Goal: Information Seeking & Learning: Learn about a topic

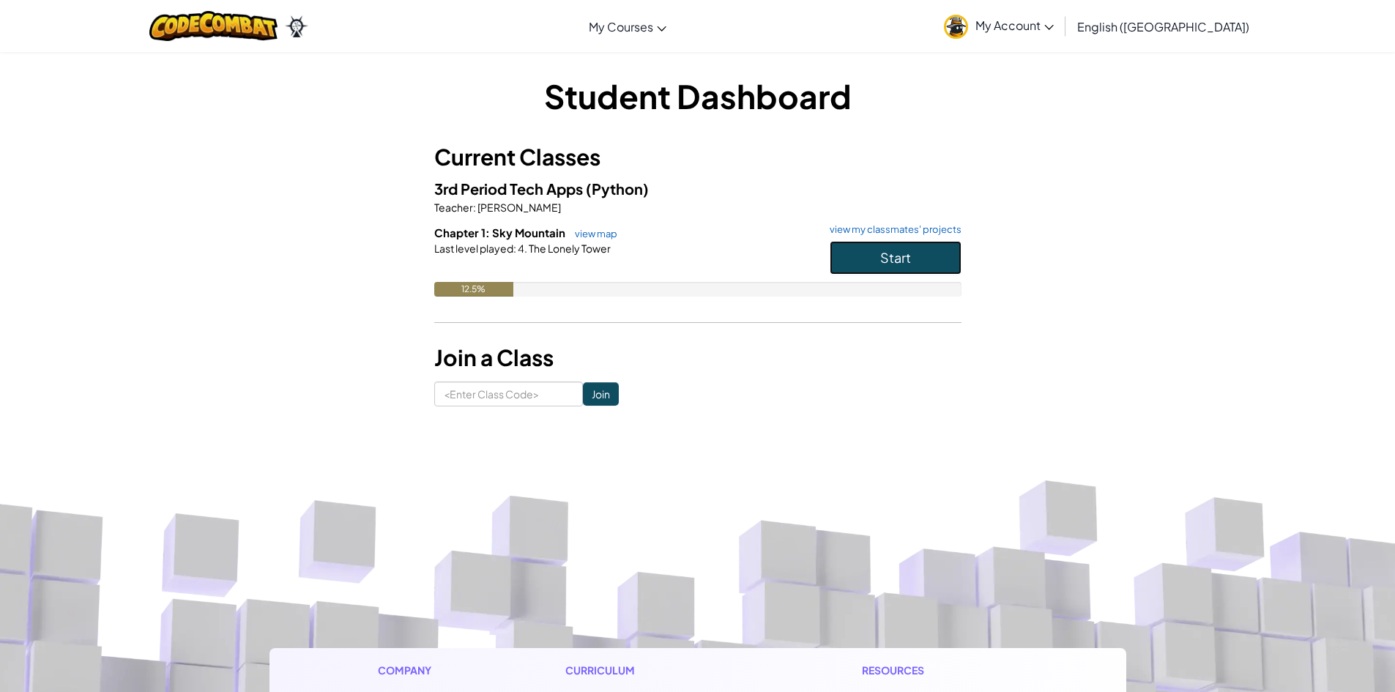
click at [873, 272] on button "Start" at bounding box center [895, 258] width 132 height 34
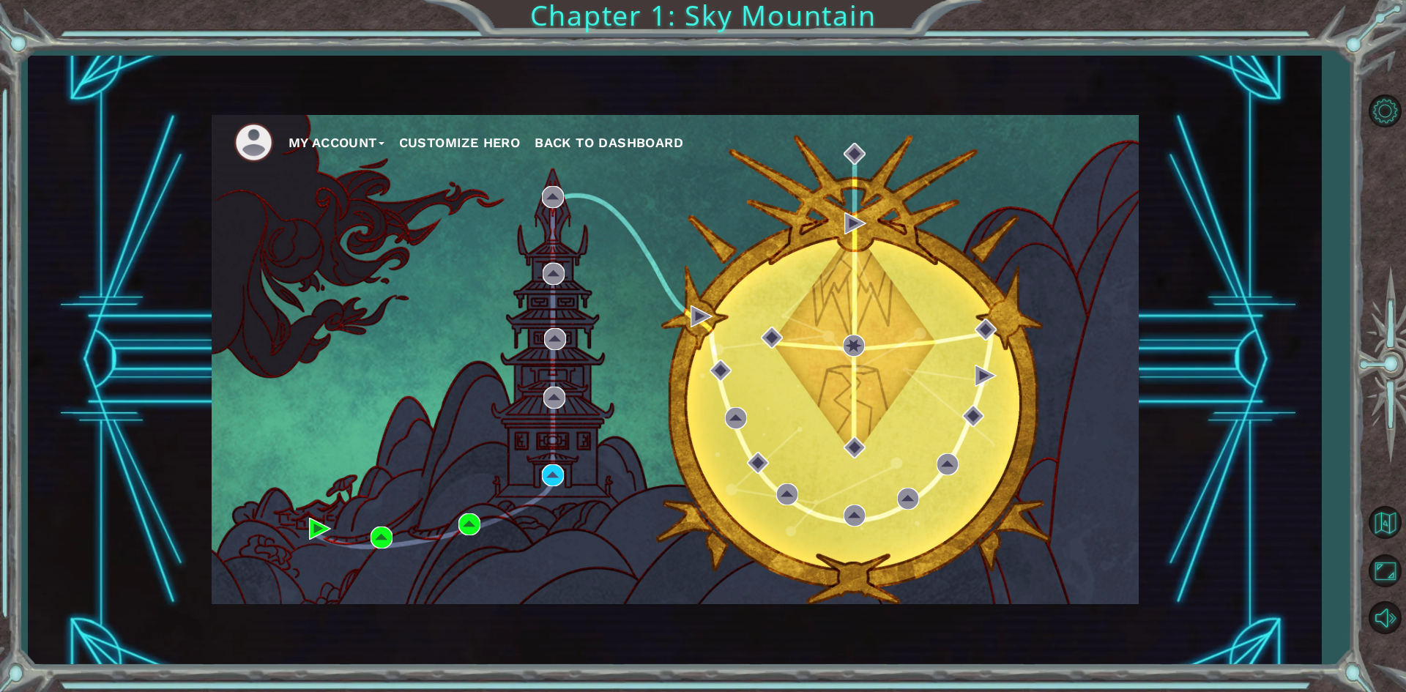
click at [565, 471] on div "My Account Customize Hero Back to Dashboard" at bounding box center [675, 359] width 927 height 489
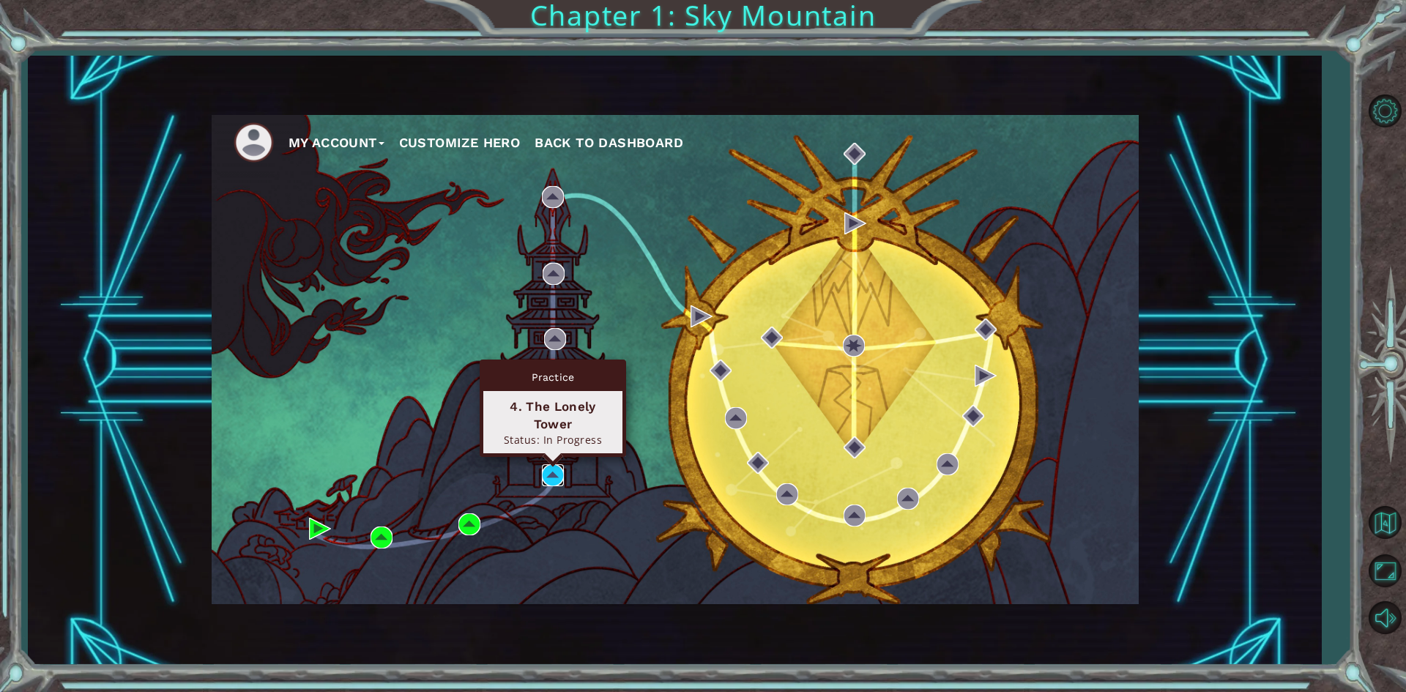
click at [546, 476] on img at bounding box center [553, 475] width 22 height 22
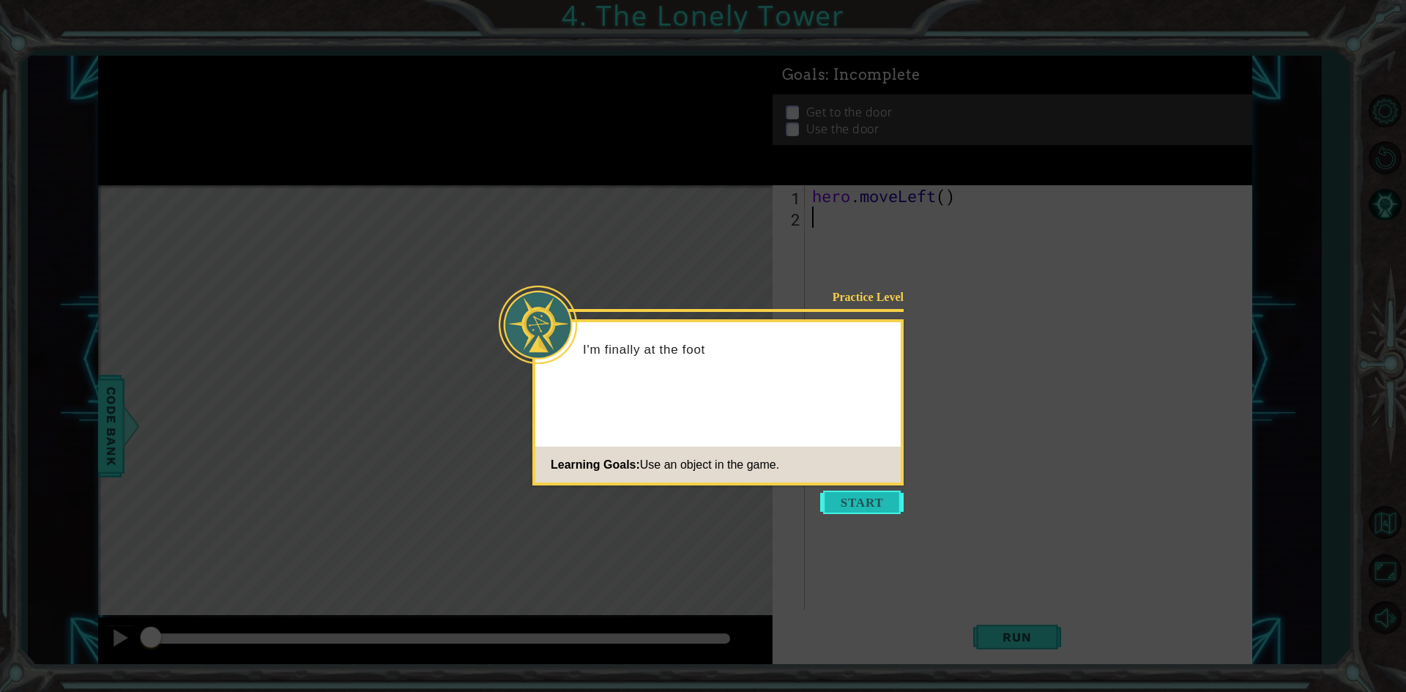
click at [885, 501] on button "Start" at bounding box center [861, 501] width 83 height 23
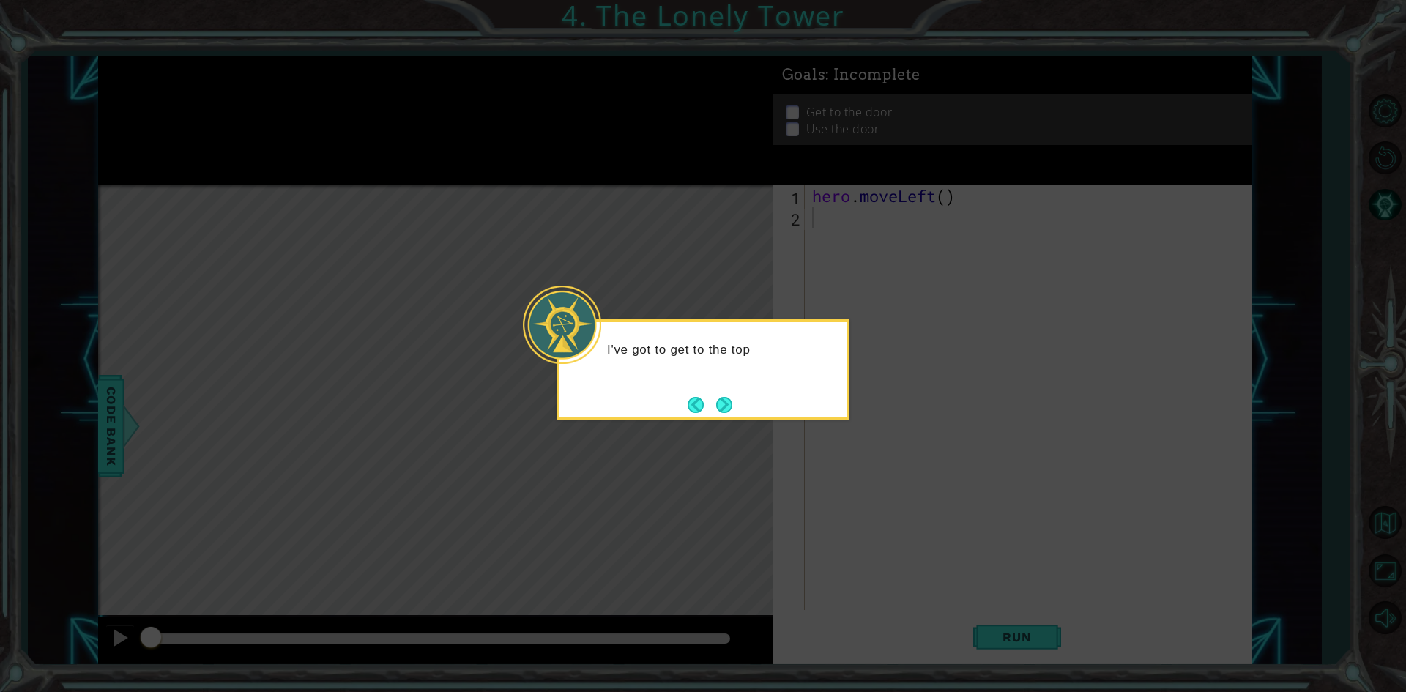
click at [733, 403] on button "Next" at bounding box center [724, 404] width 17 height 17
click at [733, 400] on button "Next" at bounding box center [724, 404] width 17 height 17
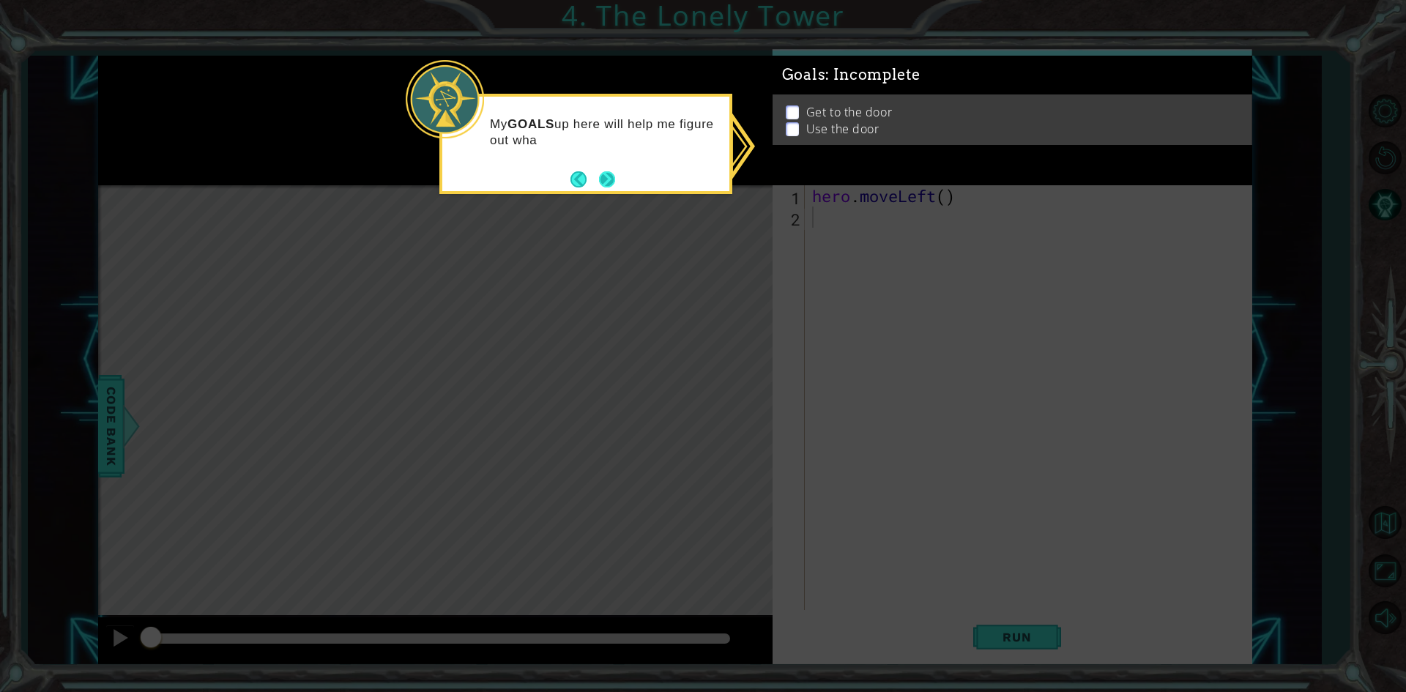
click at [615, 177] on button "Next" at bounding box center [607, 179] width 16 height 16
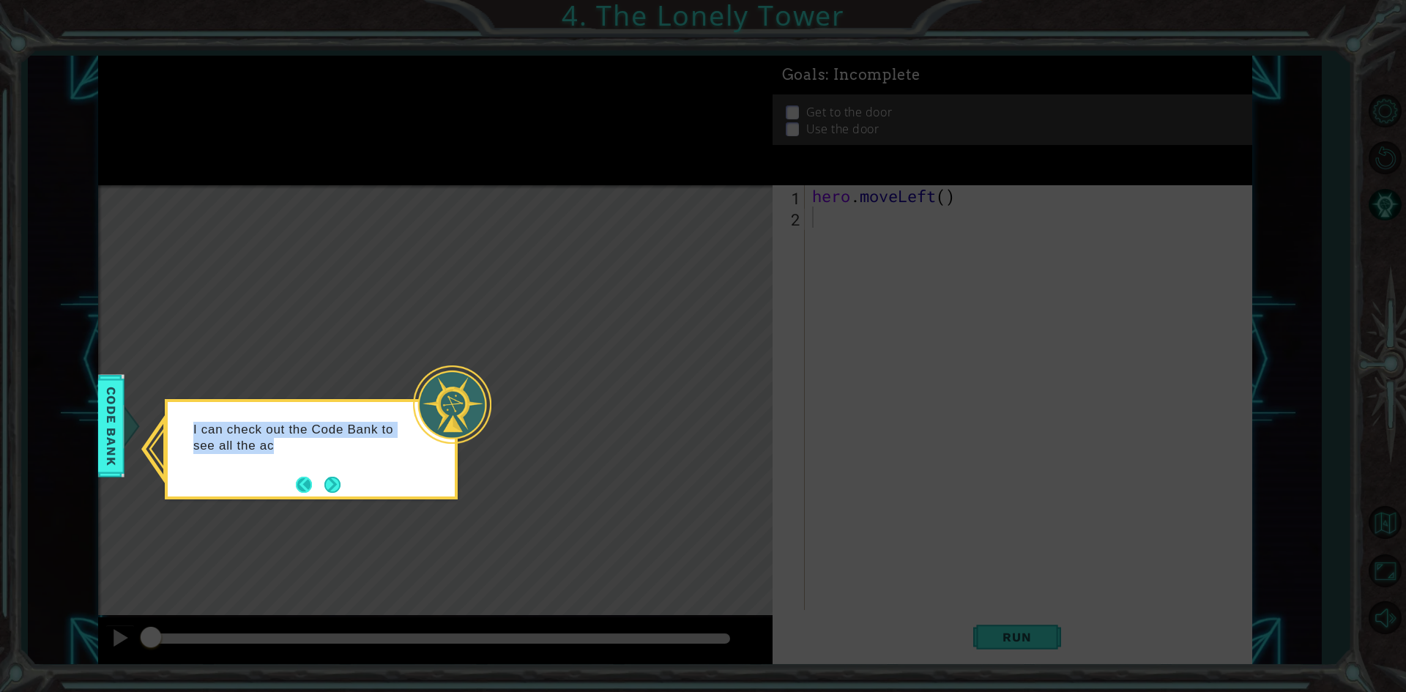
click at [317, 475] on div "I can check out the Code Bank to see all the ac" at bounding box center [311, 442] width 287 height 80
click at [324, 496] on div "I can check out the Code Bank to see all the actions I" at bounding box center [311, 449] width 293 height 100
click at [348, 452] on p "I can check out the Code Bank to see all the actions I can do." at bounding box center [302, 438] width 219 height 32
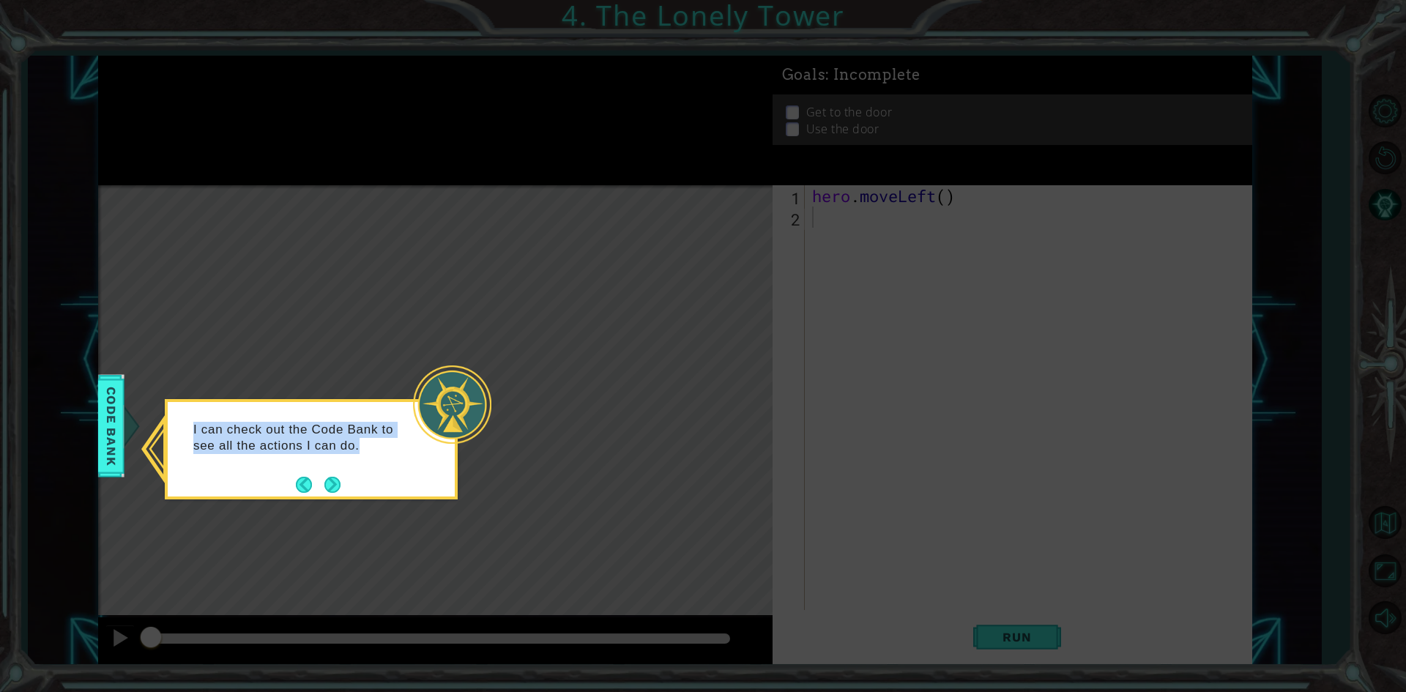
click at [348, 452] on p "I can check out the Code Bank to see all the actions I can do." at bounding box center [302, 438] width 219 height 32
click at [332, 493] on button "Next" at bounding box center [332, 485] width 16 height 16
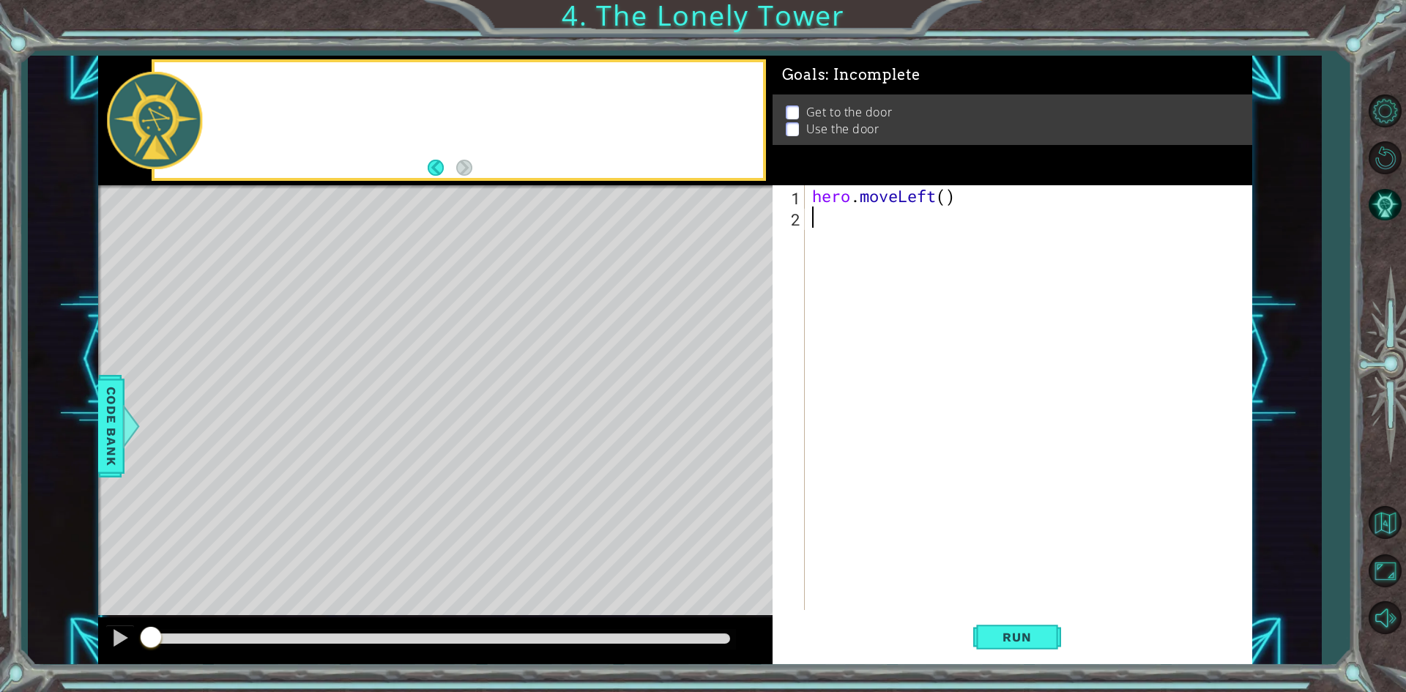
click at [332, 494] on div "Level Map" at bounding box center [436, 400] width 676 height 431
click at [832, 225] on div "hero . moveLeft ( )" at bounding box center [1031, 418] width 445 height 467
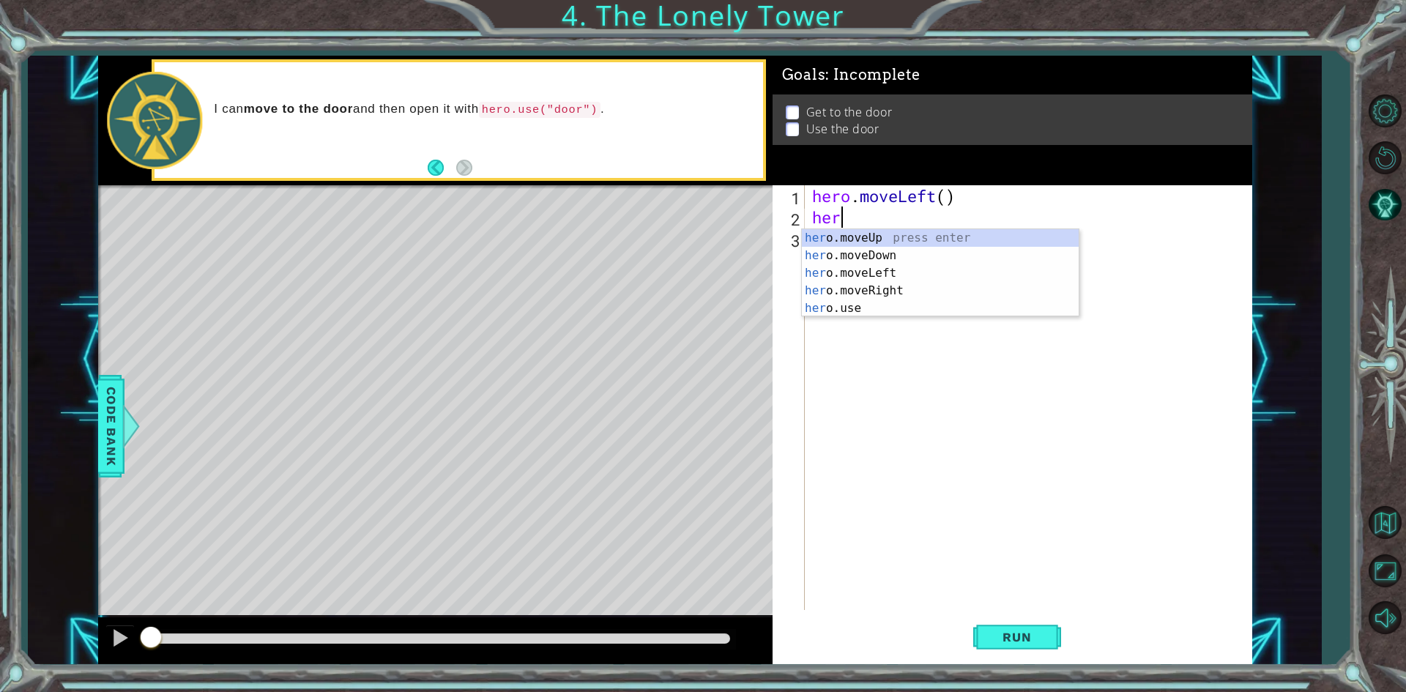
type textarea "hero"
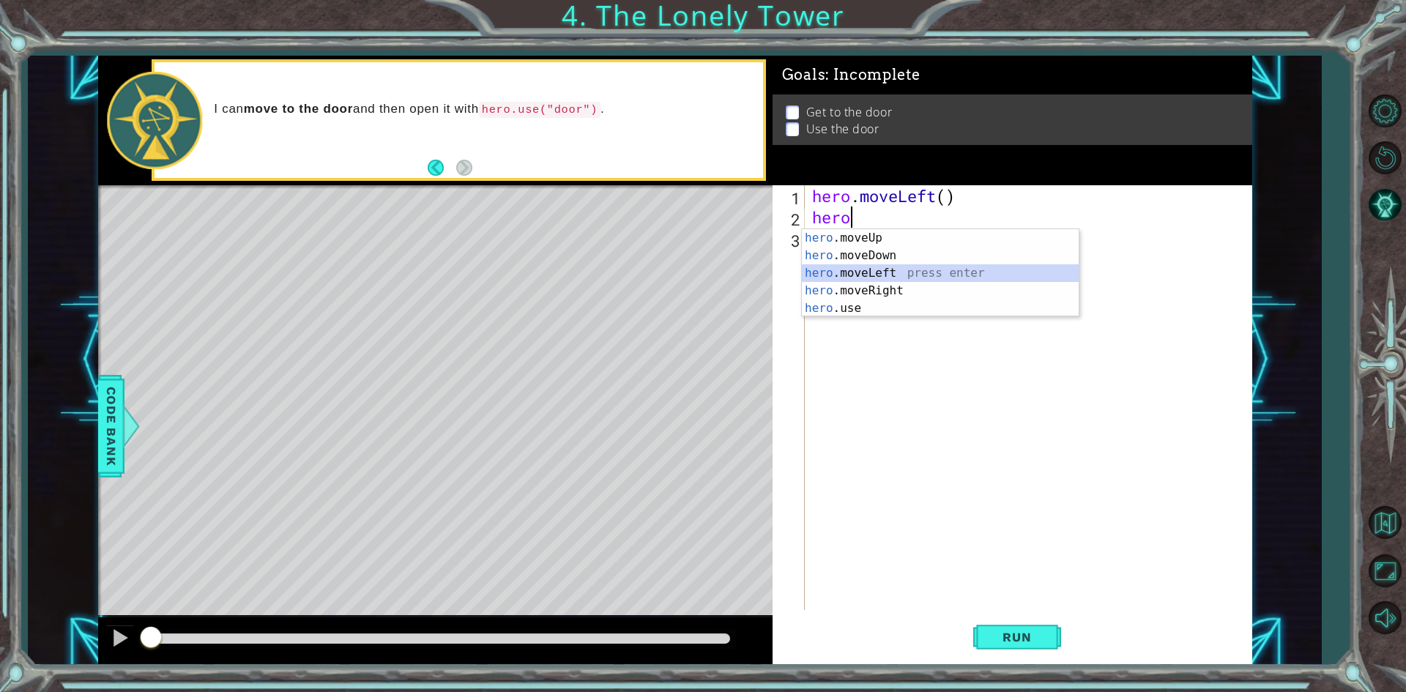
click at [863, 266] on div "hero .moveUp press enter hero .moveDown press enter hero .moveLeft press enter …" at bounding box center [940, 290] width 277 height 123
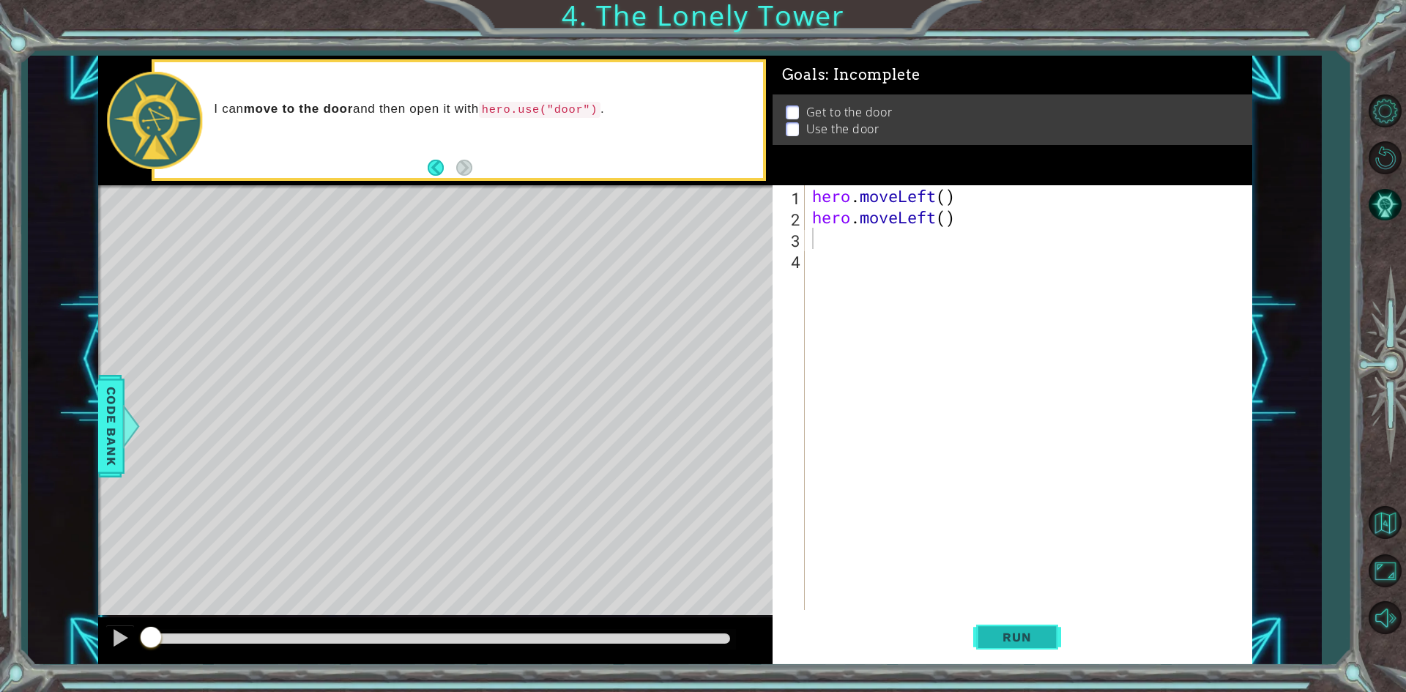
click at [1004, 639] on span "Run" at bounding box center [1017, 637] width 58 height 15
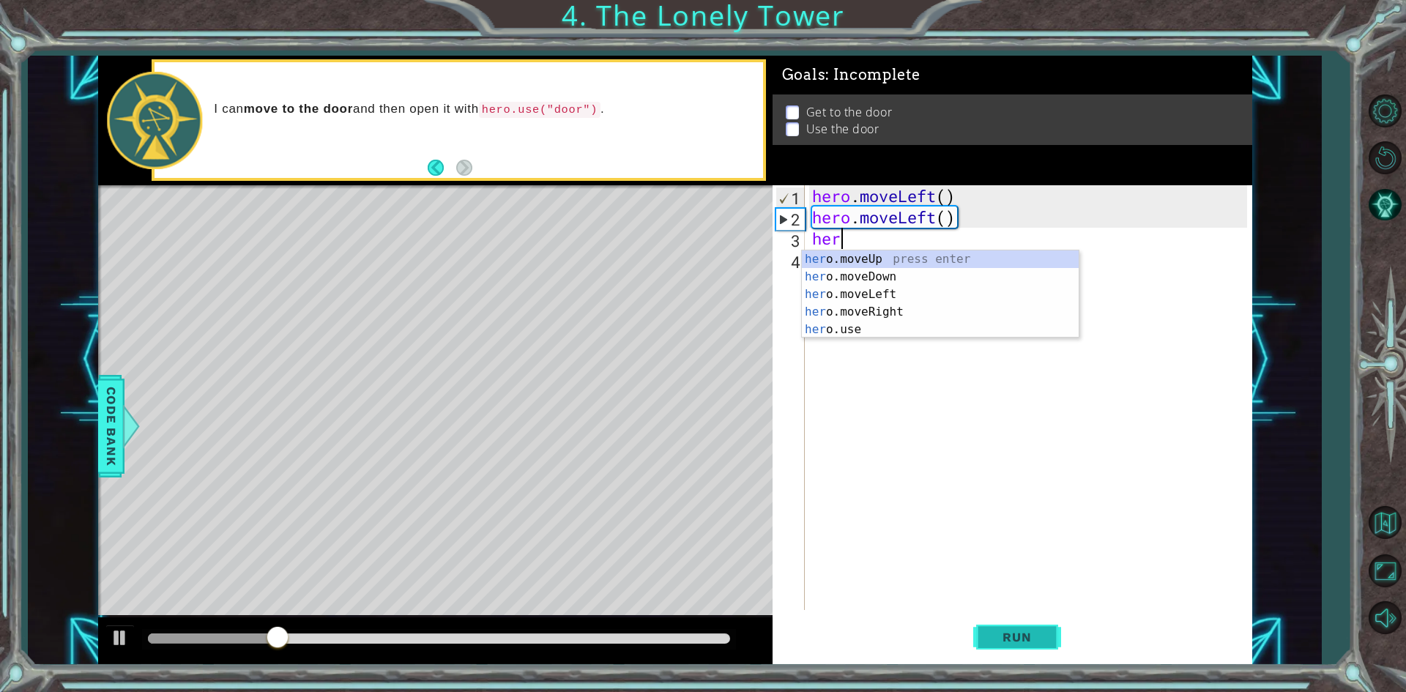
type textarea "hero"
click at [859, 257] on div "hero .moveUp press enter hero .moveDown press enter hero .moveLeft press enter …" at bounding box center [940, 311] width 277 height 123
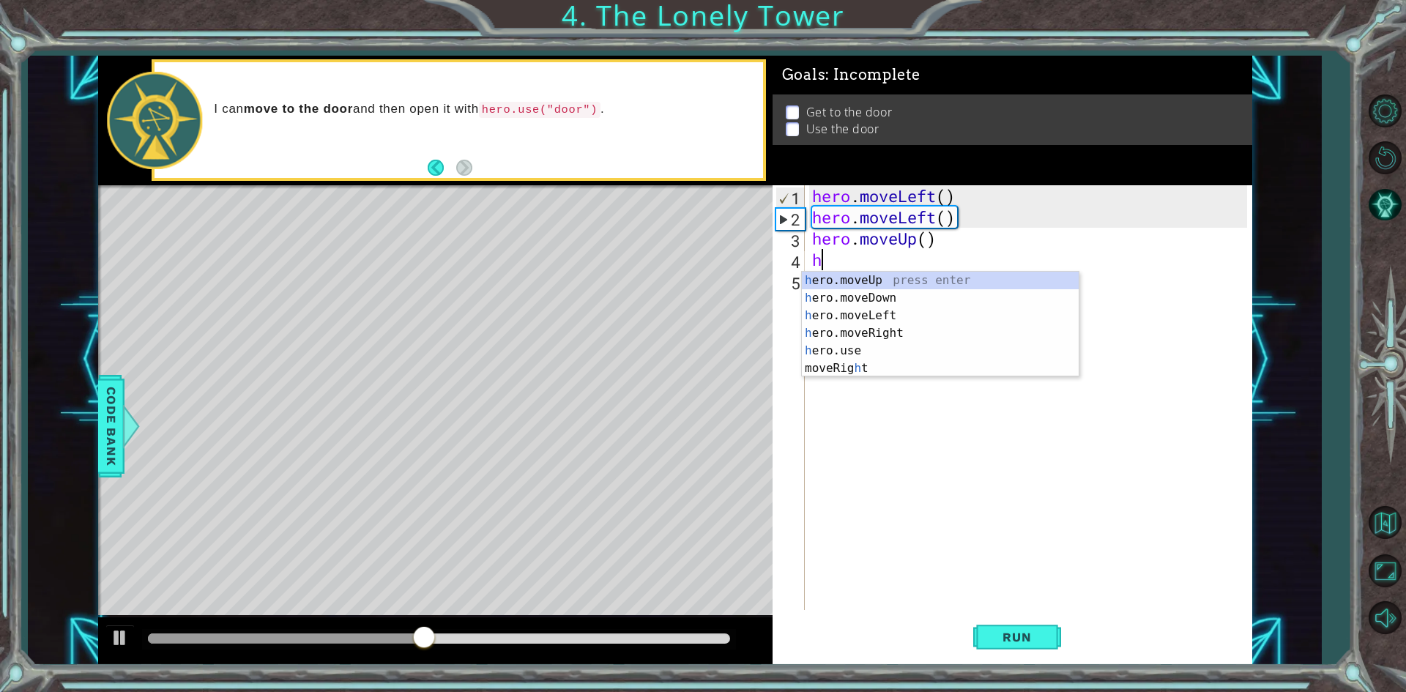
type textarea "her"
click at [840, 273] on div "her o.moveUp press enter her o.moveDown press enter her o.moveLeft press enter …" at bounding box center [940, 333] width 277 height 123
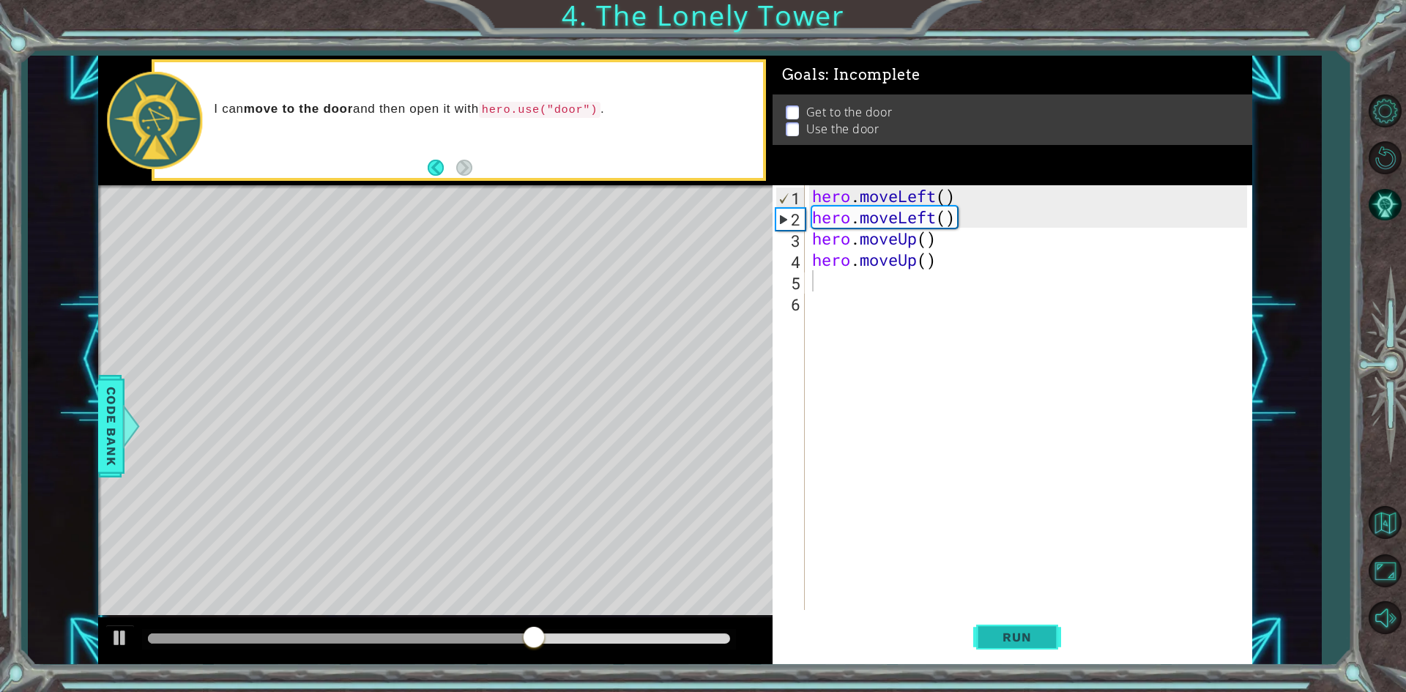
click at [1000, 621] on button "Run" at bounding box center [1017, 637] width 88 height 48
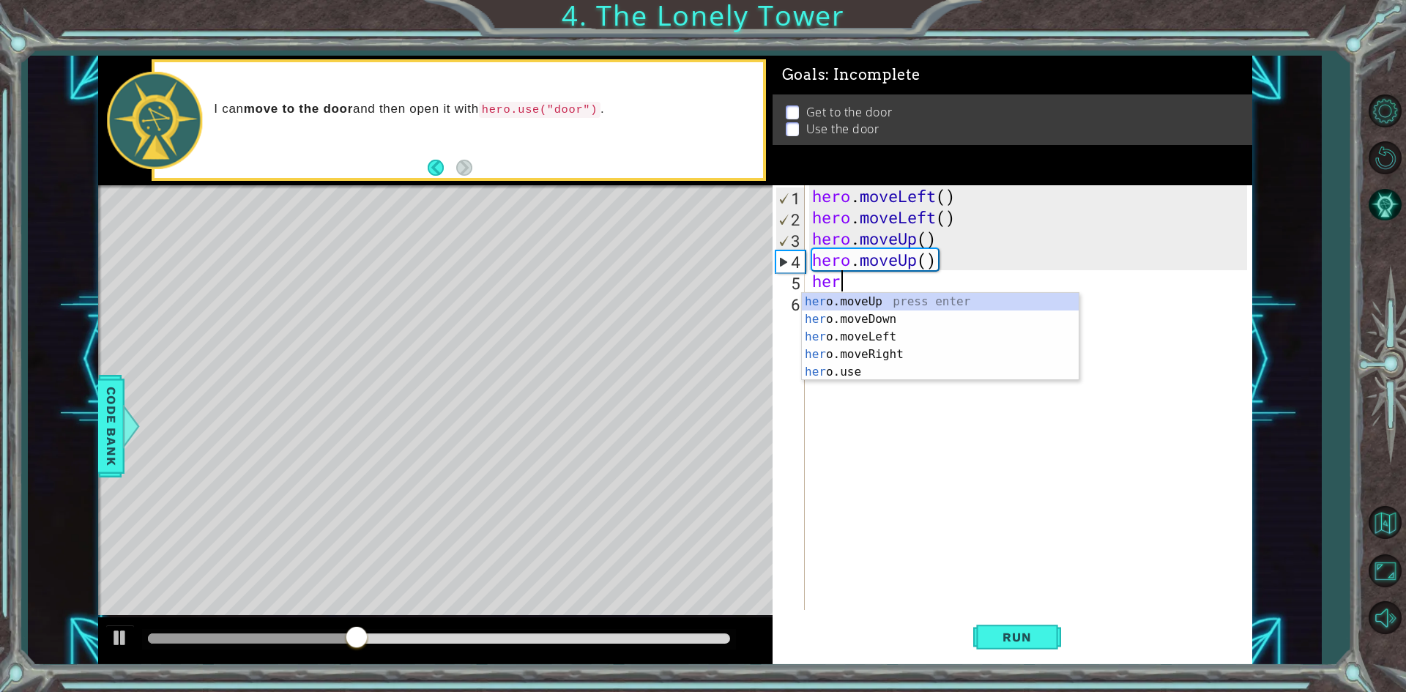
type textarea "hero"
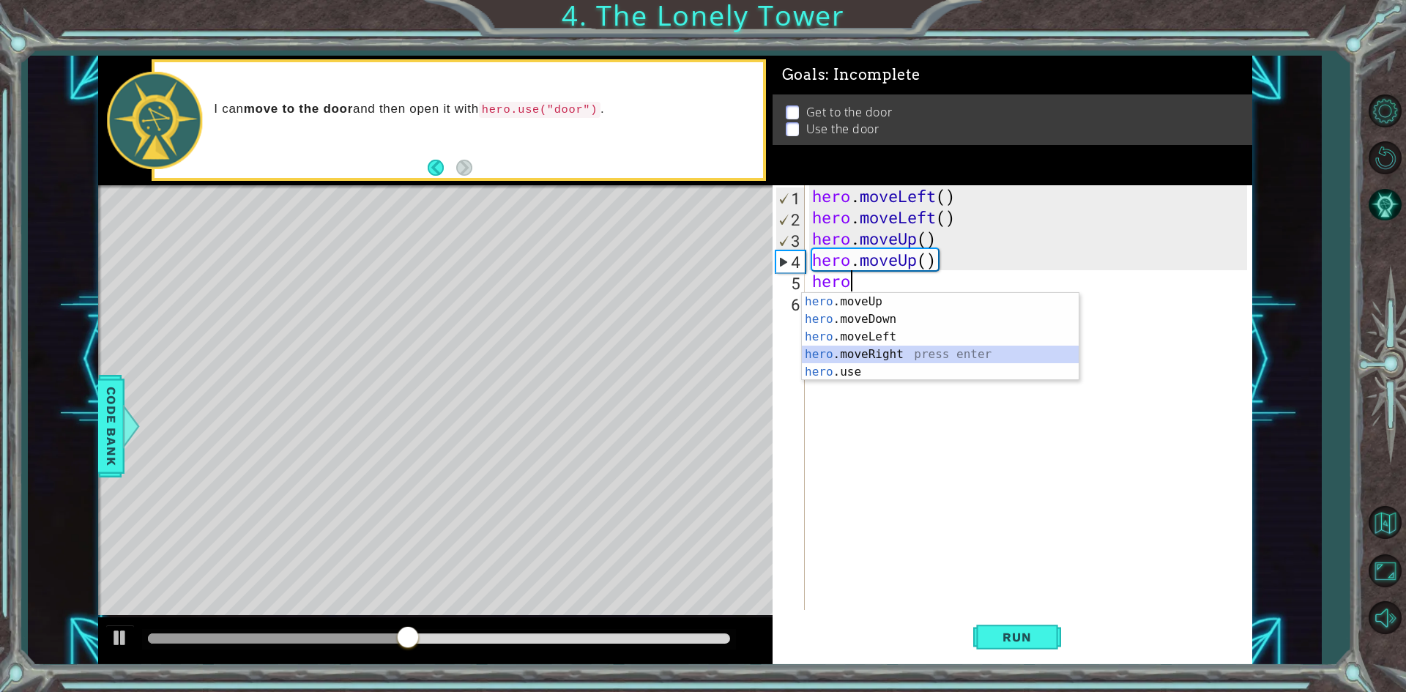
click at [856, 356] on div "hero .moveUp press enter hero .moveDown press enter hero .moveLeft press enter …" at bounding box center [940, 354] width 277 height 123
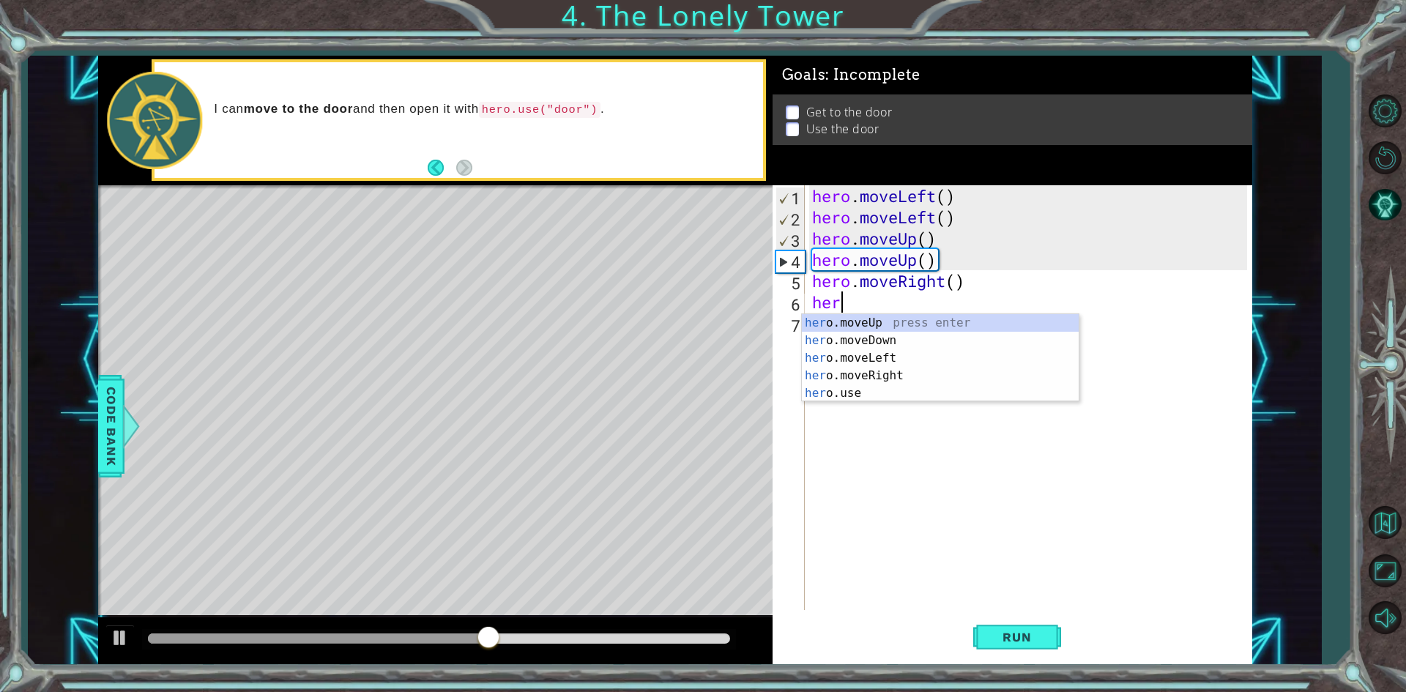
type textarea "hero"
click at [853, 367] on div "hero .moveUp press enter hero .moveDown press enter hero .moveLeft press enter …" at bounding box center [940, 375] width 277 height 123
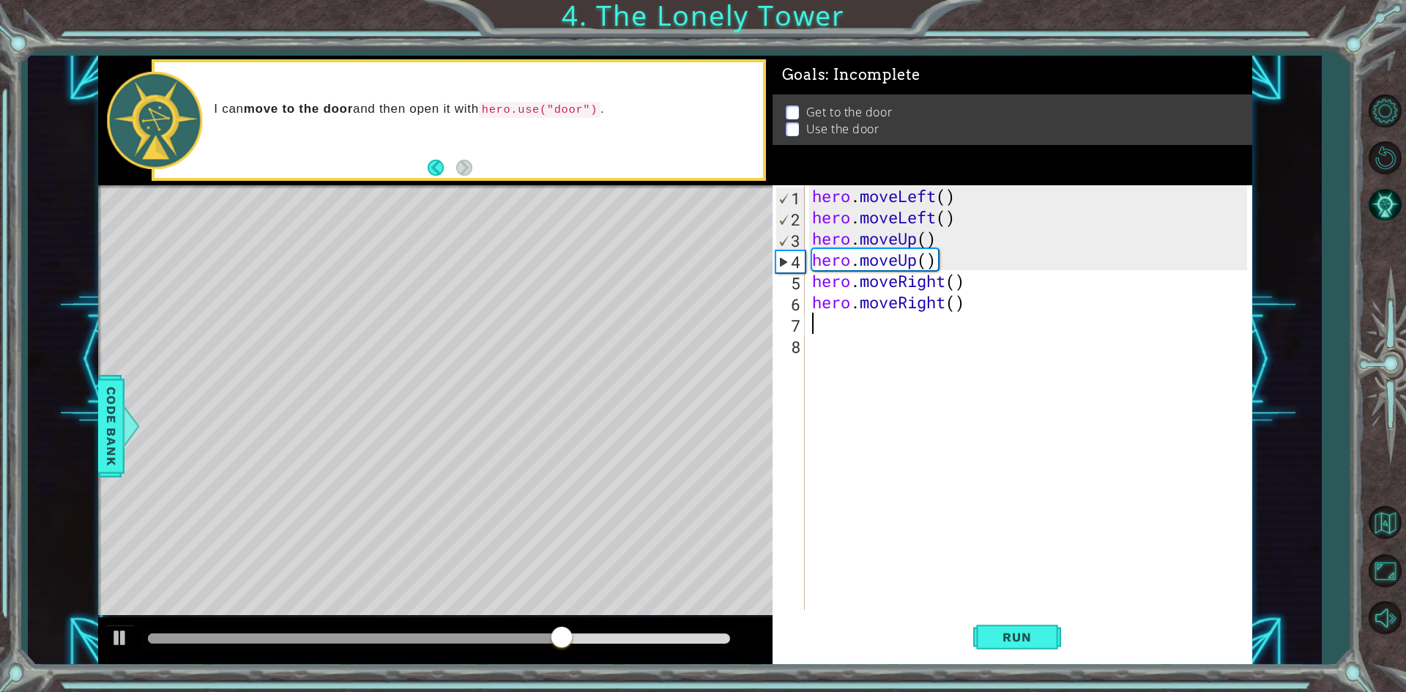
scroll to position [0, 0]
click at [1041, 635] on span "Run" at bounding box center [1017, 637] width 58 height 15
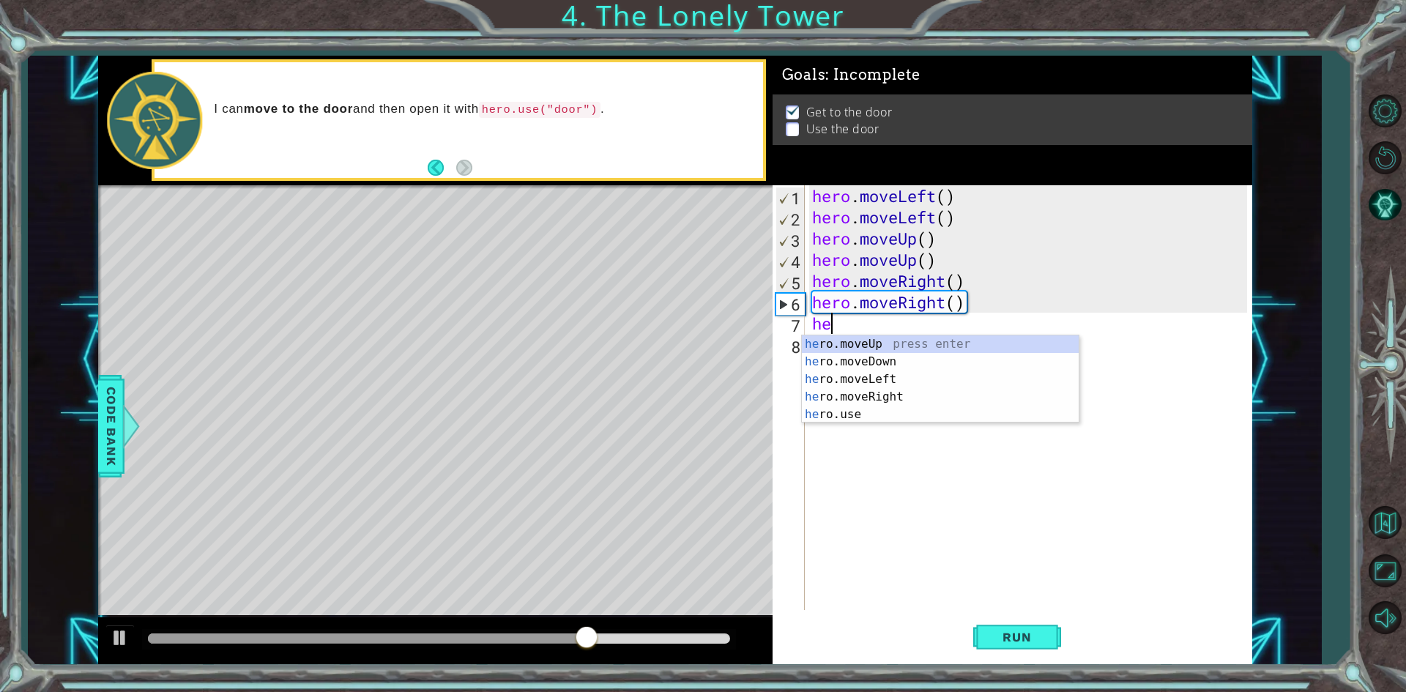
type textarea "h"
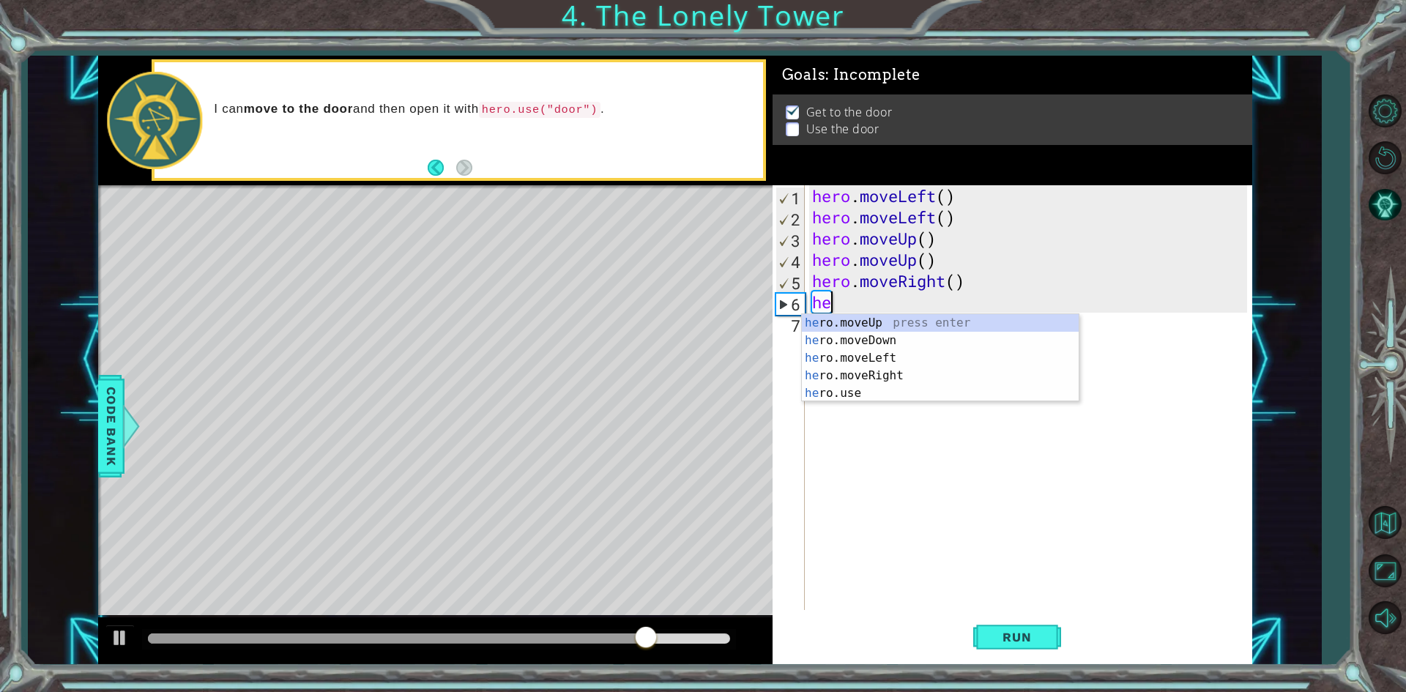
type textarea "h"
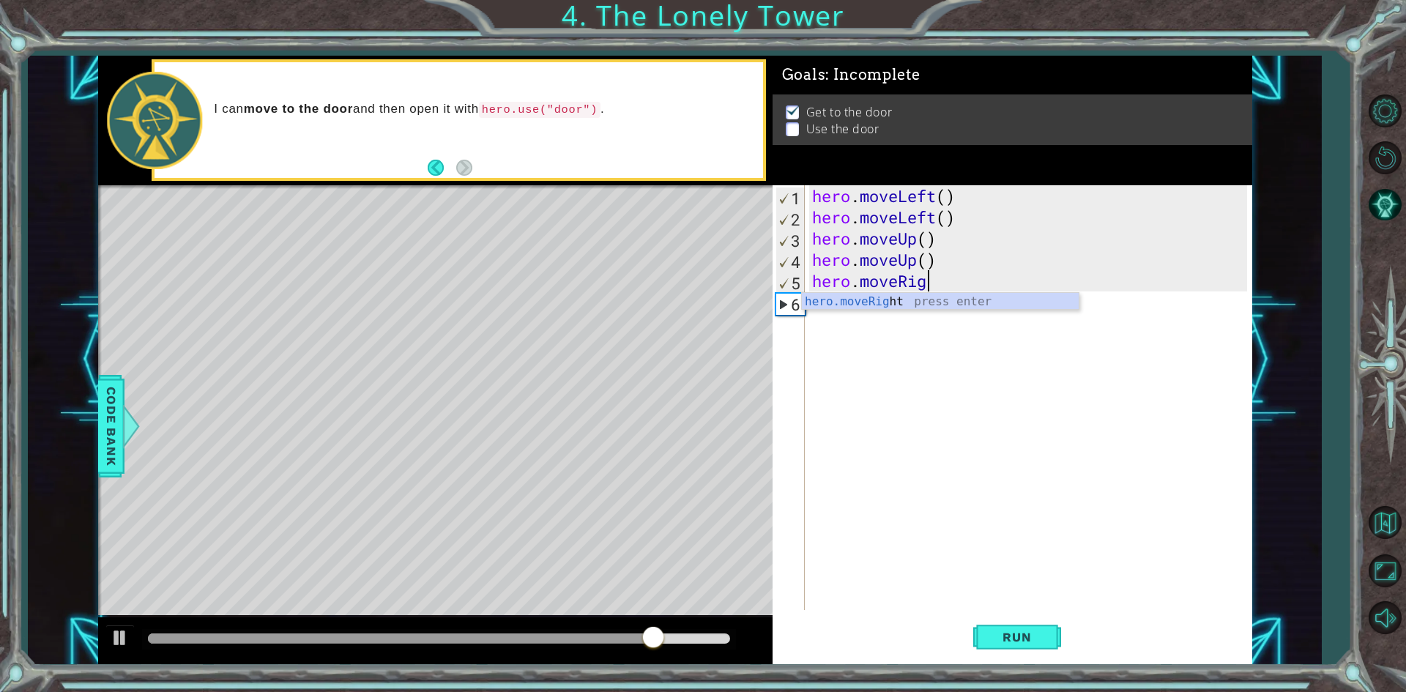
type textarea "[DOMAIN_NAME]"
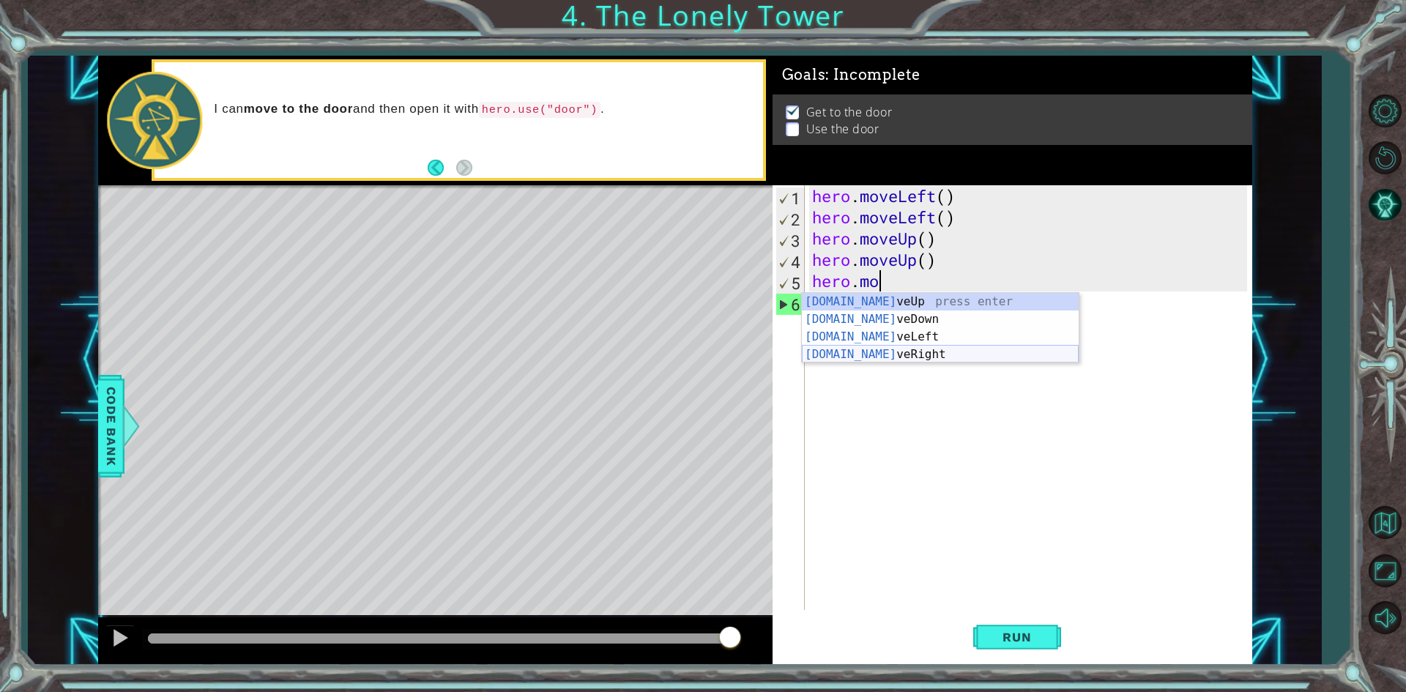
click at [881, 357] on div "[DOMAIN_NAME] veUp press enter [DOMAIN_NAME] veDown press enter [DOMAIN_NAME] v…" at bounding box center [940, 345] width 277 height 105
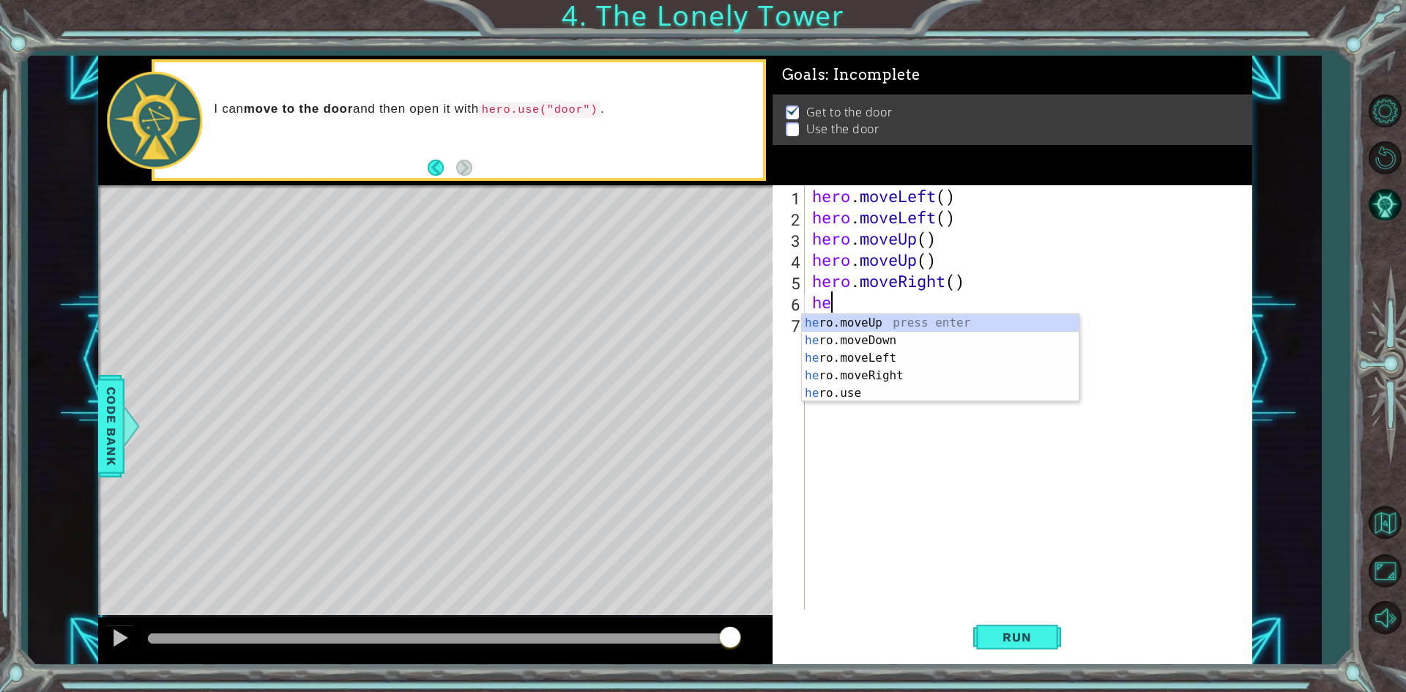
type textarea "her"
click at [865, 379] on div "her o.moveUp press enter her o.moveDown press enter her o.moveLeft press enter …" at bounding box center [940, 375] width 277 height 123
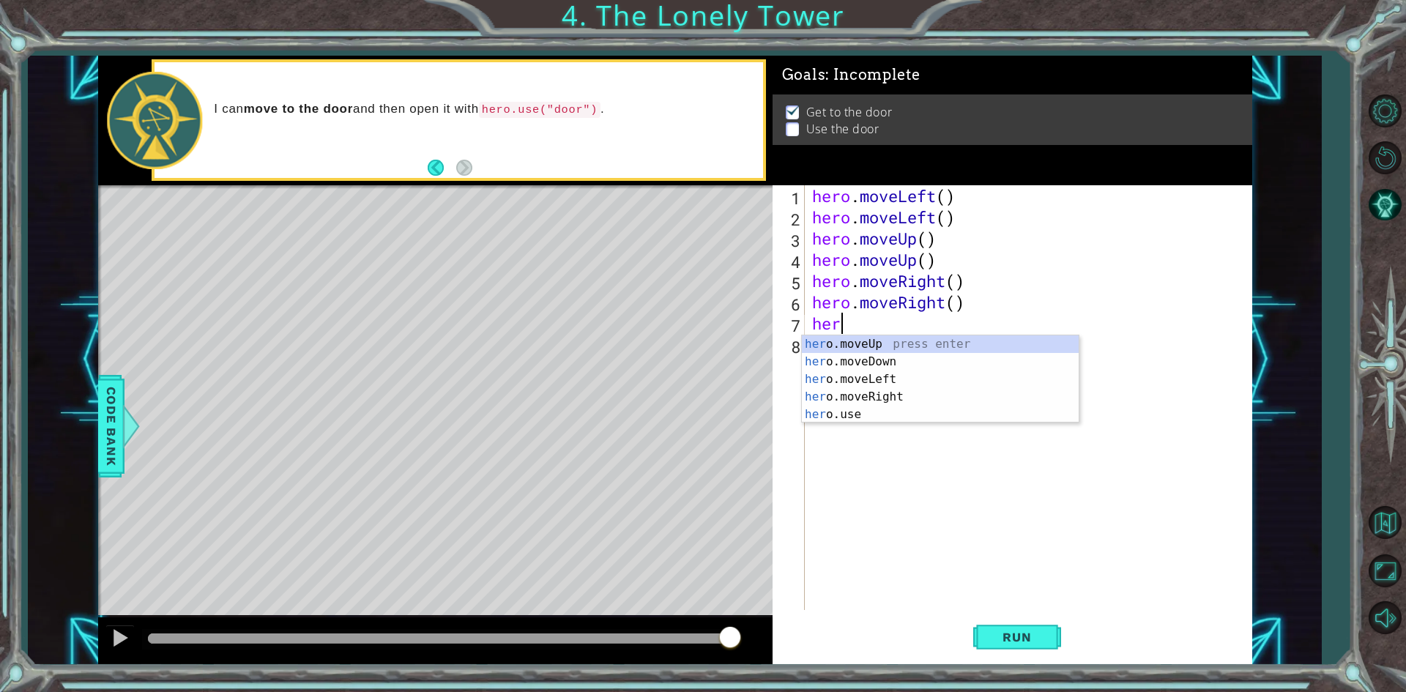
scroll to position [0, 1]
click at [865, 407] on div "hero .moveUp press enter hero .moveDown press enter hero .moveLeft press enter …" at bounding box center [940, 396] width 277 height 123
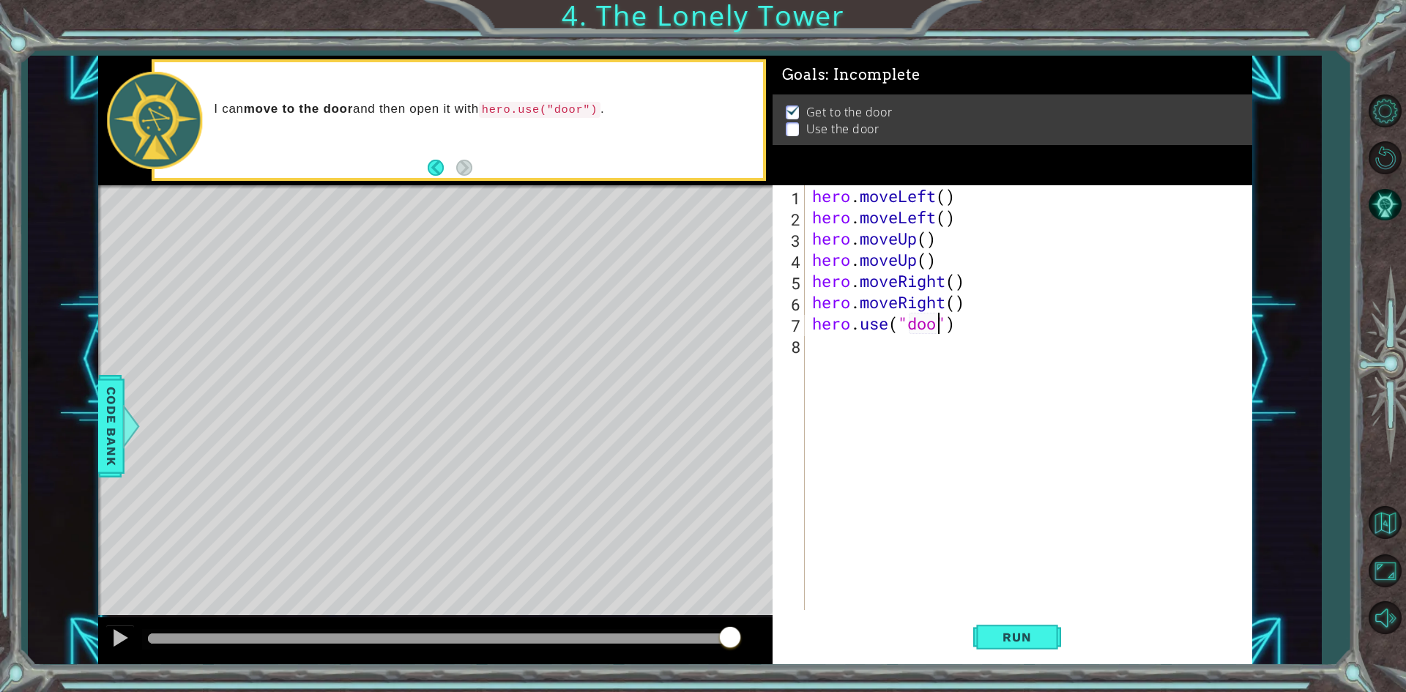
scroll to position [0, 6]
type textarea "hero.use("door")"
click at [1012, 613] on button "Run" at bounding box center [1017, 637] width 88 height 48
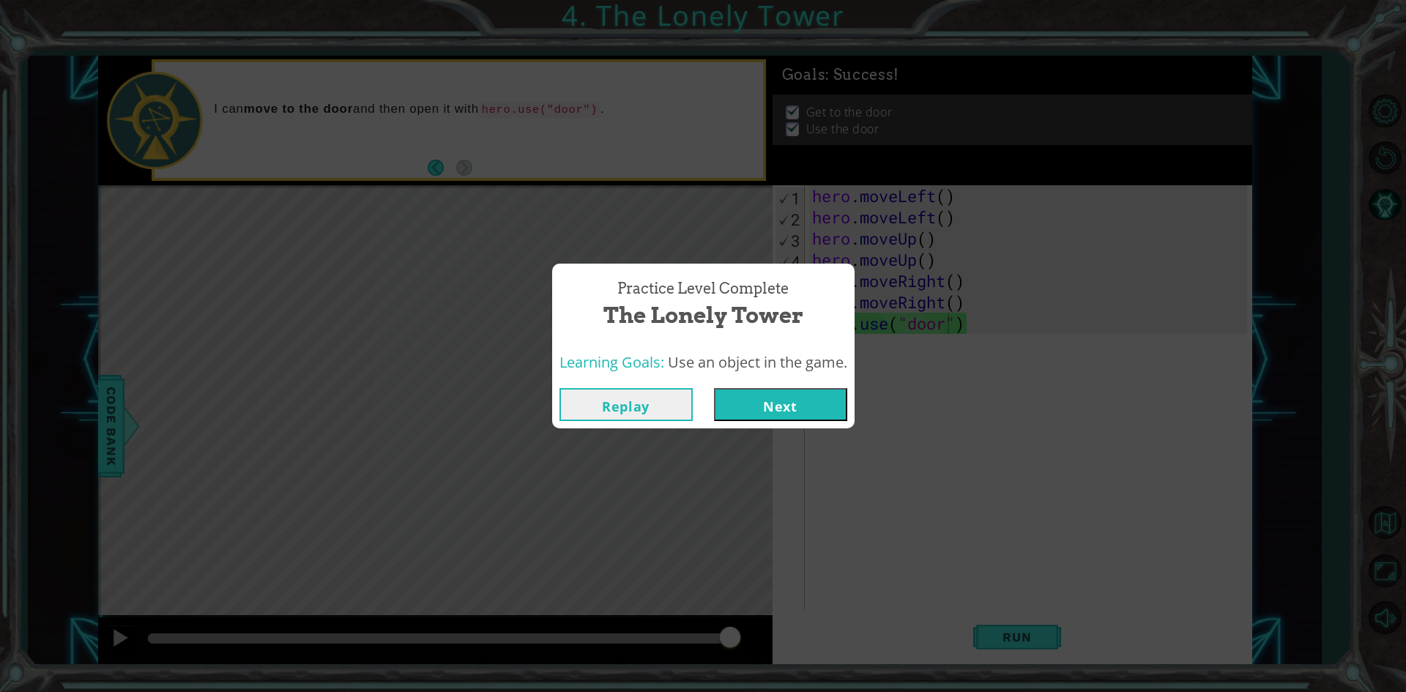
click at [822, 392] on button "Next" at bounding box center [780, 404] width 133 height 33
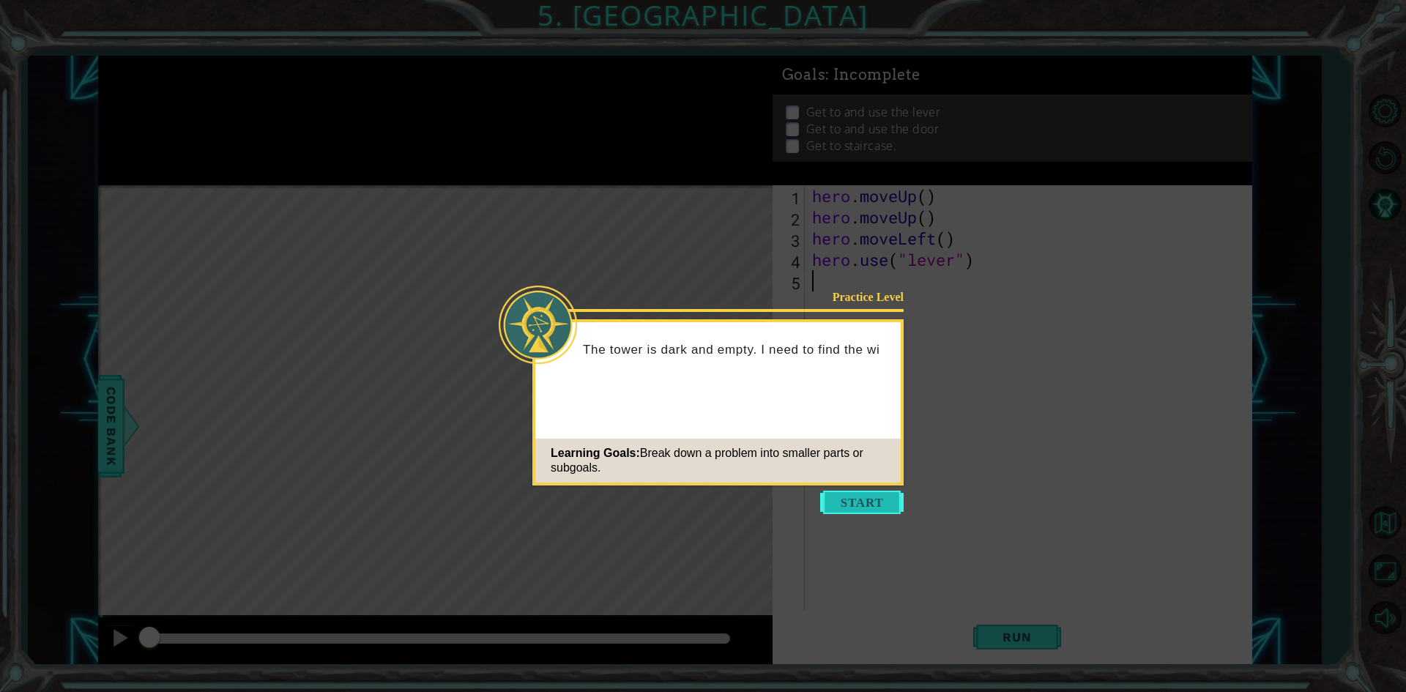
click at [854, 507] on button "Start" at bounding box center [861, 501] width 83 height 23
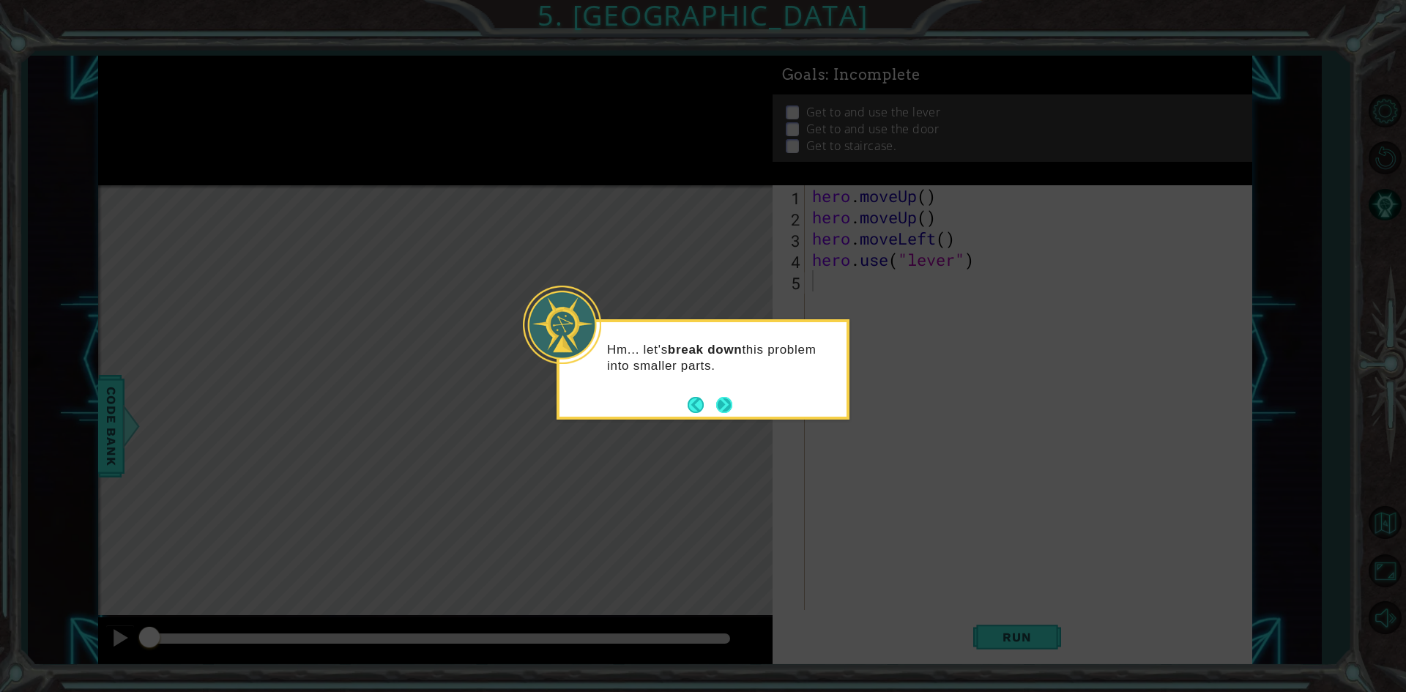
click at [730, 416] on div "Hm... let's break down this problem into smaller parts." at bounding box center [702, 369] width 293 height 100
click at [712, 409] on button "Back" at bounding box center [701, 405] width 29 height 16
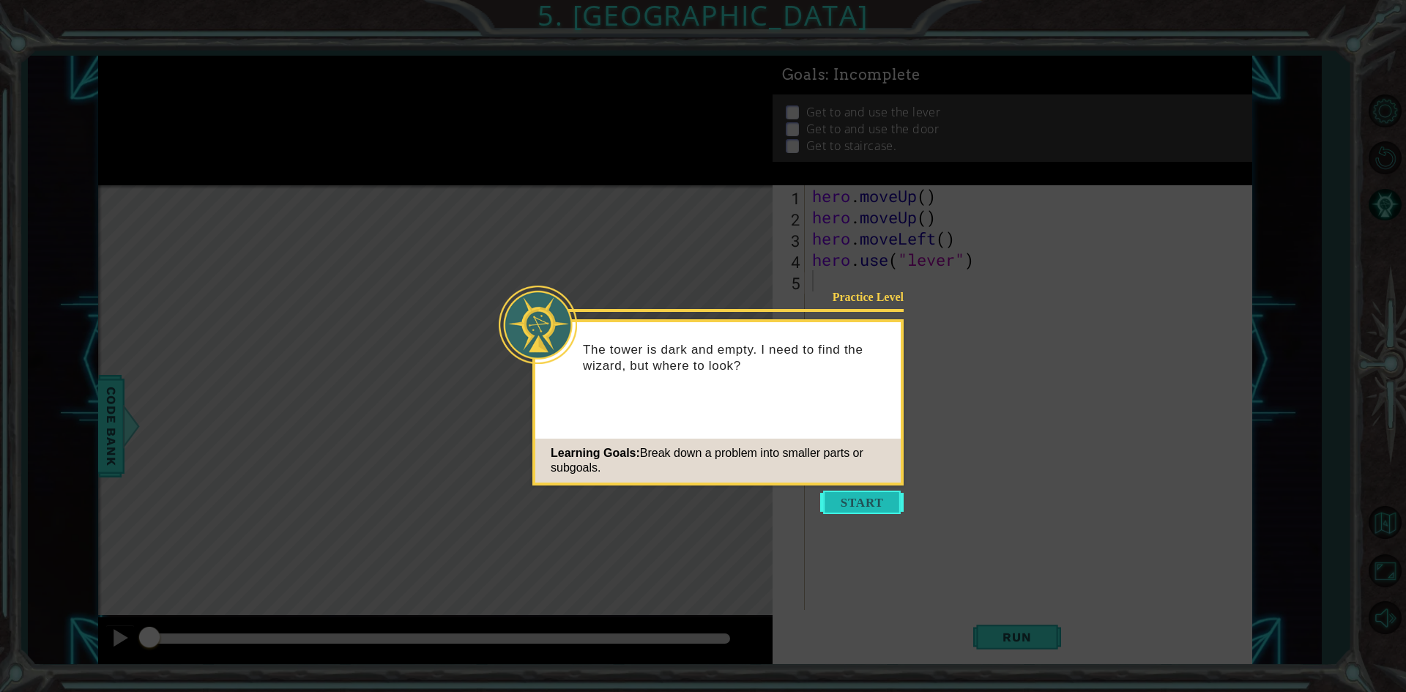
click at [868, 499] on button "Start" at bounding box center [861, 501] width 83 height 23
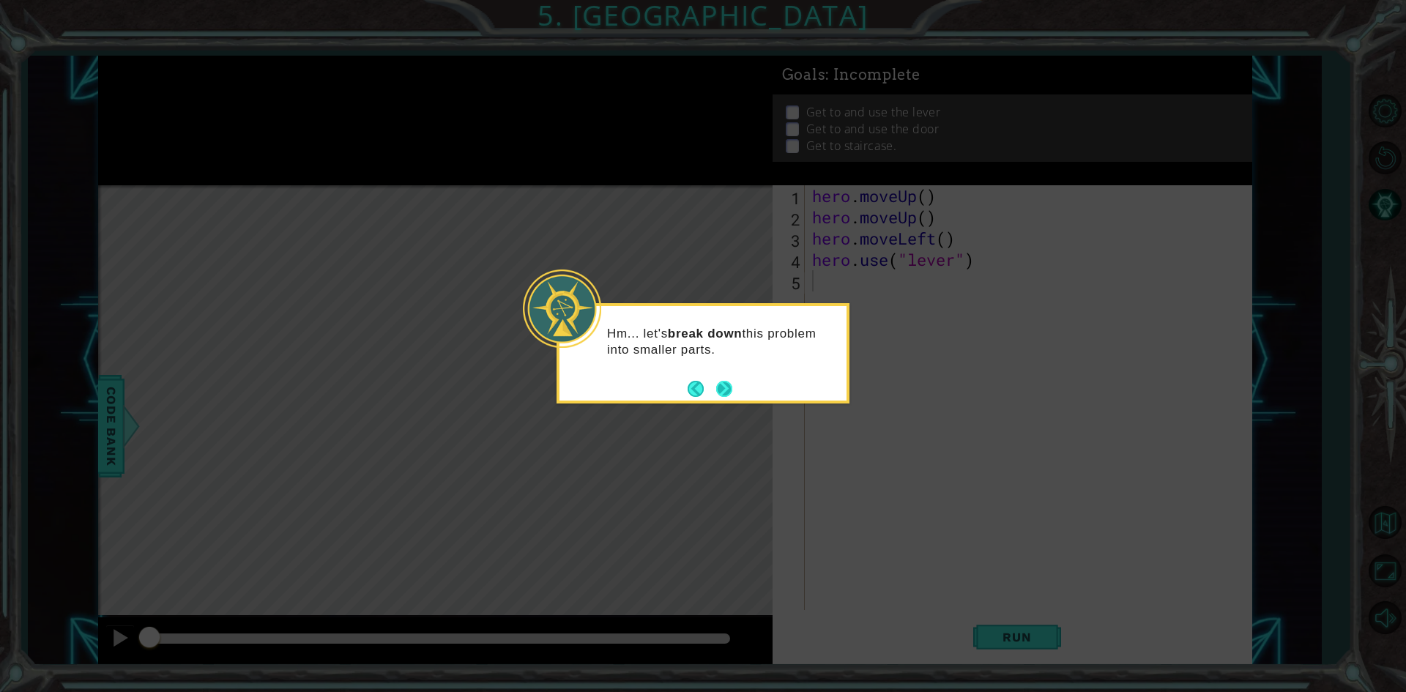
click at [720, 381] on button "Next" at bounding box center [724, 389] width 16 height 16
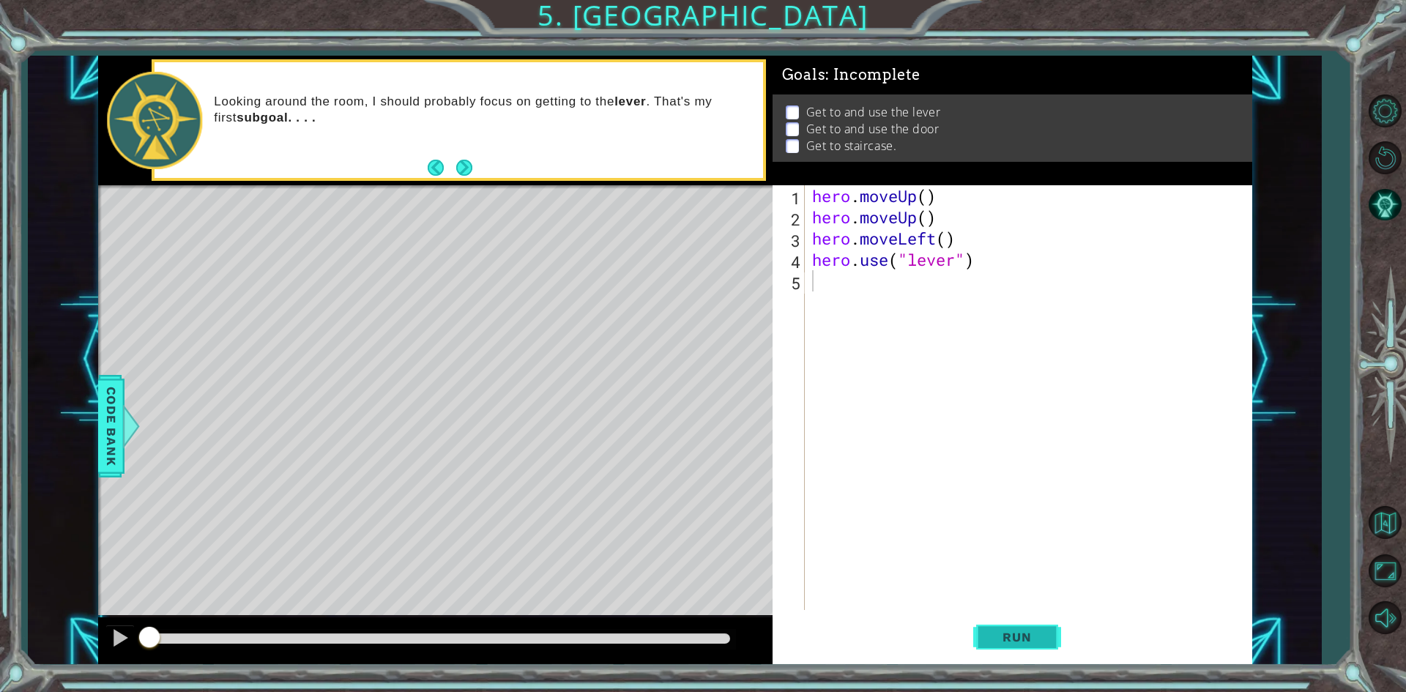
click at [1027, 641] on span "Run" at bounding box center [1017, 637] width 58 height 15
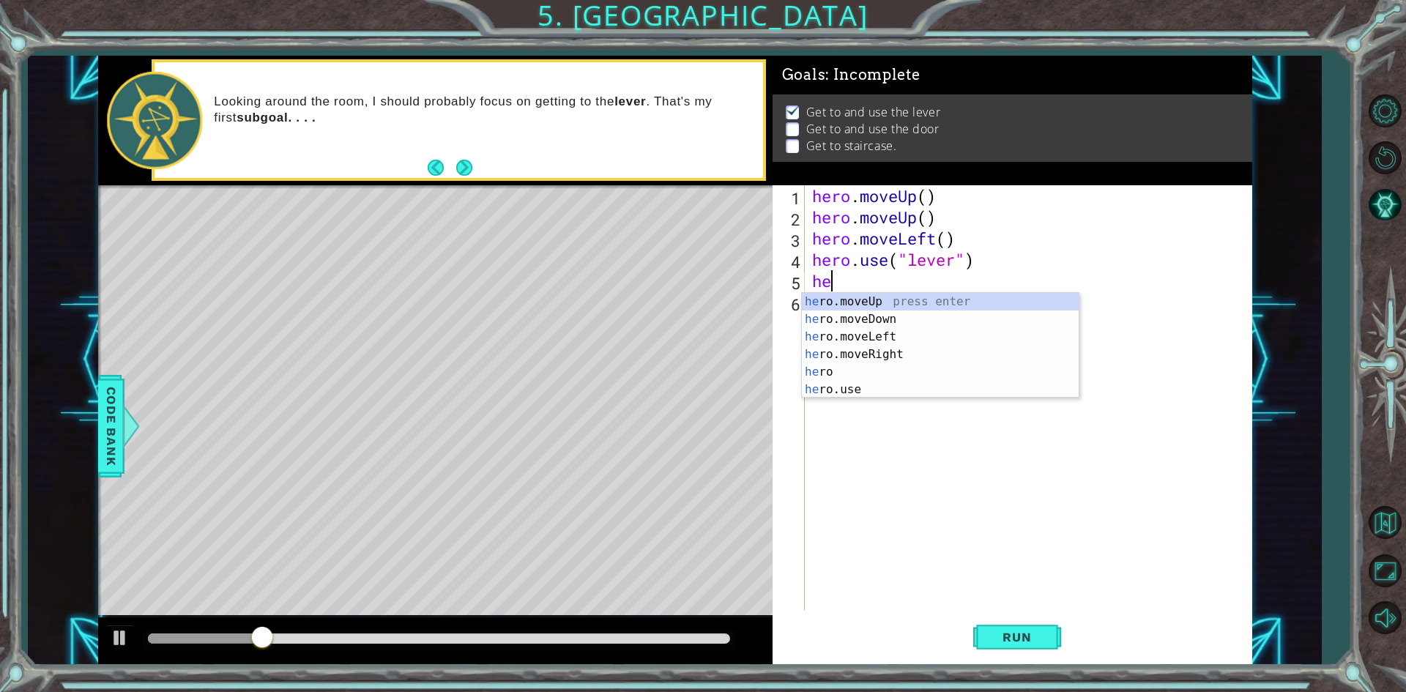
type textarea "hero"
click at [893, 366] on div "hero press enter hero .moveUp press enter hero .moveDown press enter hero .move…" at bounding box center [940, 363] width 277 height 141
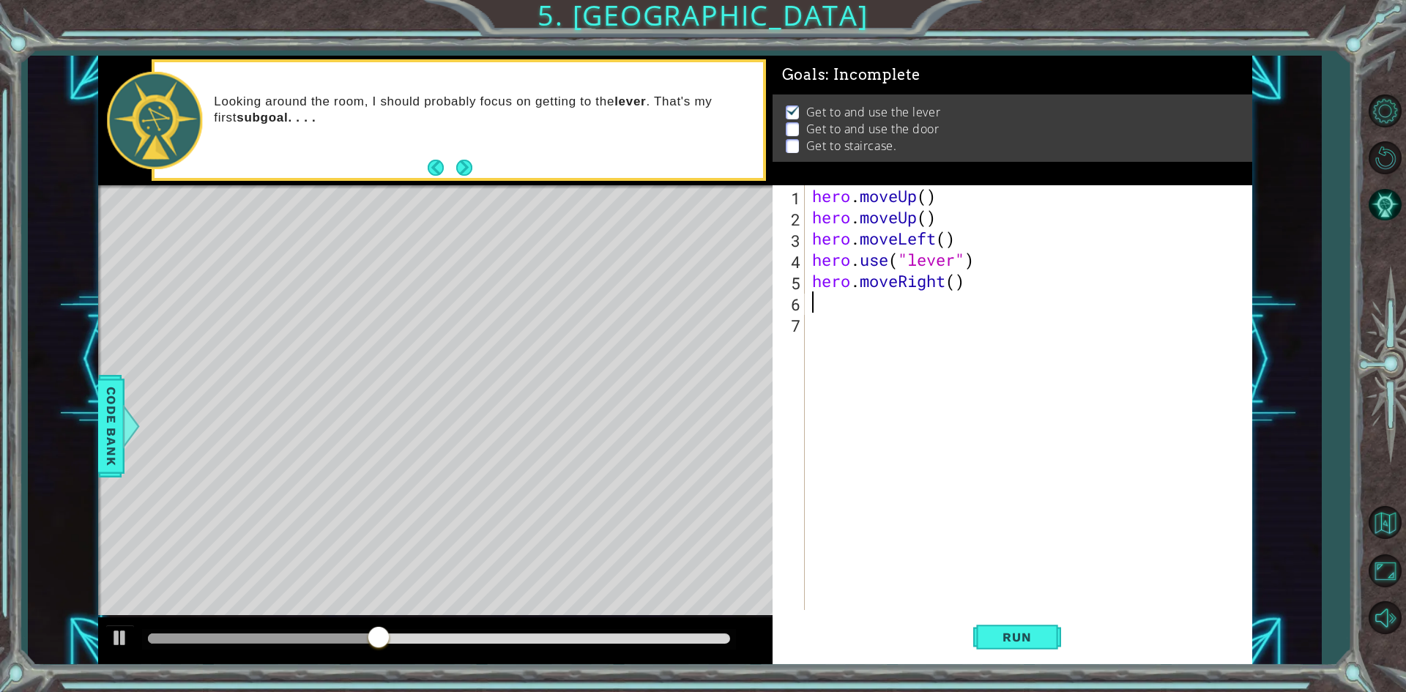
scroll to position [0, 0]
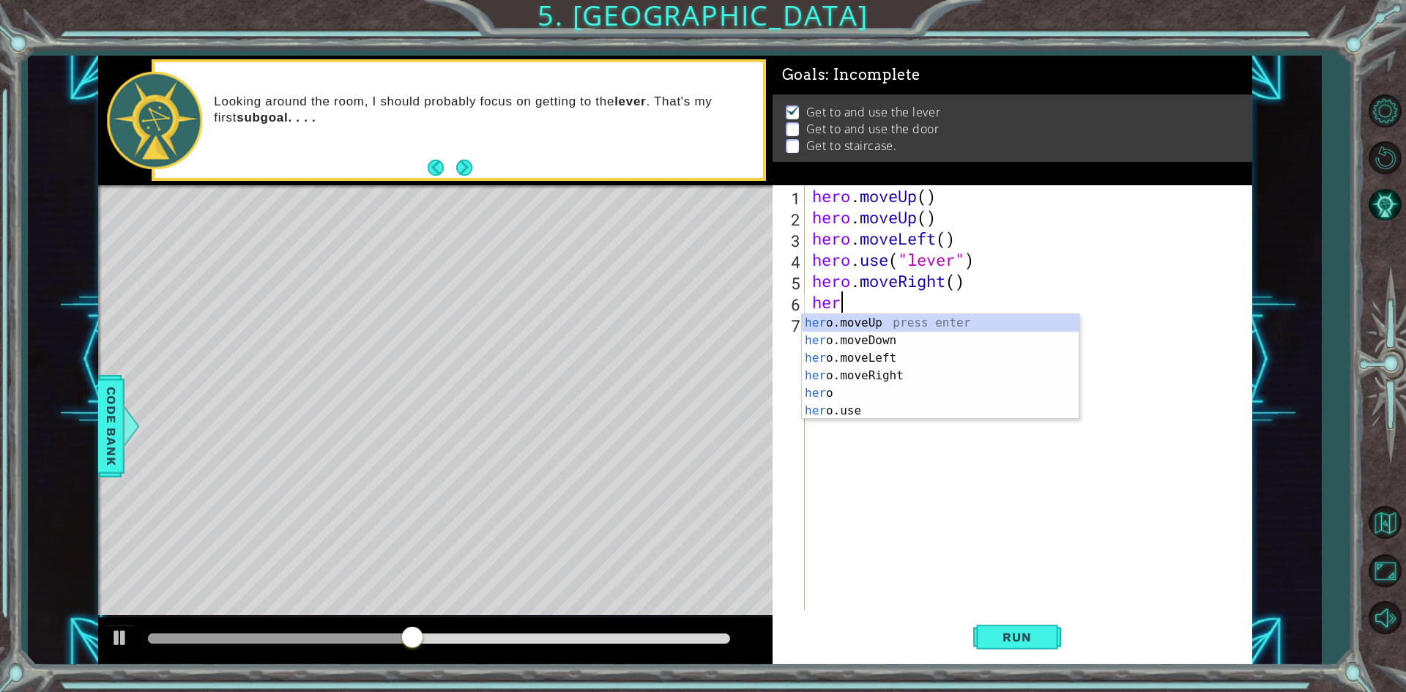
type textarea "hero"
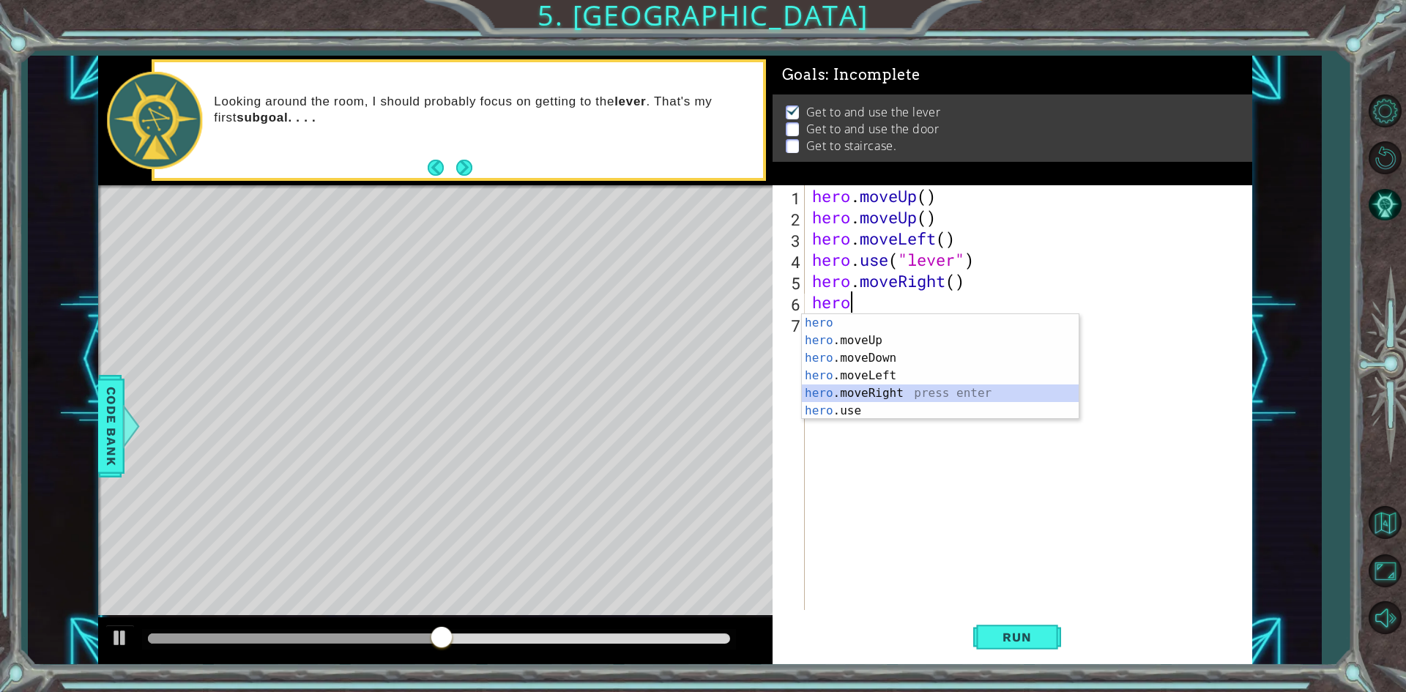
click at [861, 397] on div "hero press enter hero .moveUp press enter hero .moveDown press enter hero .move…" at bounding box center [940, 384] width 277 height 141
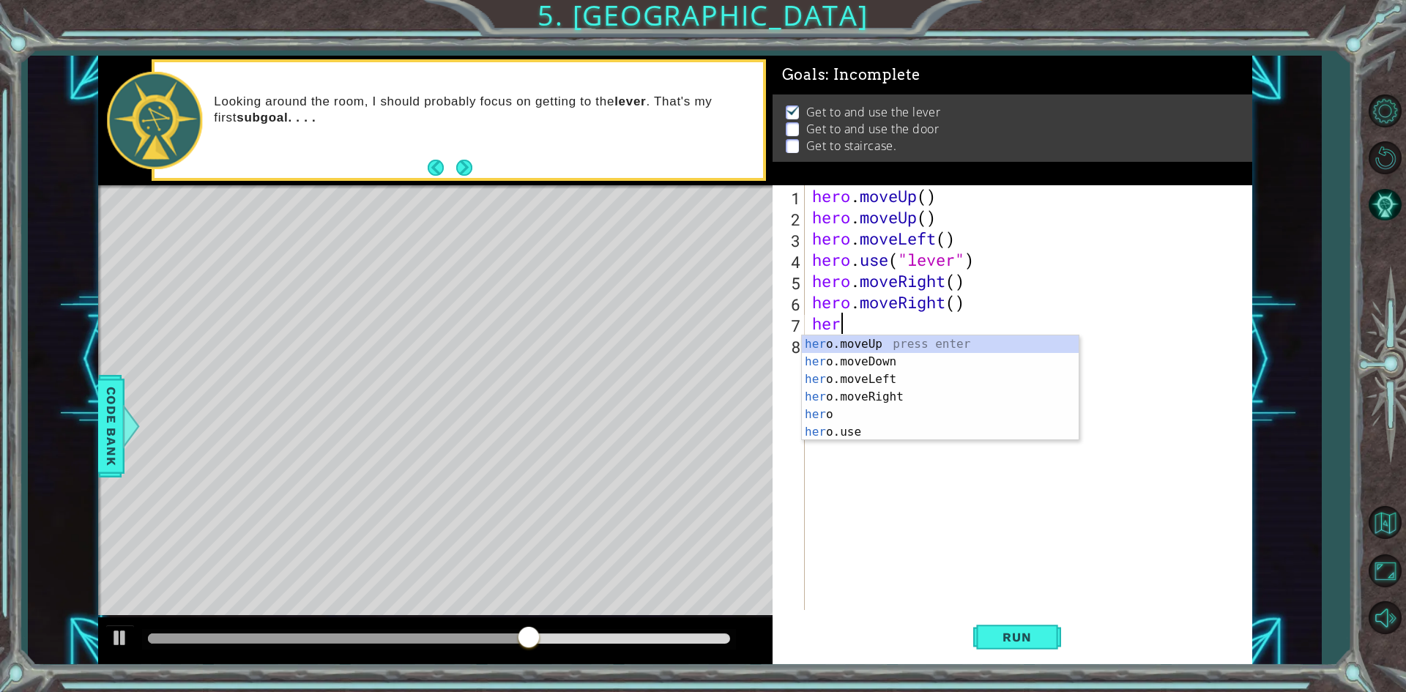
type textarea "hero"
click at [894, 409] on div "hero press enter hero .moveUp press enter hero .moveDown press enter hero .move…" at bounding box center [940, 405] width 277 height 141
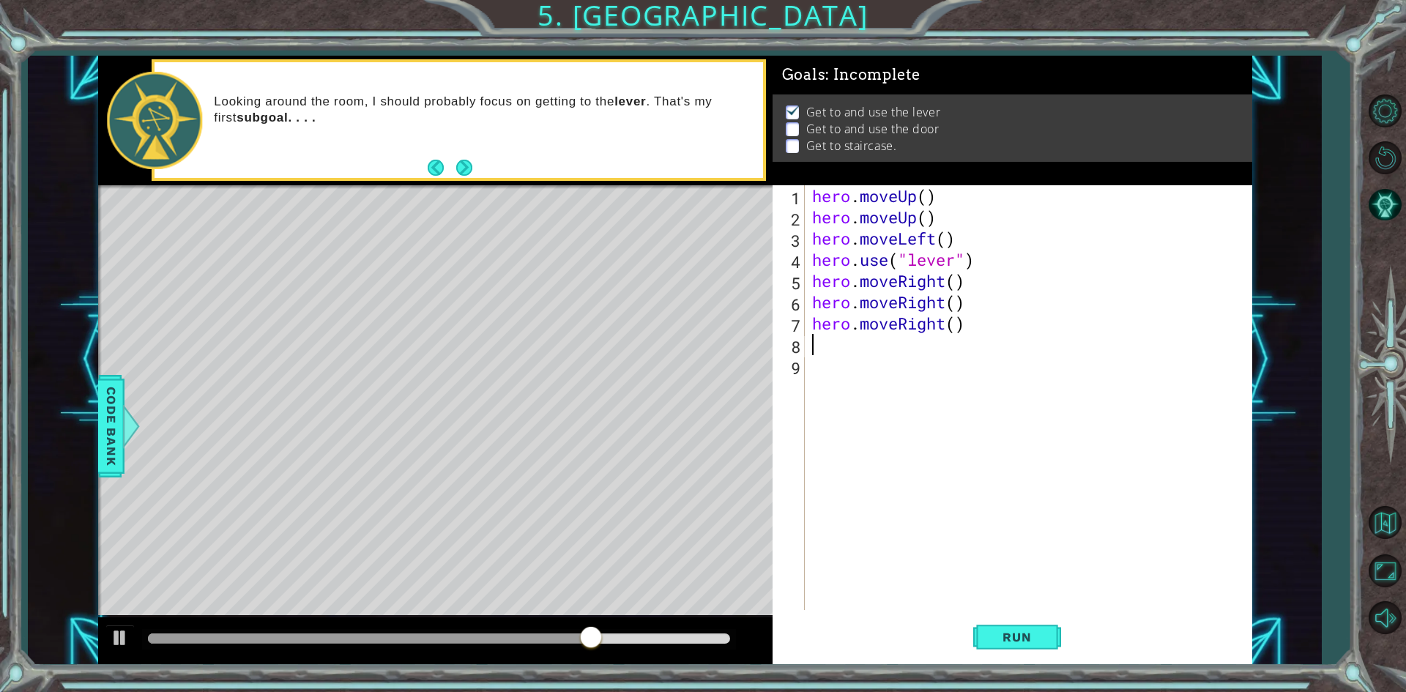
scroll to position [0, 0]
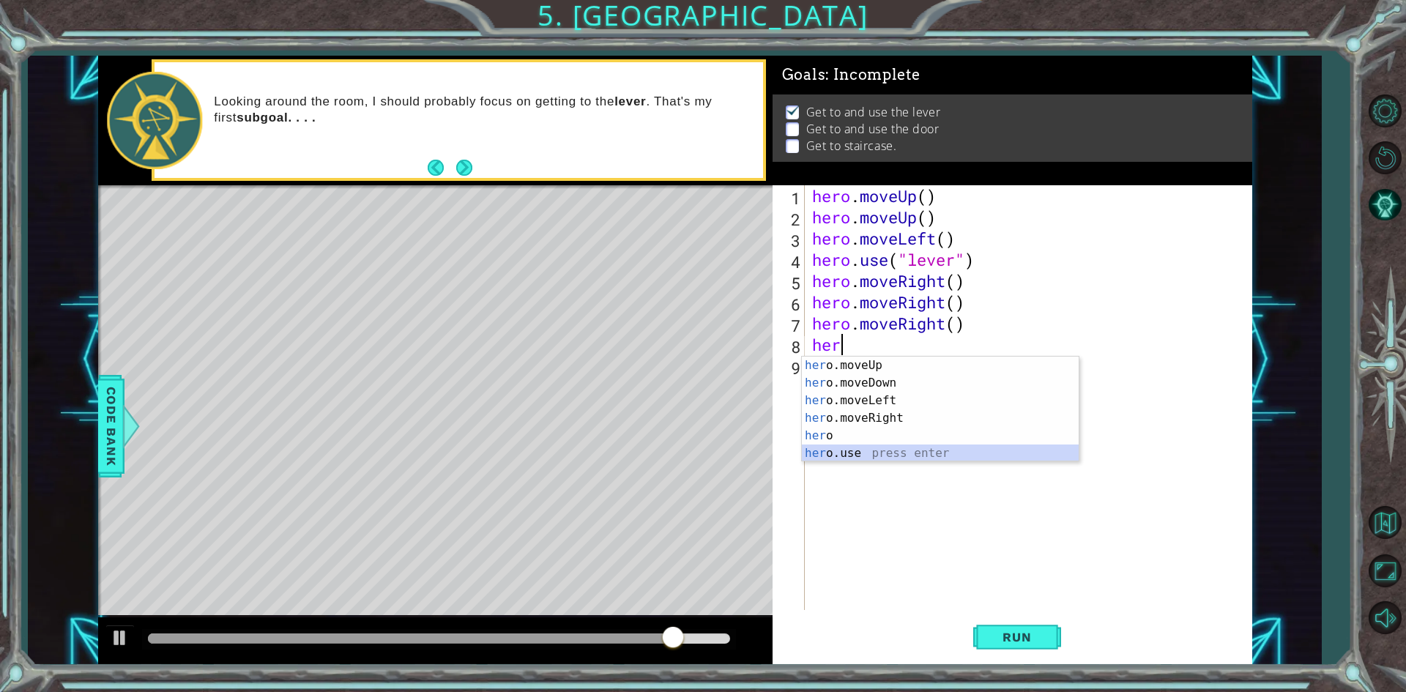
click at [869, 455] on div "her o.moveUp press enter her o.moveDown press enter her o.moveLeft press enter …" at bounding box center [940, 427] width 277 height 141
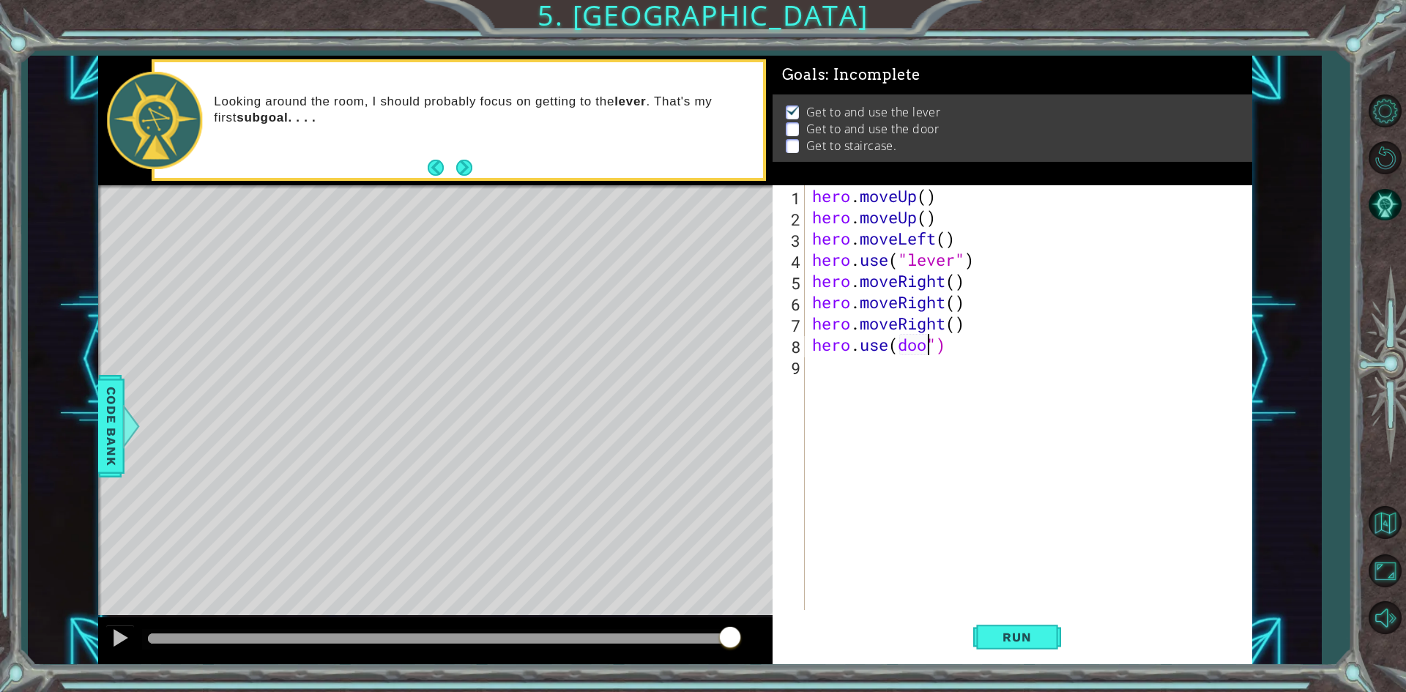
scroll to position [0, 5]
click at [1023, 642] on span "Run" at bounding box center [1017, 637] width 58 height 15
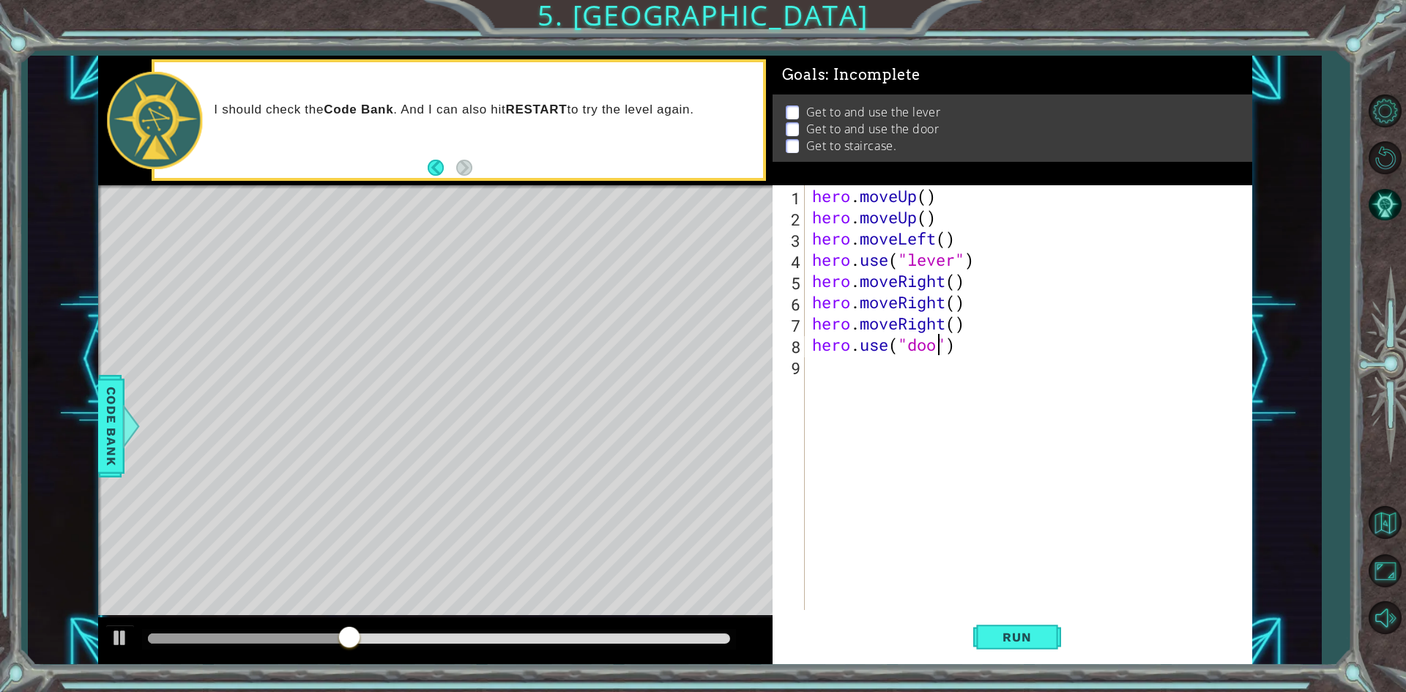
scroll to position [0, 6]
type textarea "hero.use("door")"
click at [1034, 640] on span "Run" at bounding box center [1017, 637] width 58 height 15
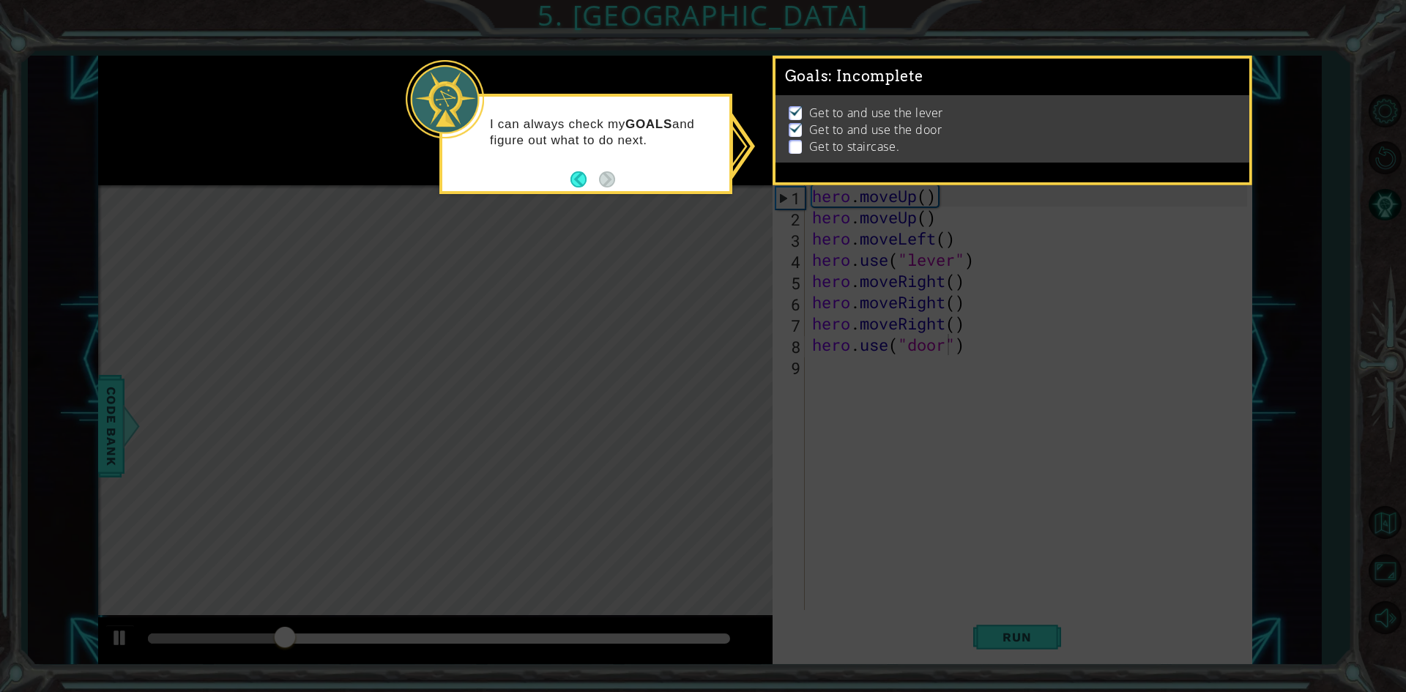
click at [813, 146] on p "Get to staircase." at bounding box center [854, 146] width 90 height 16
click at [796, 141] on p at bounding box center [794, 147] width 13 height 14
click at [570, 178] on div "I can always check my GOALS and figure out what to do next." at bounding box center [585, 144] width 293 height 100
click at [572, 178] on button "Back" at bounding box center [584, 179] width 29 height 16
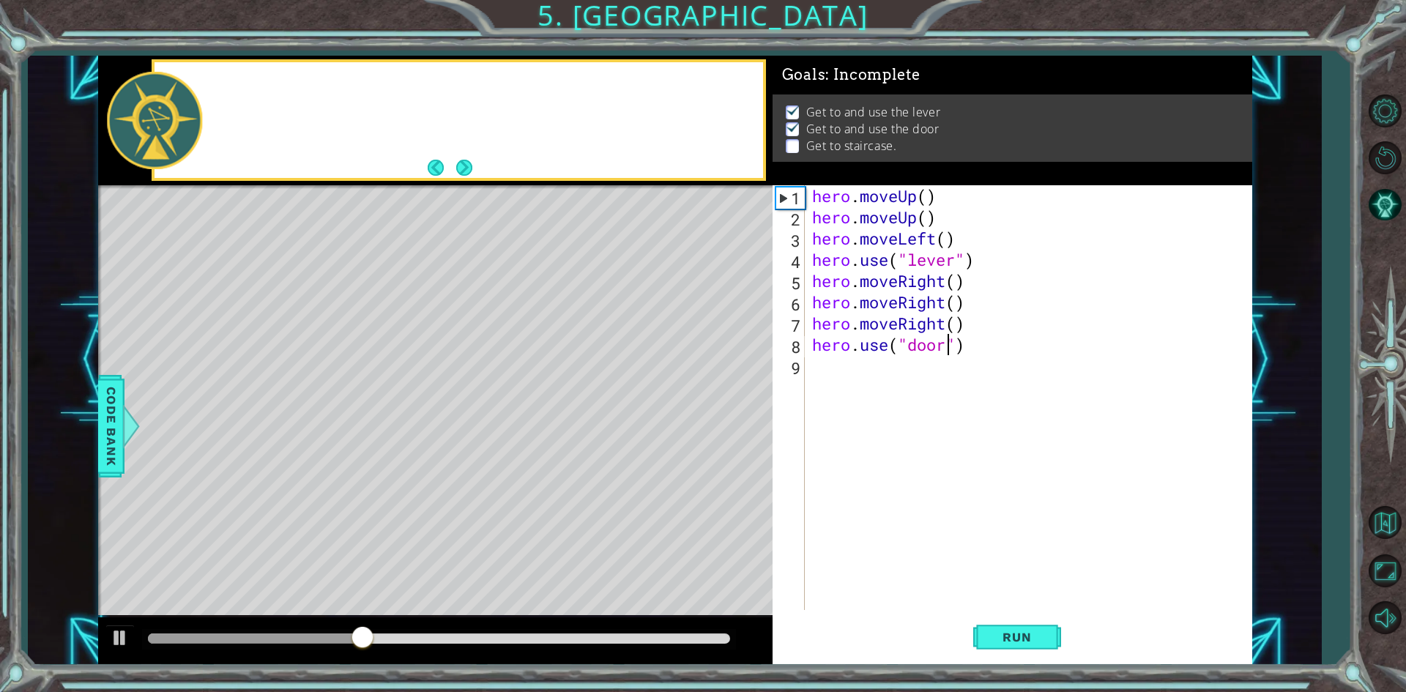
click at [575, 177] on div at bounding box center [458, 120] width 608 height 116
click at [469, 170] on button "Next" at bounding box center [464, 168] width 16 height 16
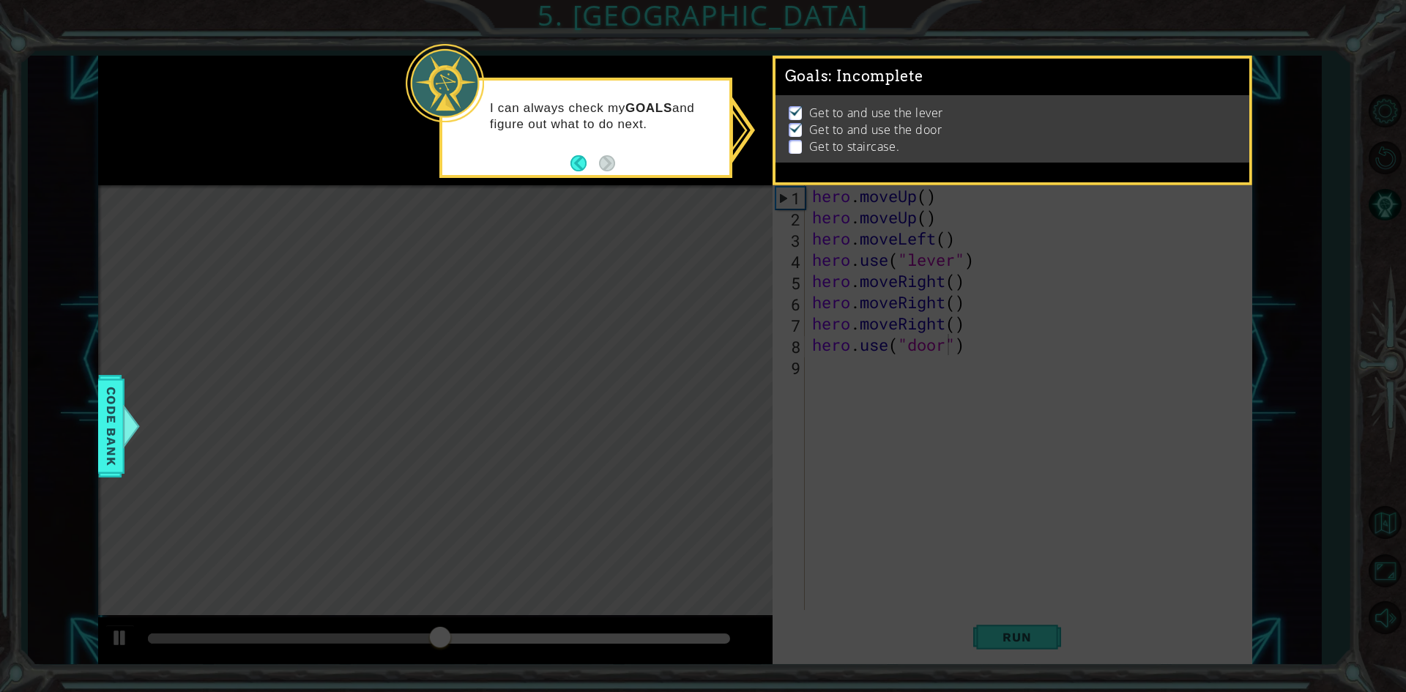
click at [705, 603] on icon at bounding box center [703, 346] width 1406 height 692
click at [755, 214] on icon at bounding box center [703, 346] width 1406 height 692
click at [573, 167] on button "Back" at bounding box center [584, 163] width 29 height 16
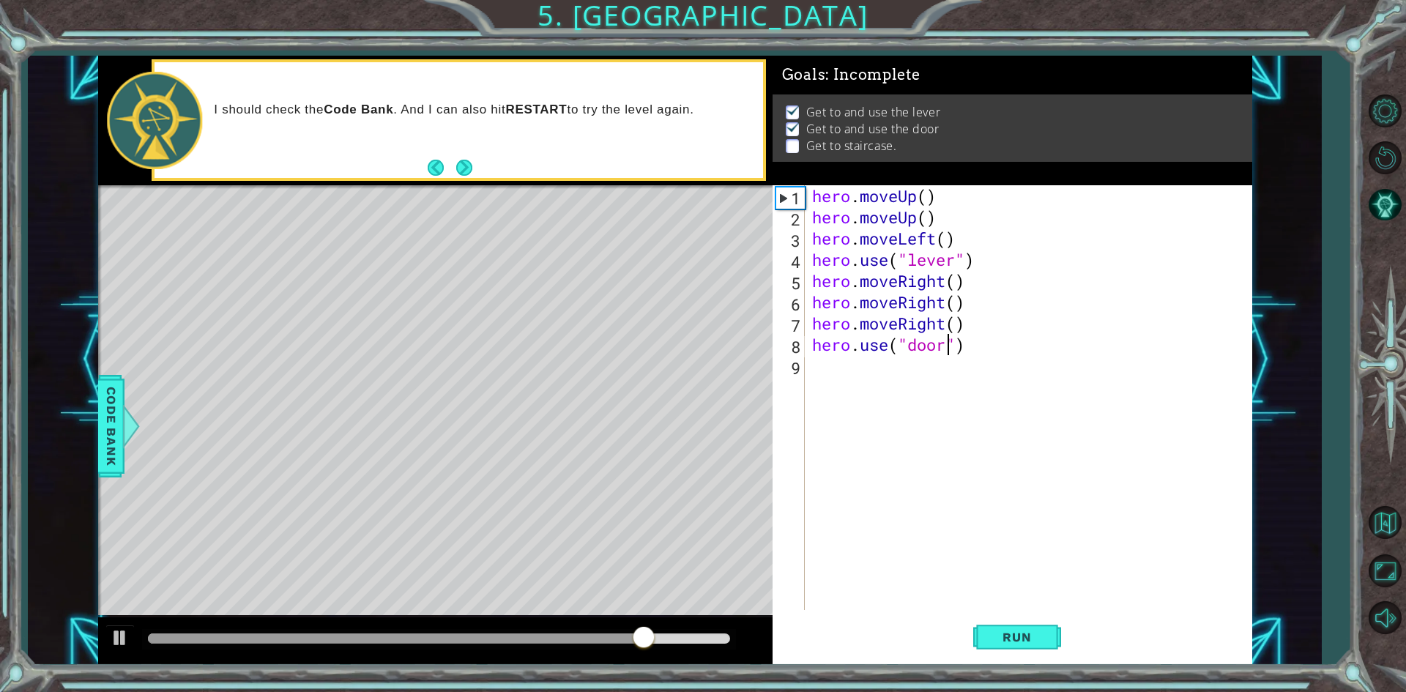
click at [866, 389] on div "hero . moveUp ( ) hero . moveUp ( ) hero . moveLeft ( ) hero . use ( "lever" ) …" at bounding box center [1031, 418] width 445 height 467
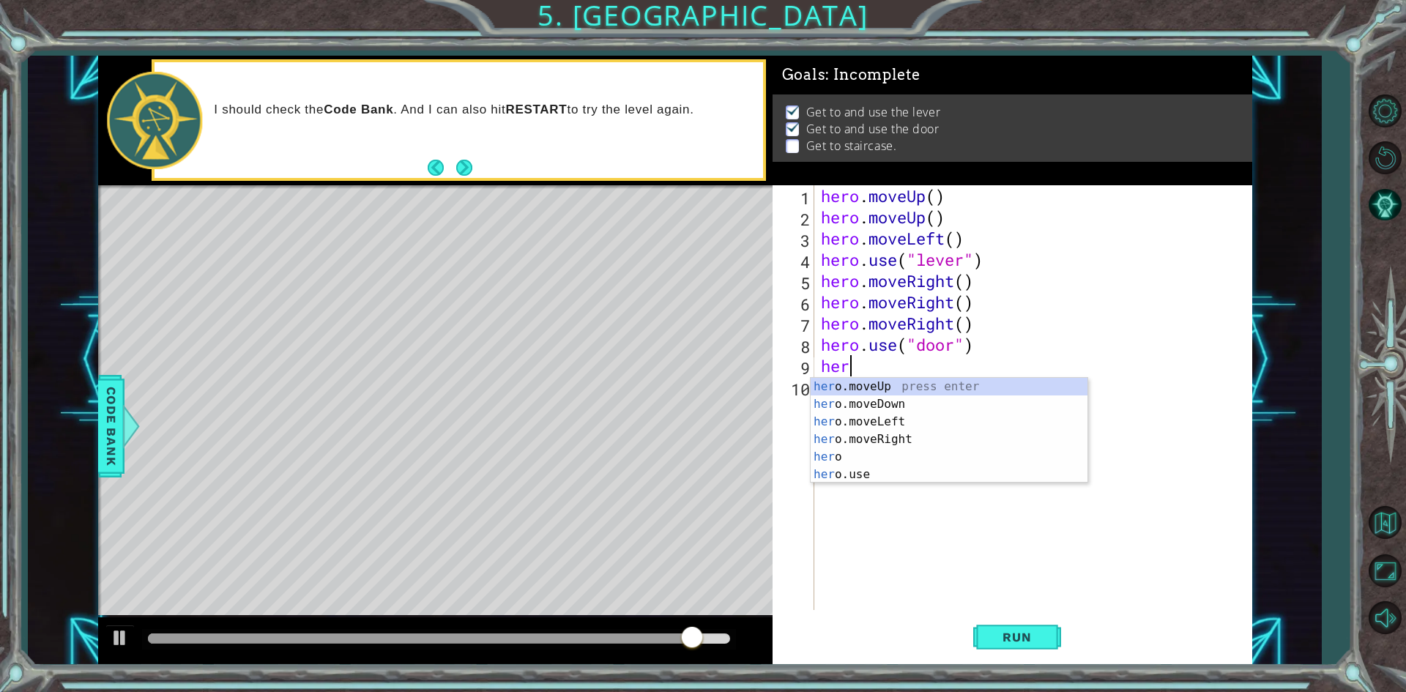
type textarea "hero"
click at [862, 402] on div "hero press enter hero .moveUp press enter hero .moveDown press enter hero .move…" at bounding box center [948, 448] width 277 height 141
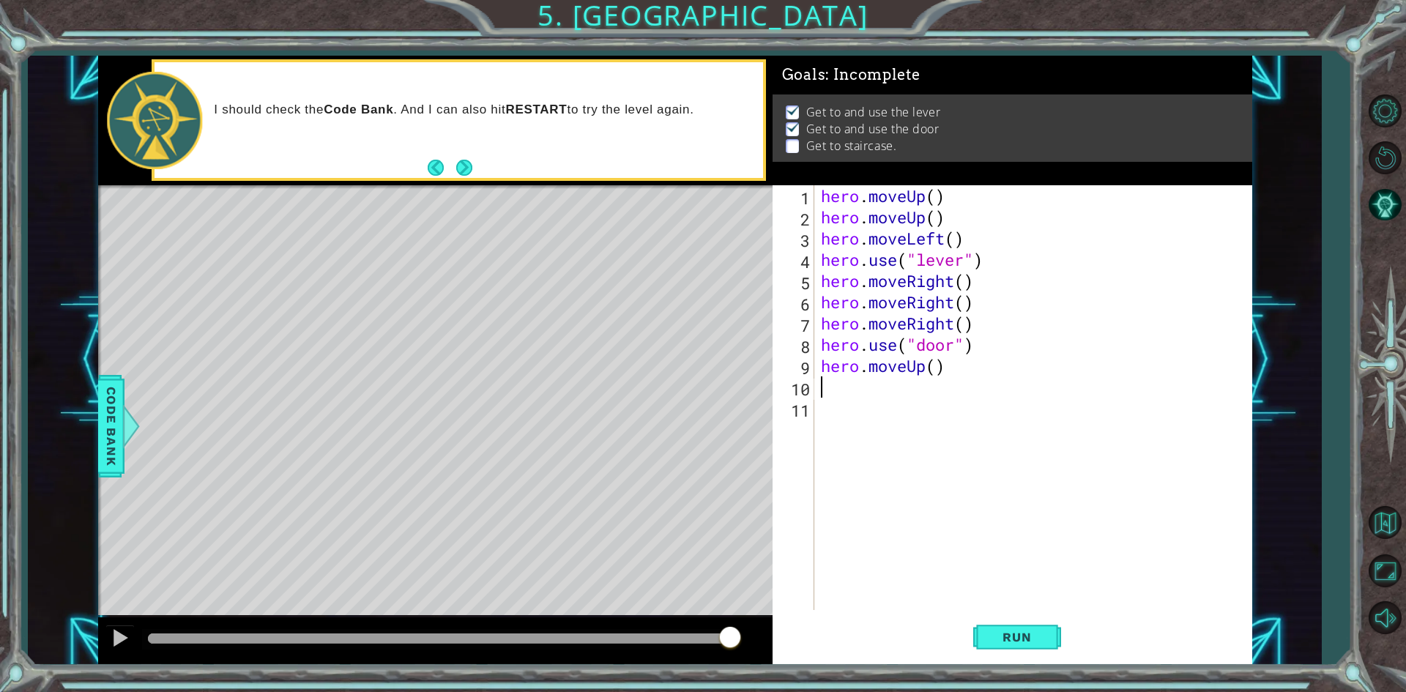
scroll to position [0, 0]
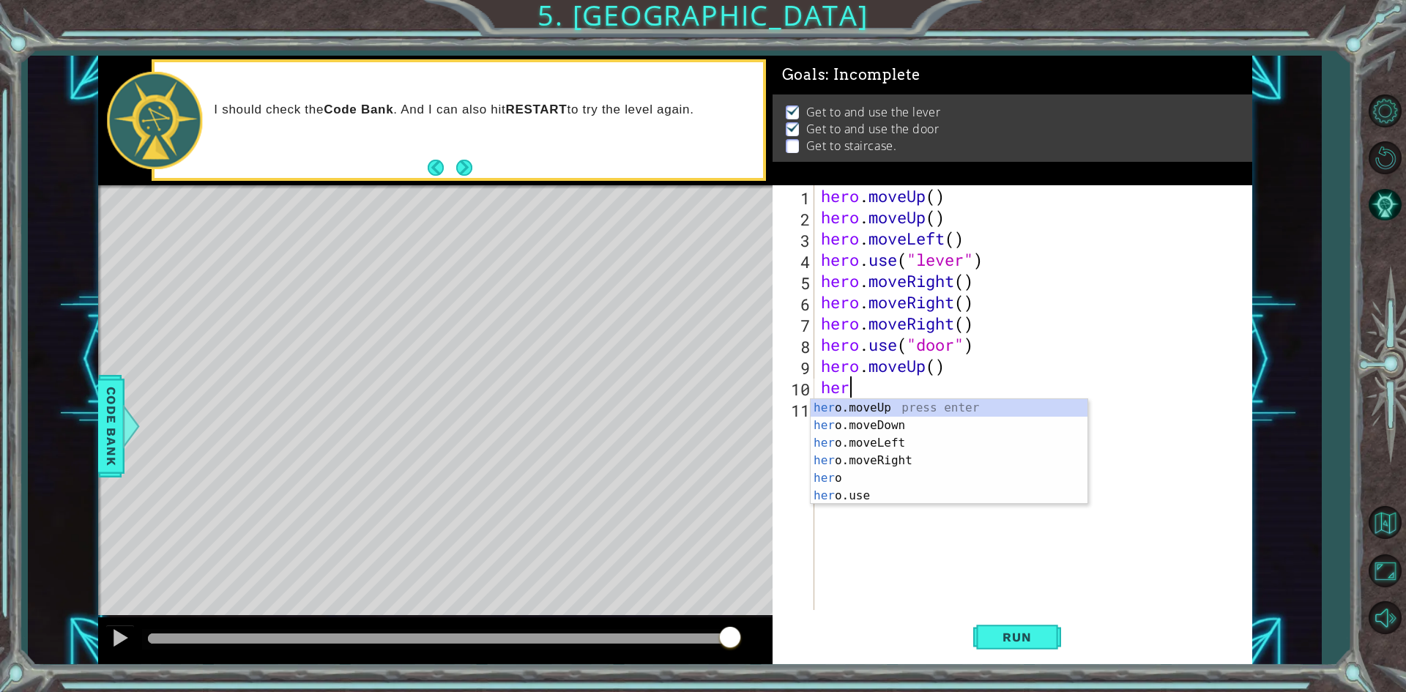
type textarea "hero"
click at [834, 418] on div "hero press enter hero .moveUp press enter hero .moveDown press enter hero .move…" at bounding box center [948, 469] width 277 height 141
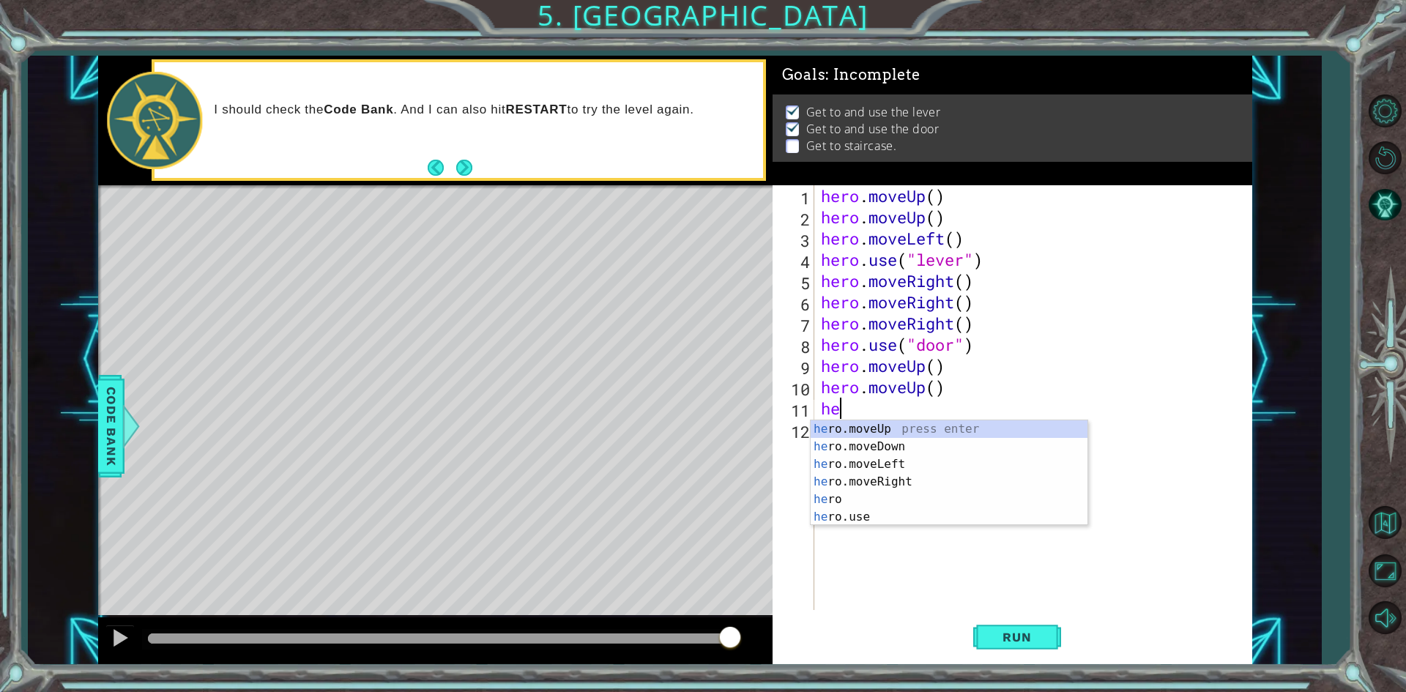
type textarea "hero"
click at [903, 486] on div "hero press enter hero .moveUp press enter hero .moveDown press enter hero .move…" at bounding box center [948, 490] width 277 height 141
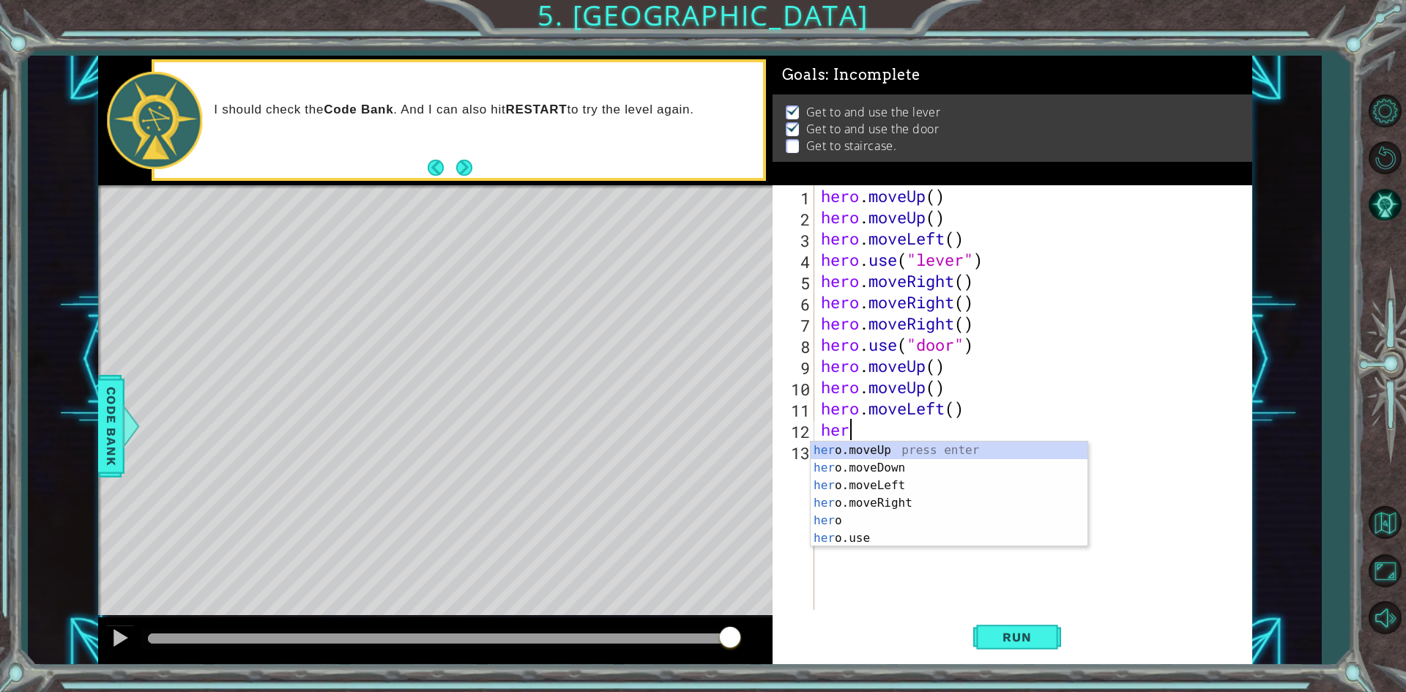
type textarea "hero"
click at [852, 499] on div "hero press enter hero .moveUp press enter hero .moveDown press enter hero .move…" at bounding box center [948, 511] width 277 height 141
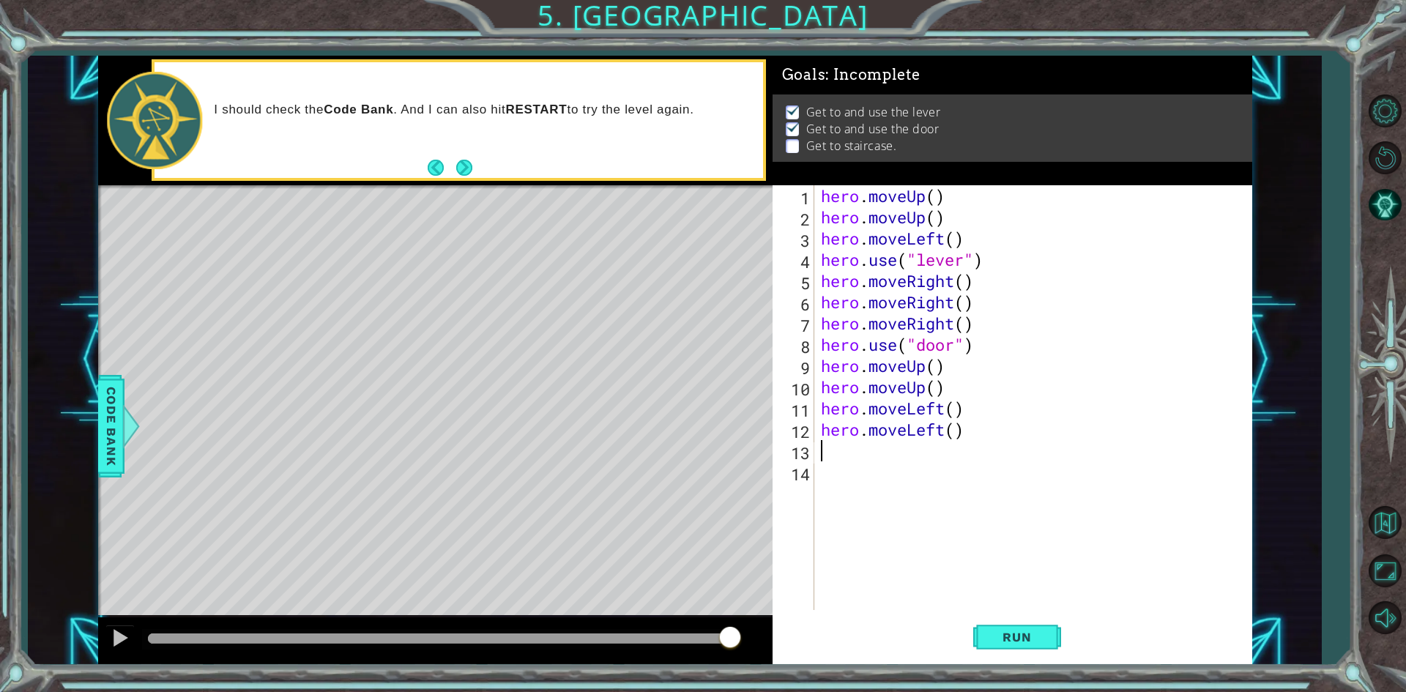
scroll to position [0, 0]
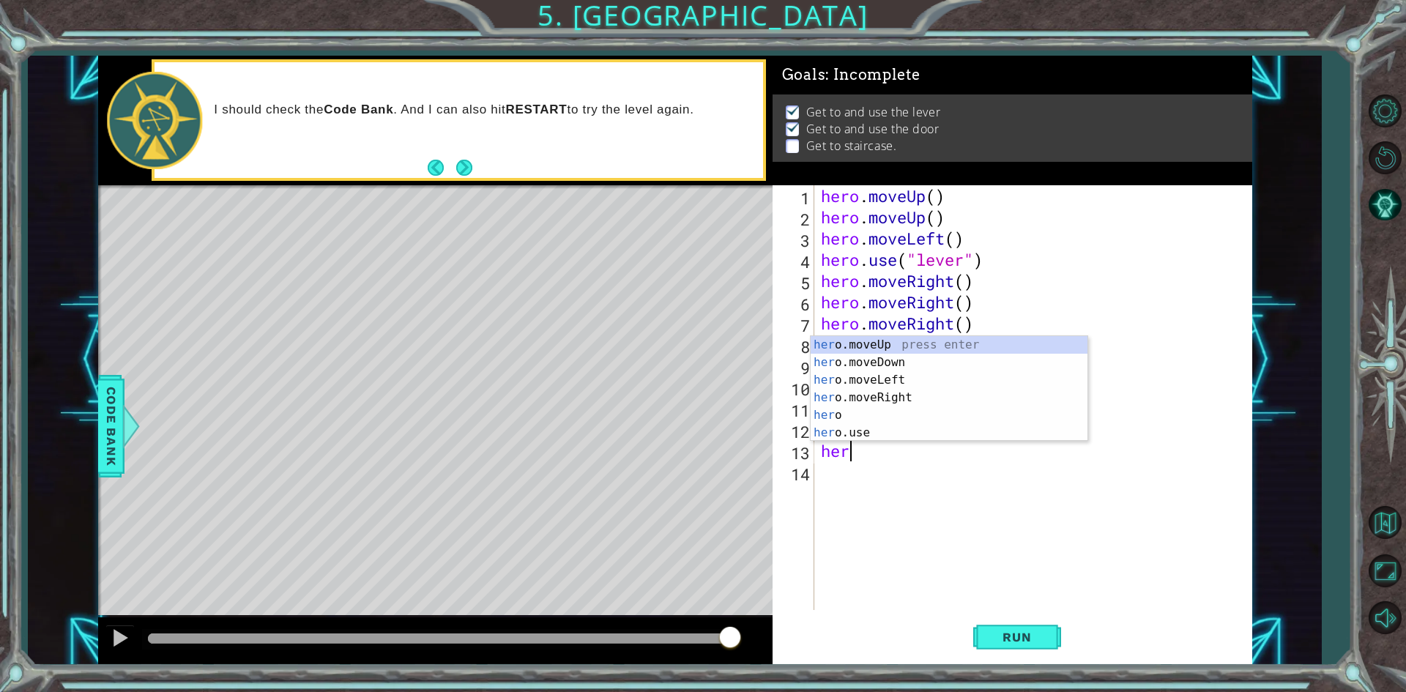
type textarea "hero"
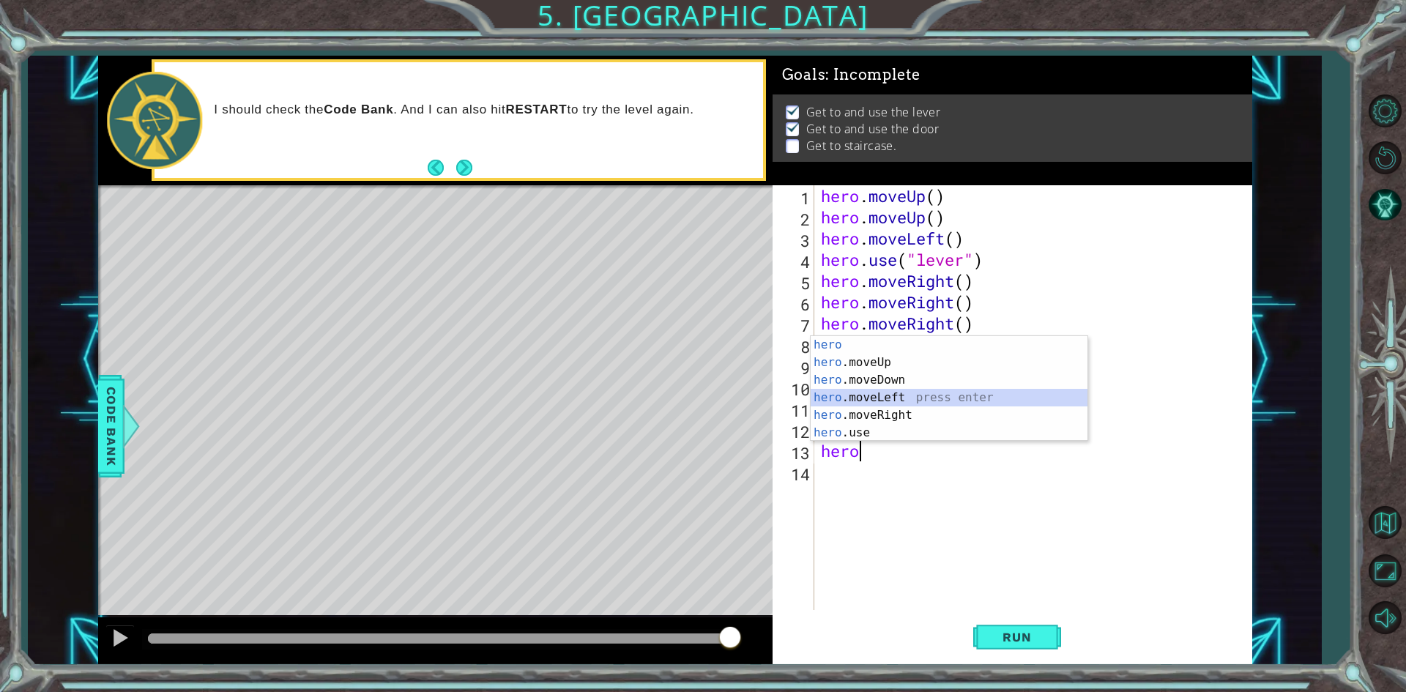
click at [919, 400] on div "hero press enter hero .moveUp press enter hero .moveDown press enter hero .move…" at bounding box center [948, 406] width 277 height 141
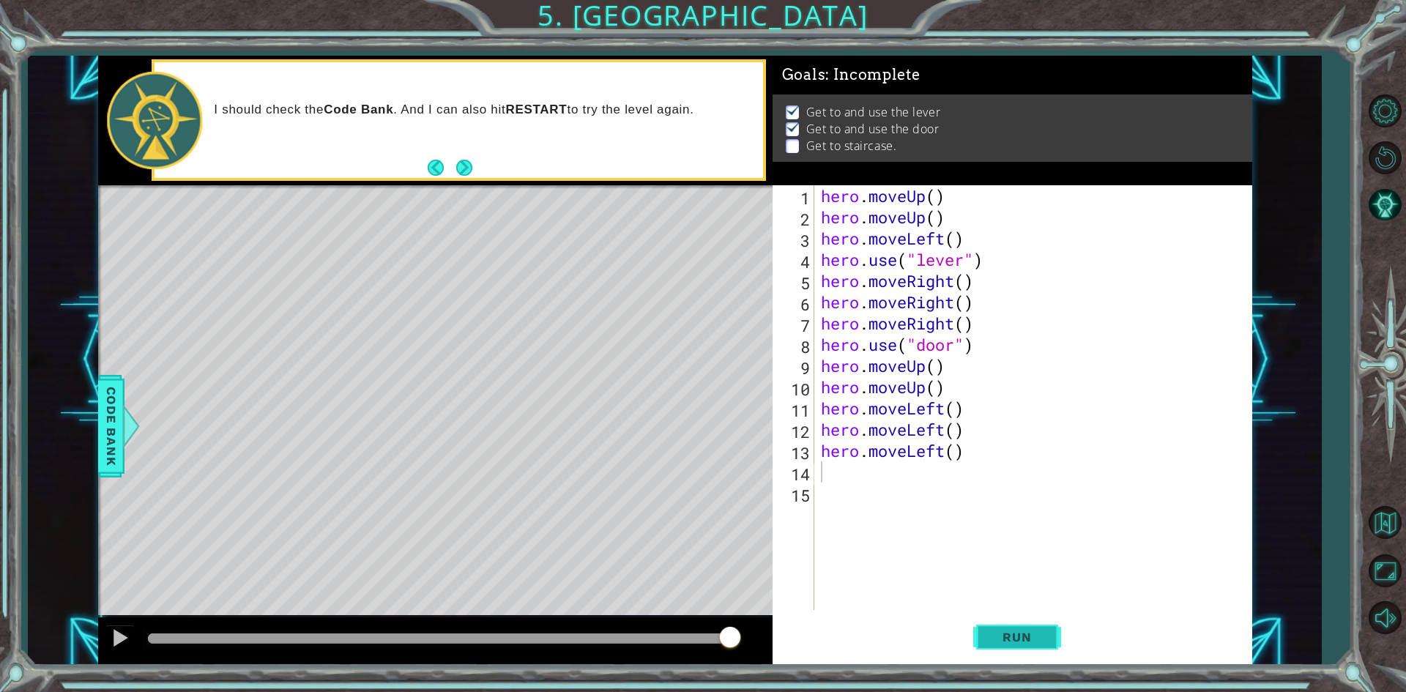
click at [1047, 641] on button "Run" at bounding box center [1017, 637] width 88 height 48
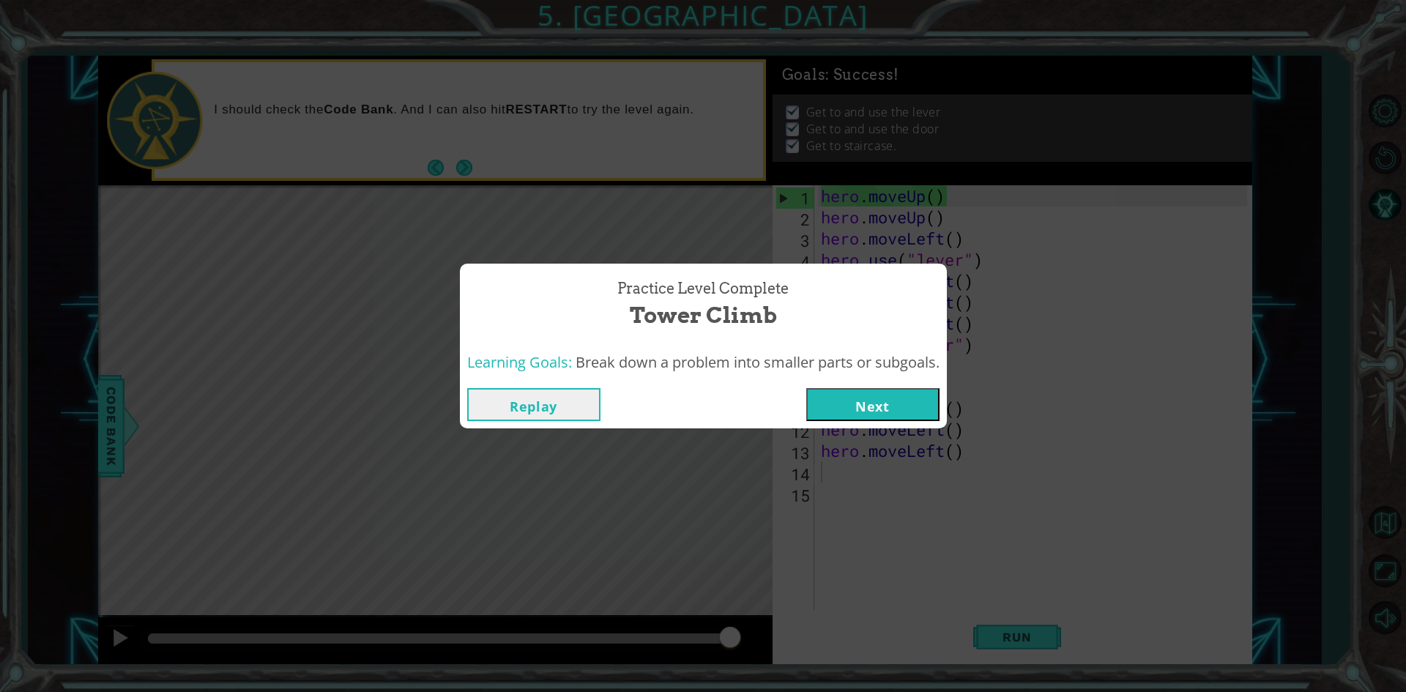
click at [860, 412] on button "Next" at bounding box center [872, 404] width 133 height 33
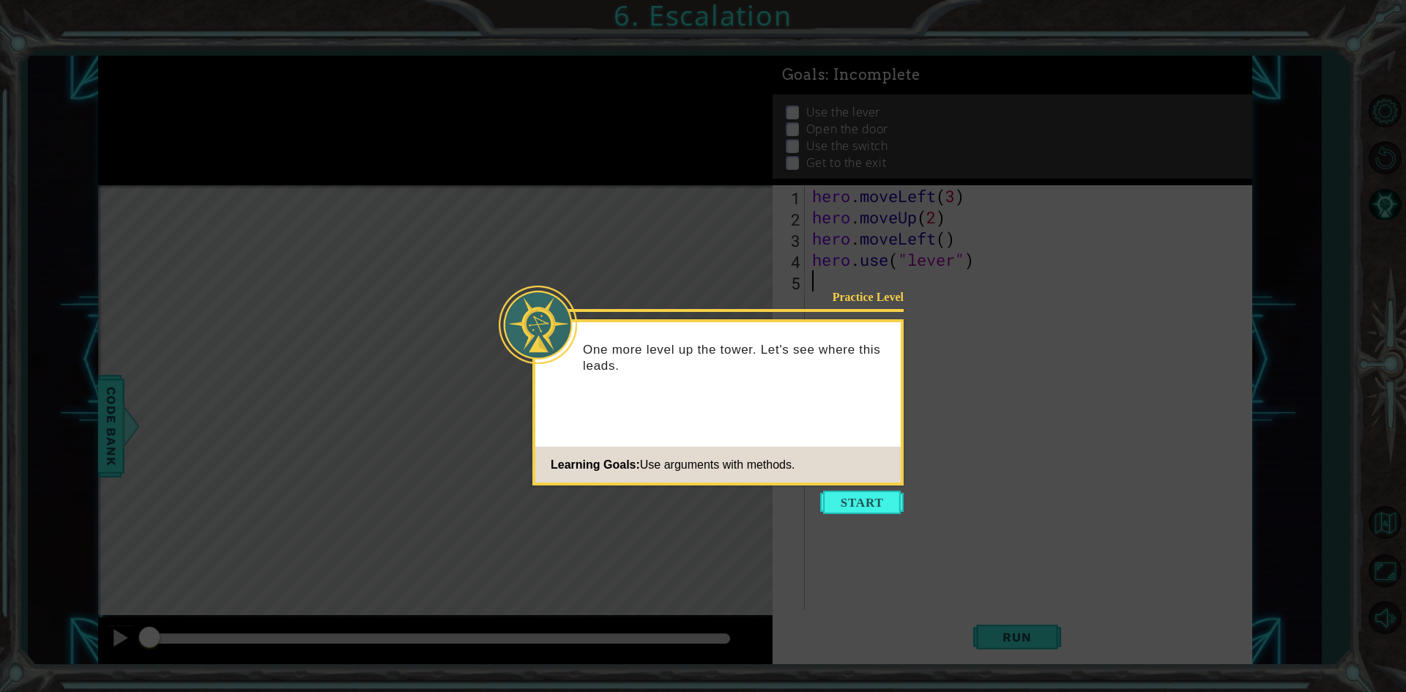
click at [781, 477] on div "Learning Goals: Use arguments with methods." at bounding box center [664, 464] width 259 height 29
click at [829, 502] on button "Start" at bounding box center [861, 501] width 83 height 23
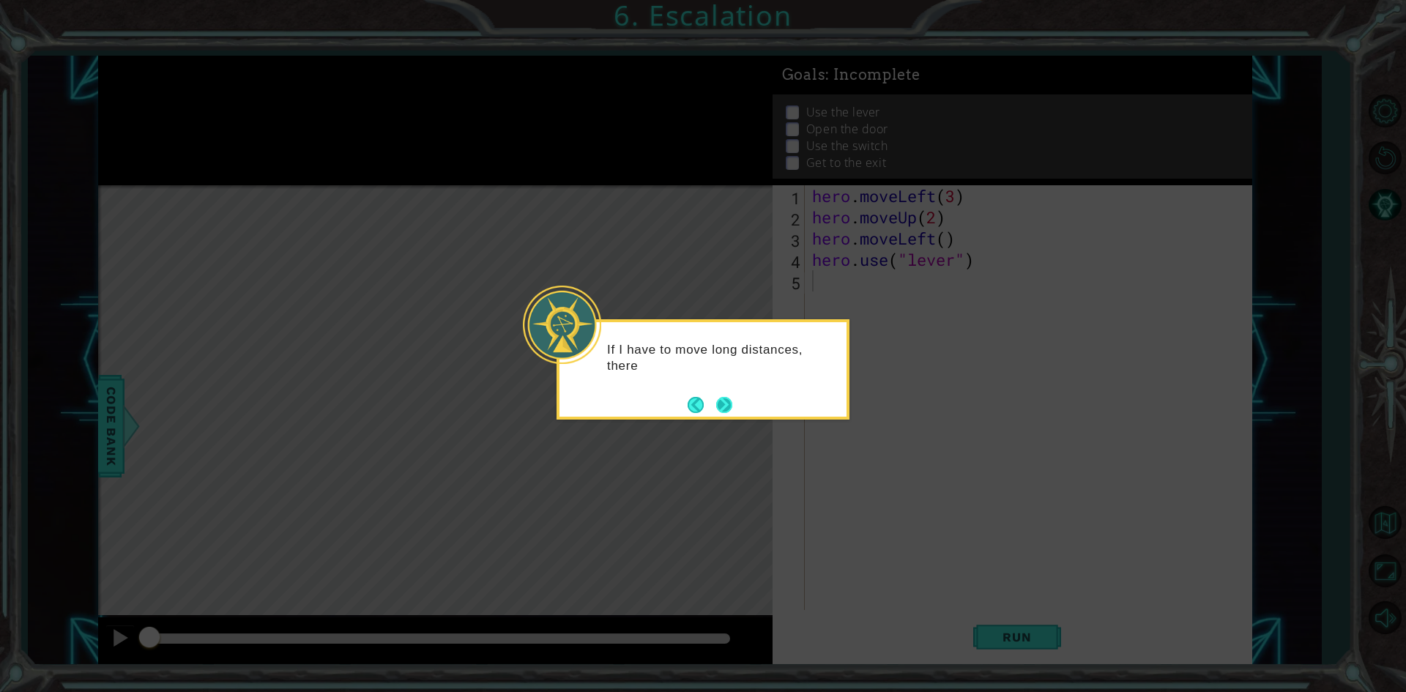
click at [720, 410] on button "Next" at bounding box center [724, 405] width 16 height 16
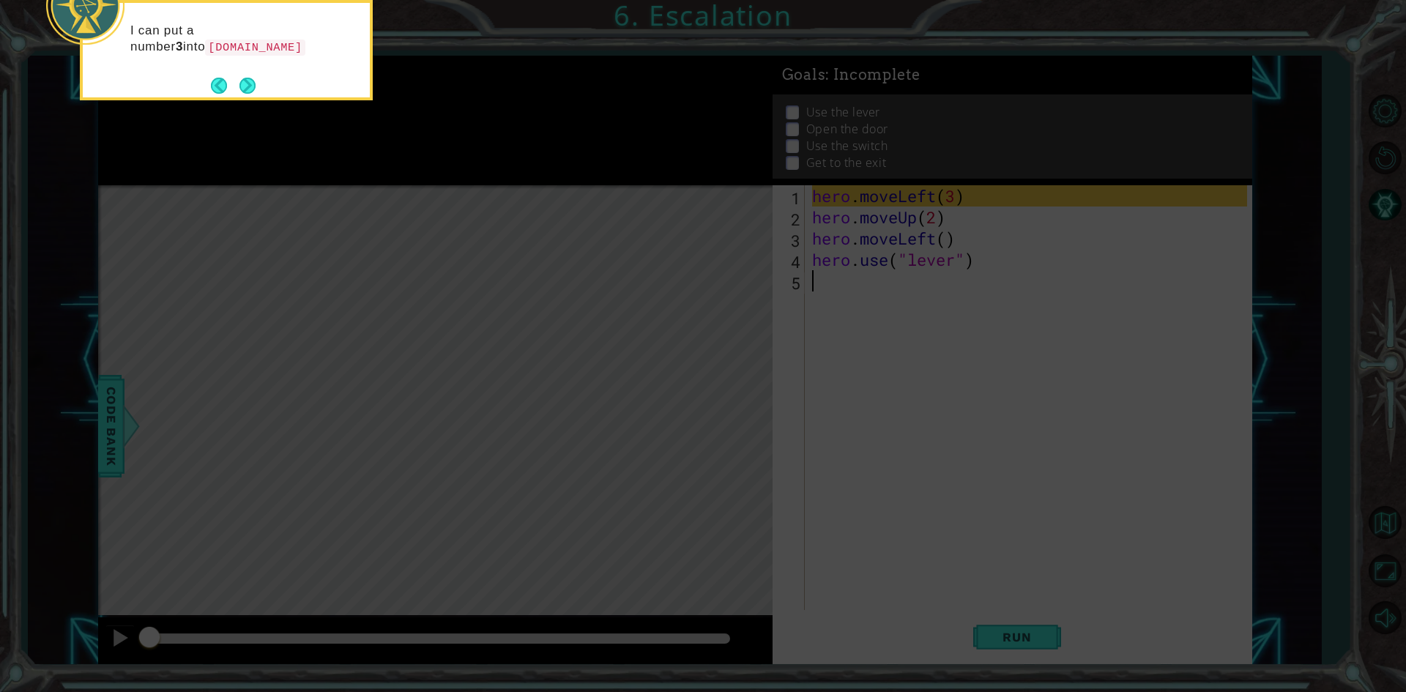
click at [255, 94] on button "Next" at bounding box center [247, 86] width 16 height 16
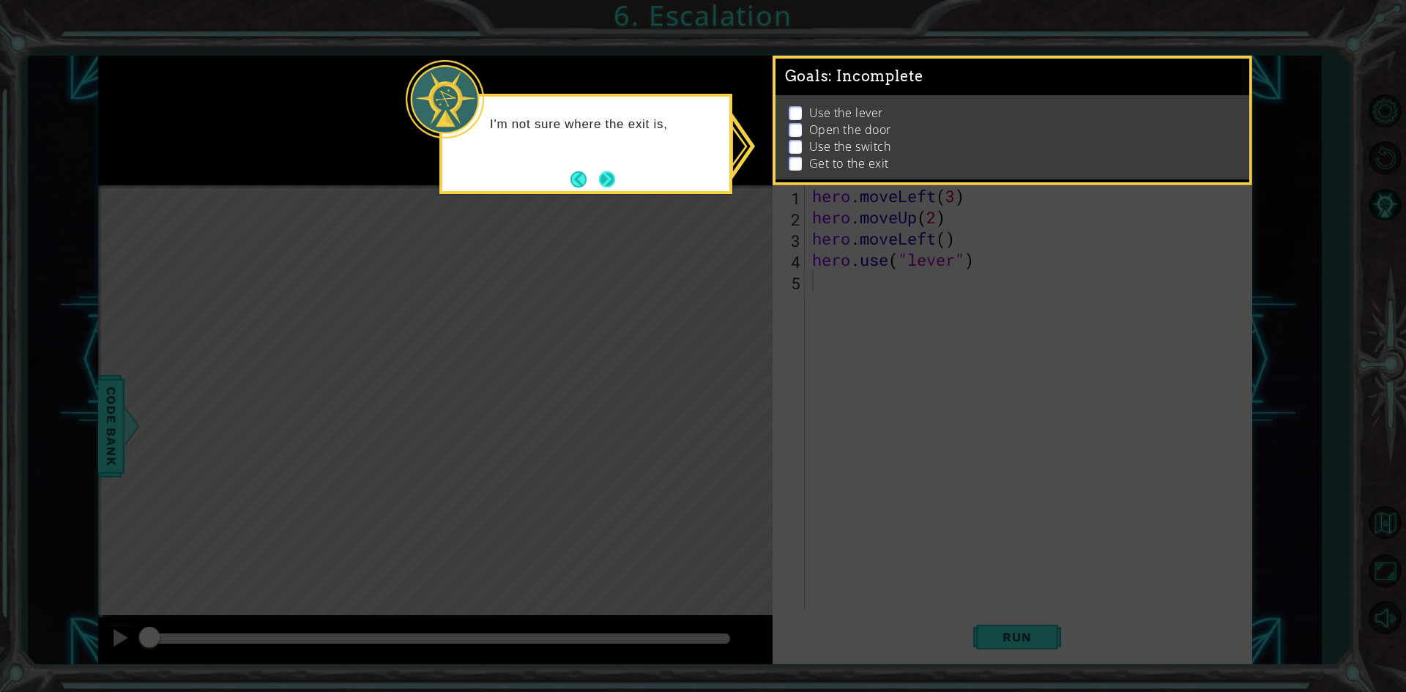
click at [615, 187] on button "Next" at bounding box center [607, 179] width 16 height 16
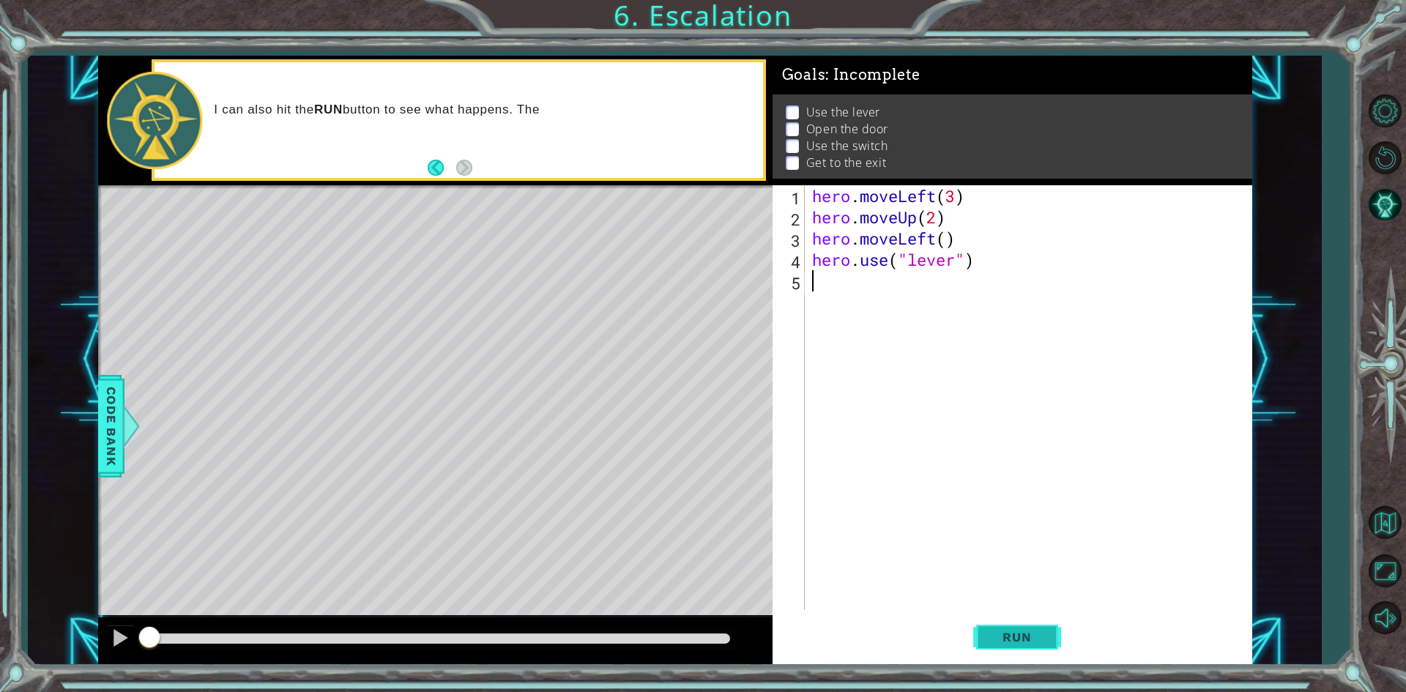
click at [1026, 657] on button "Run" at bounding box center [1017, 637] width 88 height 48
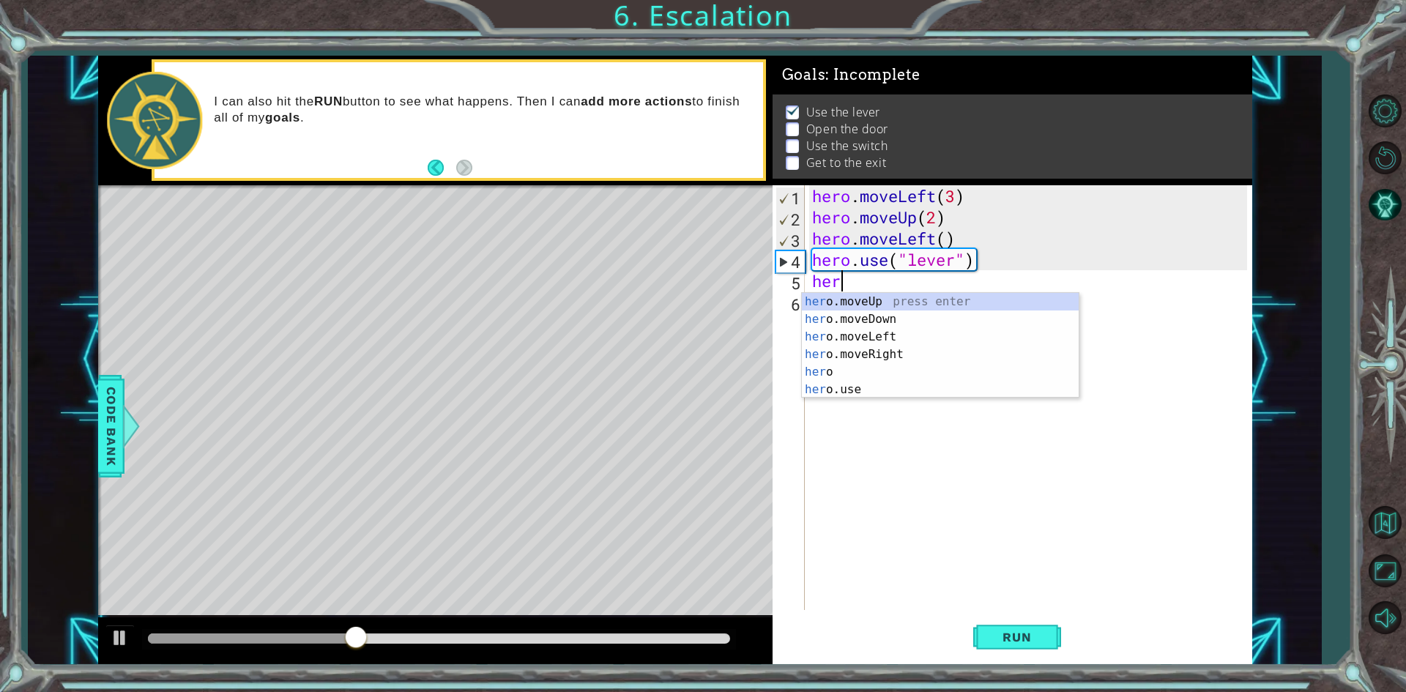
scroll to position [0, 1]
click at [865, 351] on div "hero press enter hero .moveUp press enter hero .moveDown press enter hero .move…" at bounding box center [940, 363] width 277 height 141
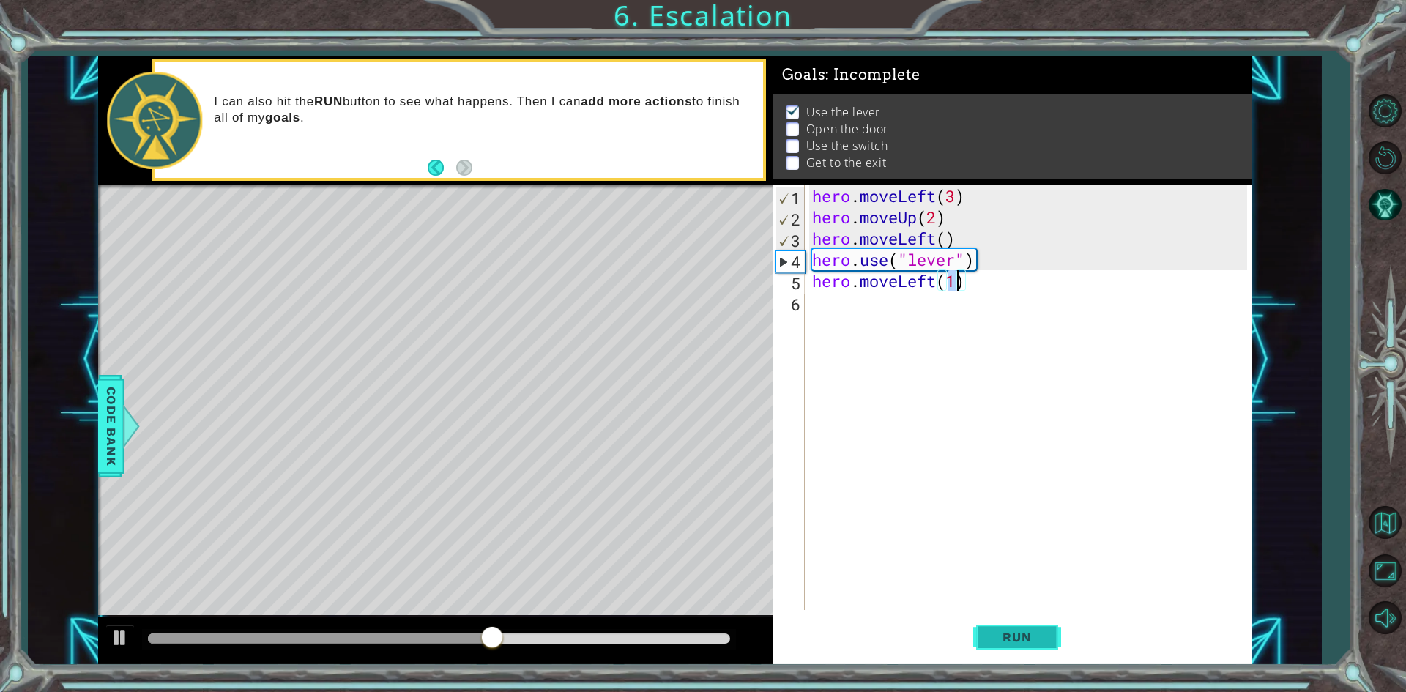
type textarea "hero.moveLeft(1)"
click at [1057, 630] on button "Run" at bounding box center [1017, 637] width 88 height 48
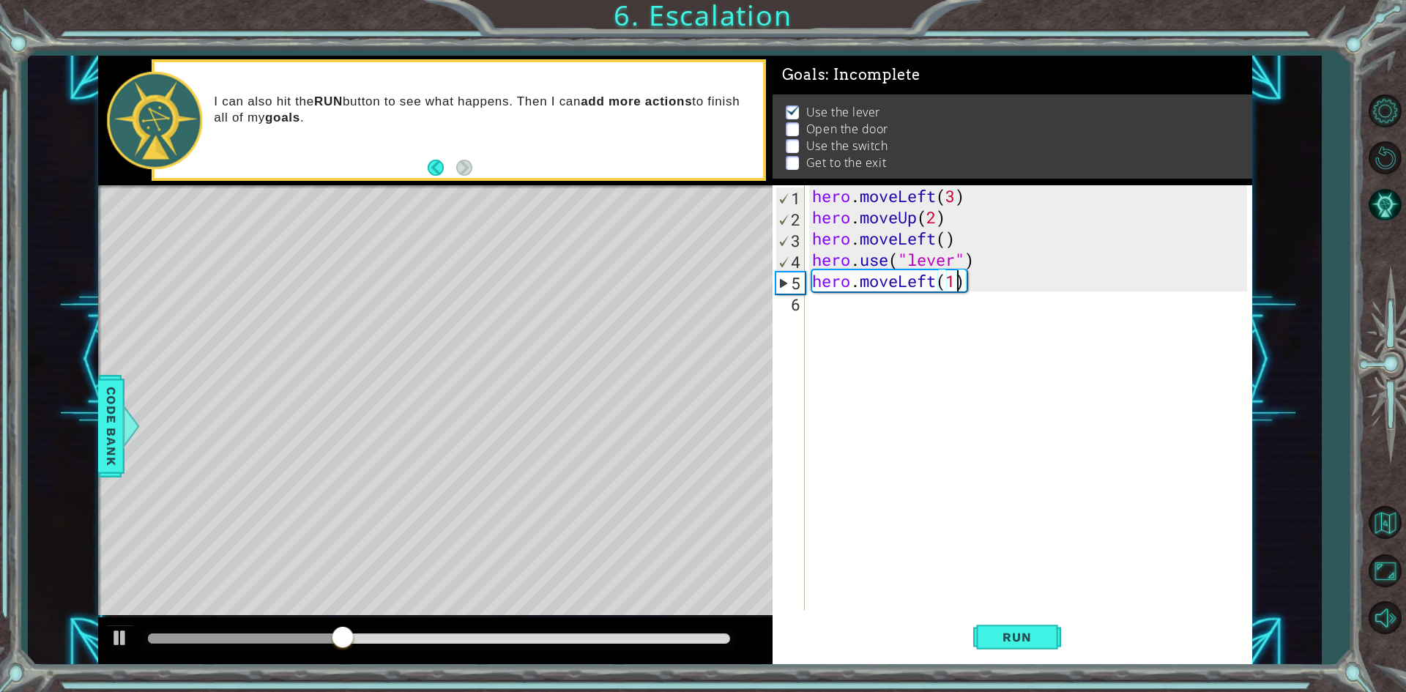
click at [931, 309] on div "hero . moveLeft ( 3 ) hero . moveUp ( 2 ) hero . moveLeft ( ) hero . use ( "lev…" at bounding box center [1031, 418] width 445 height 467
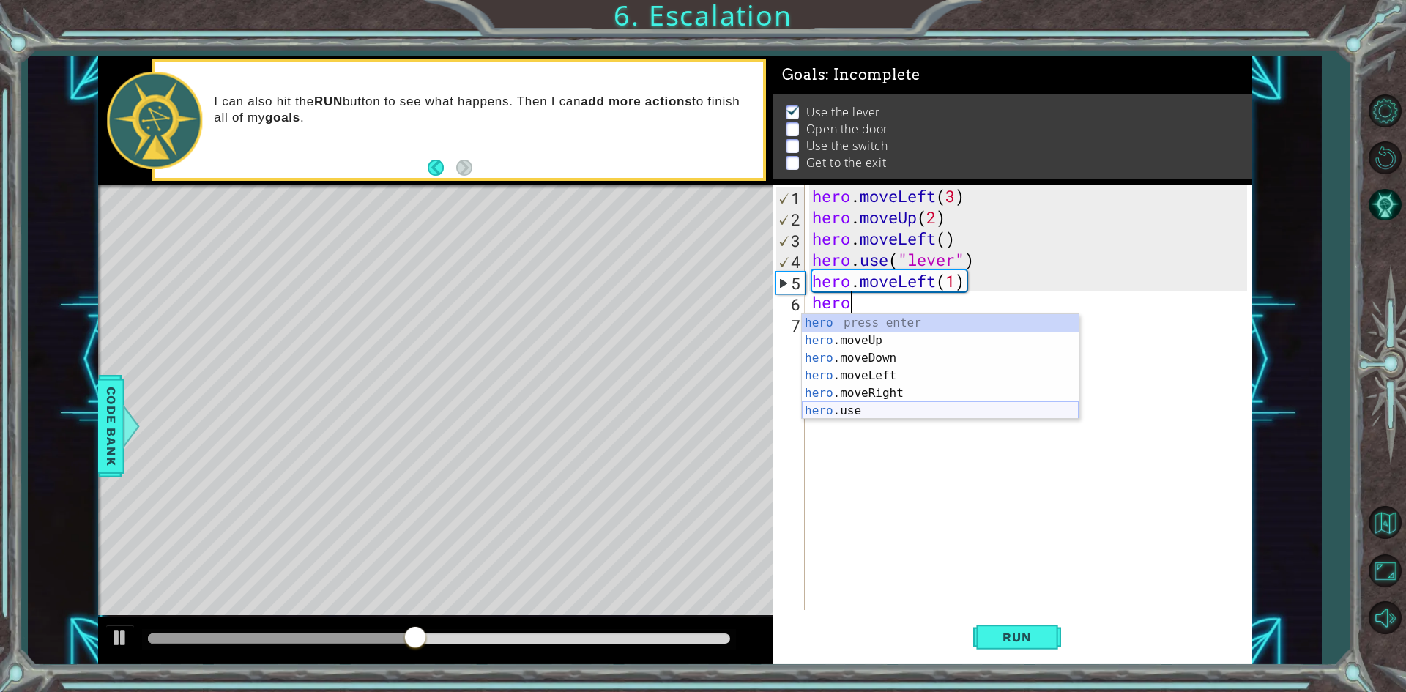
click at [870, 416] on div "hero press enter hero .moveUp press enter hero .moveDown press enter hero .move…" at bounding box center [940, 384] width 277 height 141
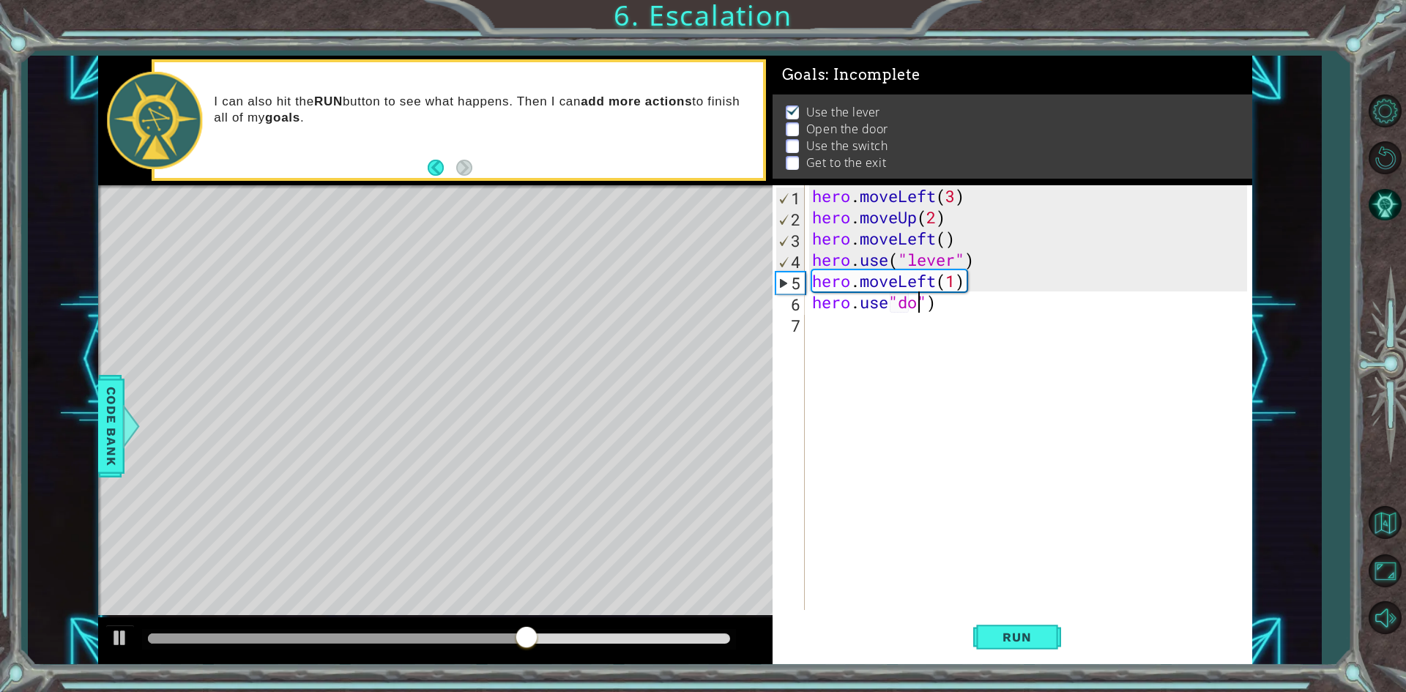
scroll to position [0, 5]
click at [1027, 630] on span "Run" at bounding box center [1017, 637] width 58 height 15
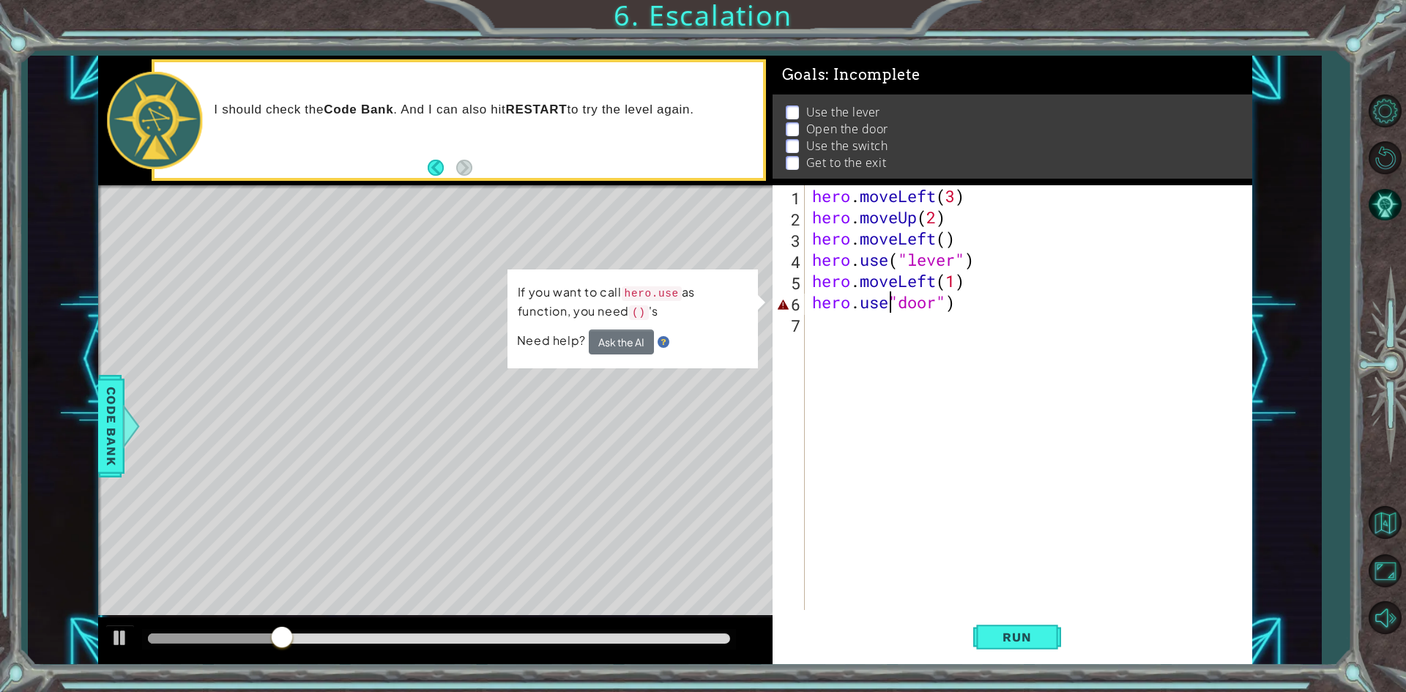
click at [888, 302] on div "hero . moveLeft ( 3 ) hero . moveUp ( 2 ) hero . moveLeft ( ) hero . use ( "lev…" at bounding box center [1031, 418] width 445 height 467
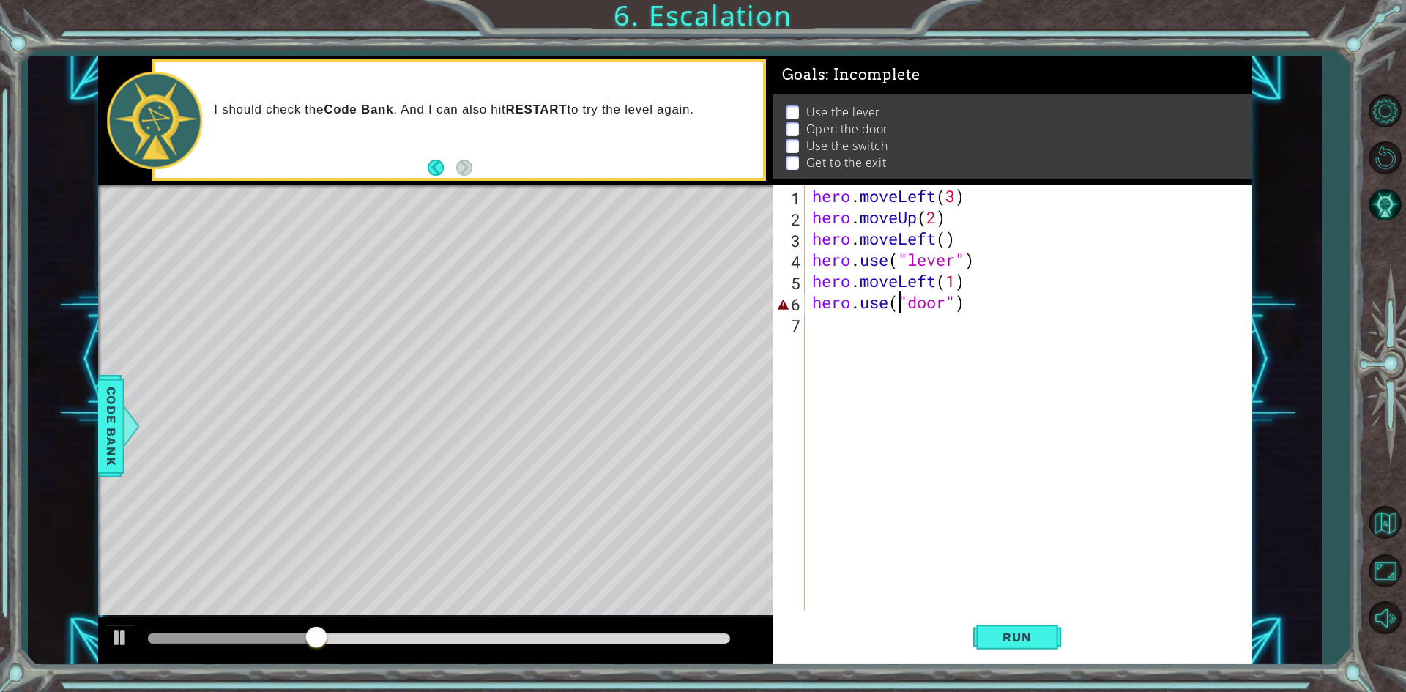
scroll to position [0, 4]
type textarea "hero.use("door")"
click at [994, 648] on button "Run" at bounding box center [1017, 637] width 88 height 48
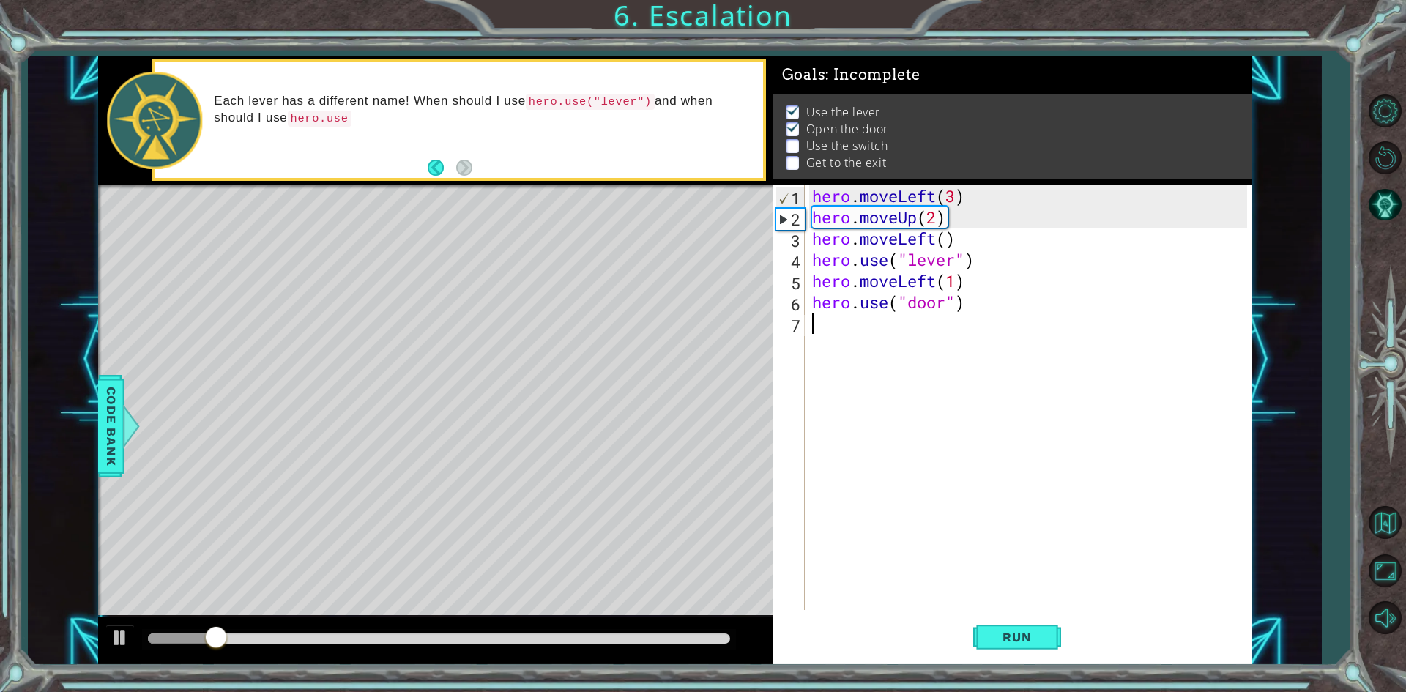
click at [834, 329] on div "hero . moveLeft ( 3 ) hero . moveUp ( 2 ) hero . moveLeft ( ) hero . use ( "lev…" at bounding box center [1031, 418] width 445 height 467
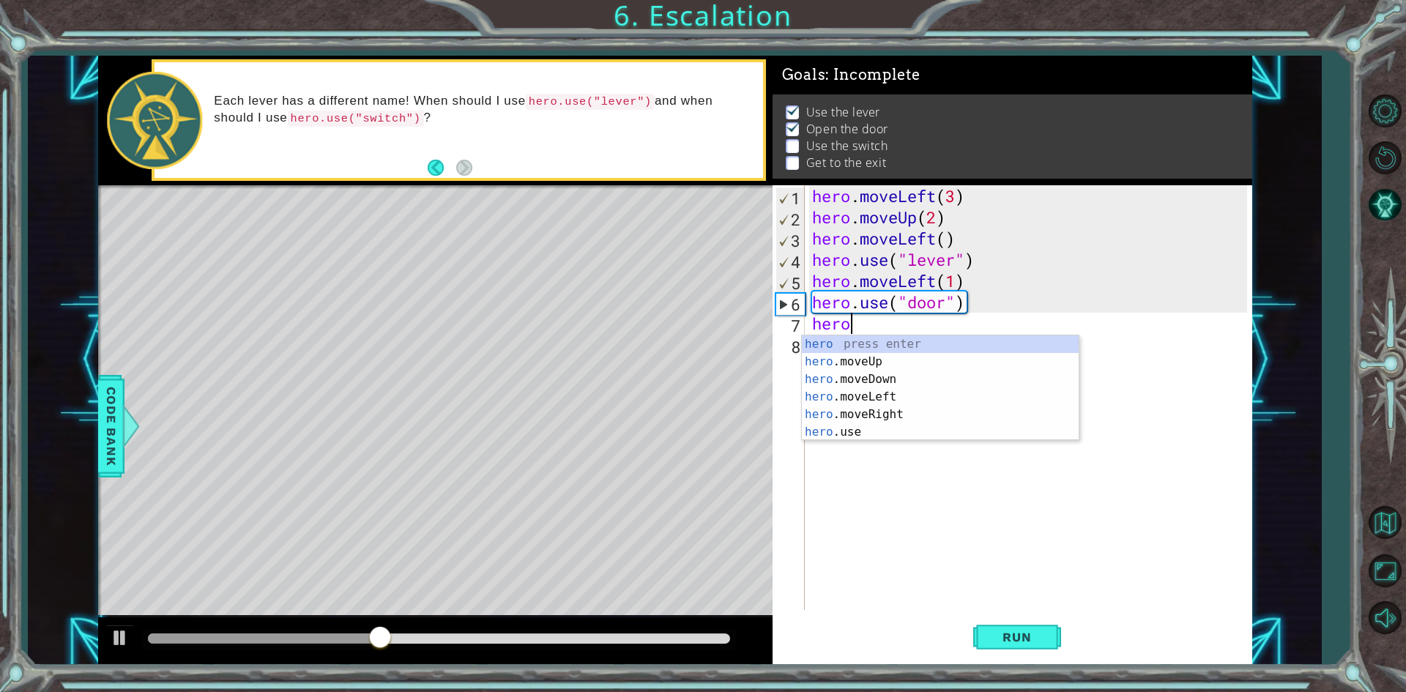
scroll to position [0, 1]
click at [862, 362] on div "hero press enter hero .moveUp press enter hero .moveDown press enter hero .move…" at bounding box center [940, 405] width 277 height 141
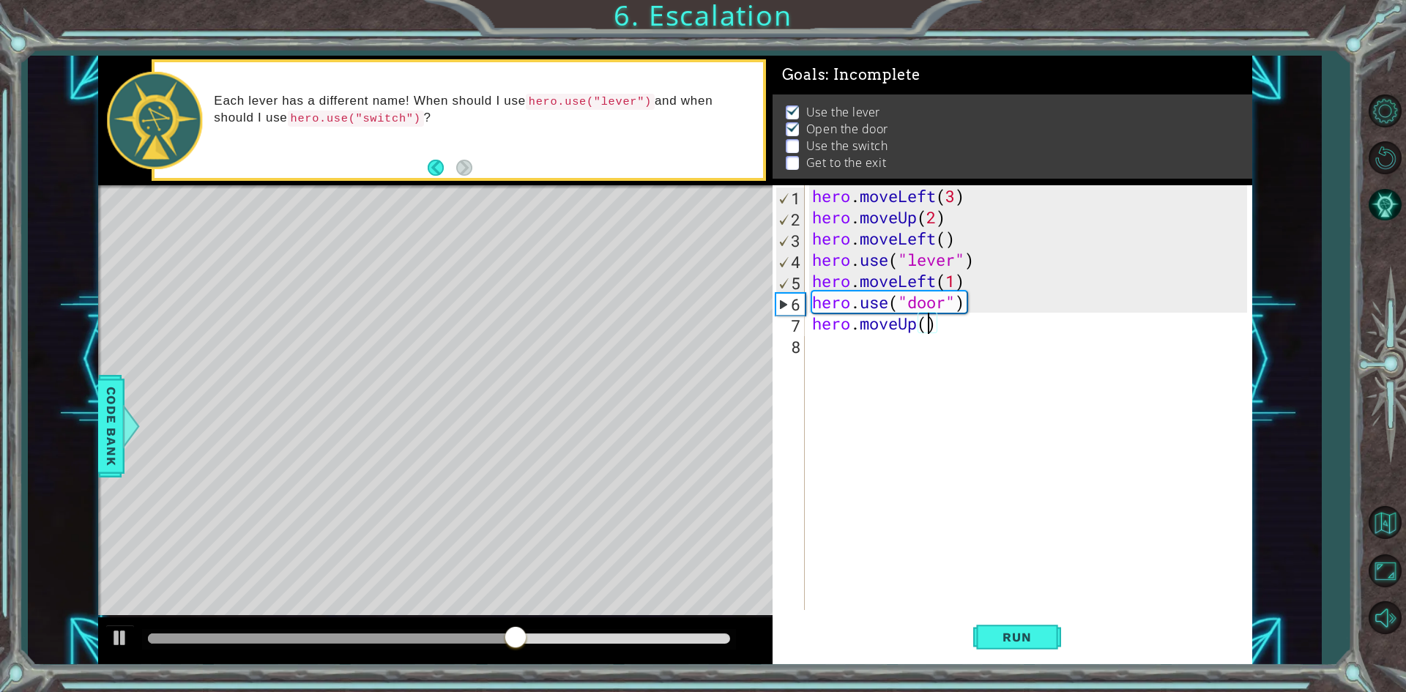
scroll to position [0, 5]
type textarea "hero.moveUp(2)"
click at [1029, 622] on button "Run" at bounding box center [1017, 637] width 88 height 48
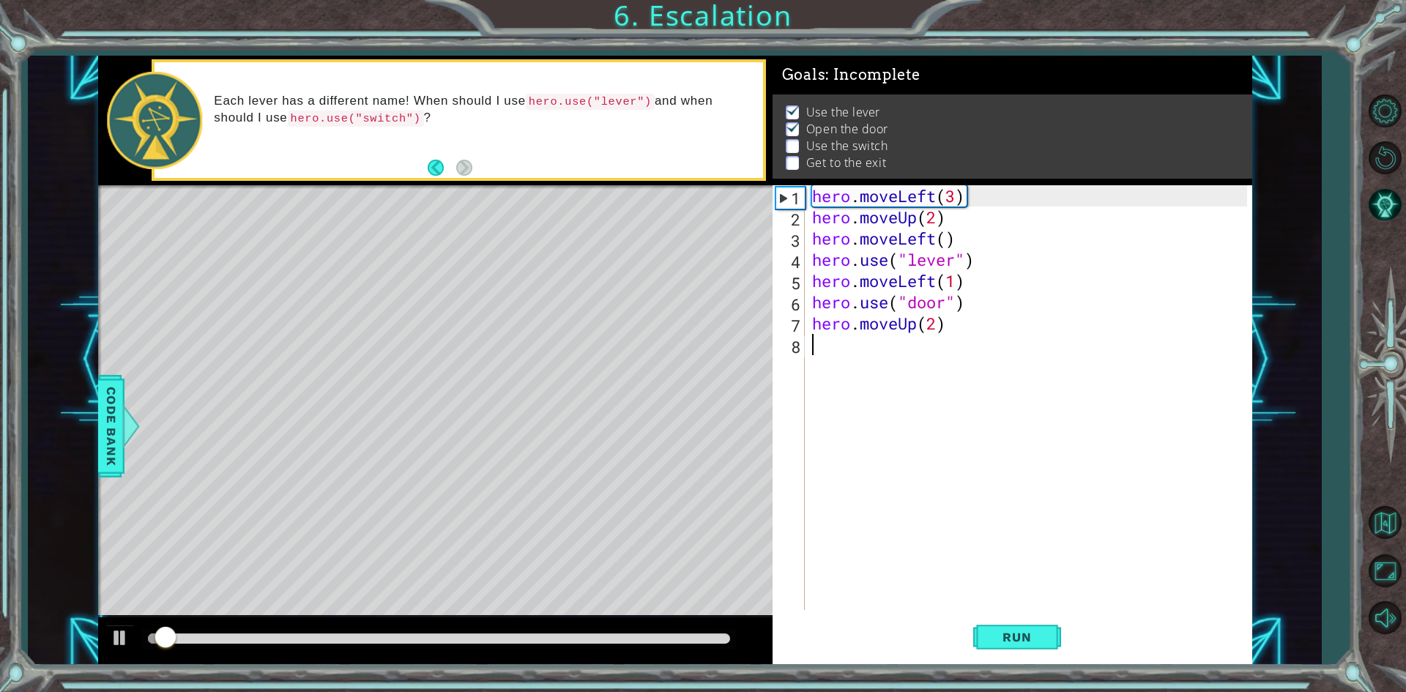
click at [834, 345] on div "hero . moveLeft ( 3 ) hero . moveUp ( 2 ) hero . moveLeft ( ) hero . use ( "lev…" at bounding box center [1031, 418] width 445 height 467
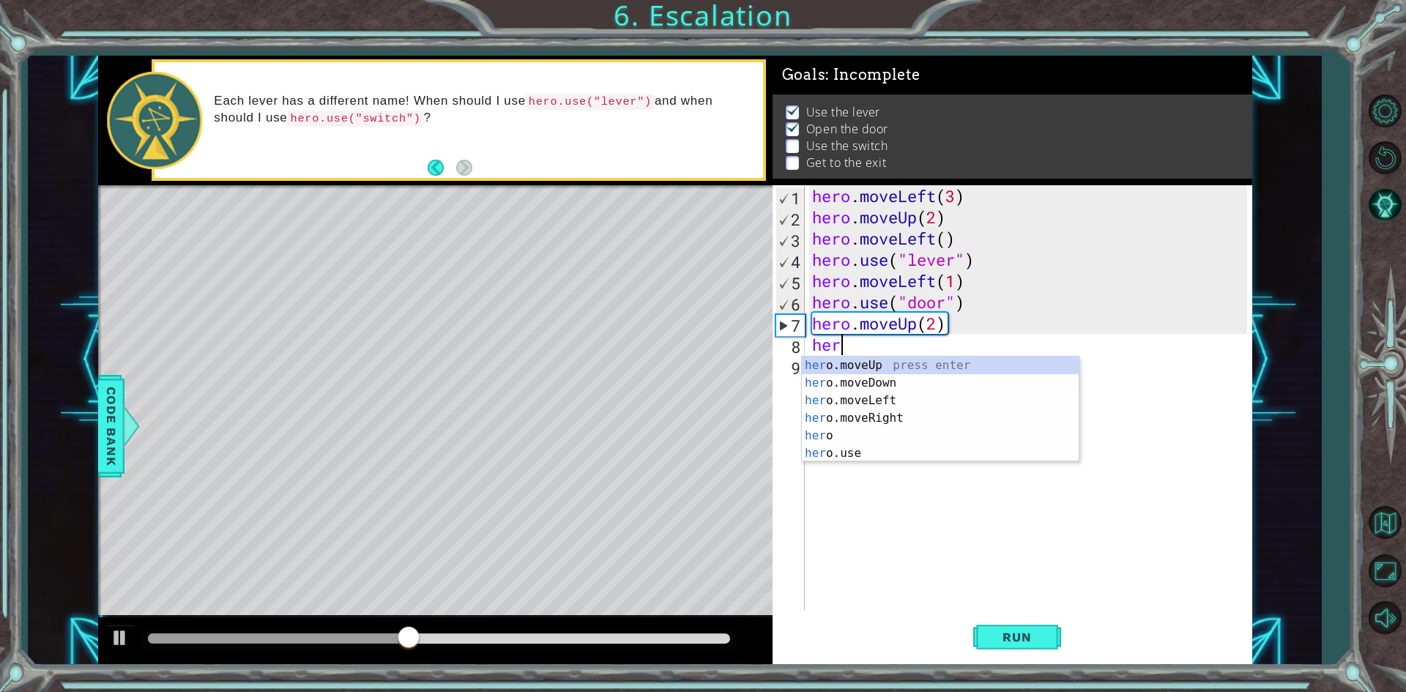
scroll to position [0, 1]
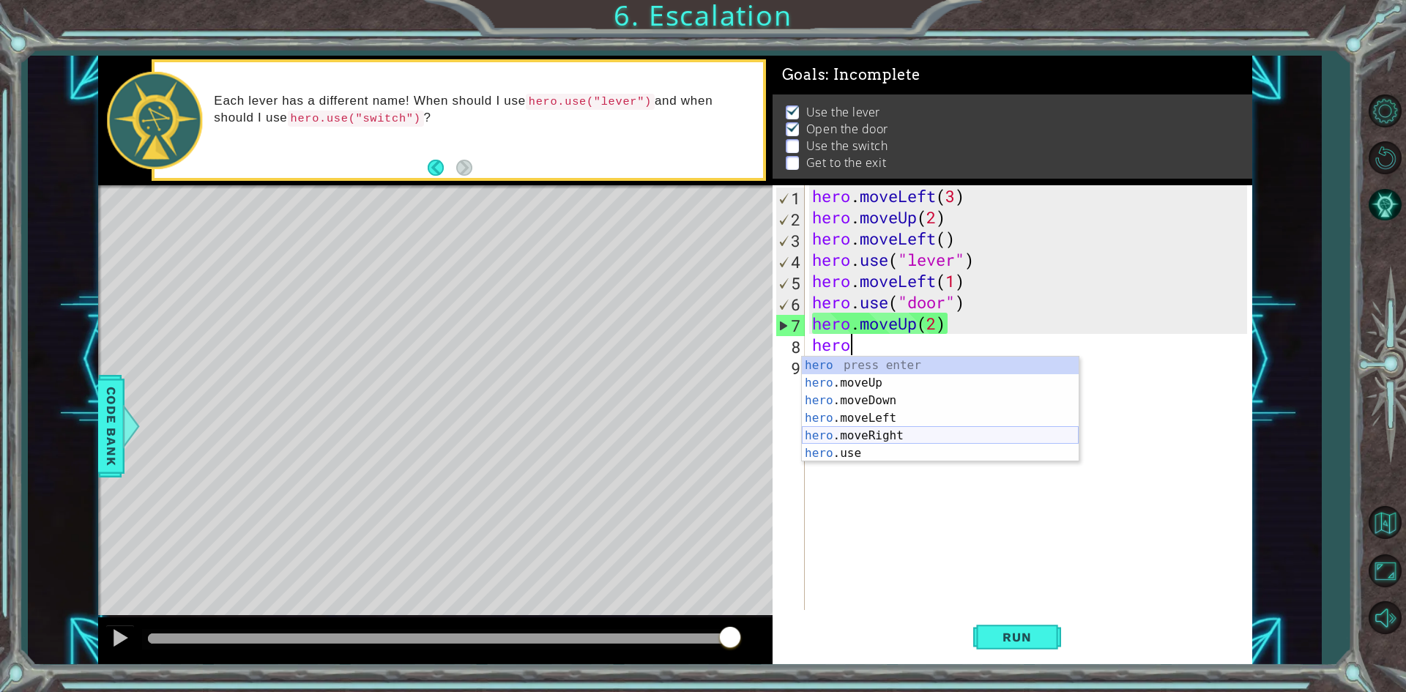
click at [897, 439] on div "hero press enter hero .moveUp press enter hero .moveDown press enter hero .move…" at bounding box center [940, 427] width 277 height 141
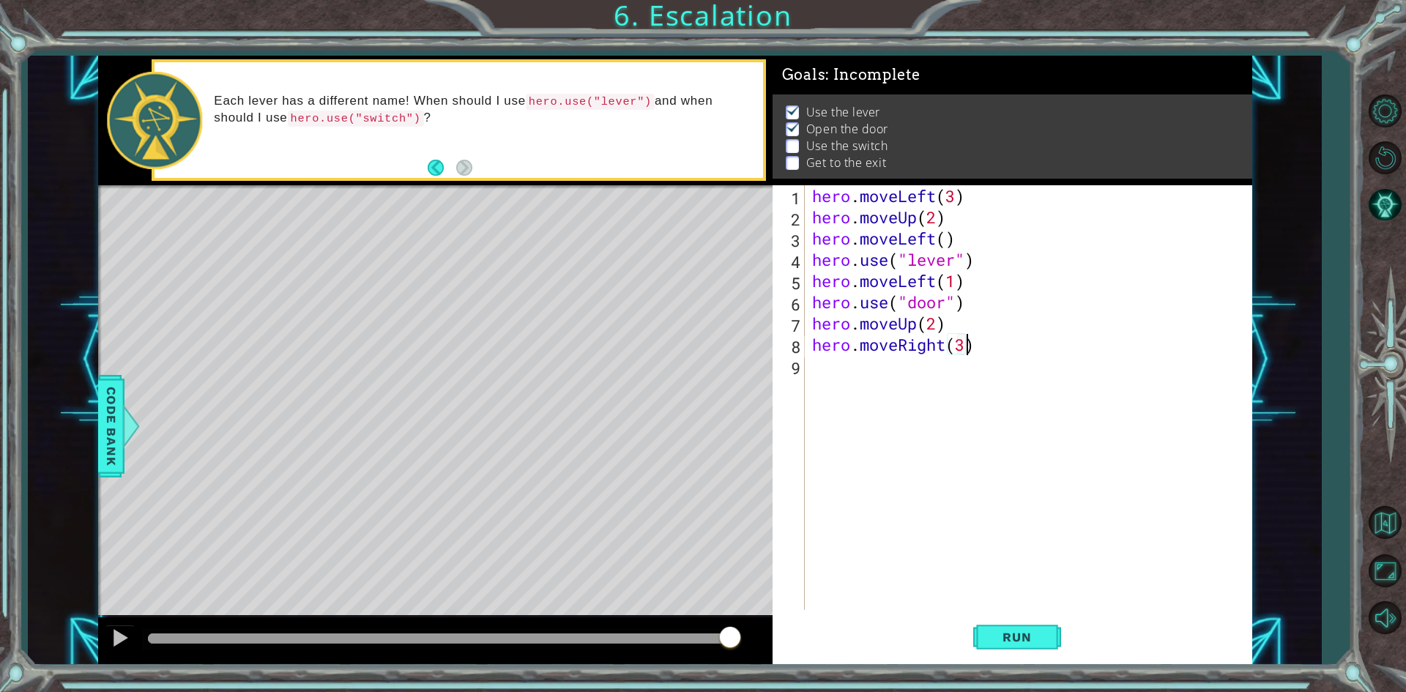
scroll to position [0, 7]
type textarea "hero.moveRight(3)"
click at [1018, 641] on span "Run" at bounding box center [1017, 637] width 58 height 15
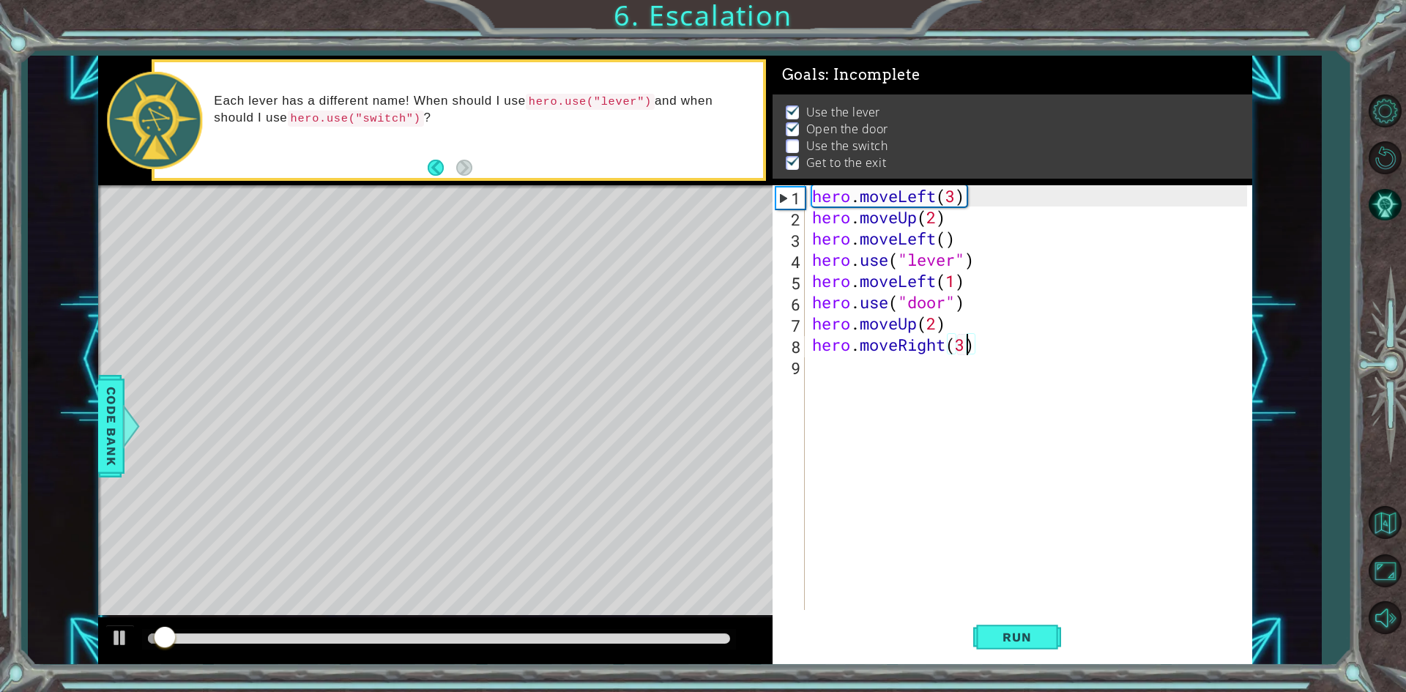
click at [843, 373] on div "hero . moveLeft ( 3 ) hero . moveUp ( 2 ) hero . moveLeft ( ) hero . use ( "lev…" at bounding box center [1031, 418] width 445 height 467
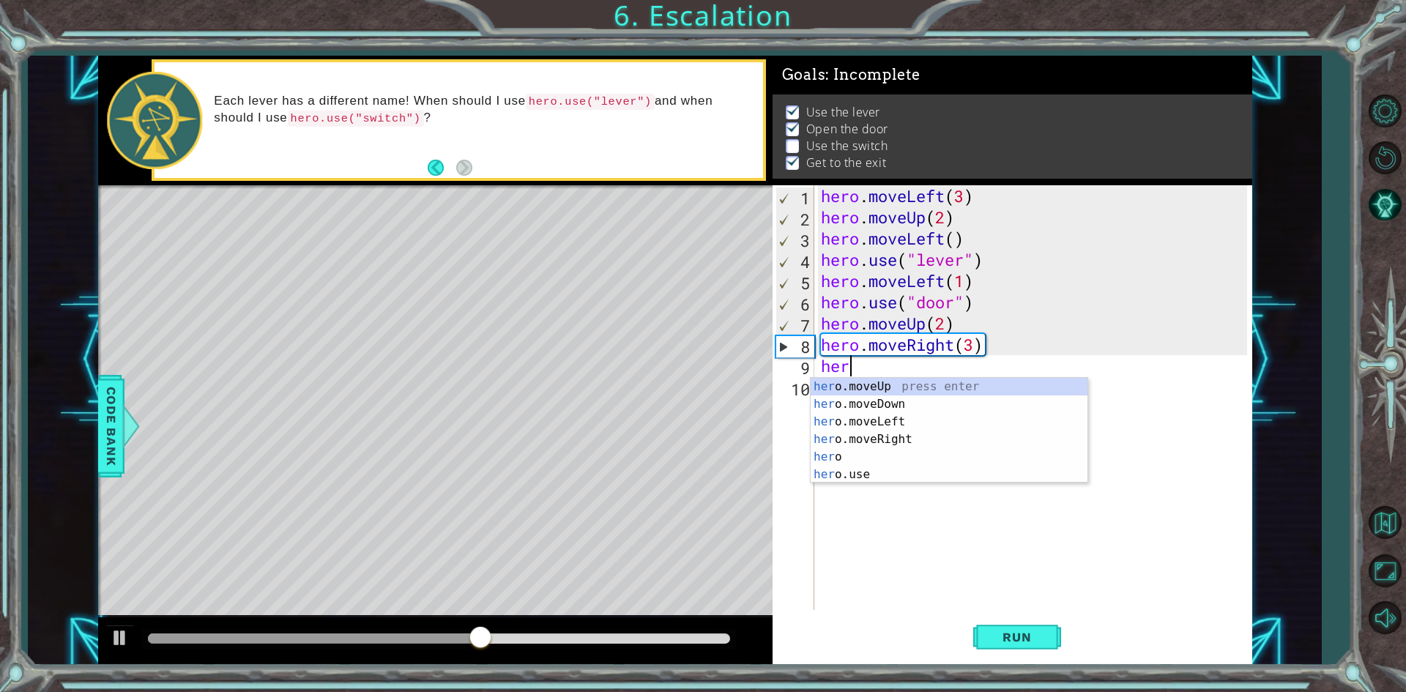
scroll to position [0, 1]
click at [832, 405] on div "hero press enter hero .moveUp press enter hero .moveDown press enter hero .move…" at bounding box center [948, 448] width 277 height 141
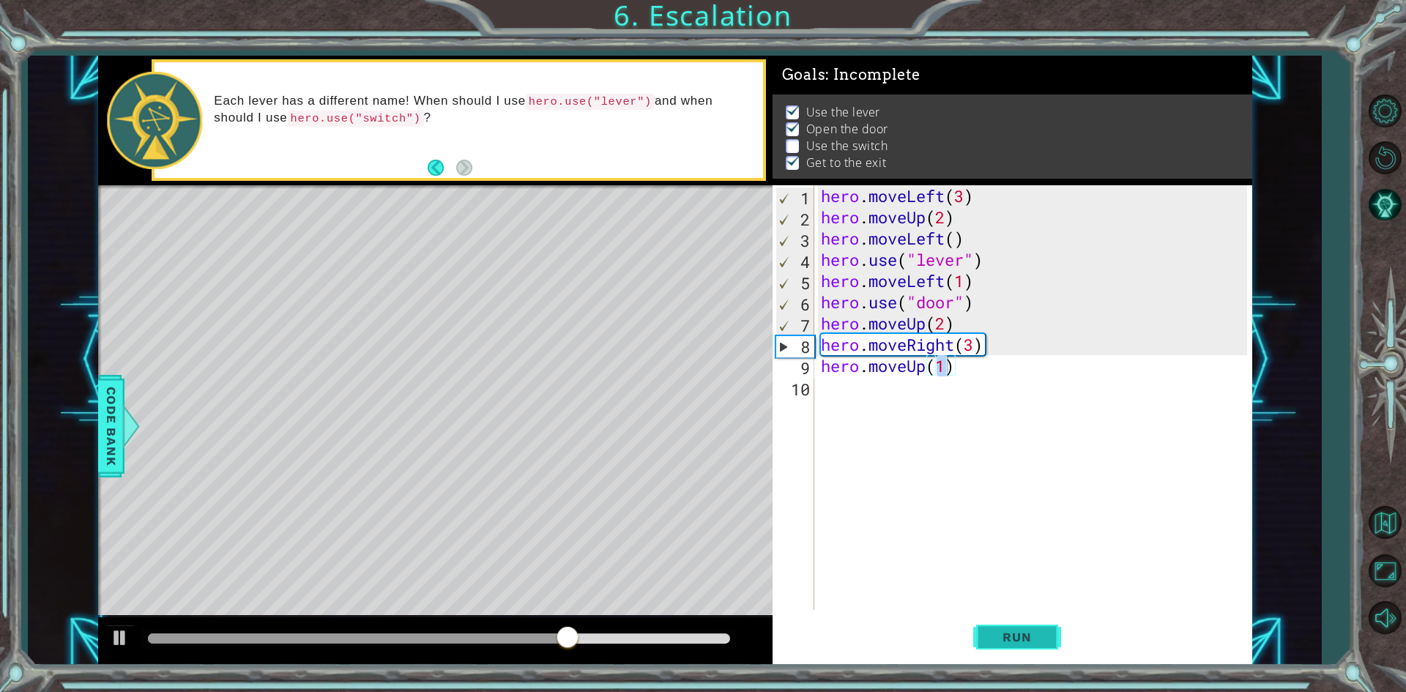
click at [1032, 624] on button "Run" at bounding box center [1017, 637] width 88 height 48
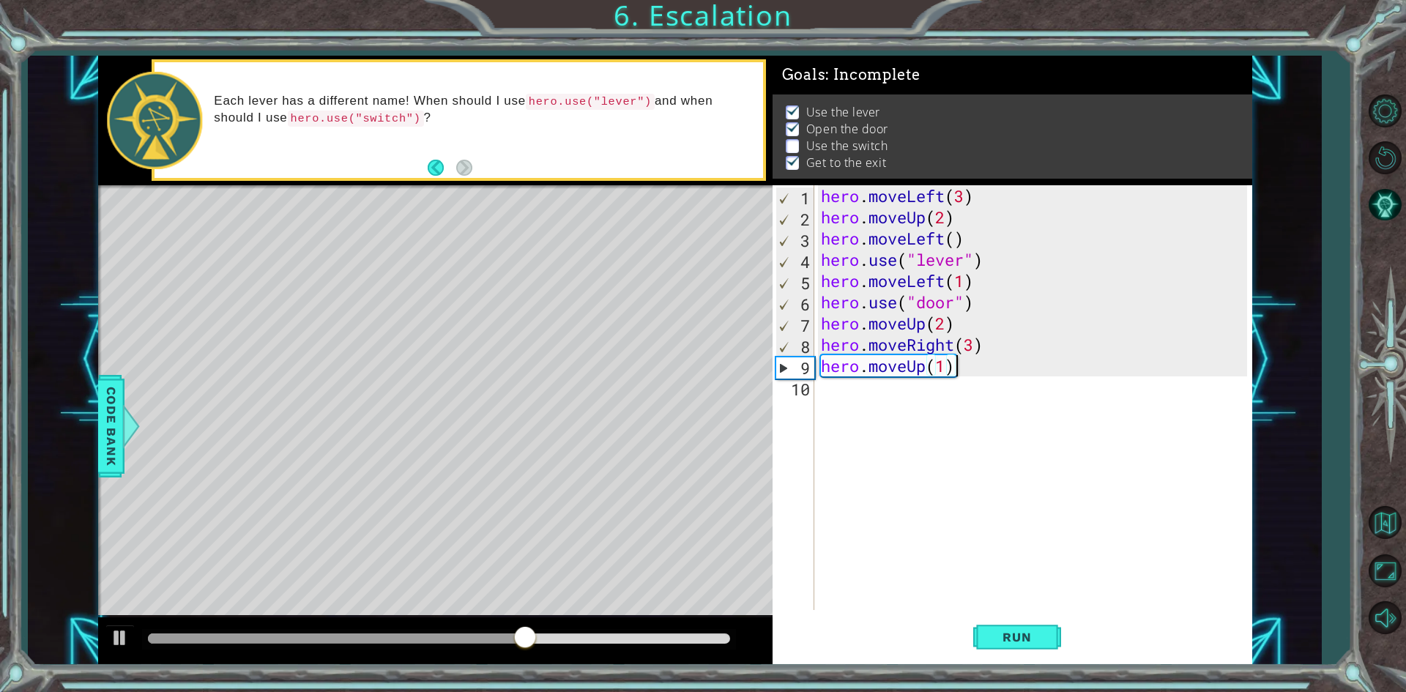
click at [967, 363] on div "hero . moveLeft ( 3 ) hero . moveUp ( 2 ) hero . moveLeft ( ) hero . use ( "lev…" at bounding box center [1036, 418] width 436 height 467
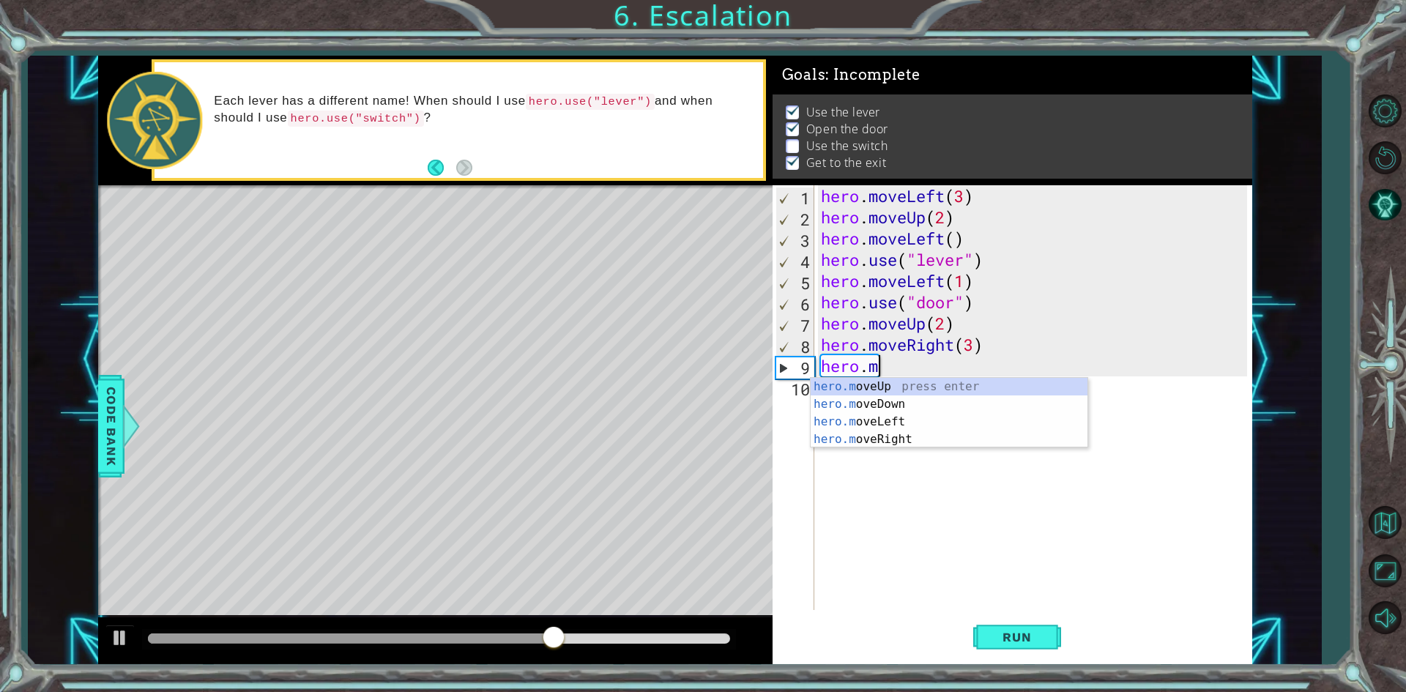
type textarea "h"
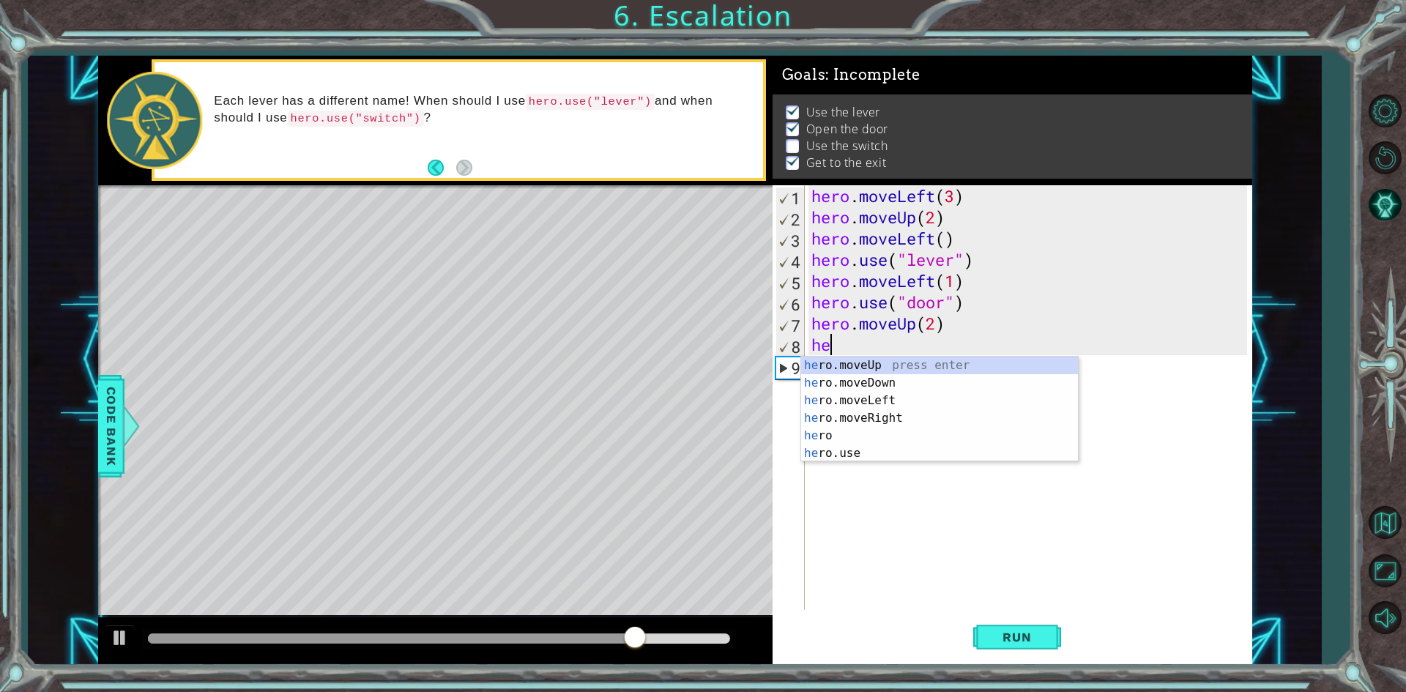
type textarea "h"
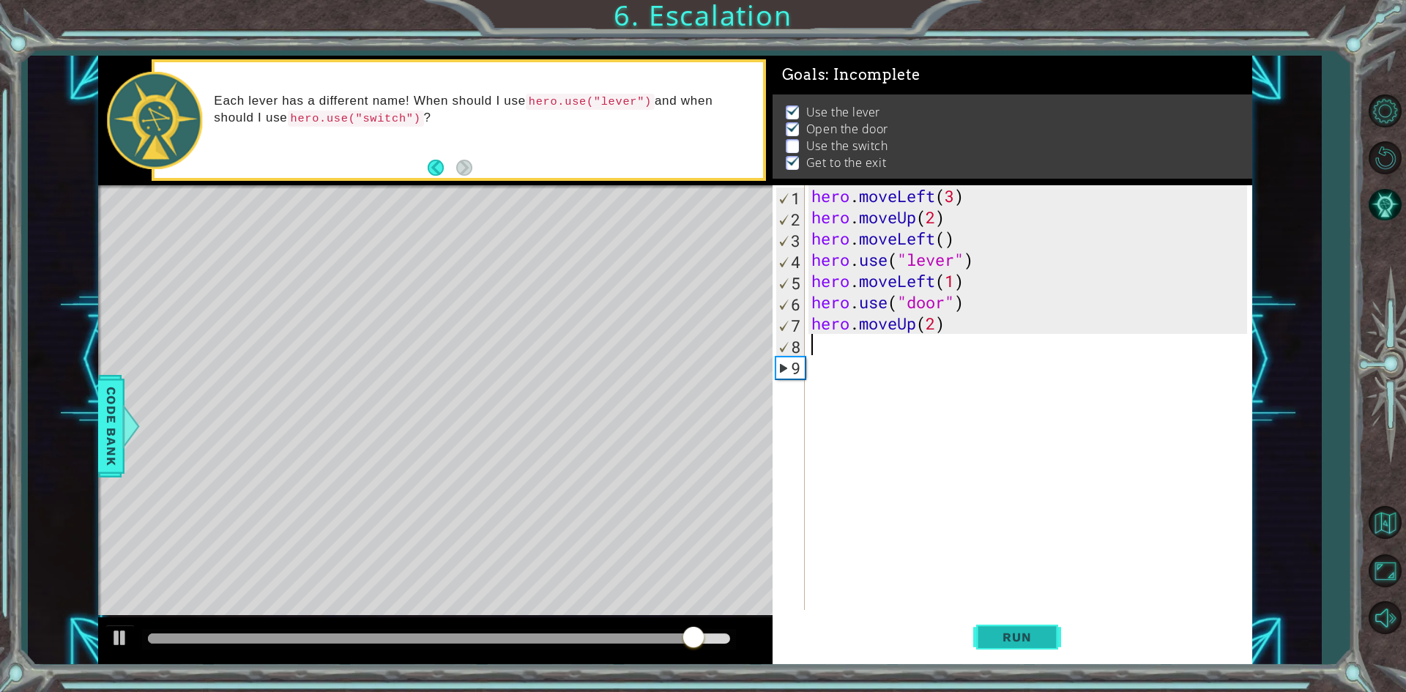
click at [1015, 640] on span "Run" at bounding box center [1017, 637] width 58 height 15
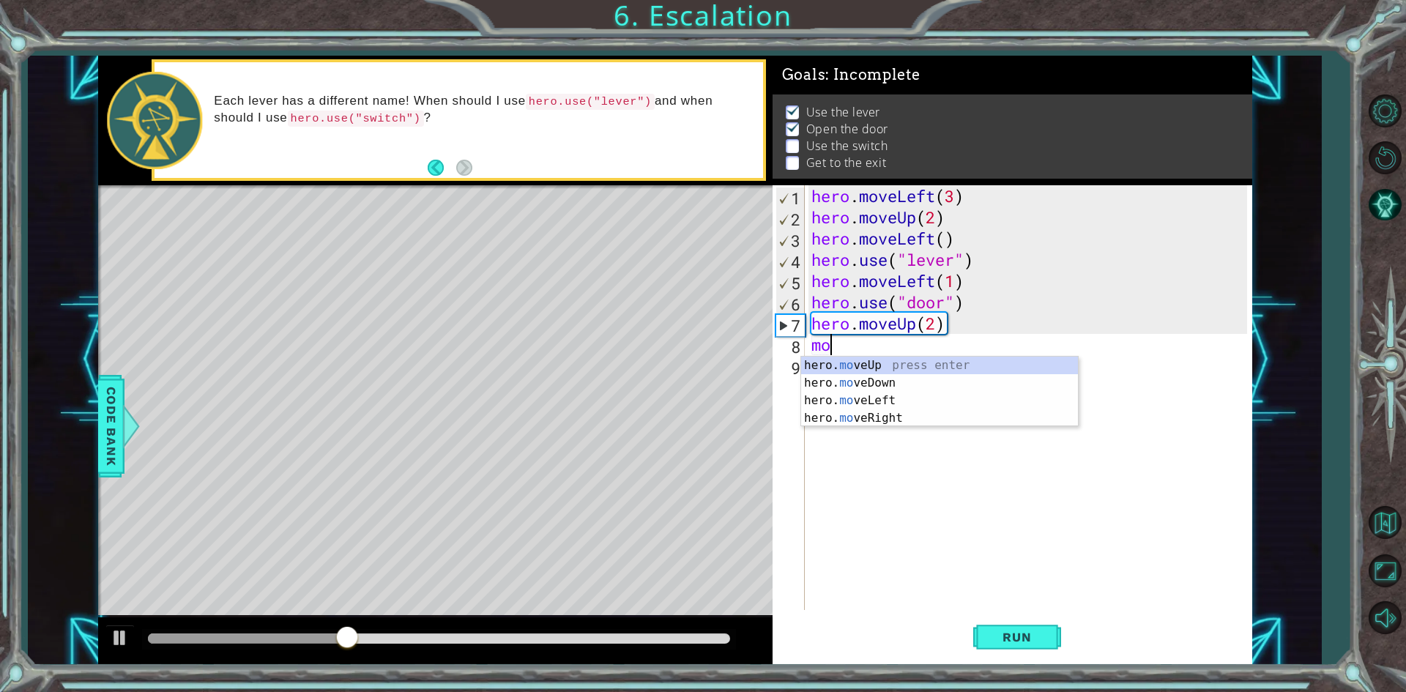
type textarea "m"
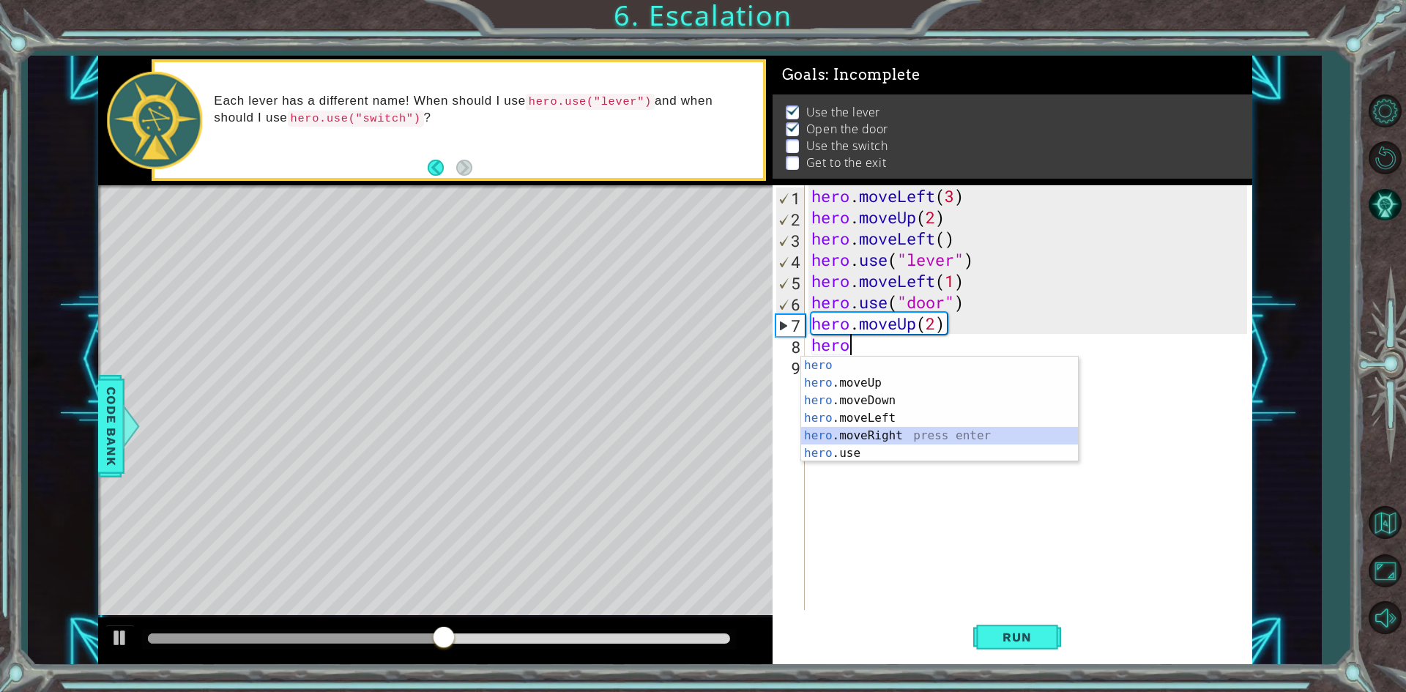
click at [876, 428] on div "hero press enter hero .moveUp press enter hero .moveDown press enter hero .move…" at bounding box center [939, 427] width 277 height 141
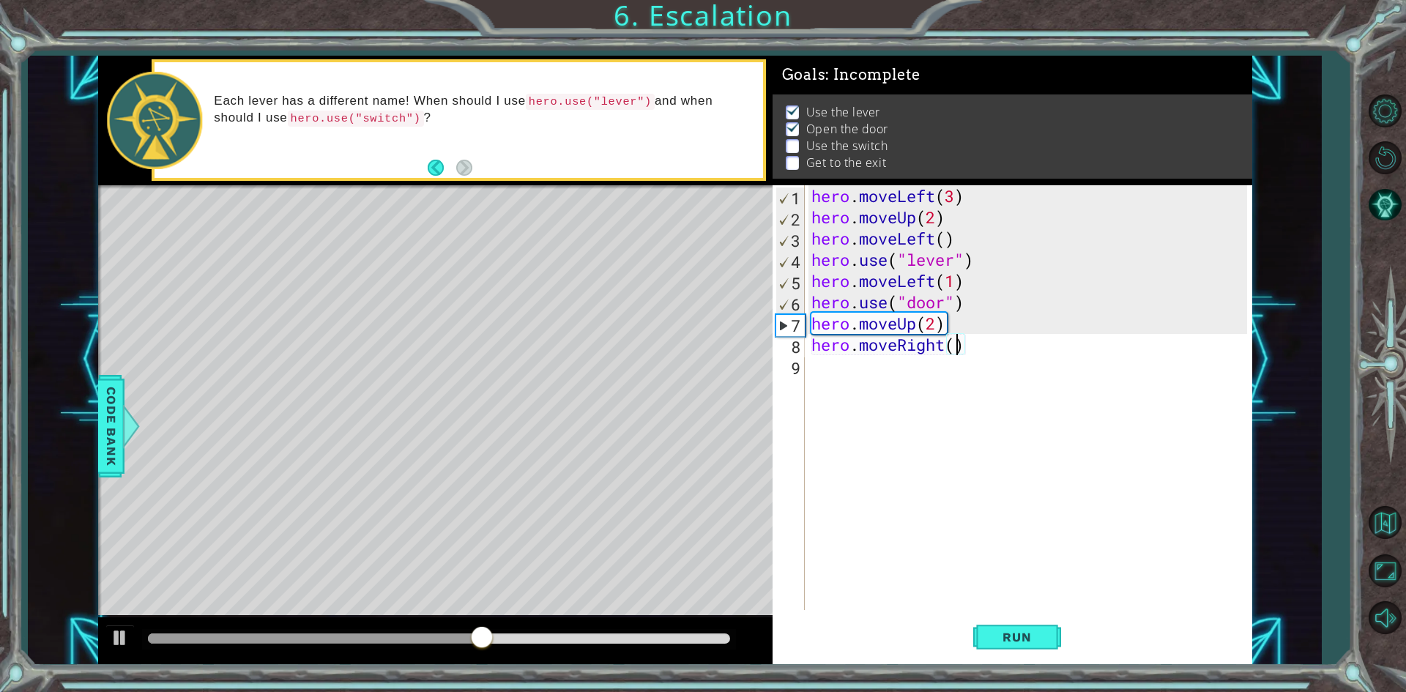
type textarea "hero.moveRight(2)"
click at [885, 350] on div "hero . moveLeft ( 3 ) hero . moveUp ( 2 ) hero . moveLeft ( ) hero . use ( "lev…" at bounding box center [1031, 418] width 446 height 467
click at [881, 359] on div "hero . moveLeft ( 3 ) hero . moveUp ( 2 ) hero . moveLeft ( ) hero . use ( "lev…" at bounding box center [1031, 418] width 446 height 467
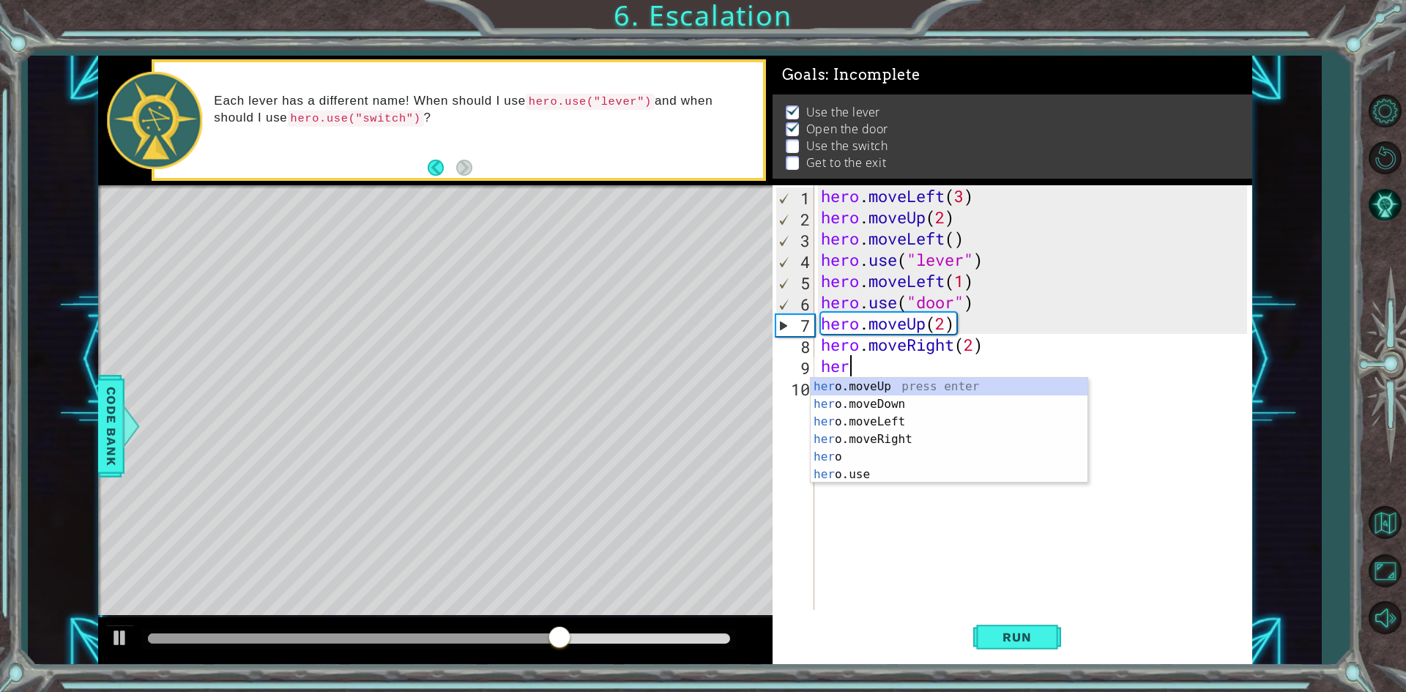
scroll to position [0, 1]
click at [840, 474] on div "hero press enter hero .moveUp press enter hero .moveDown press enter hero .move…" at bounding box center [948, 448] width 277 height 141
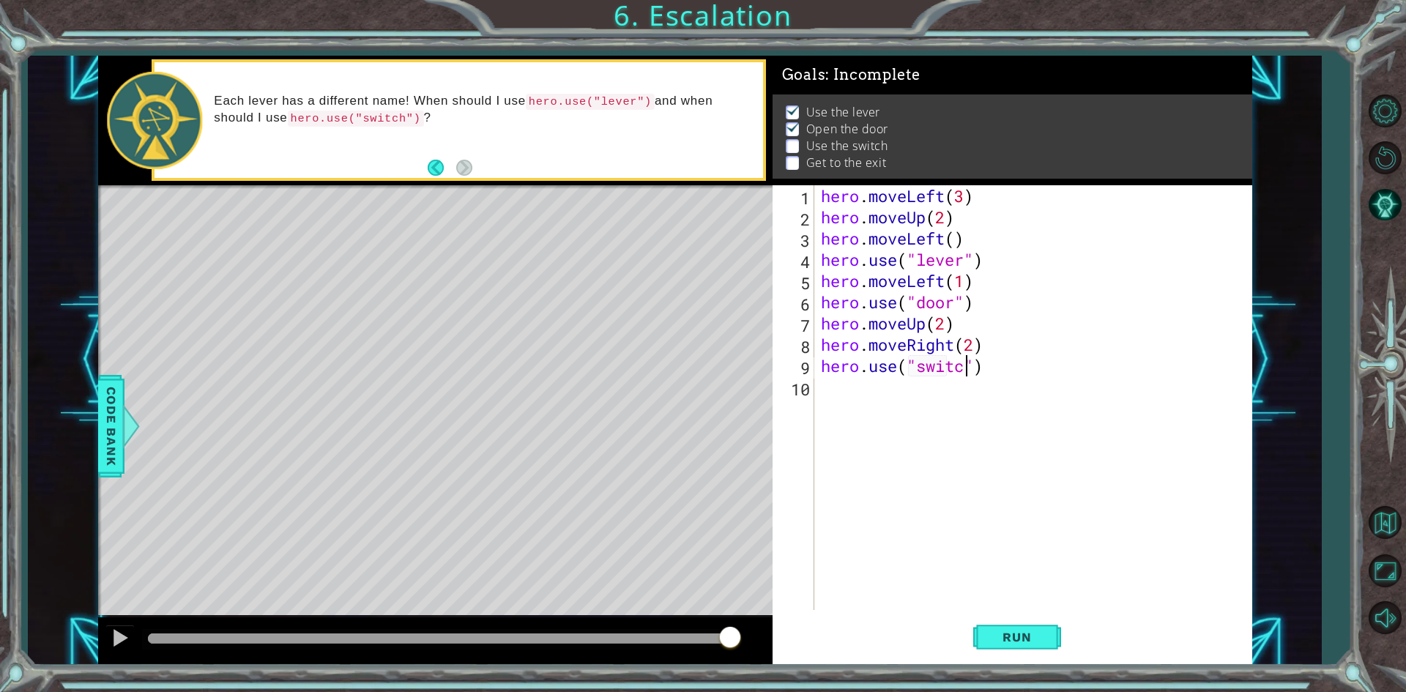
scroll to position [0, 7]
type textarea "hero.use("switch")"
click at [1015, 648] on button "Run" at bounding box center [1017, 637] width 88 height 48
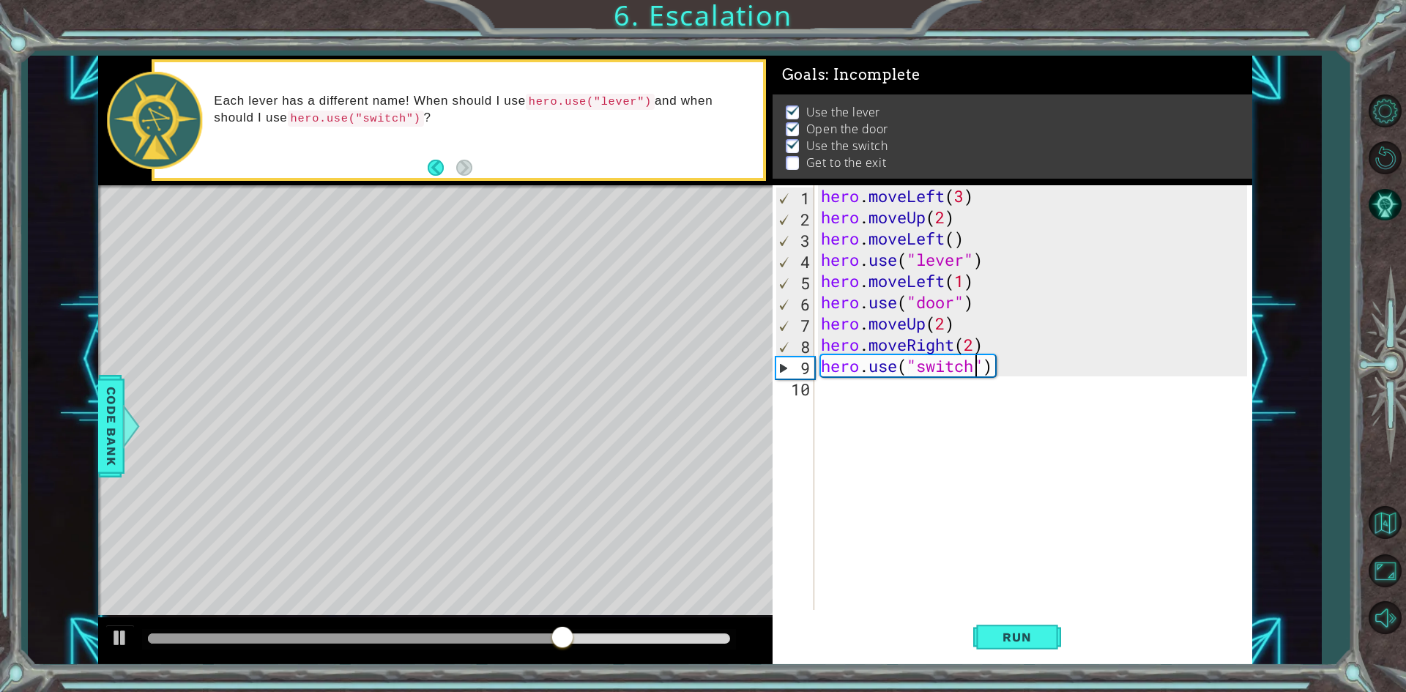
click at [922, 403] on div "hero . moveLeft ( 3 ) hero . moveUp ( 2 ) hero . moveLeft ( ) hero . use ( "lev…" at bounding box center [1036, 418] width 436 height 467
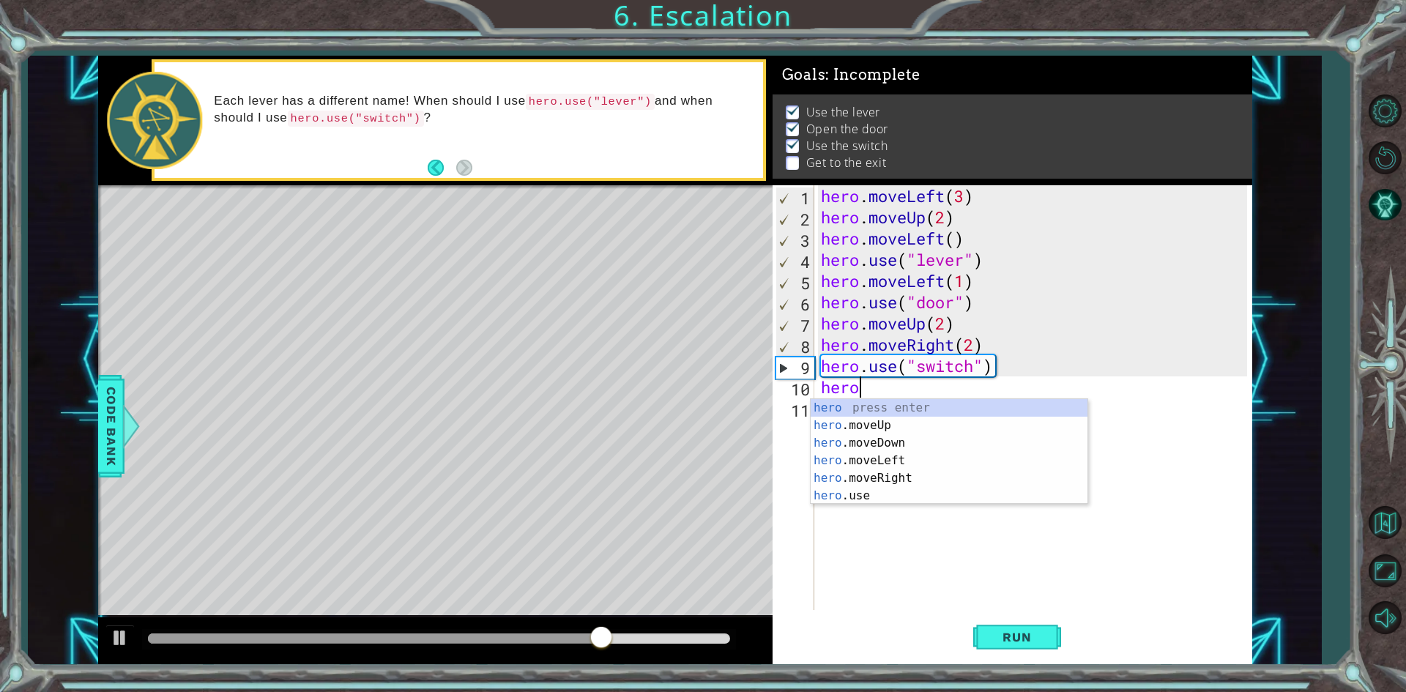
scroll to position [0, 1]
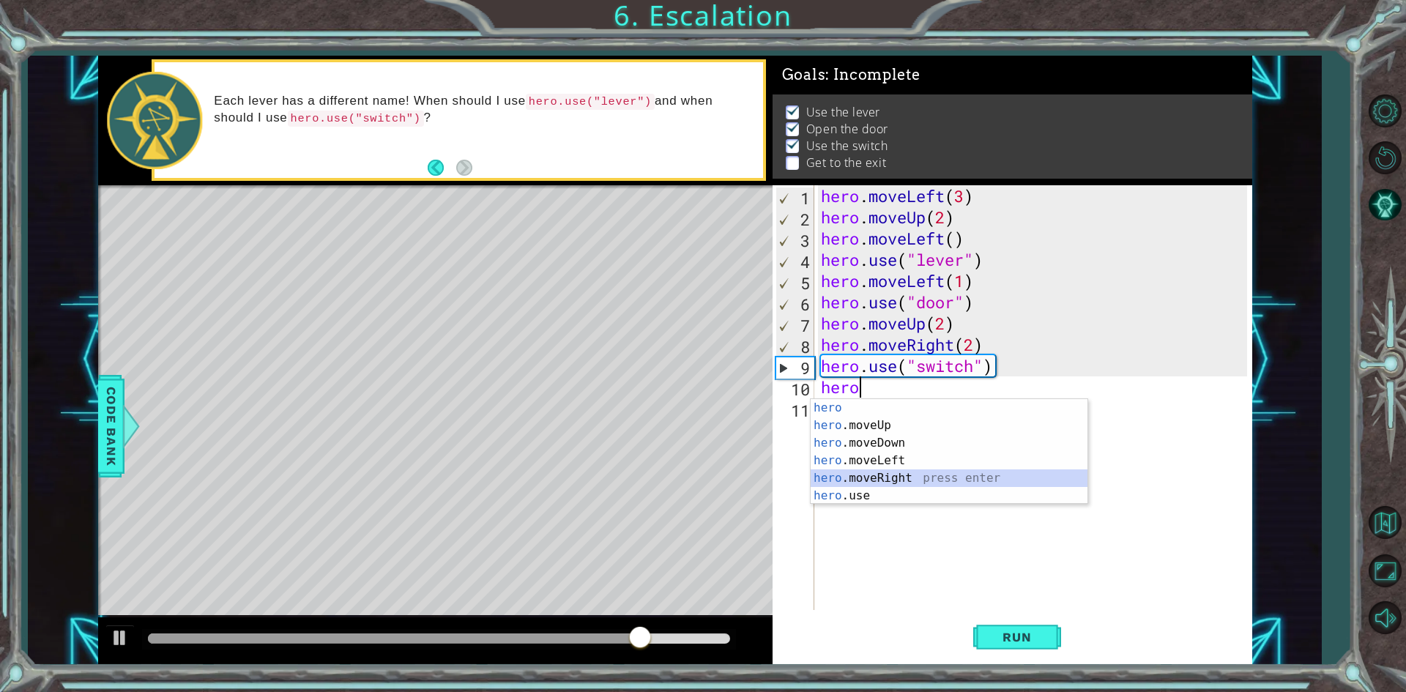
click at [927, 471] on div "hero press enter hero .moveUp press enter hero .moveDown press enter hero .move…" at bounding box center [948, 469] width 277 height 141
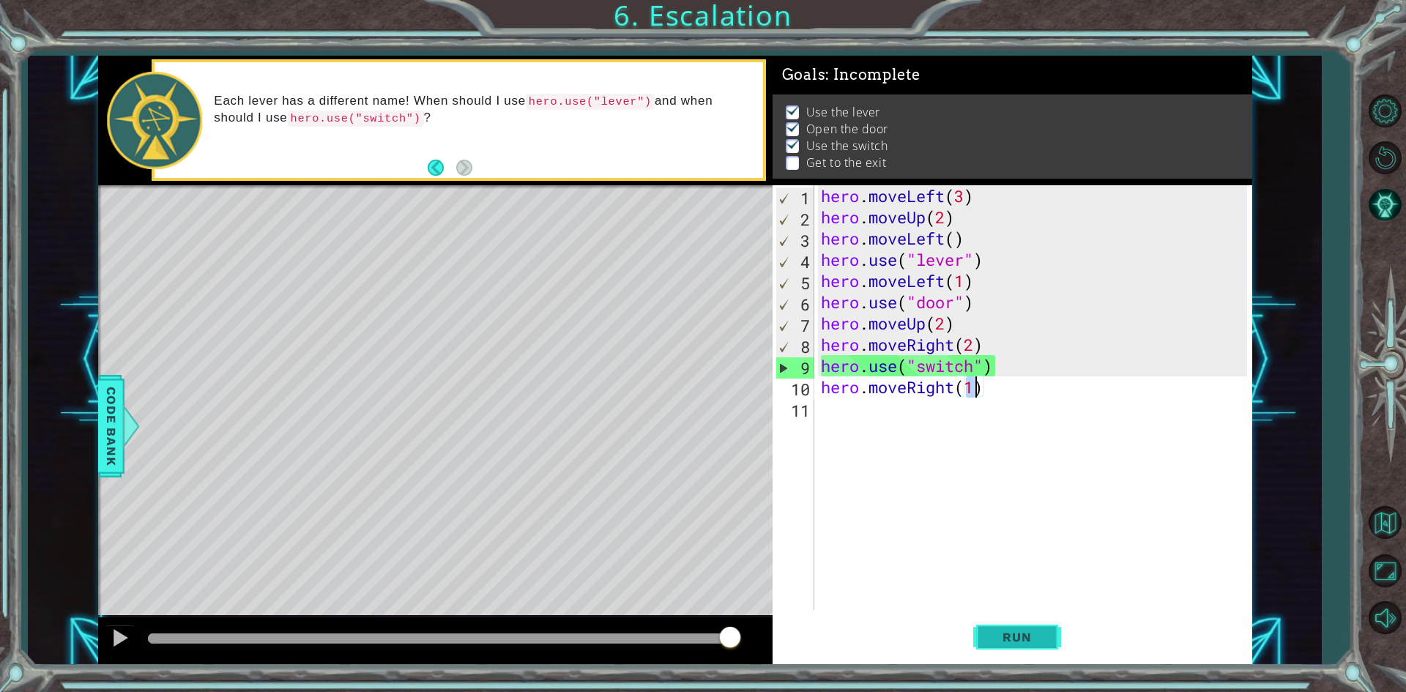
type textarea "hero.moveRight(1)"
click at [1022, 616] on button "Run" at bounding box center [1017, 637] width 88 height 48
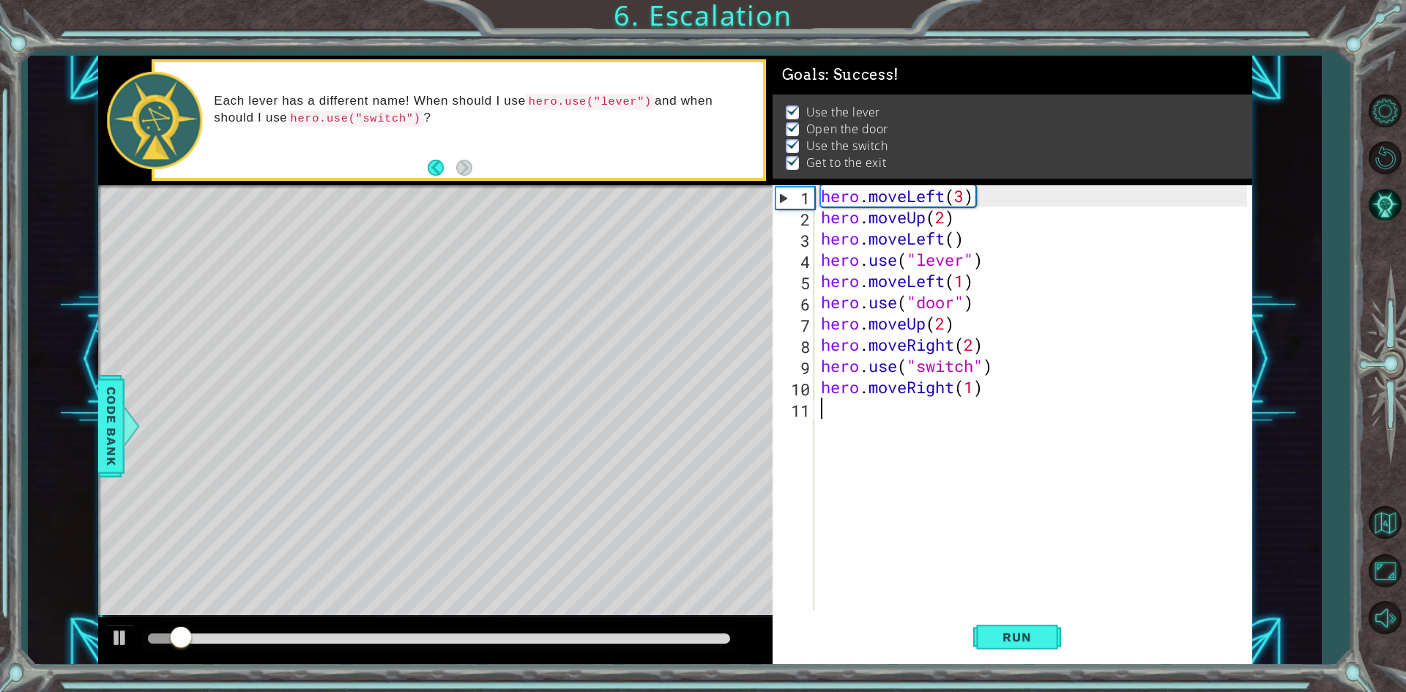
click at [910, 406] on div "hero . moveLeft ( 3 ) hero . moveUp ( 2 ) hero . moveLeft ( ) hero . use ( "lev…" at bounding box center [1036, 418] width 436 height 467
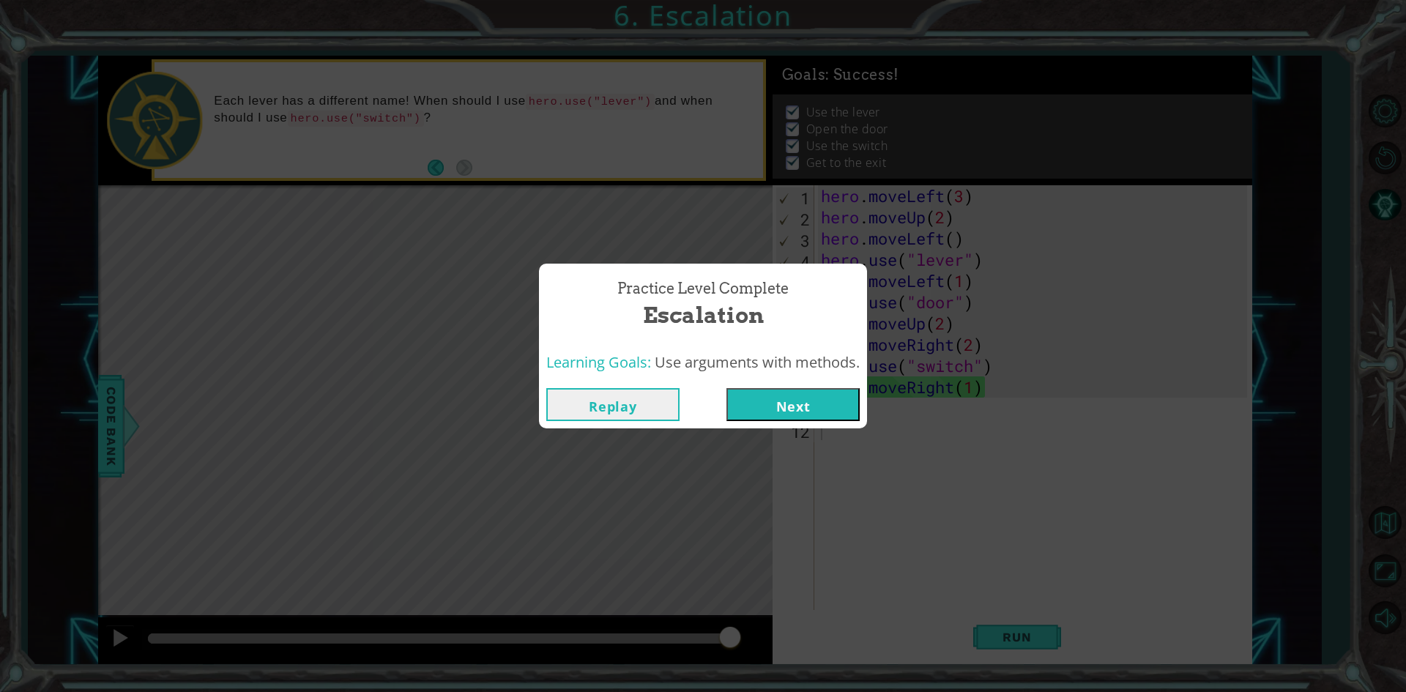
click at [769, 408] on button "Next" at bounding box center [792, 404] width 133 height 33
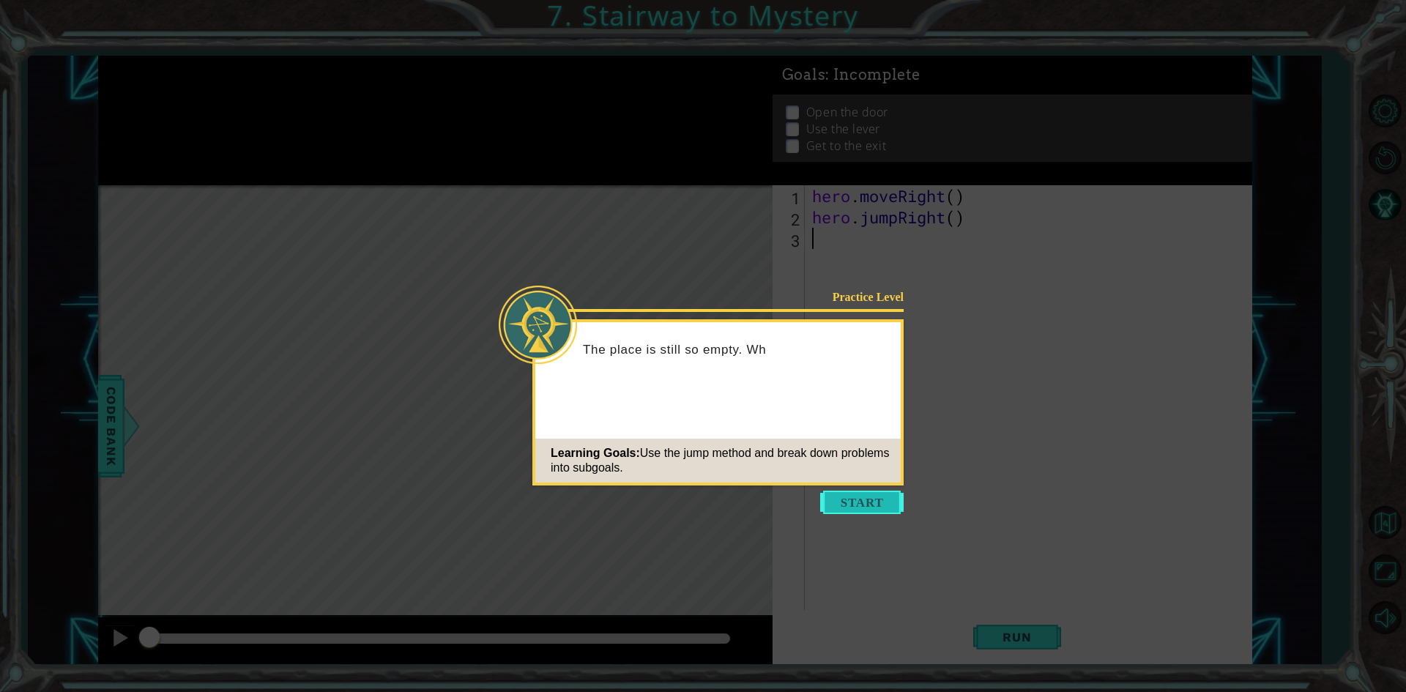
click at [867, 497] on button "Start" at bounding box center [861, 501] width 83 height 23
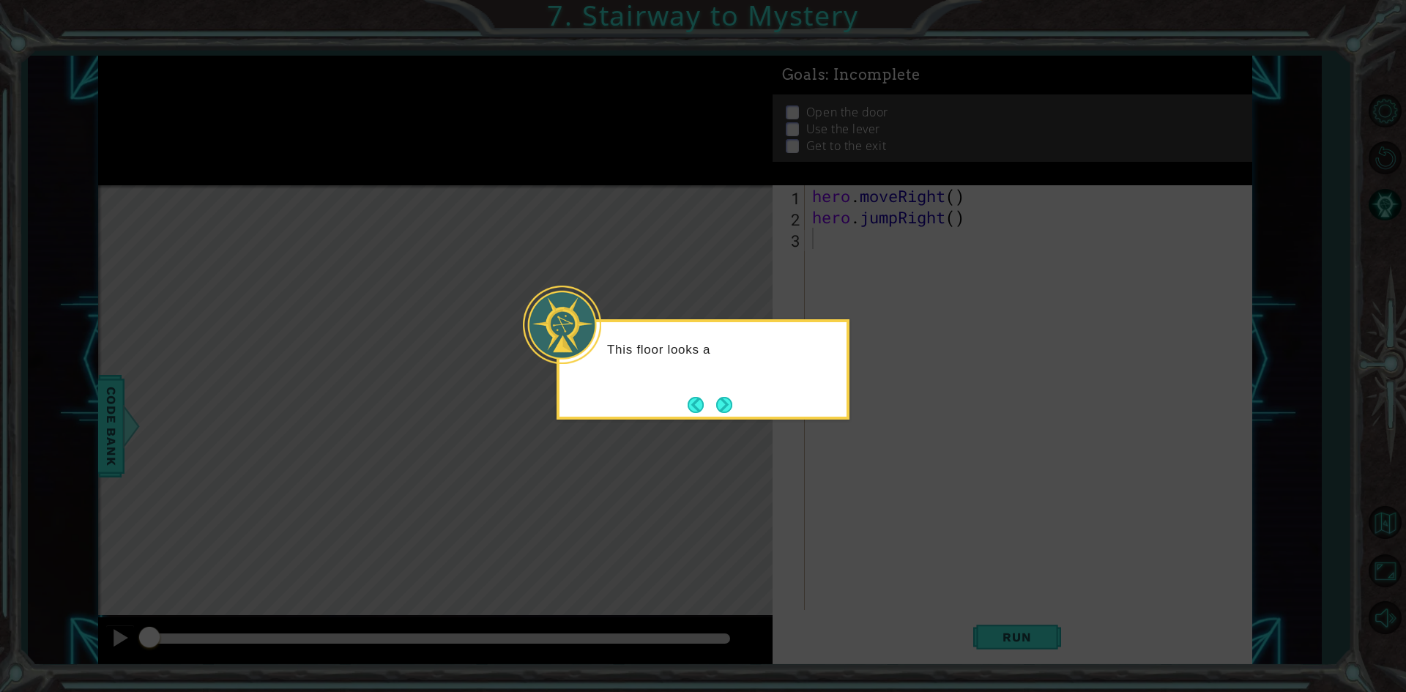
click at [698, 419] on icon at bounding box center [703, 346] width 1406 height 692
click at [750, 394] on div "This floor looks a little more co" at bounding box center [702, 369] width 293 height 100
click at [728, 408] on button "Next" at bounding box center [724, 405] width 16 height 16
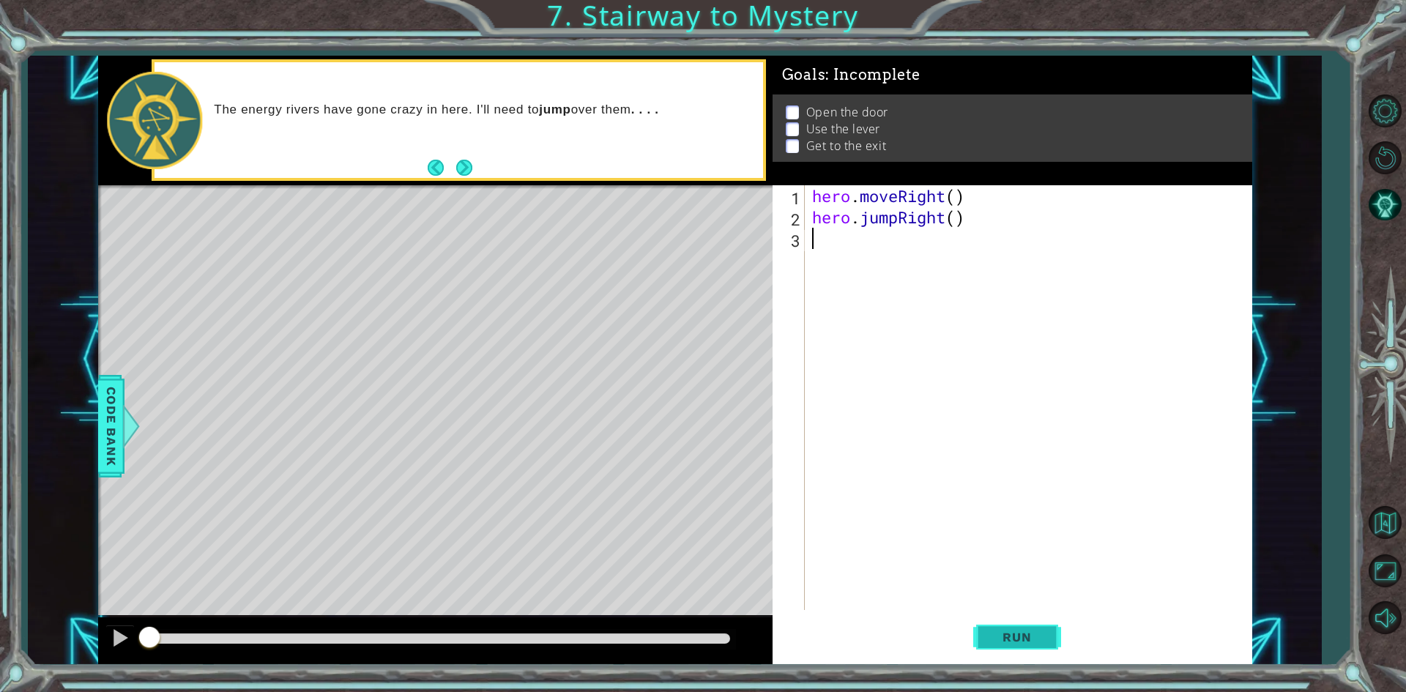
click at [1010, 621] on button "Run" at bounding box center [1017, 637] width 88 height 48
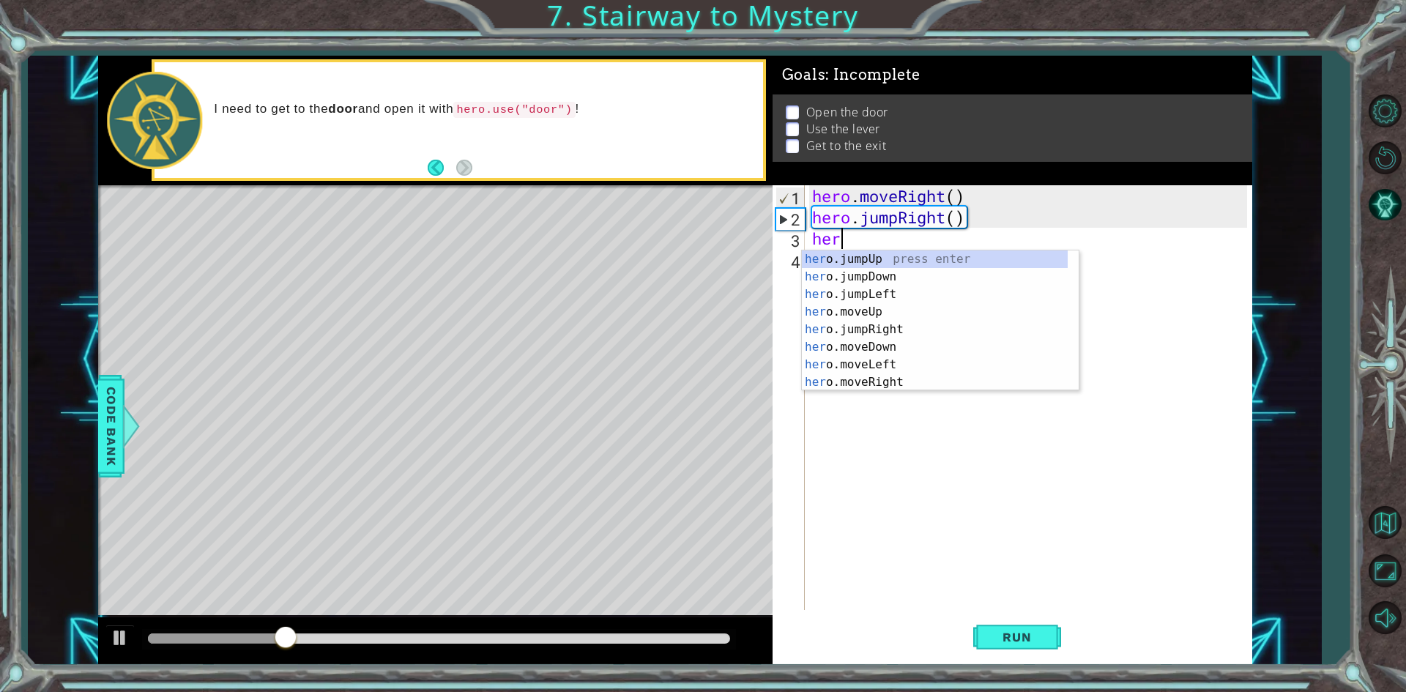
type textarea "hero"
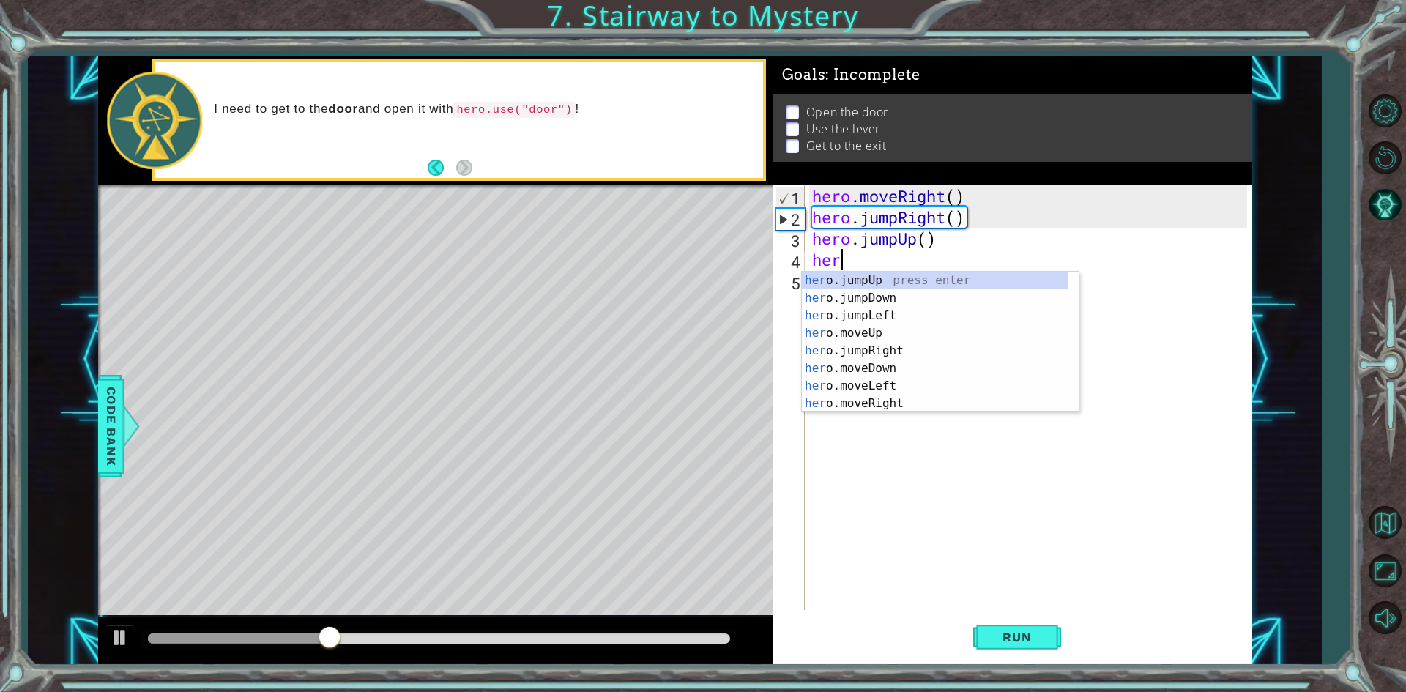
scroll to position [0, 1]
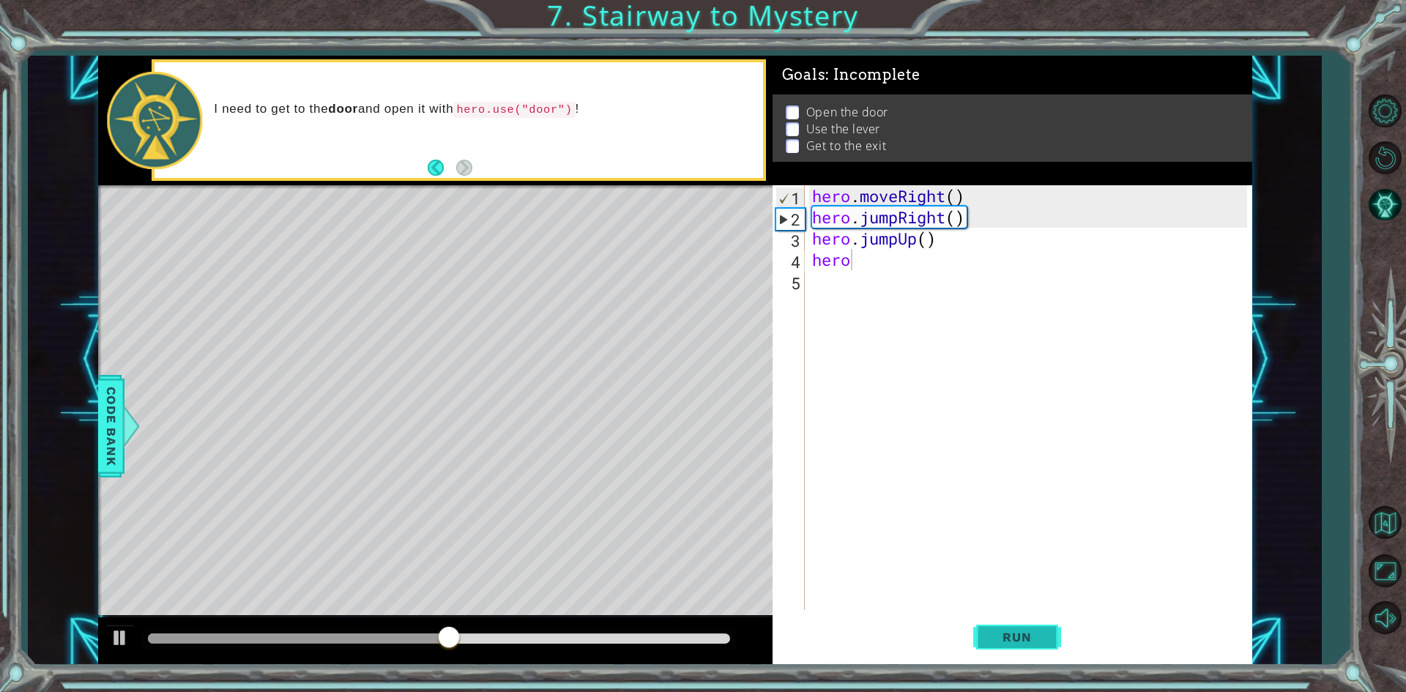
click at [1009, 657] on button "Run" at bounding box center [1017, 637] width 88 height 48
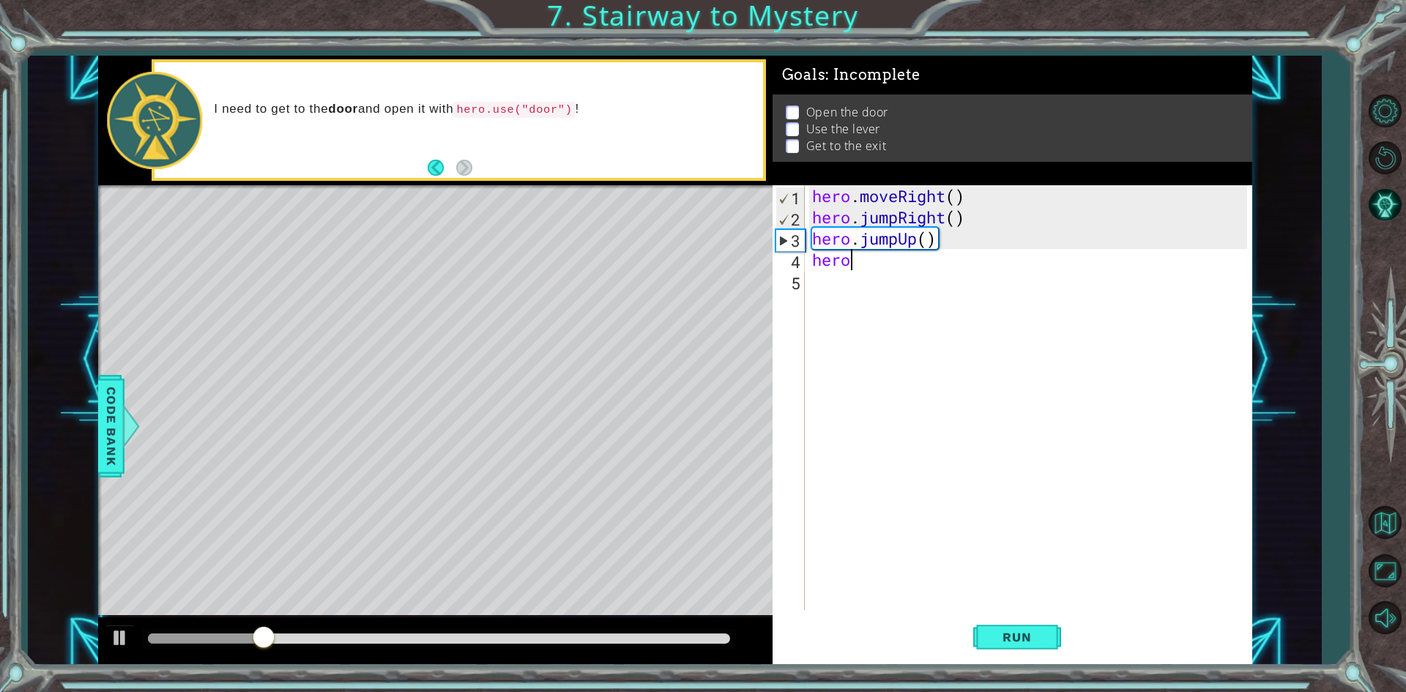
click at [935, 251] on div "hero . moveRight ( ) hero . jumpRight ( ) hero . jumpUp ( ) hero" at bounding box center [1031, 418] width 445 height 467
click at [940, 240] on div "hero . moveRight ( ) hero . jumpRight ( ) hero . jumpUp ( ) hero" at bounding box center [1031, 418] width 445 height 467
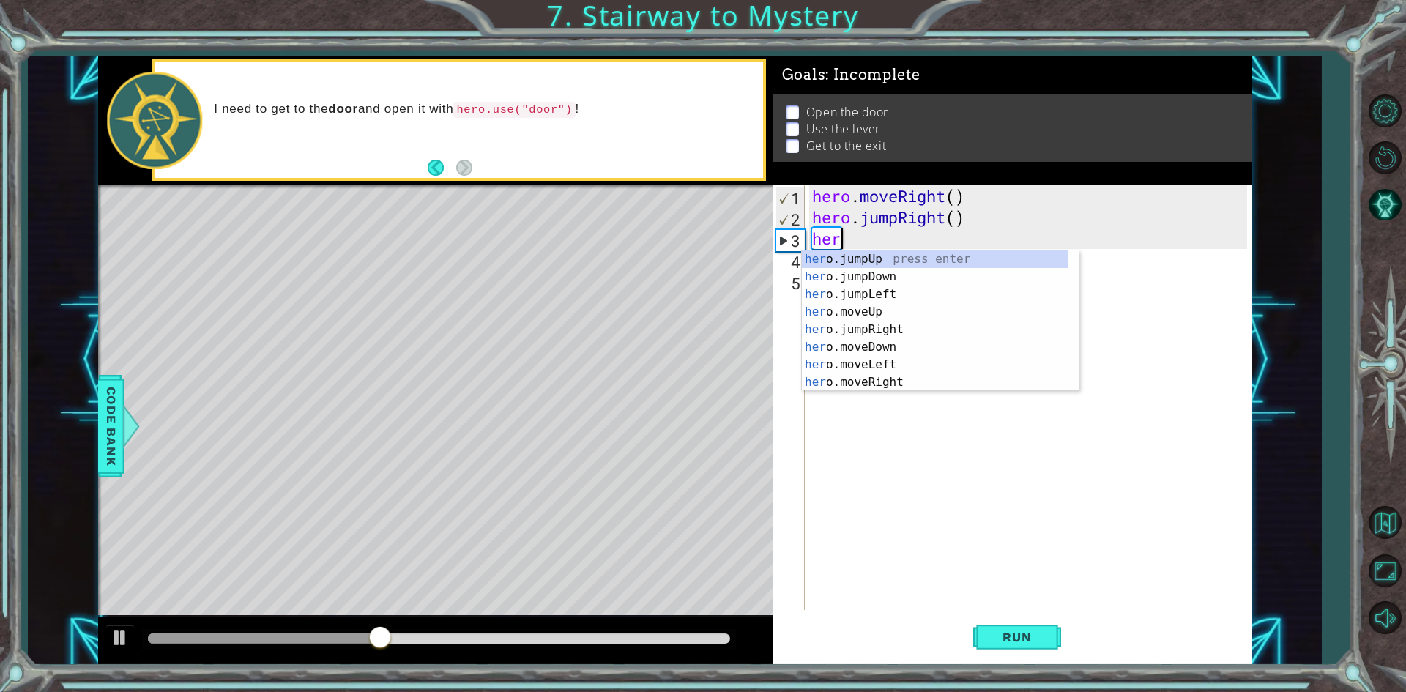
scroll to position [0, 0]
type textarea "h"
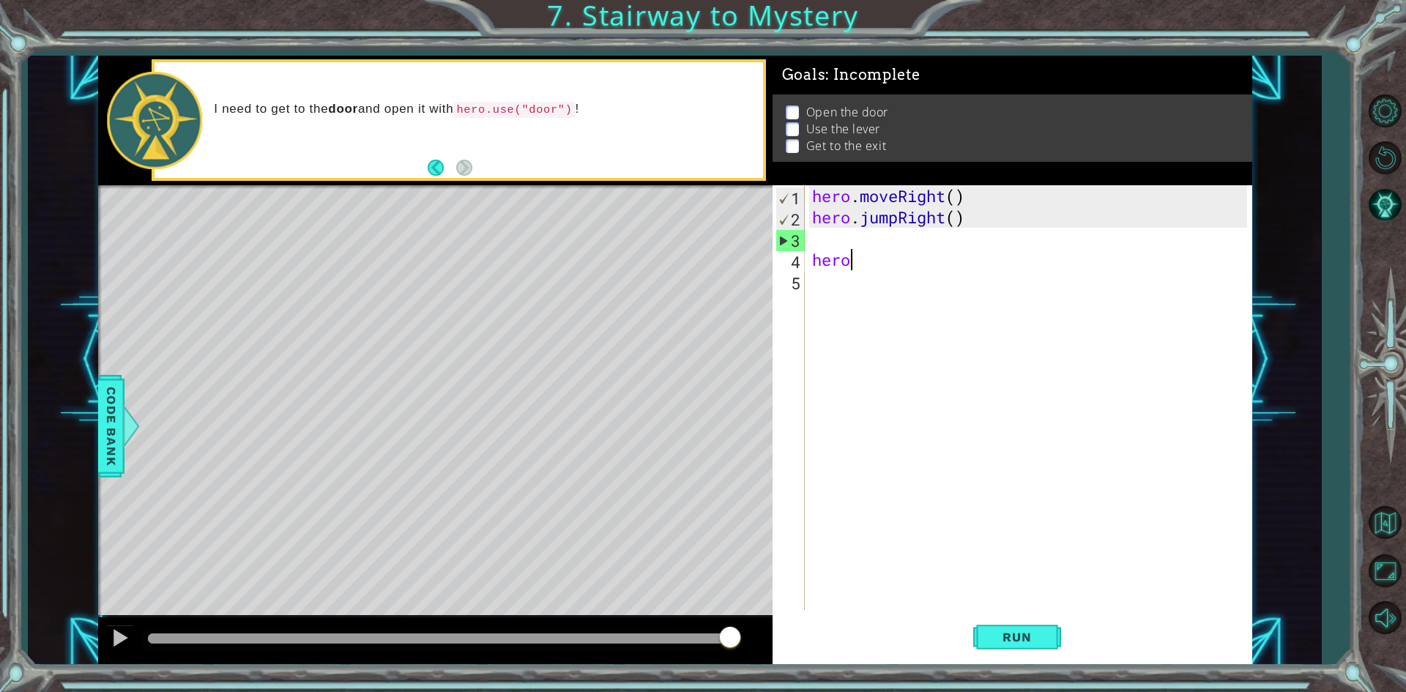
click at [849, 261] on div "hero . moveRight ( ) hero . jumpRight ( ) hero" at bounding box center [1031, 418] width 445 height 467
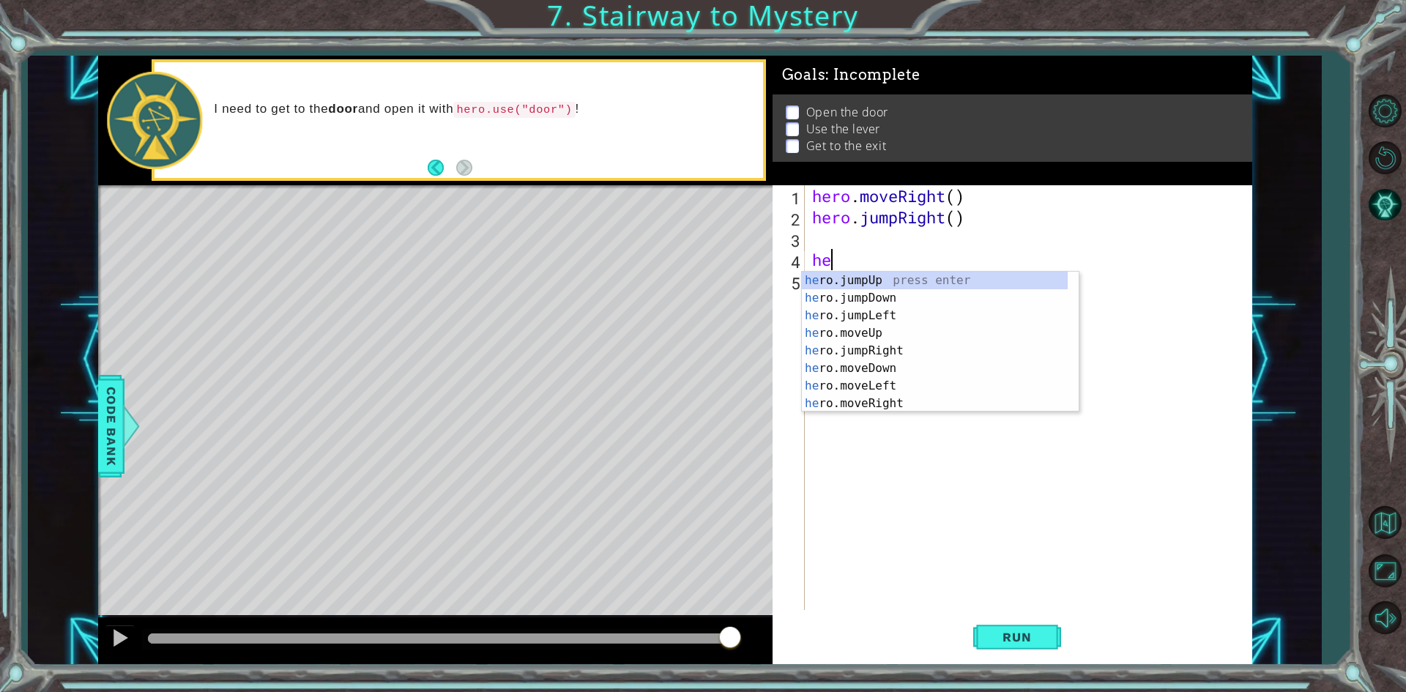
type textarea "h"
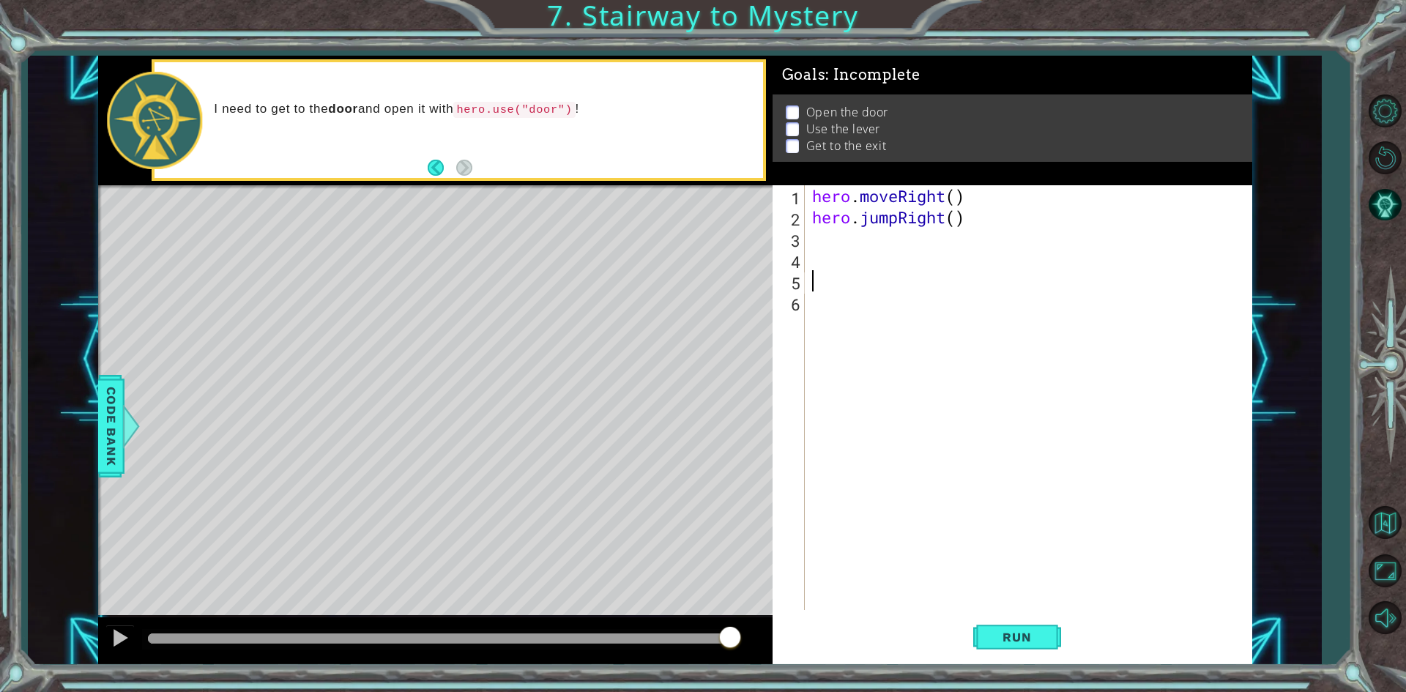
click at [809, 230] on div "hero . moveRight ( ) hero . jumpRight ( )" at bounding box center [1031, 418] width 445 height 467
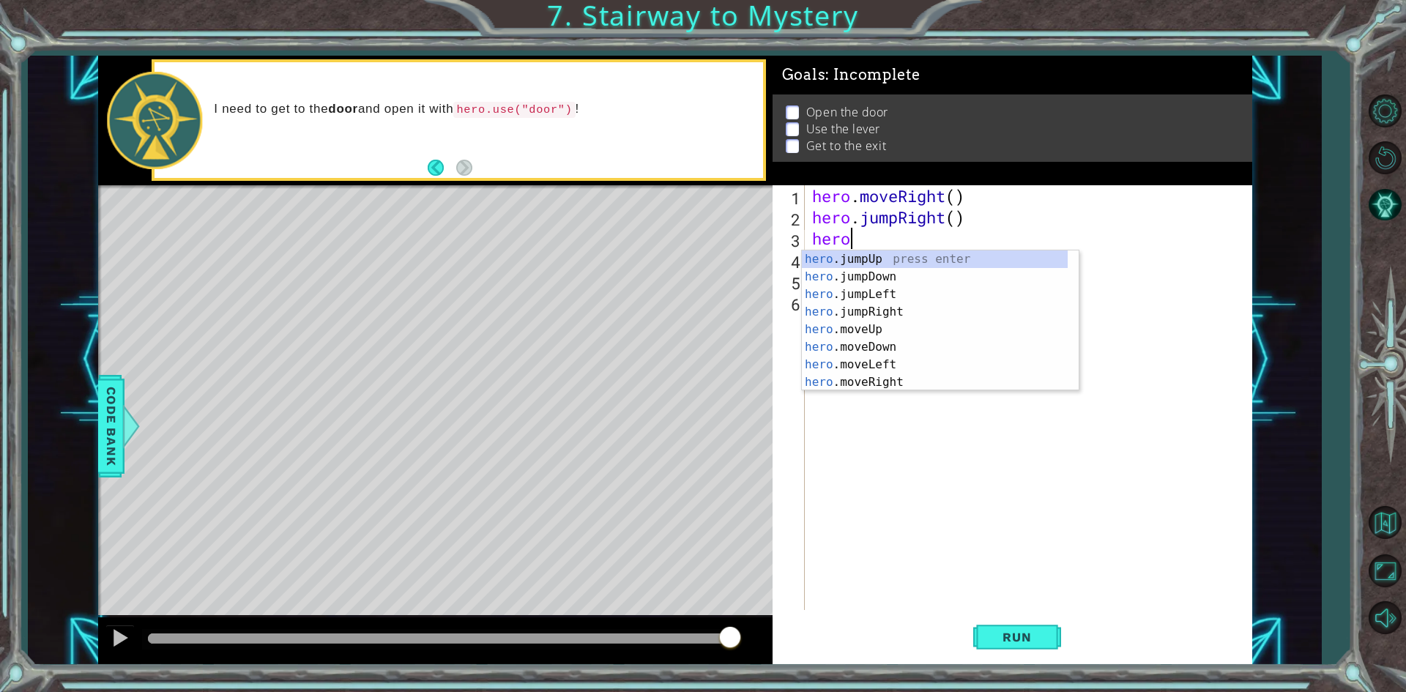
scroll to position [0, 1]
click at [855, 333] on div "hero .jumpUp press enter hero .jumpDown press enter hero .jumpLeft press enter …" at bounding box center [935, 338] width 266 height 176
type textarea "hero.moveUp(1)"
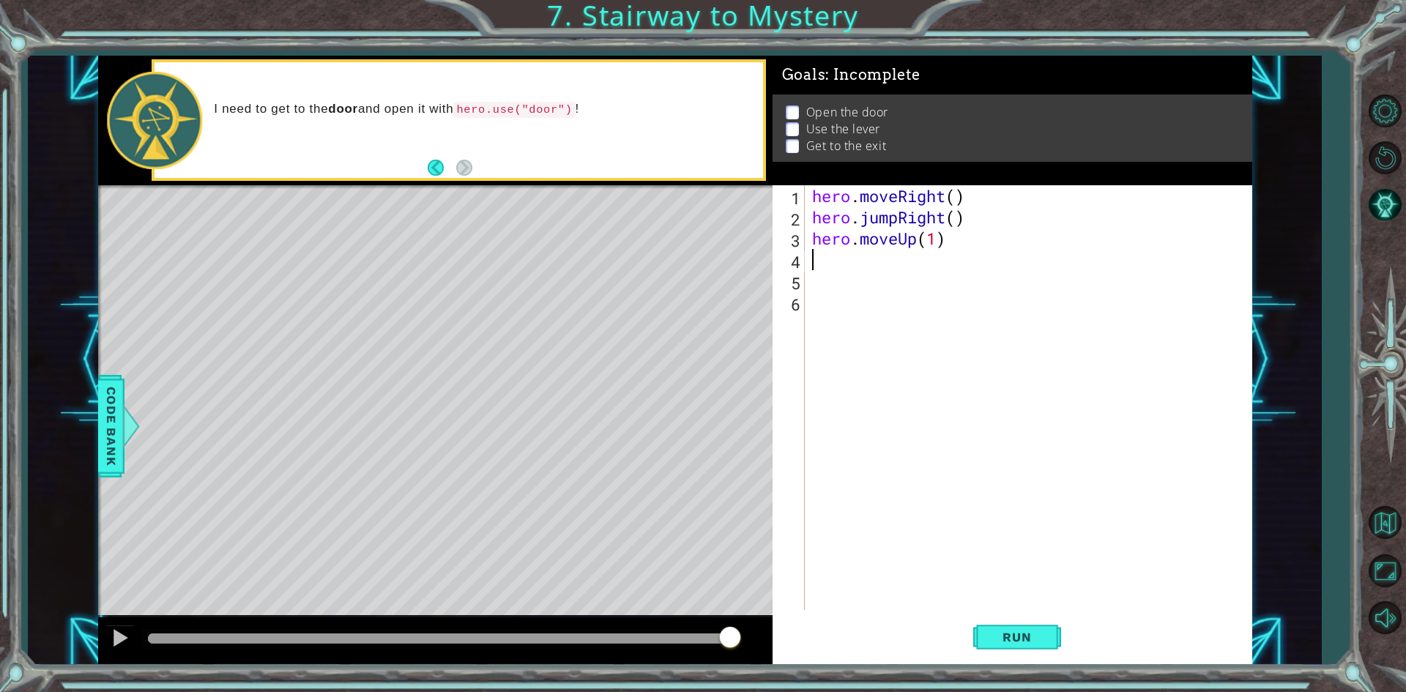
click at [843, 262] on div "hero . moveRight ( ) hero . jumpRight ( ) hero . moveUp ( 1 )" at bounding box center [1031, 418] width 445 height 467
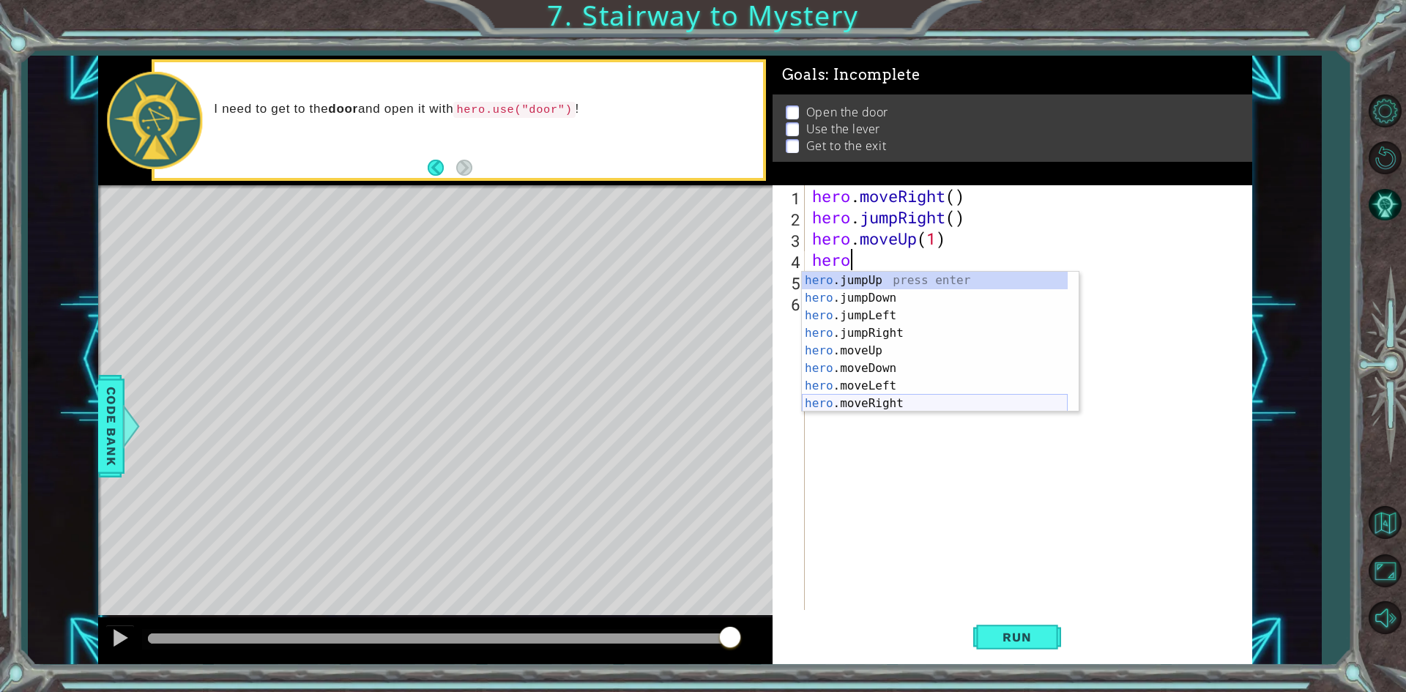
click at [860, 398] on div "hero .jumpUp press enter hero .jumpDown press enter hero .jumpLeft press enter …" at bounding box center [935, 360] width 266 height 176
type textarea "hero.moveRight(1)"
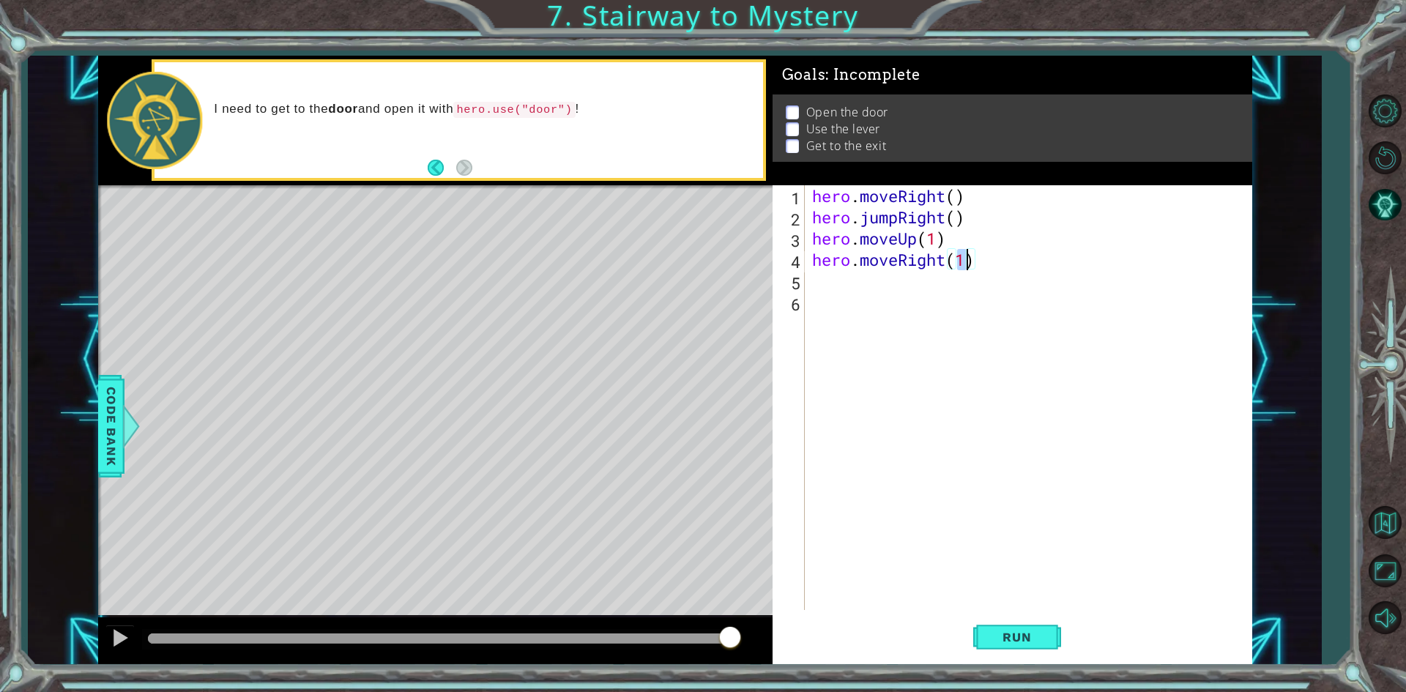
drag, startPoint x: 829, startPoint y: 286, endPoint x: 856, endPoint y: 266, distance: 33.4
click at [828, 283] on div "hero . moveRight ( ) hero . jumpRight ( ) hero . moveUp ( 1 ) hero . moveRight …" at bounding box center [1031, 418] width 445 height 467
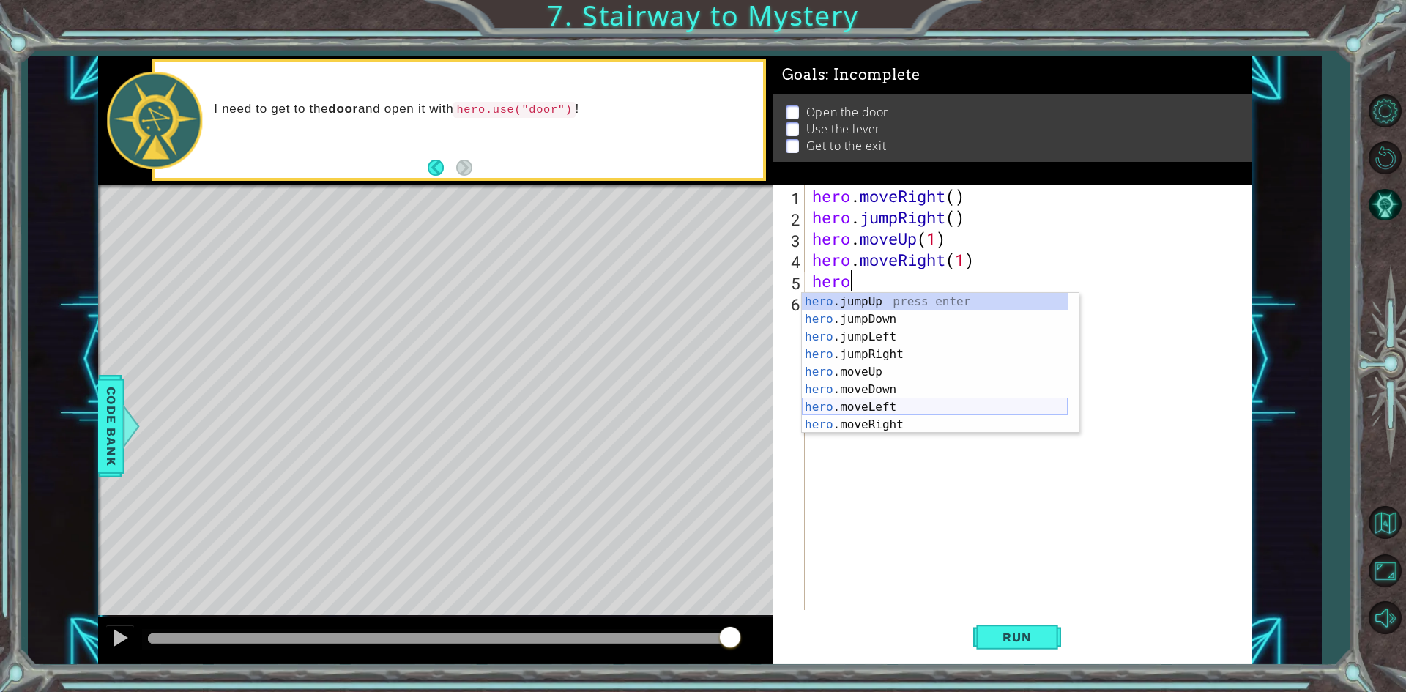
scroll to position [18, 0]
click at [843, 419] on div "hero .jumpDown press enter hero .jumpLeft press enter hero .jumpRight press ent…" at bounding box center [935, 381] width 266 height 176
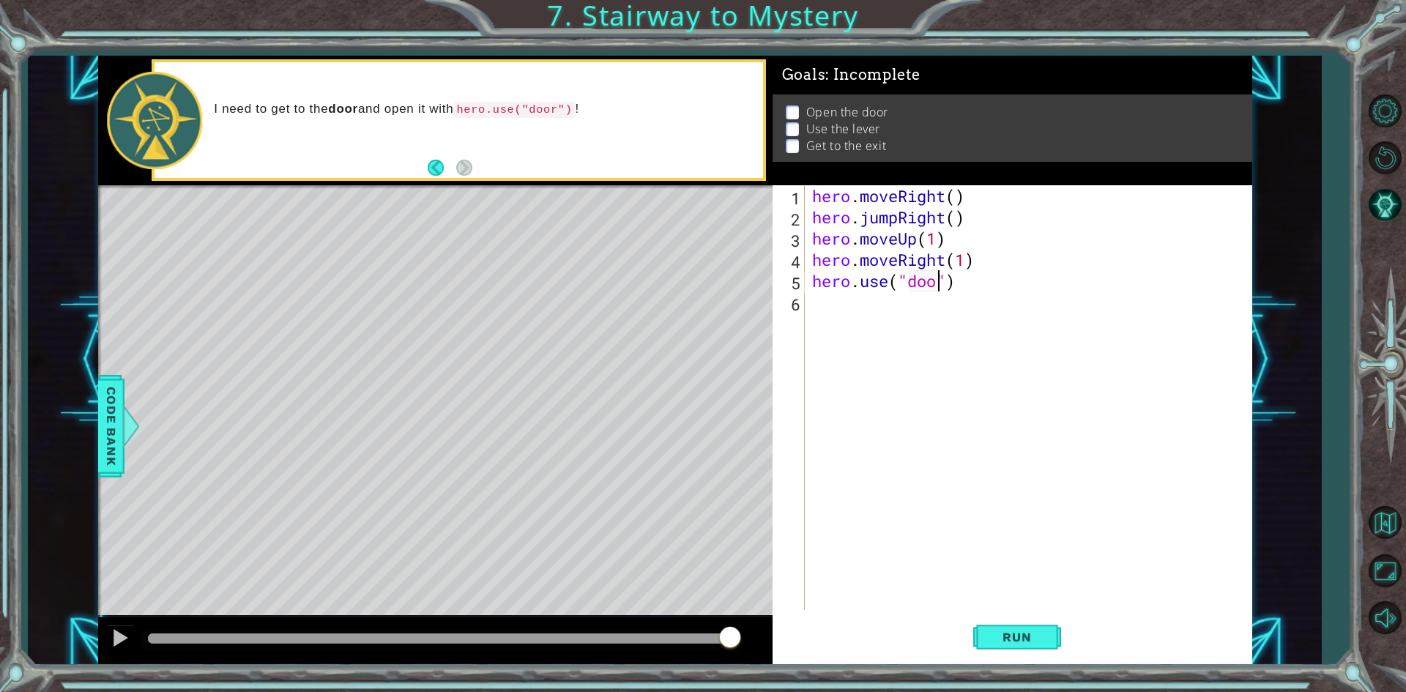
scroll to position [0, 6]
type textarea "hero.use("door")"
click at [1040, 634] on span "Run" at bounding box center [1017, 637] width 58 height 15
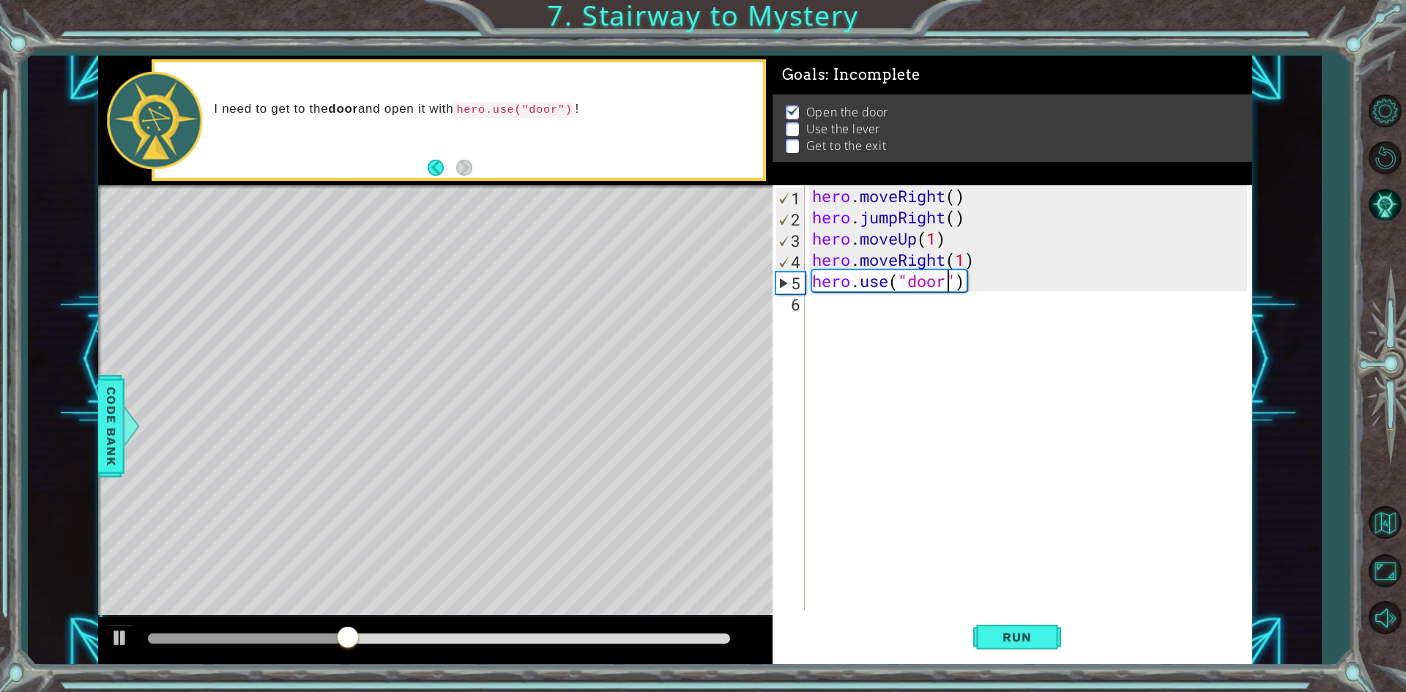
click at [866, 301] on div "hero . moveRight ( ) hero . jumpRight ( ) hero . moveUp ( 1 ) hero . moveRight …" at bounding box center [1031, 418] width 445 height 467
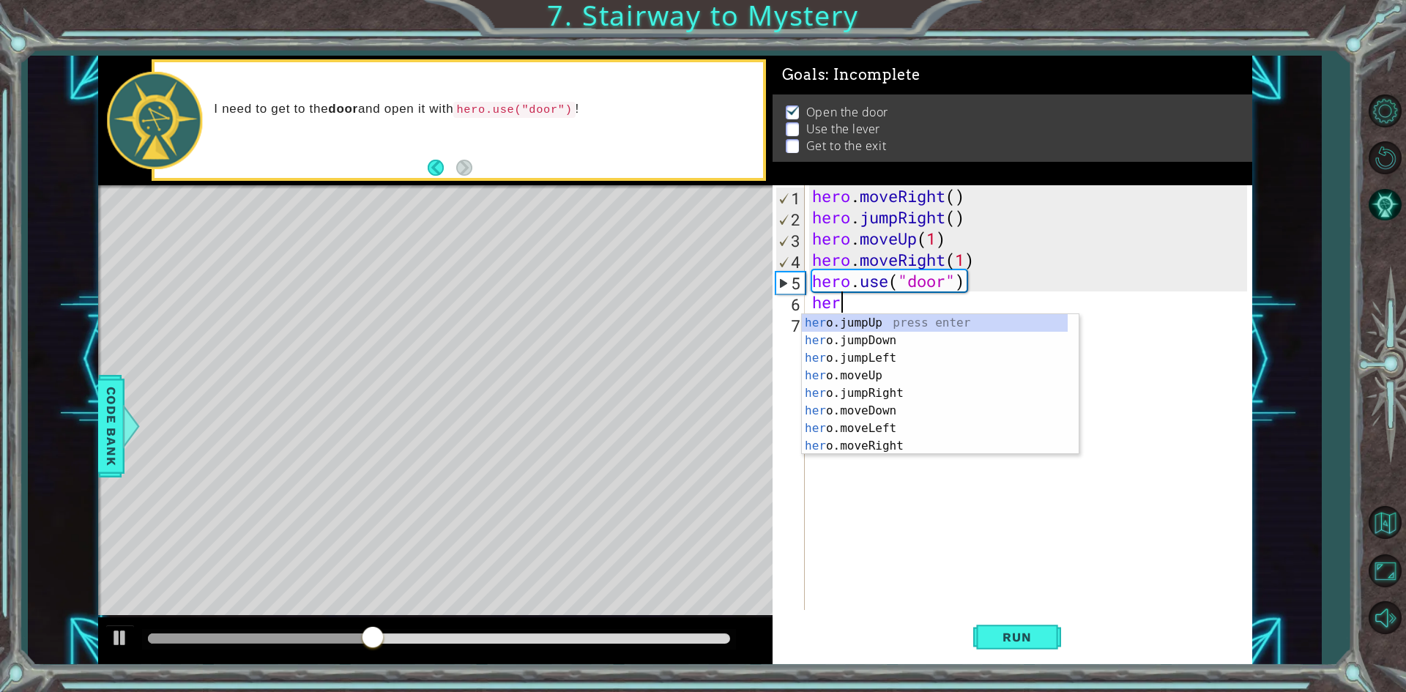
scroll to position [0, 1]
click at [851, 393] on div "hero .jumpUp press enter hero .jumpDown press enter hero .jumpLeft press enter …" at bounding box center [935, 402] width 266 height 176
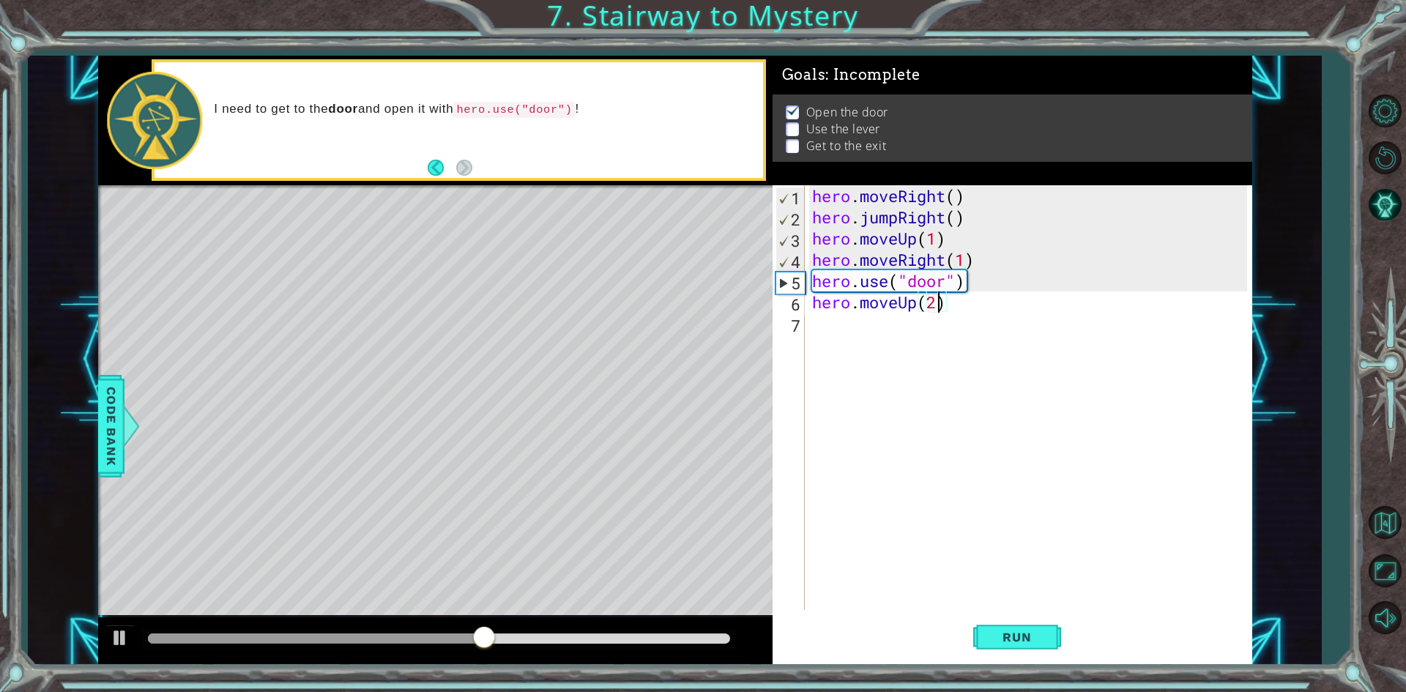
scroll to position [0, 5]
type textarea "hero.moveUp(2)"
click at [1004, 640] on span "Run" at bounding box center [1017, 637] width 58 height 15
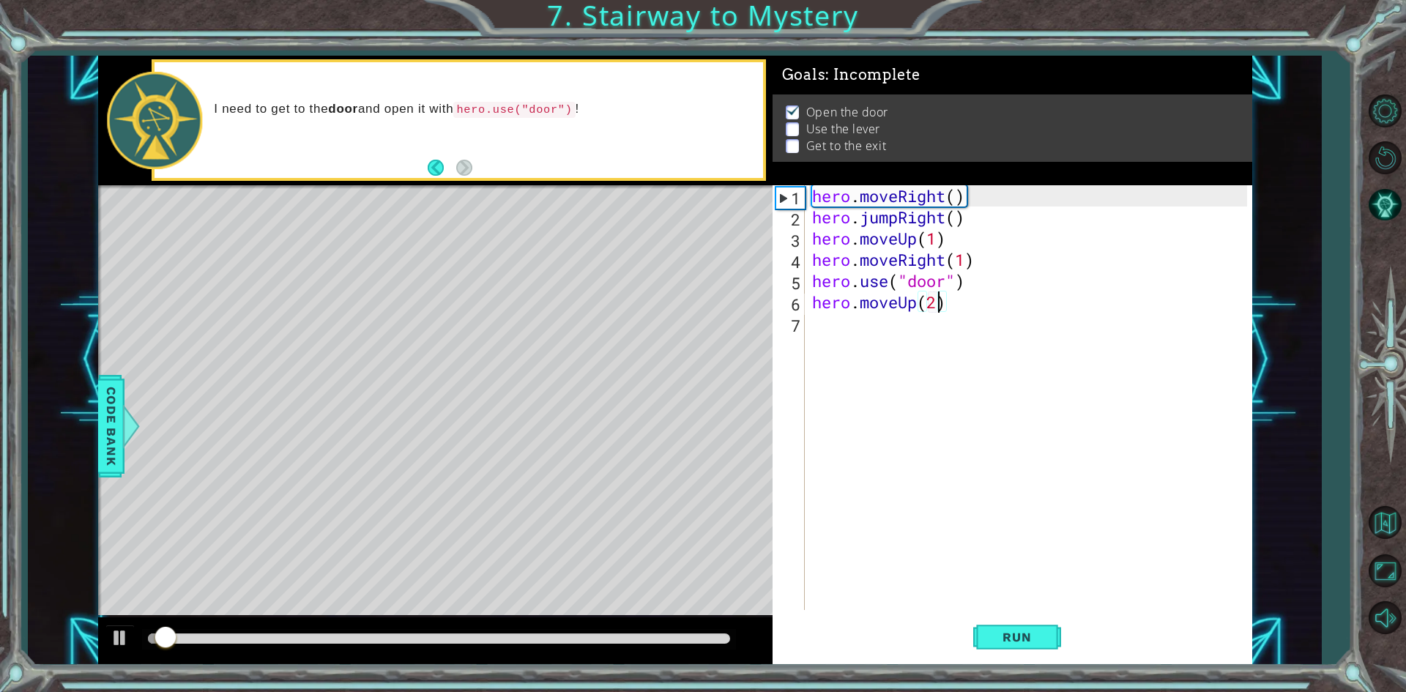
click at [807, 324] on div "hero.moveUp(2) 1 2 3 4 5 6 7 hero . moveRight ( ) hero . jumpRight ( ) hero . m…" at bounding box center [1009, 397] width 474 height 425
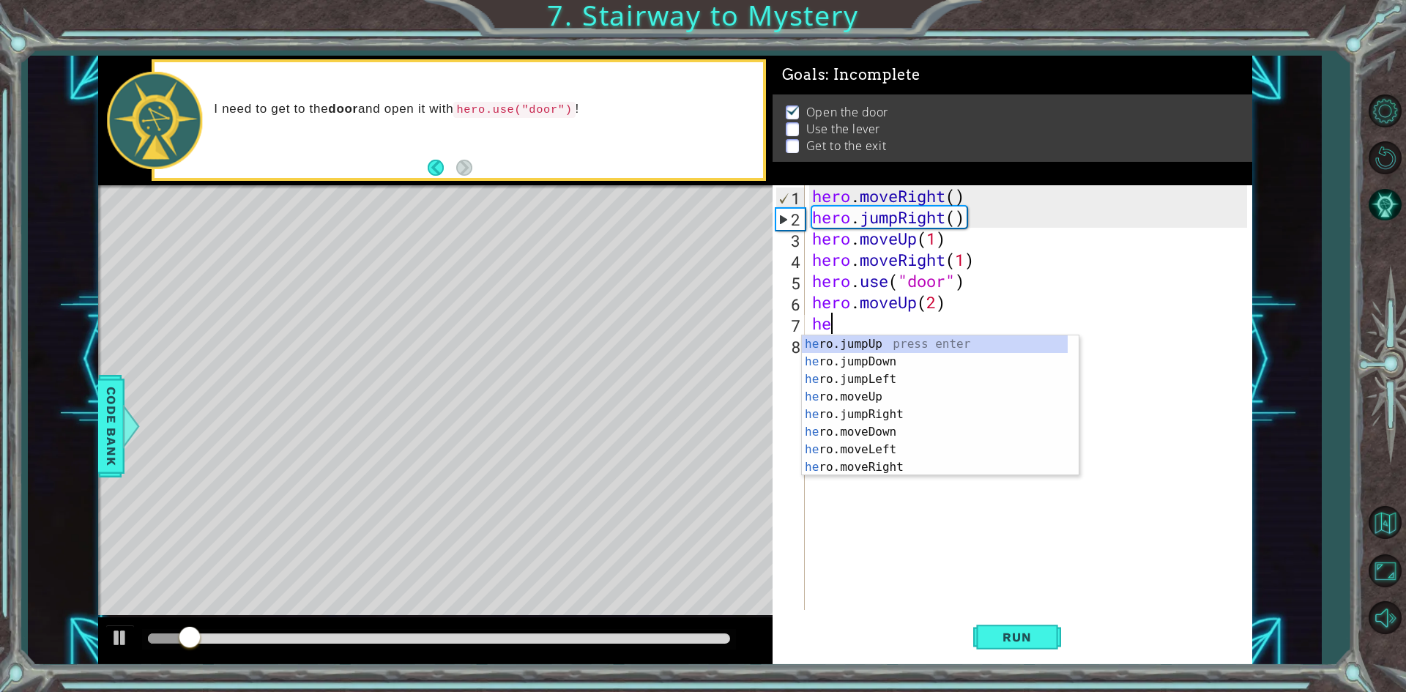
scroll to position [0, 1]
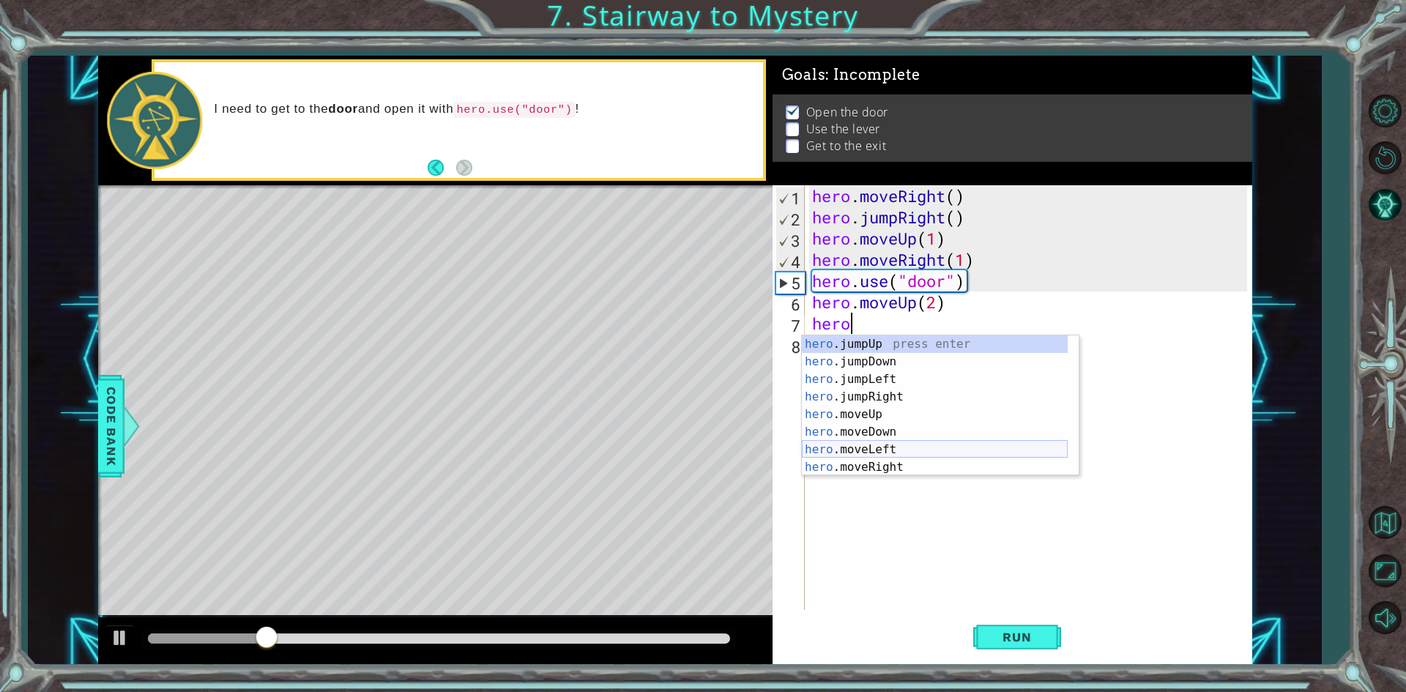
click at [890, 441] on div "hero .jumpUp press enter hero .jumpDown press enter hero .jumpLeft press enter …" at bounding box center [935, 423] width 266 height 176
type textarea "hero.moveLeft(1)"
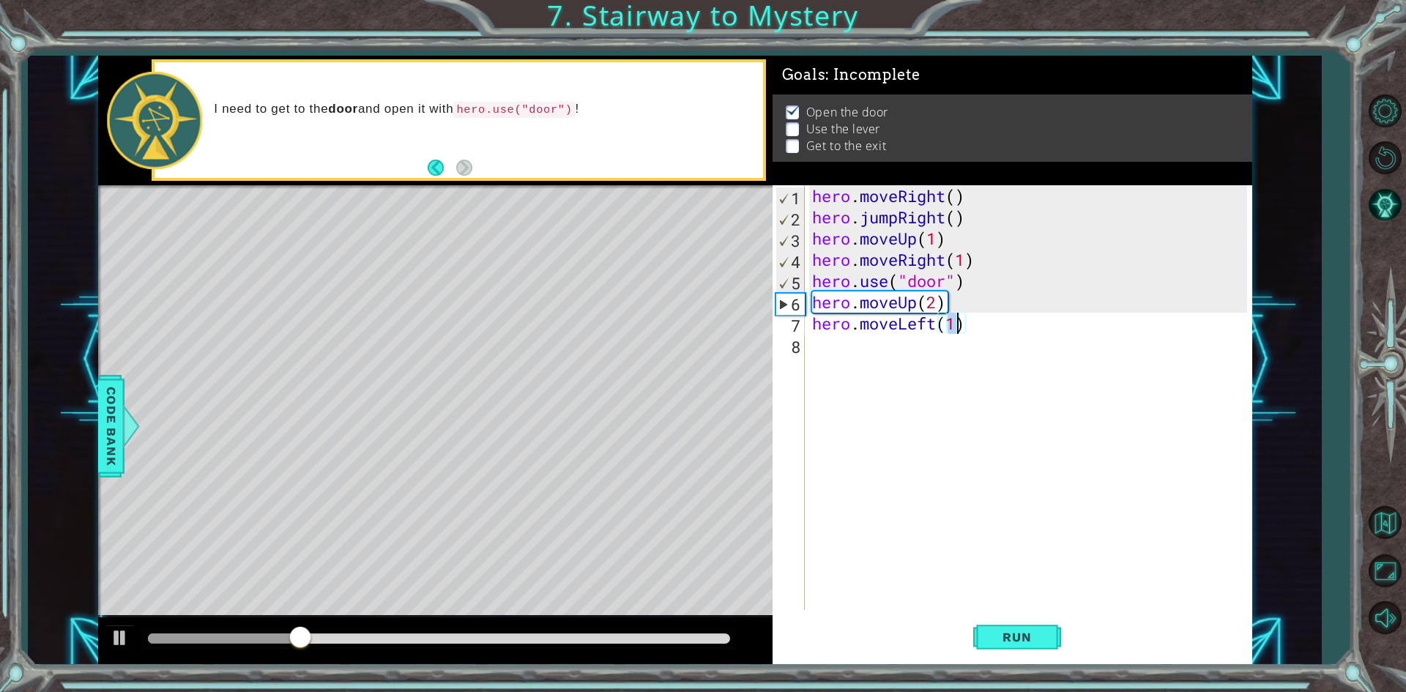
click at [813, 344] on div "hero . moveRight ( ) hero . jumpRight ( ) hero . moveUp ( 1 ) hero . moveRight …" at bounding box center [1031, 418] width 445 height 467
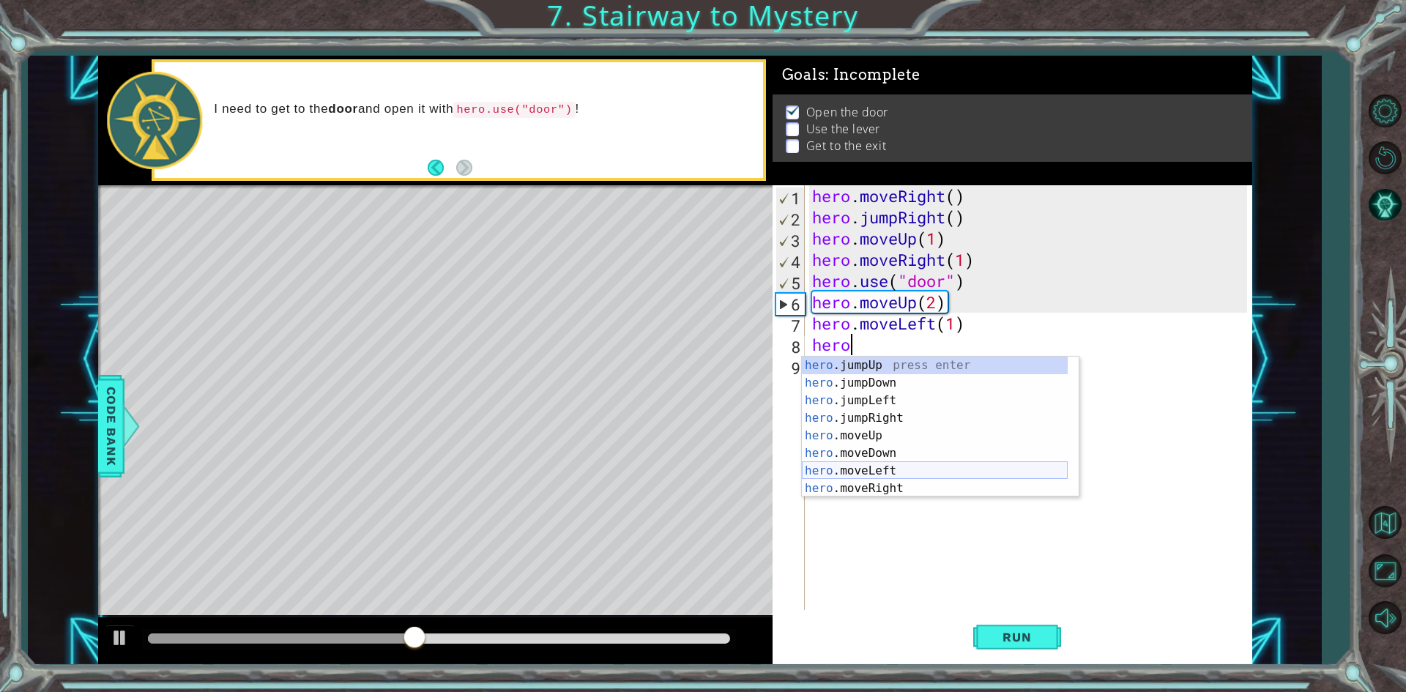
scroll to position [18, 0]
click at [908, 487] on div "hero .jumpDown press enter hero .jumpLeft press enter hero .jumpRight press ent…" at bounding box center [935, 445] width 266 height 176
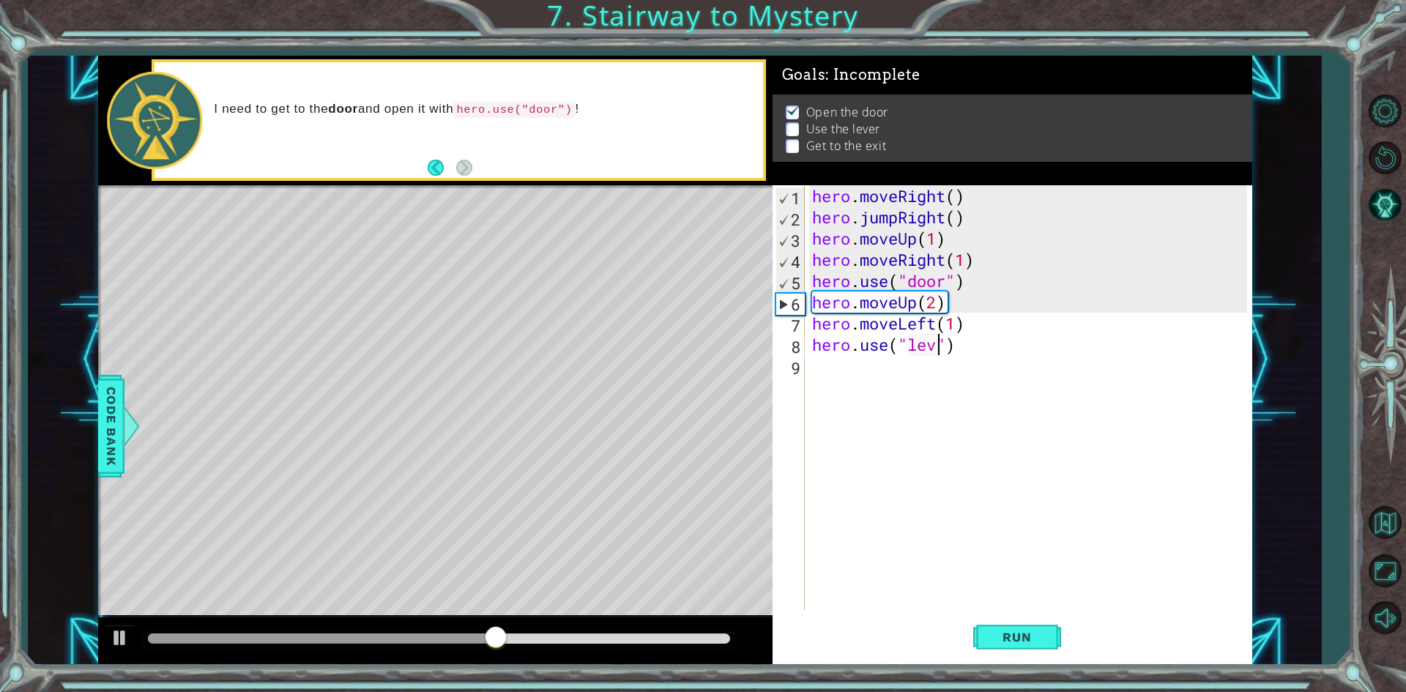
scroll to position [0, 7]
type textarea "hero.use("lever")"
drag, startPoint x: 1014, startPoint y: 647, endPoint x: 1012, endPoint y: 638, distance: 9.1
click at [1014, 646] on button "Run" at bounding box center [1017, 637] width 88 height 48
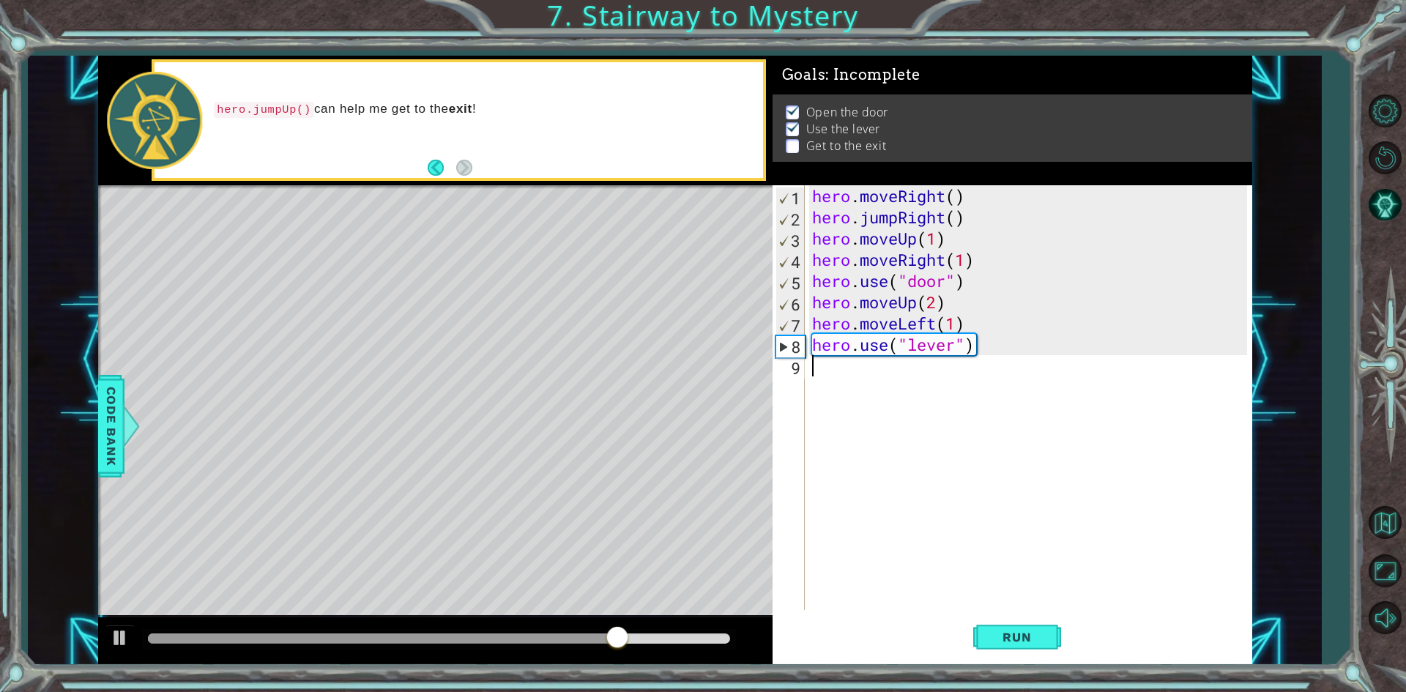
click at [873, 385] on div "hero . moveRight ( ) hero . jumpRight ( ) hero . moveUp ( 1 ) hero . moveRight …" at bounding box center [1031, 418] width 445 height 467
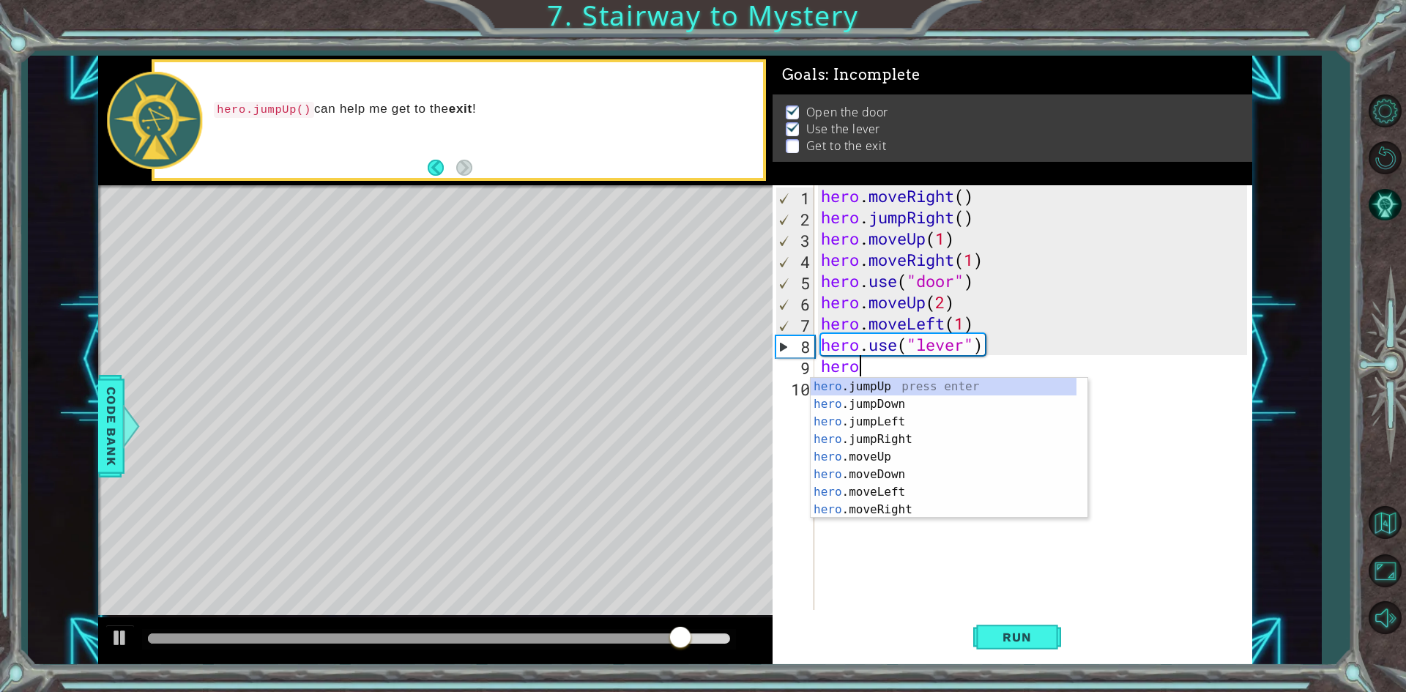
scroll to position [0, 1]
click at [906, 488] on div "hero .jumpUp press enter hero .jumpDown press enter hero .jumpLeft press enter …" at bounding box center [943, 466] width 266 height 176
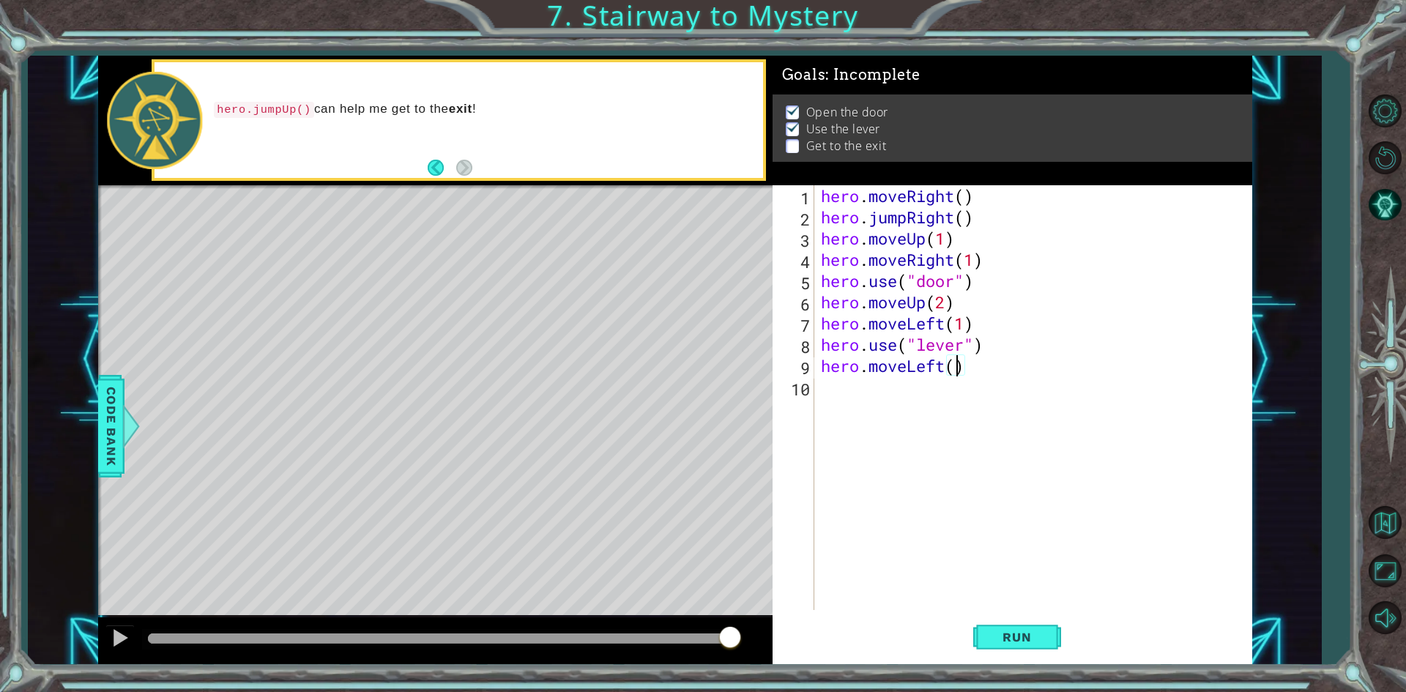
type textarea "hero.moveLeft(2)"
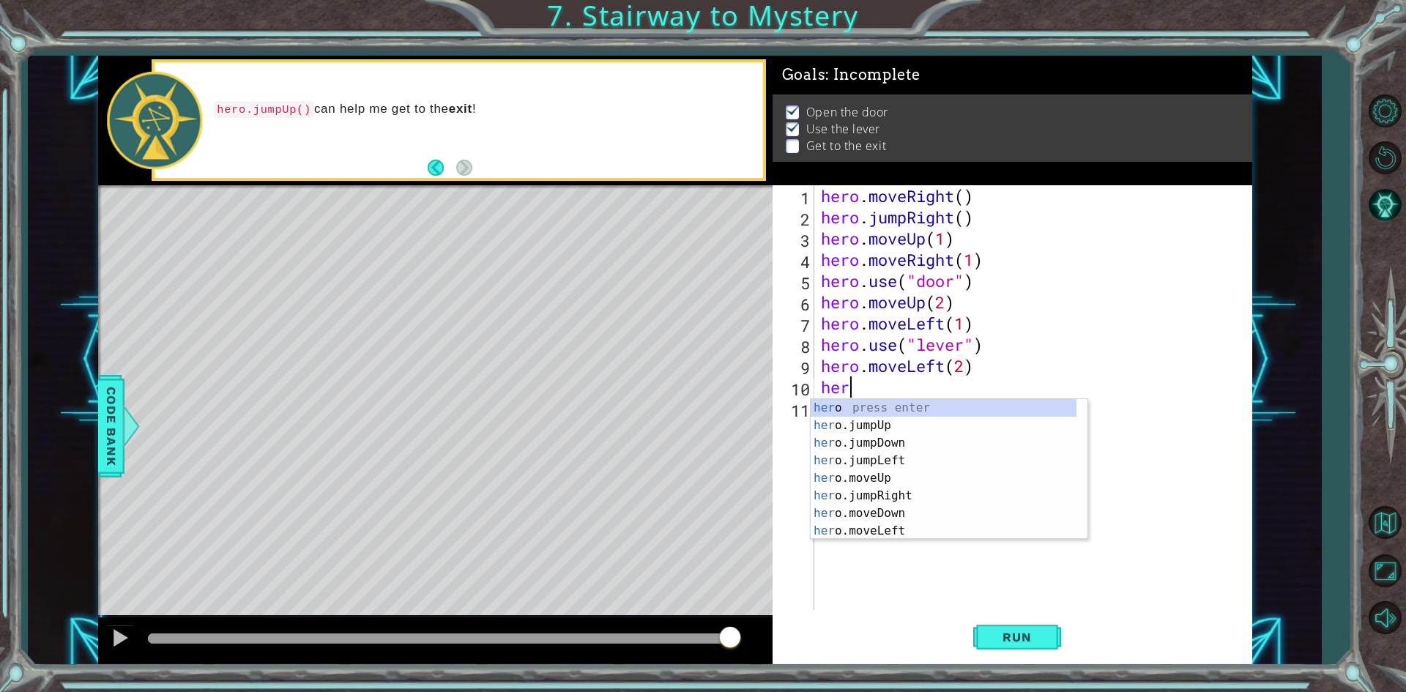
type textarea "hero"
click at [869, 427] on div "hero press enter hero .jumpUp press enter hero .jumpDown press enter hero .jump…" at bounding box center [943, 487] width 266 height 176
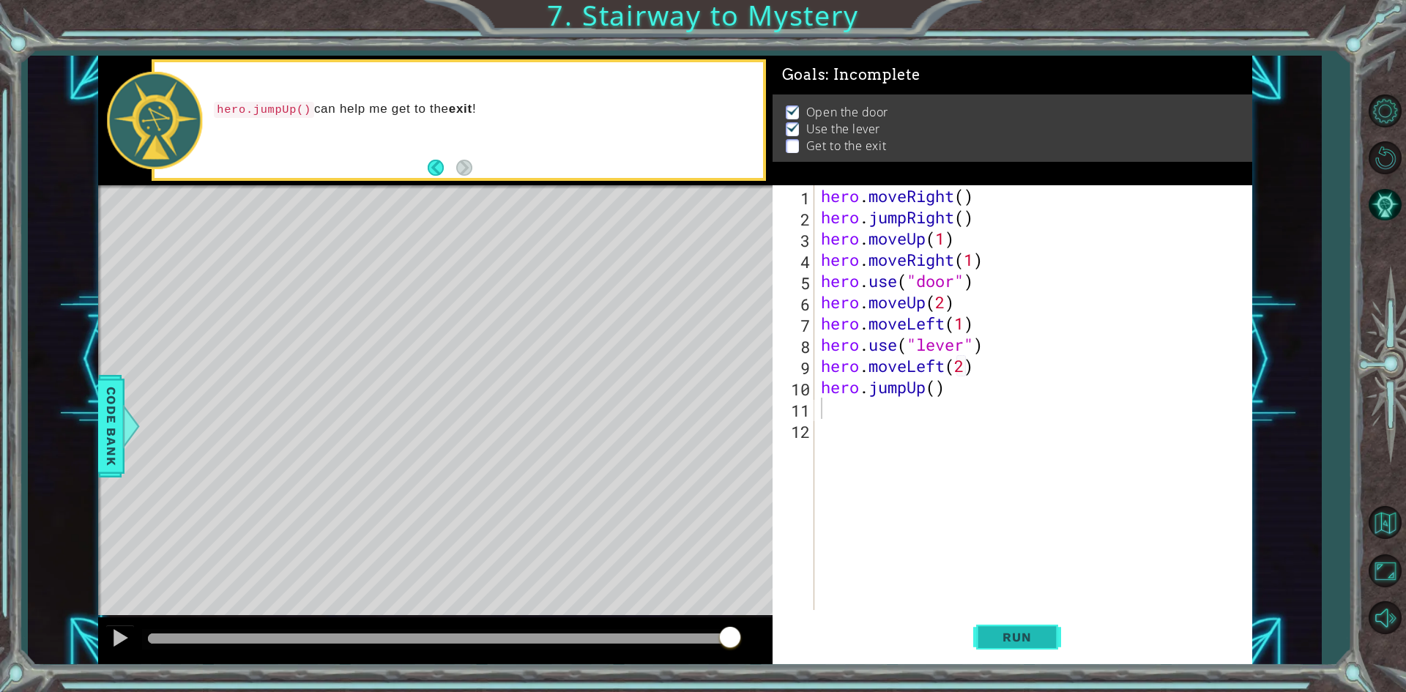
click at [1011, 646] on button "Run" at bounding box center [1017, 637] width 88 height 48
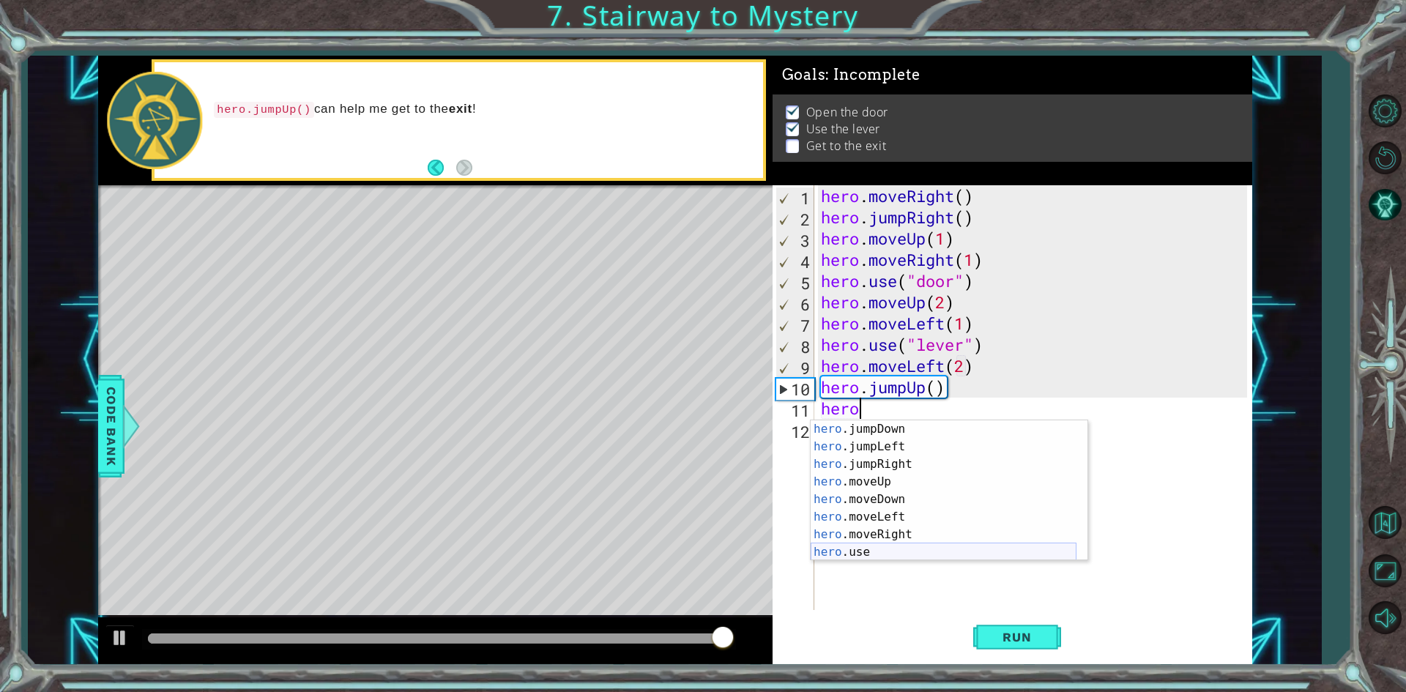
scroll to position [35, 0]
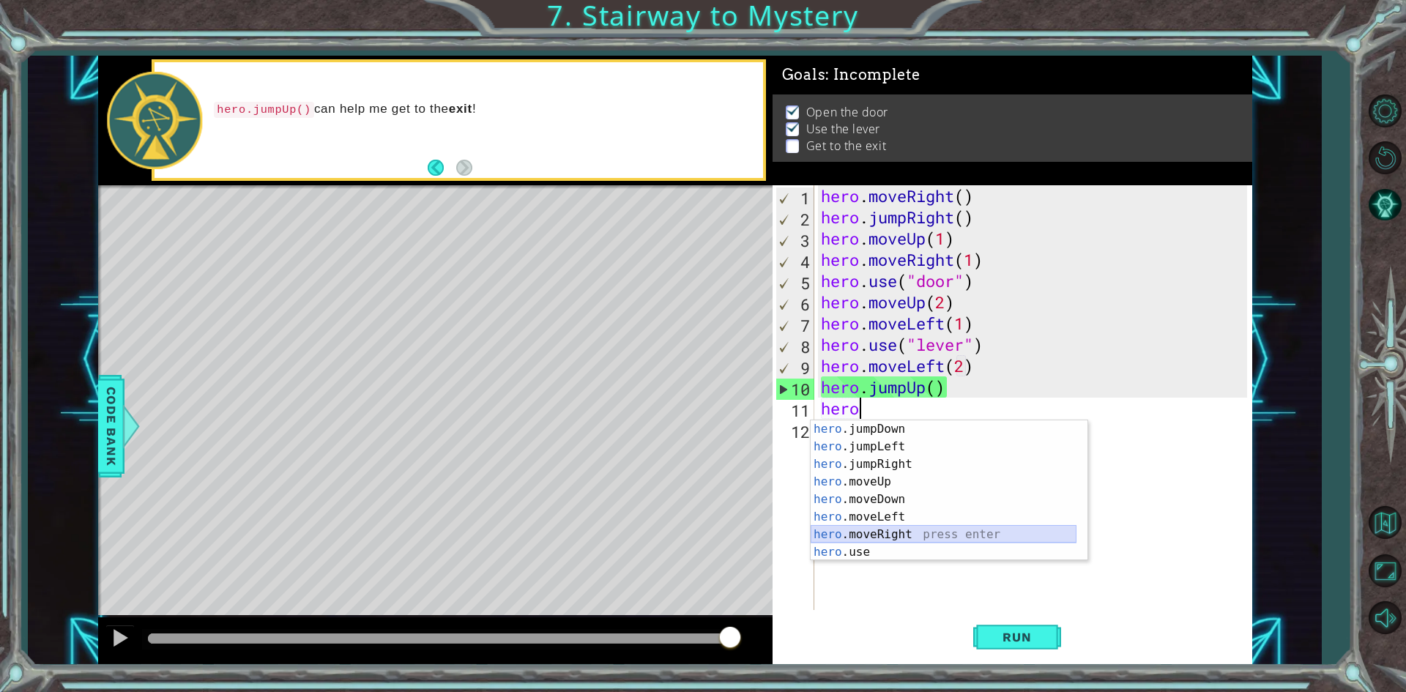
click at [852, 533] on div "hero .jumpDown press enter hero .jumpLeft press enter hero .jumpRight press ent…" at bounding box center [943, 508] width 266 height 176
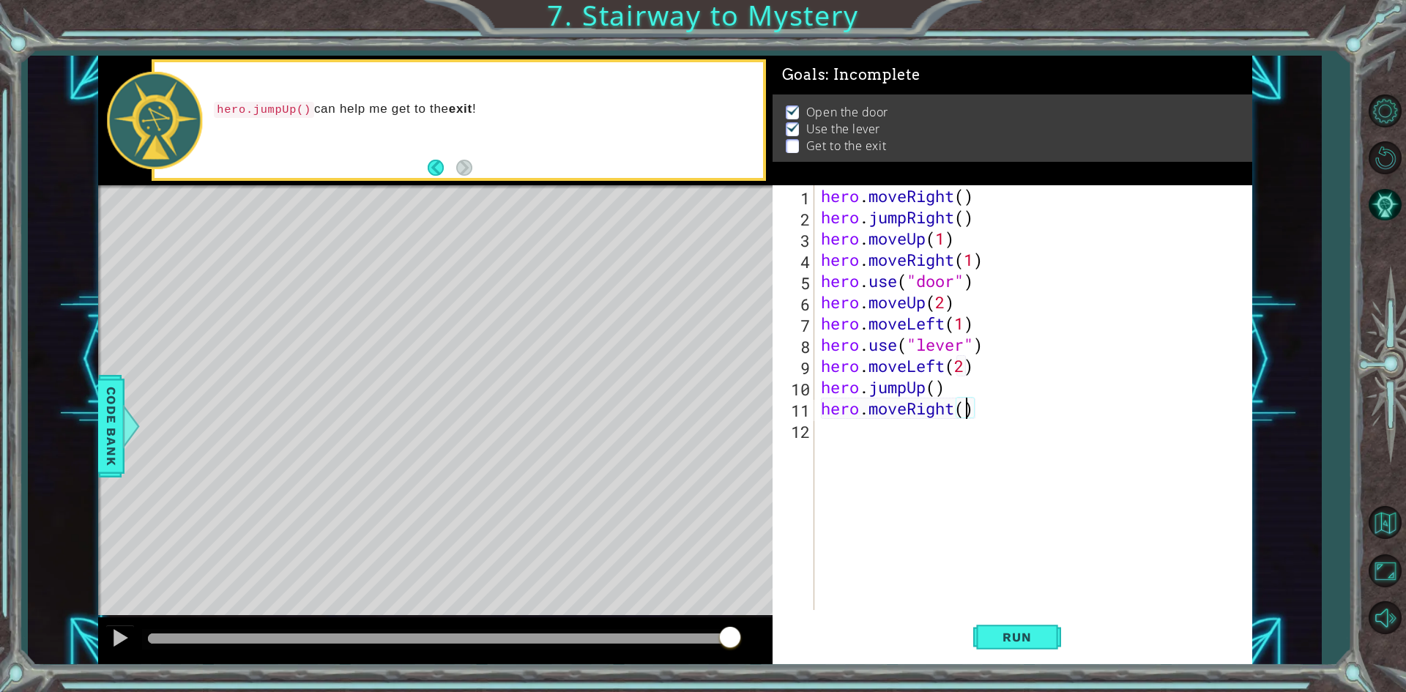
scroll to position [0, 7]
type textarea "hero.moveRight(2)"
click at [1018, 649] on button "Run" at bounding box center [1017, 637] width 88 height 48
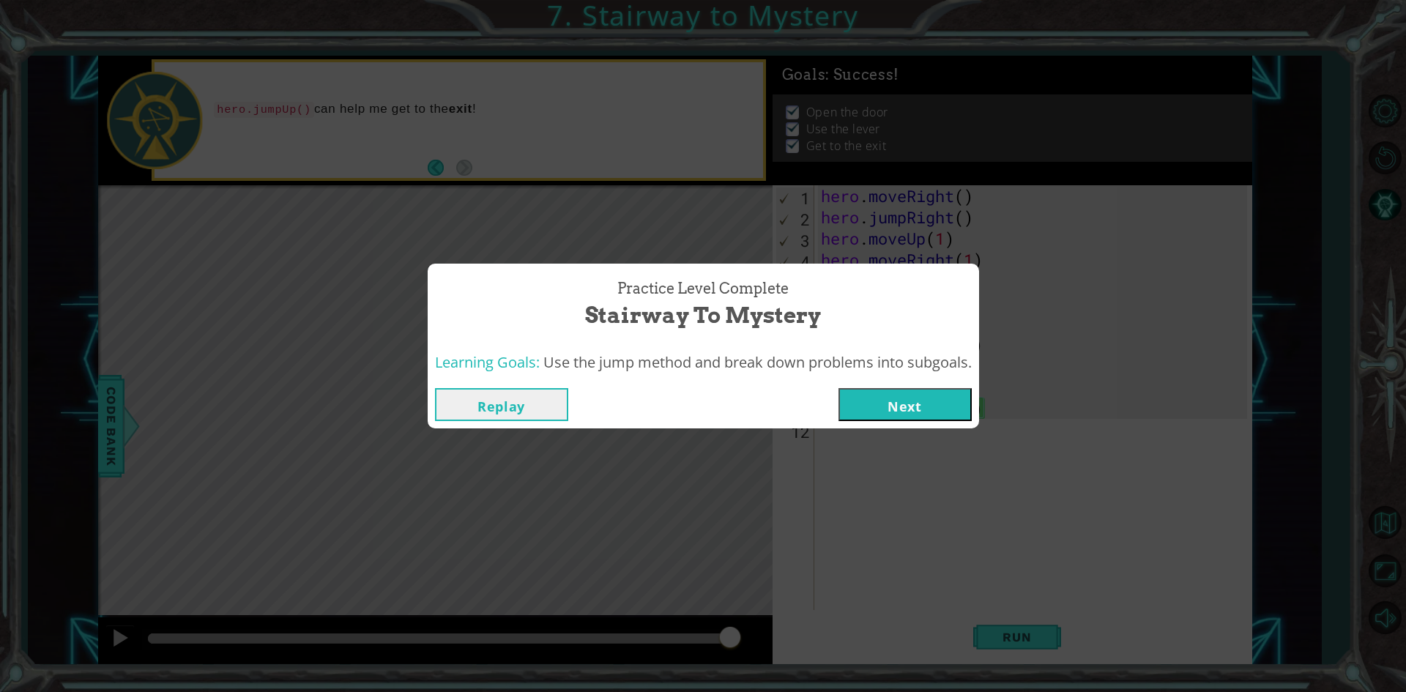
click at [926, 391] on button "Next" at bounding box center [904, 404] width 133 height 33
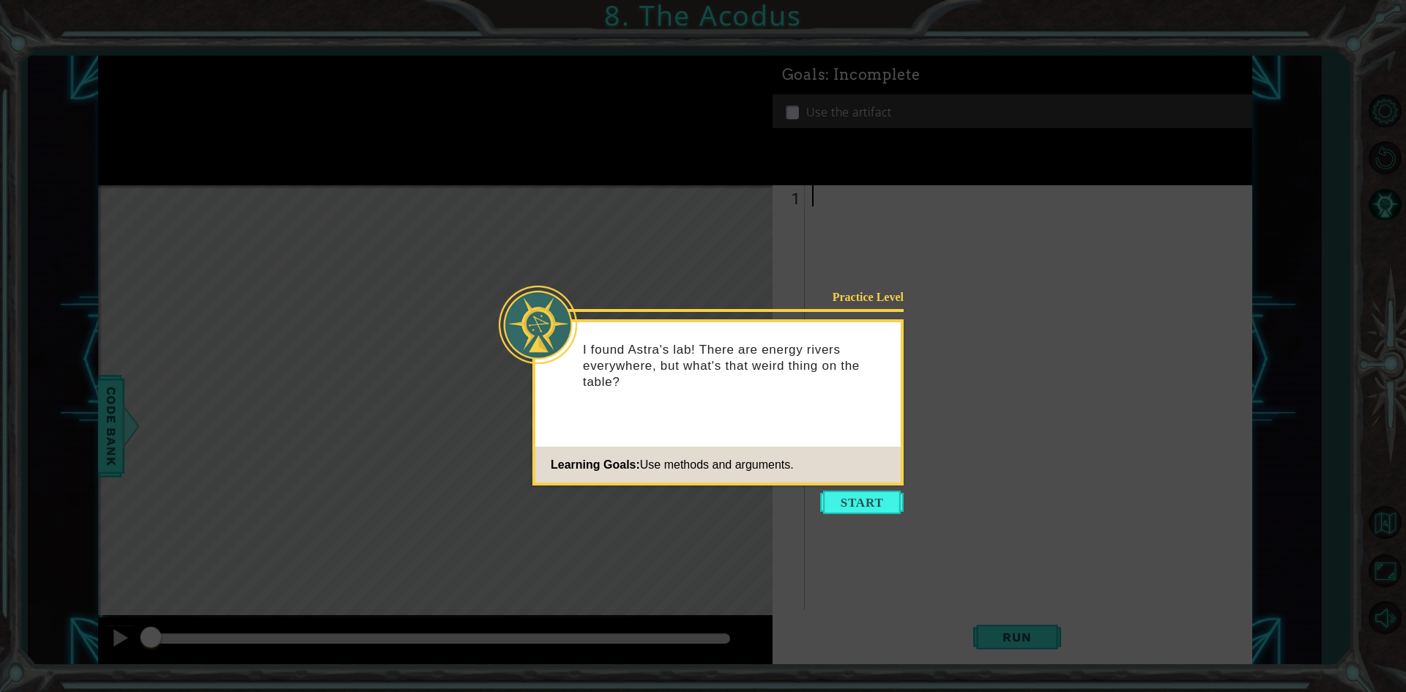
click at [887, 496] on button "Start" at bounding box center [861, 501] width 83 height 23
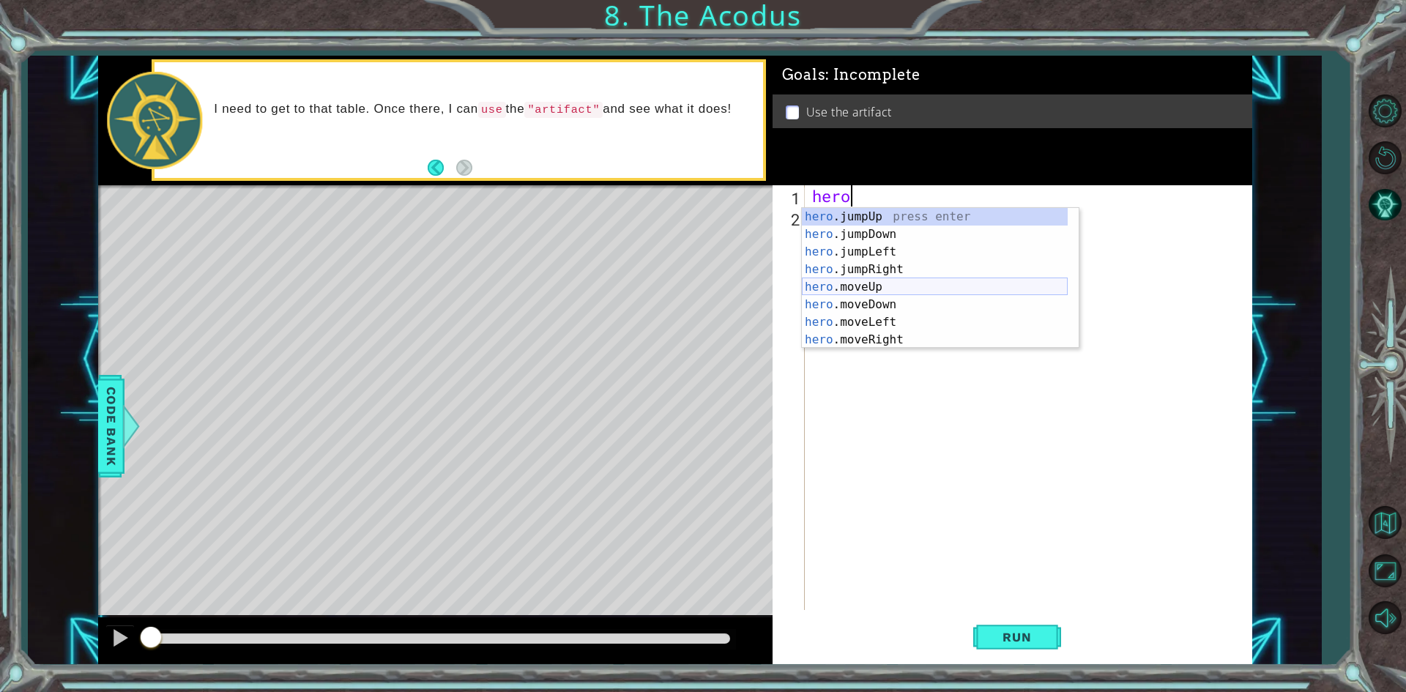
scroll to position [18, 0]
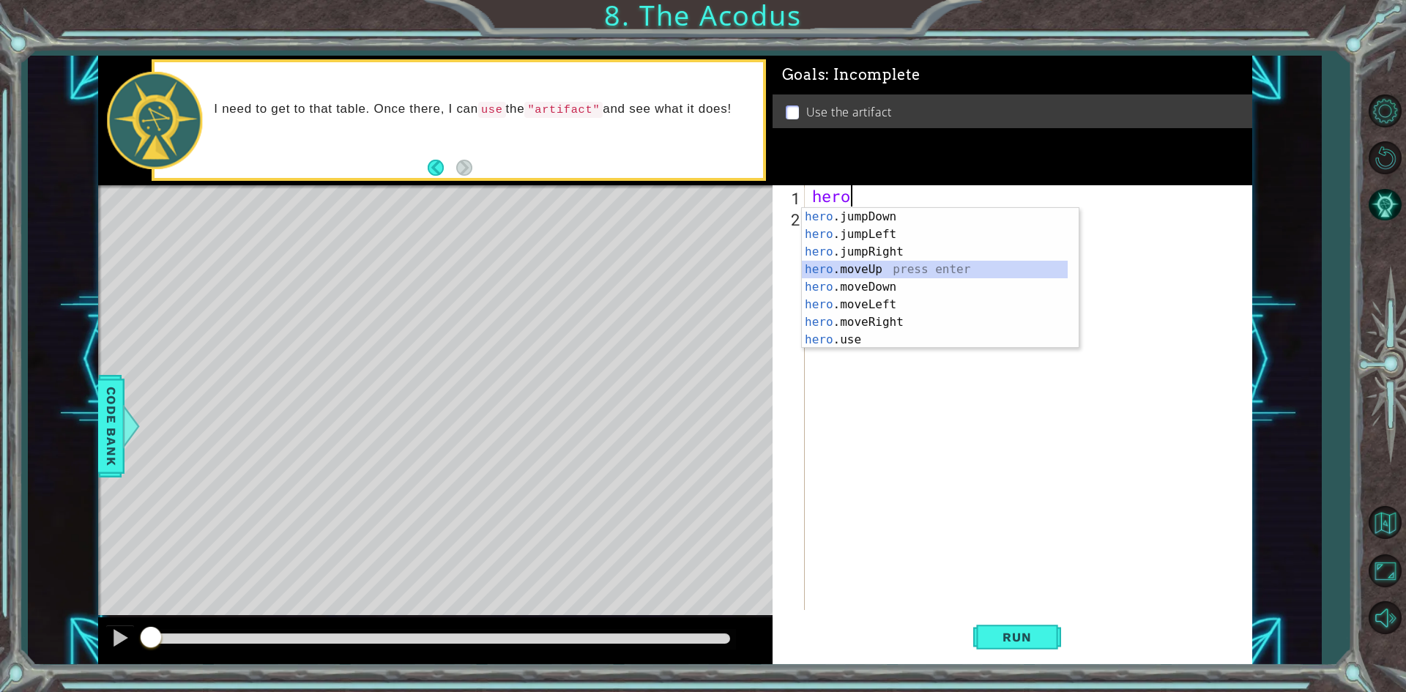
click at [851, 276] on div "hero .jumpDown press enter hero .jumpLeft press enter hero .jumpRight press ent…" at bounding box center [935, 296] width 266 height 176
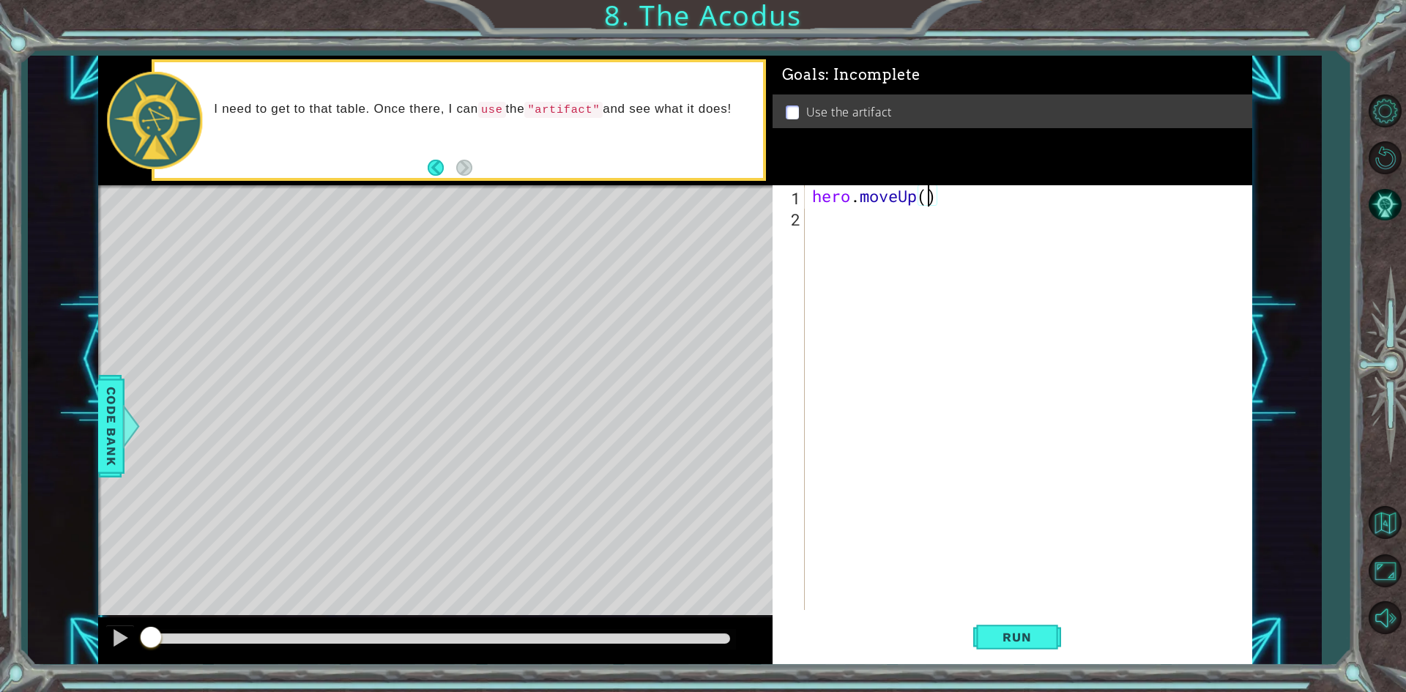
type textarea "hero.moveUp(2)"
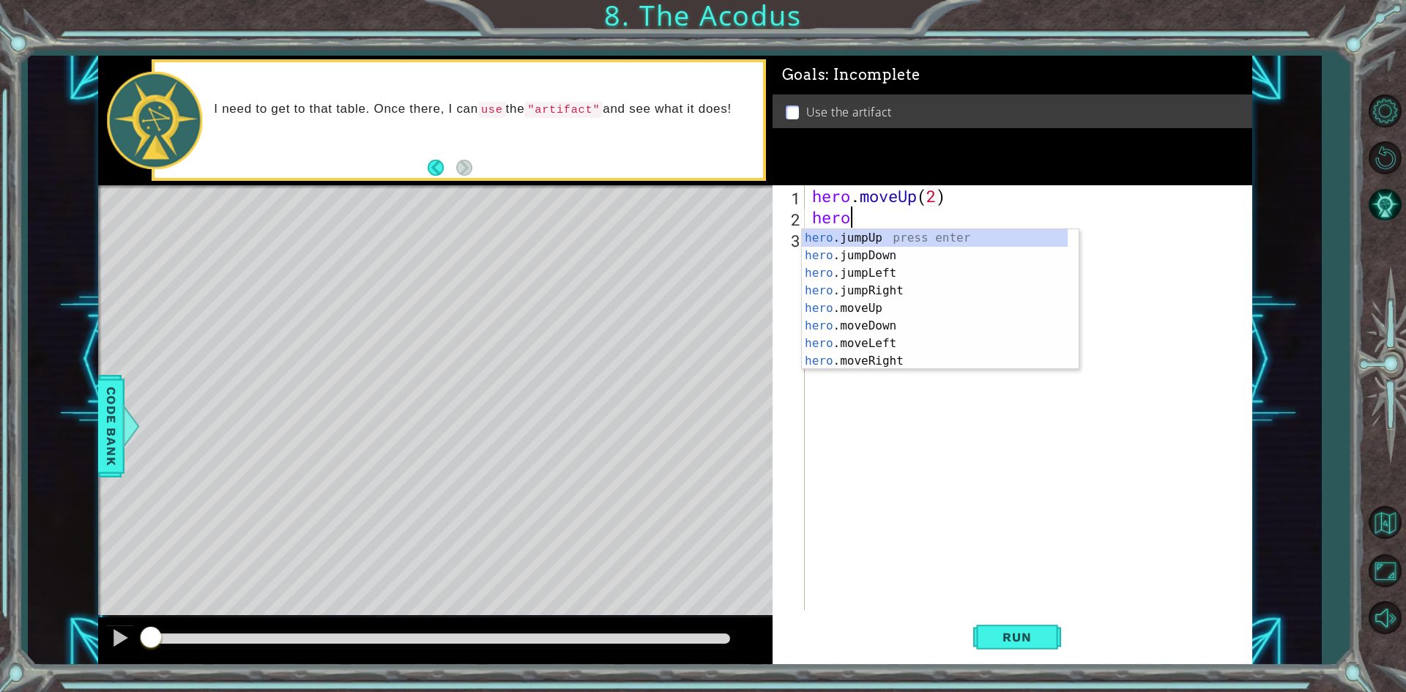
scroll to position [0, 1]
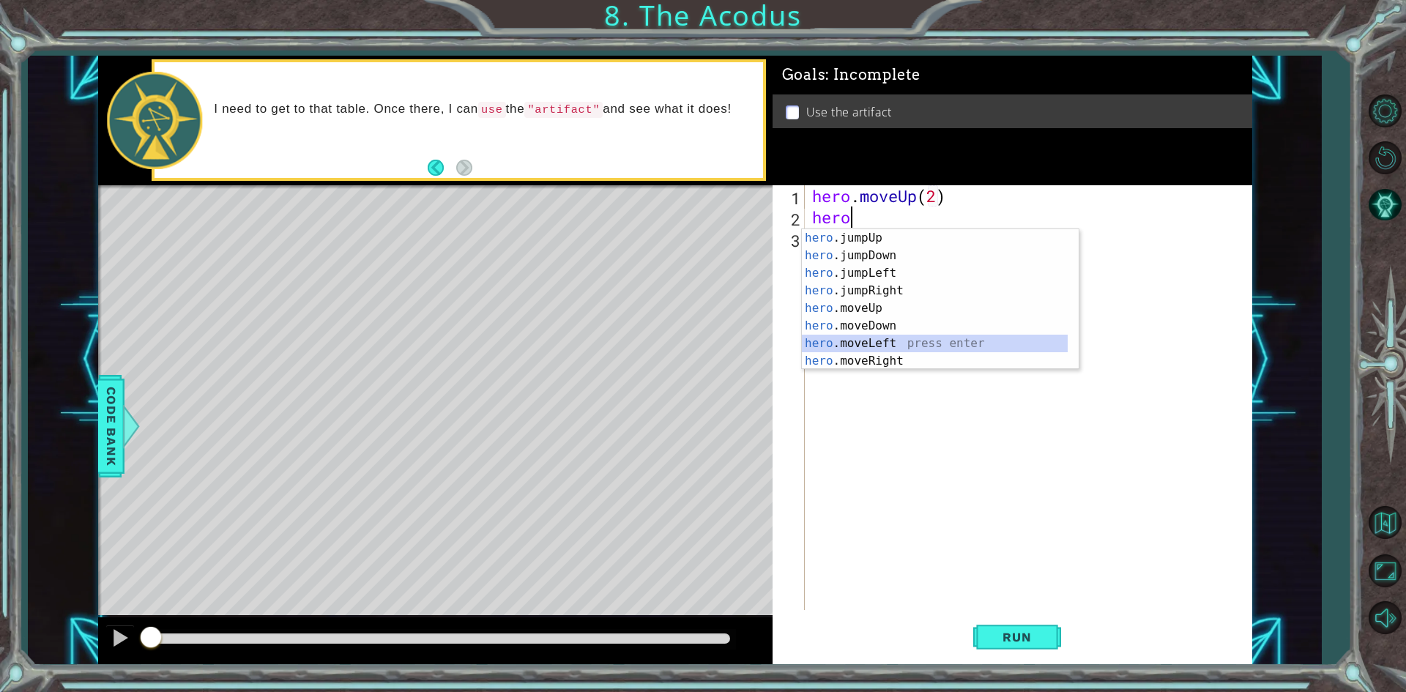
click at [895, 343] on div "hero .jumpUp press enter hero .jumpDown press enter hero .jumpLeft press enter …" at bounding box center [935, 317] width 266 height 176
type textarea "hero.moveLeft(1)"
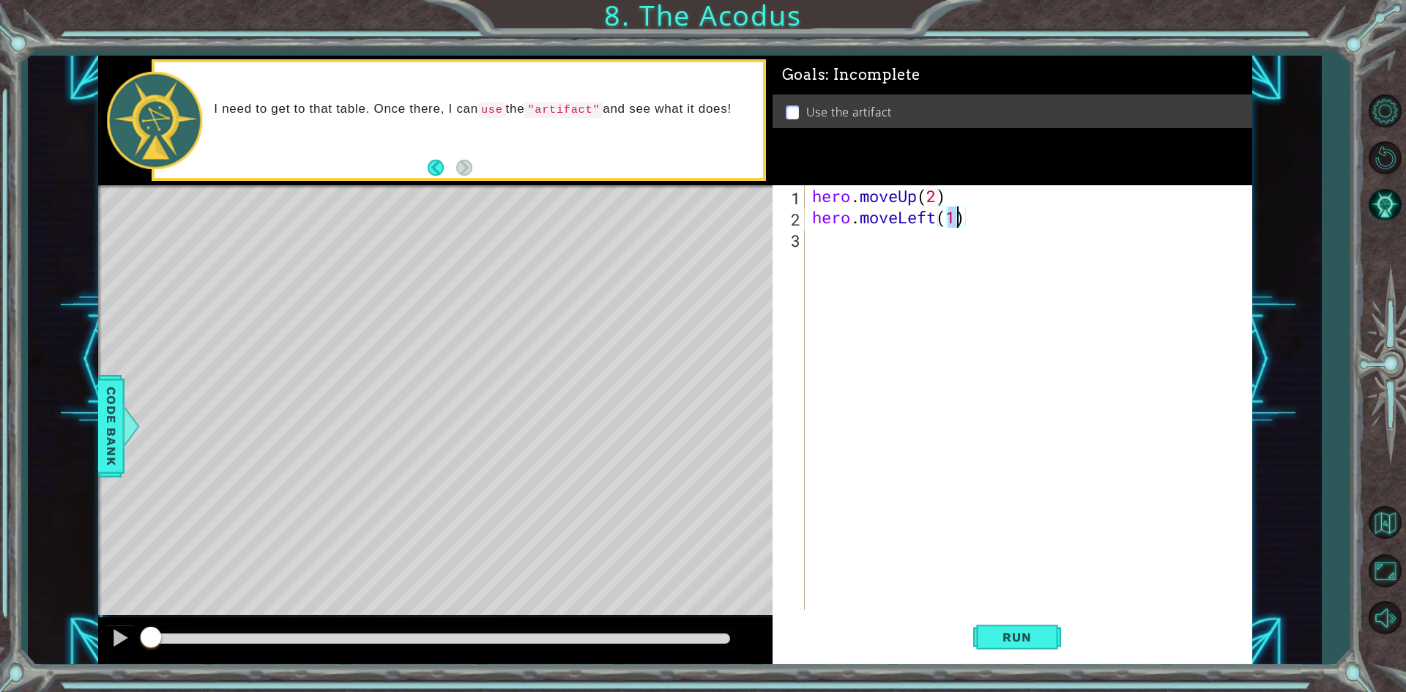
click at [917, 245] on div "hero . moveUp ( 2 ) hero . moveLeft ( 1 )" at bounding box center [1031, 418] width 445 height 467
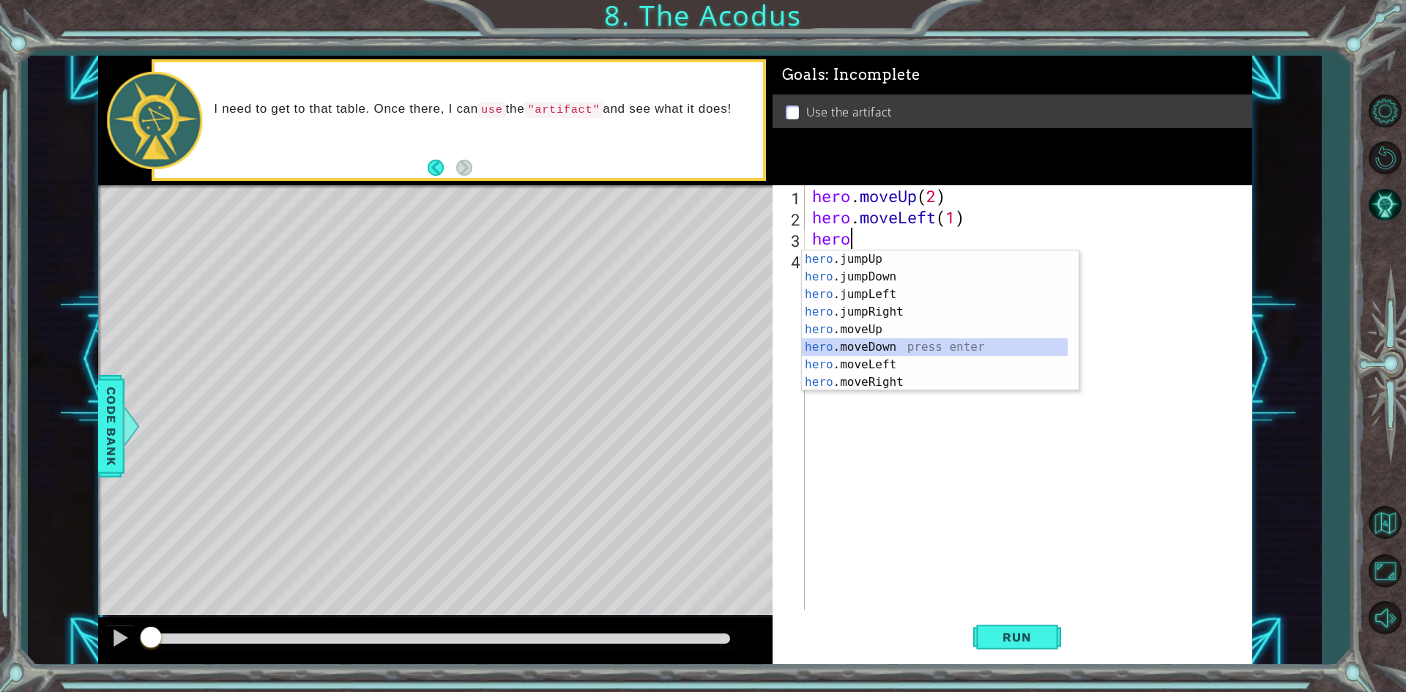
click at [993, 346] on div "hero .jumpUp press enter hero .jumpDown press enter hero .jumpLeft press enter …" at bounding box center [935, 338] width 266 height 176
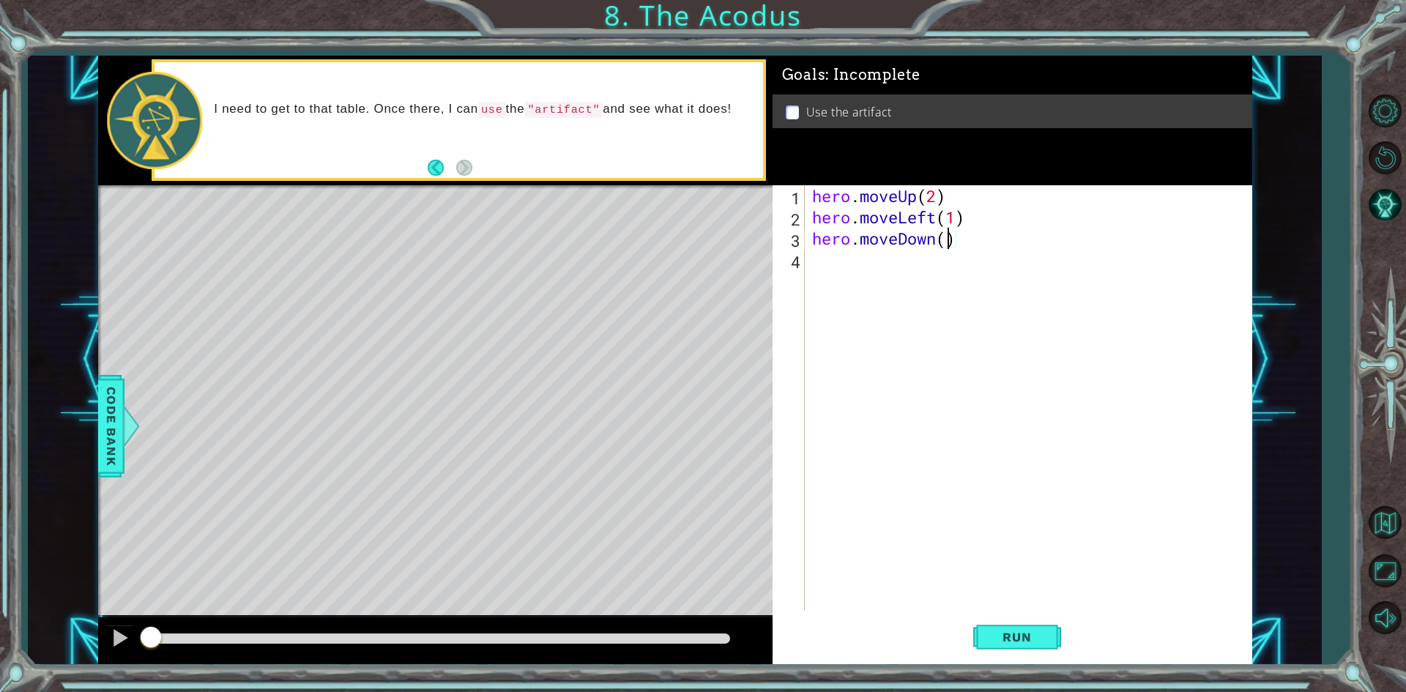
type textarea "hero.moveDown(2)"
click at [928, 283] on div "hero . moveUp ( 2 ) hero . moveLeft ( 1 ) hero . moveDown ( 2 )" at bounding box center [1031, 418] width 445 height 467
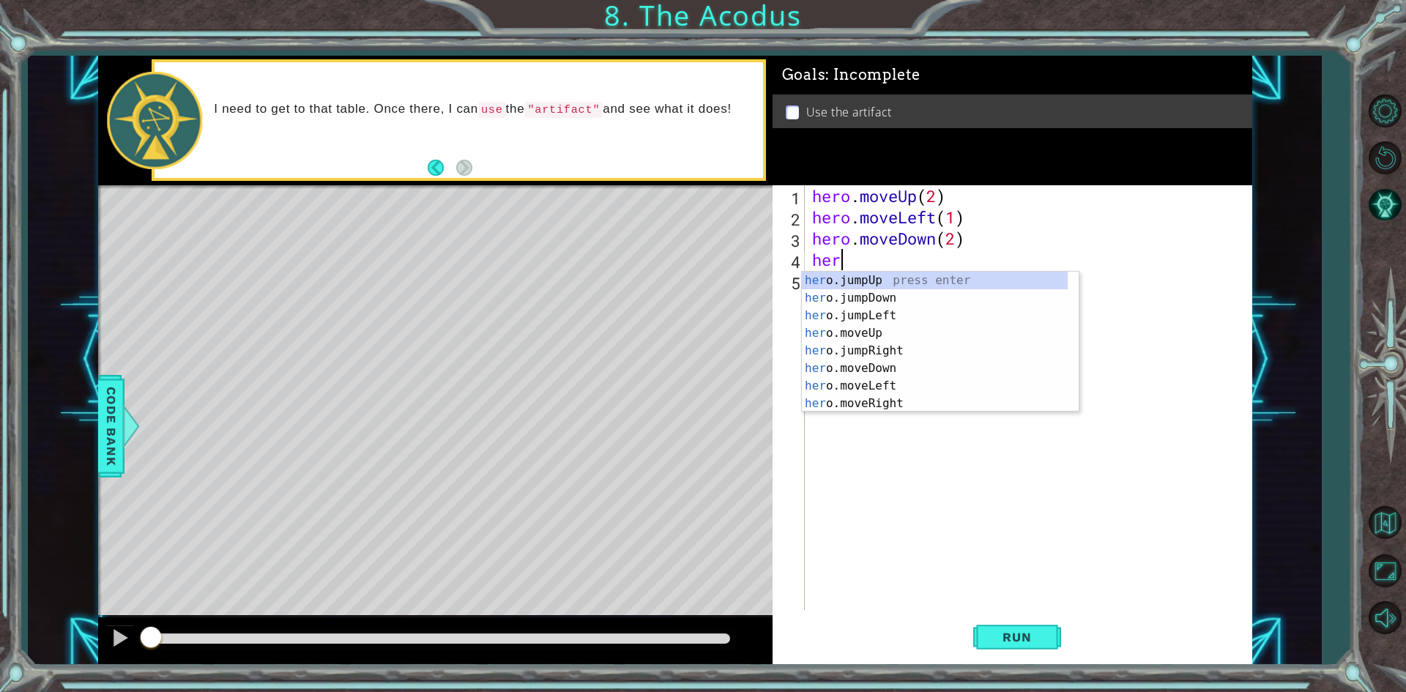
type textarea "hero"
click at [944, 273] on div "hero .jumpUp press enter hero .jumpDown press enter hero .jumpLeft press enter …" at bounding box center [935, 360] width 266 height 176
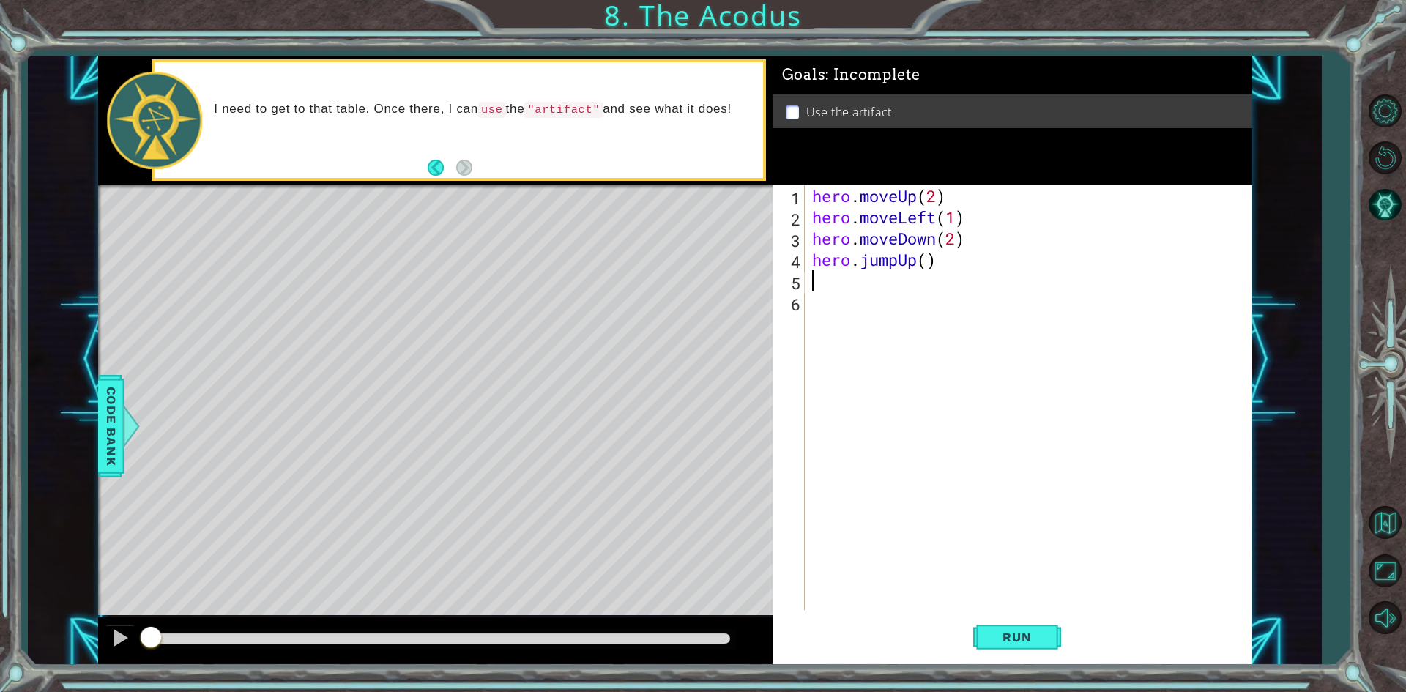
click at [913, 265] on div "hero . moveUp ( 2 ) hero . moveLeft ( 1 ) hero . moveDown ( 2 ) hero . jumpUp (…" at bounding box center [1031, 418] width 445 height 467
click at [915, 266] on div "hero . moveUp ( 2 ) hero . moveLeft ( 1 ) hero . moveDown ( 2 ) hero . jumpUp (…" at bounding box center [1031, 418] width 445 height 467
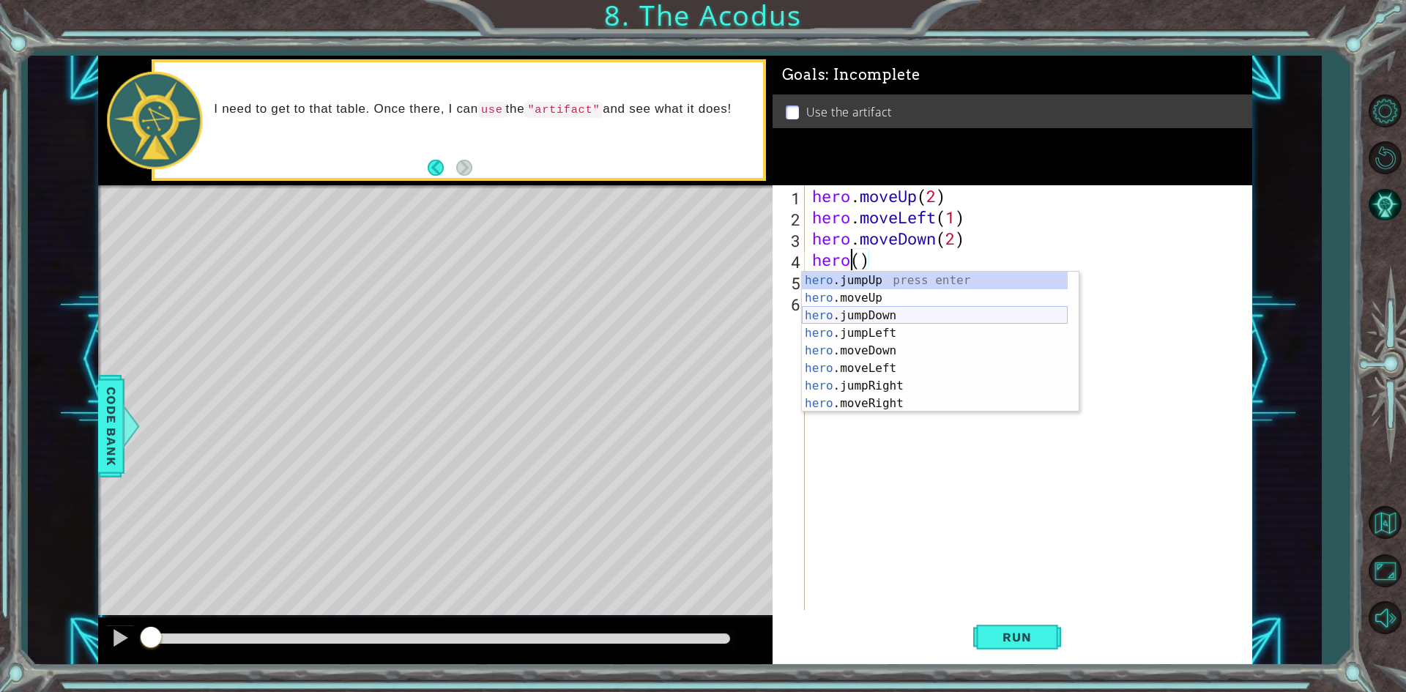
click at [922, 328] on div "hero .jumpUp press enter hero .moveUp press enter hero .jumpDown press enter he…" at bounding box center [935, 360] width 266 height 176
type textarea "hero"
click at [845, 313] on div "hero .jumpUp press enter hero .jumpDown press enter hero .jumpLeft press enter …" at bounding box center [935, 360] width 266 height 176
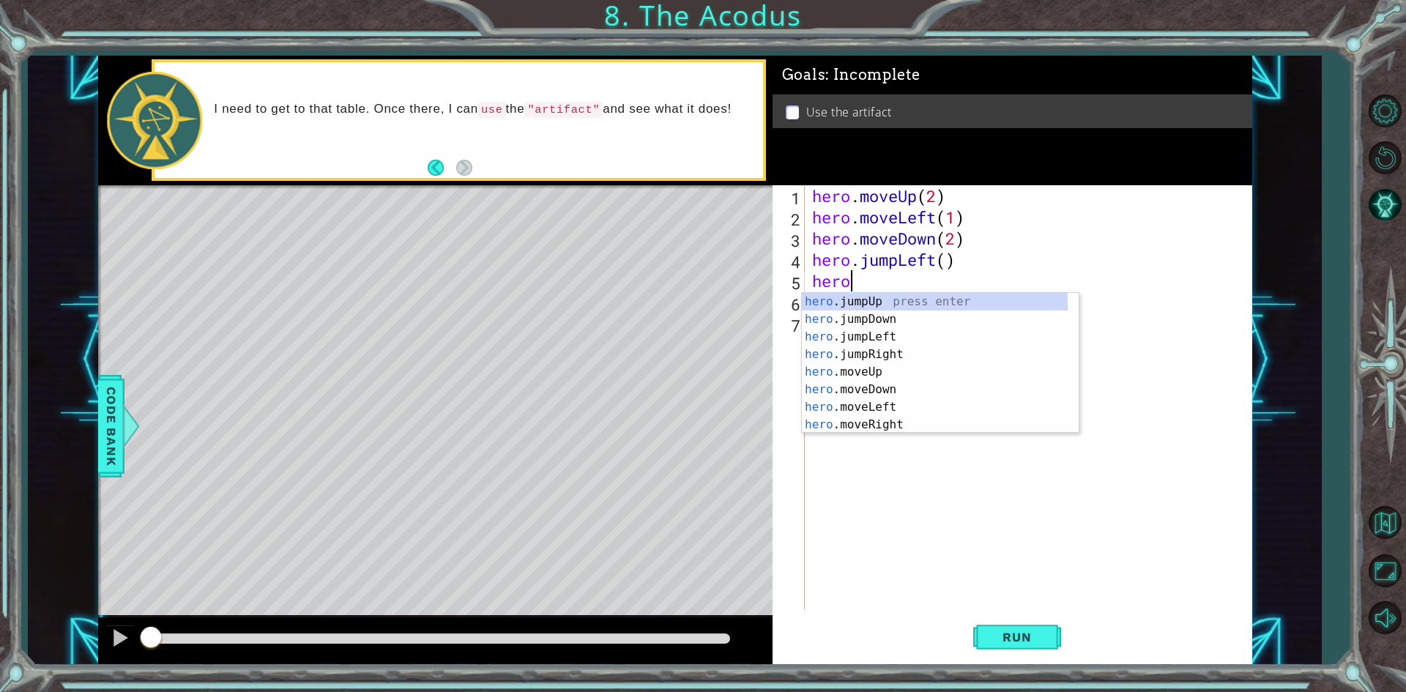
scroll to position [0, 1]
click at [871, 366] on div "hero .jumpUp press enter hero .jumpDown press enter hero .jumpLeft press enter …" at bounding box center [935, 381] width 266 height 176
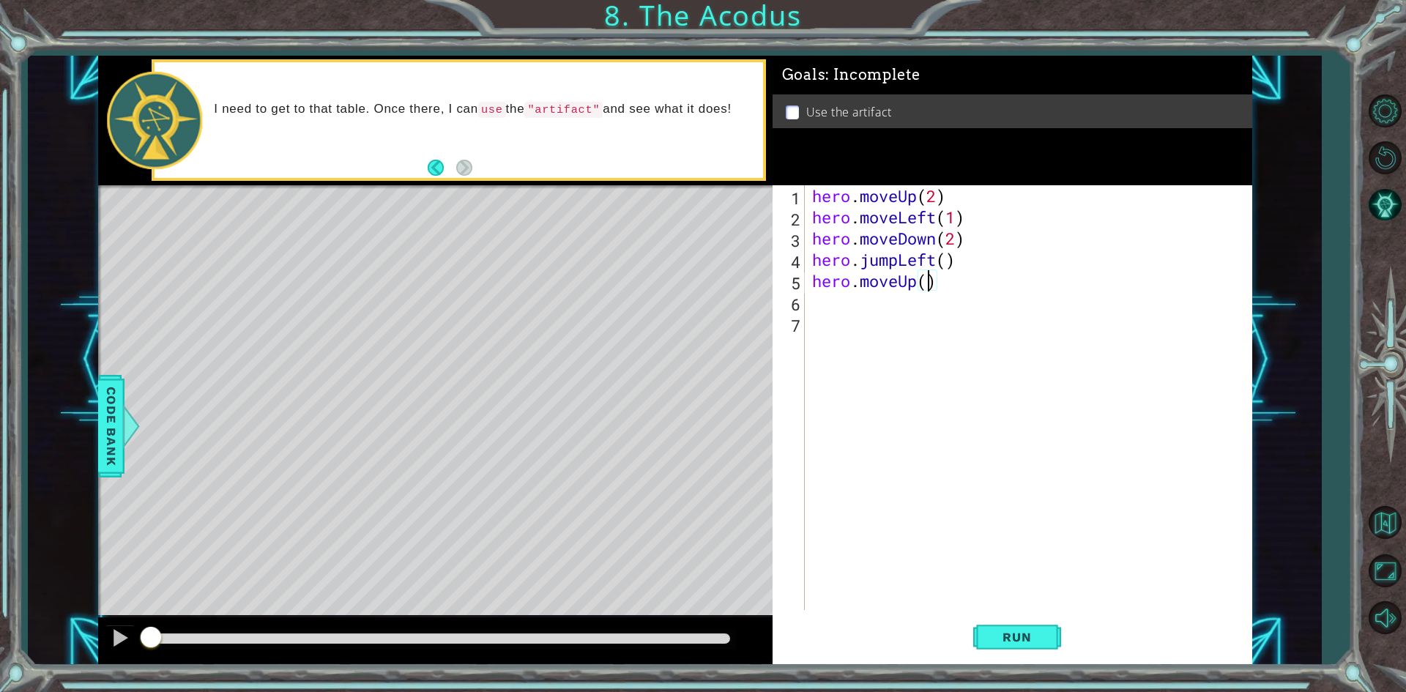
type textarea "hero.moveUp(2)"
click at [833, 315] on div "hero . moveUp ( 2 ) hero . moveLeft ( 1 ) hero . moveDown ( 2 ) hero . jumpLeft…" at bounding box center [1031, 418] width 445 height 467
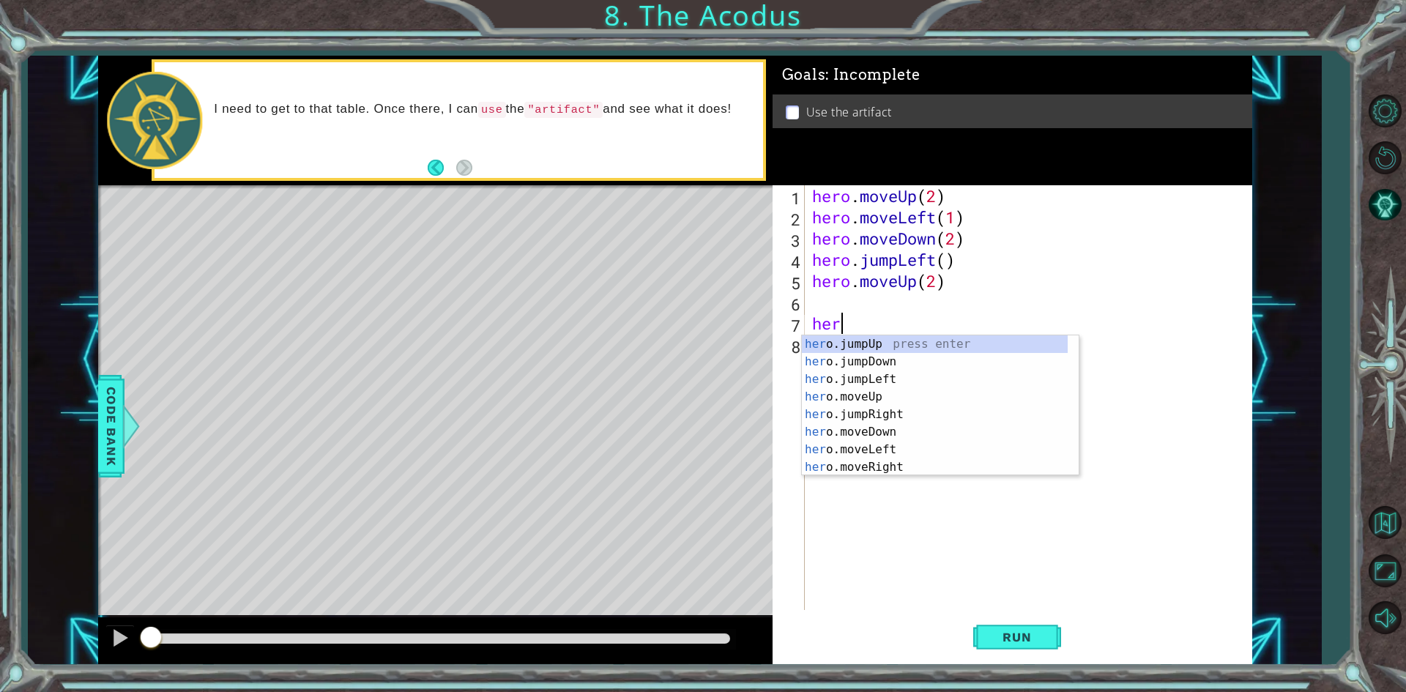
scroll to position [0, 0]
type textarea "h"
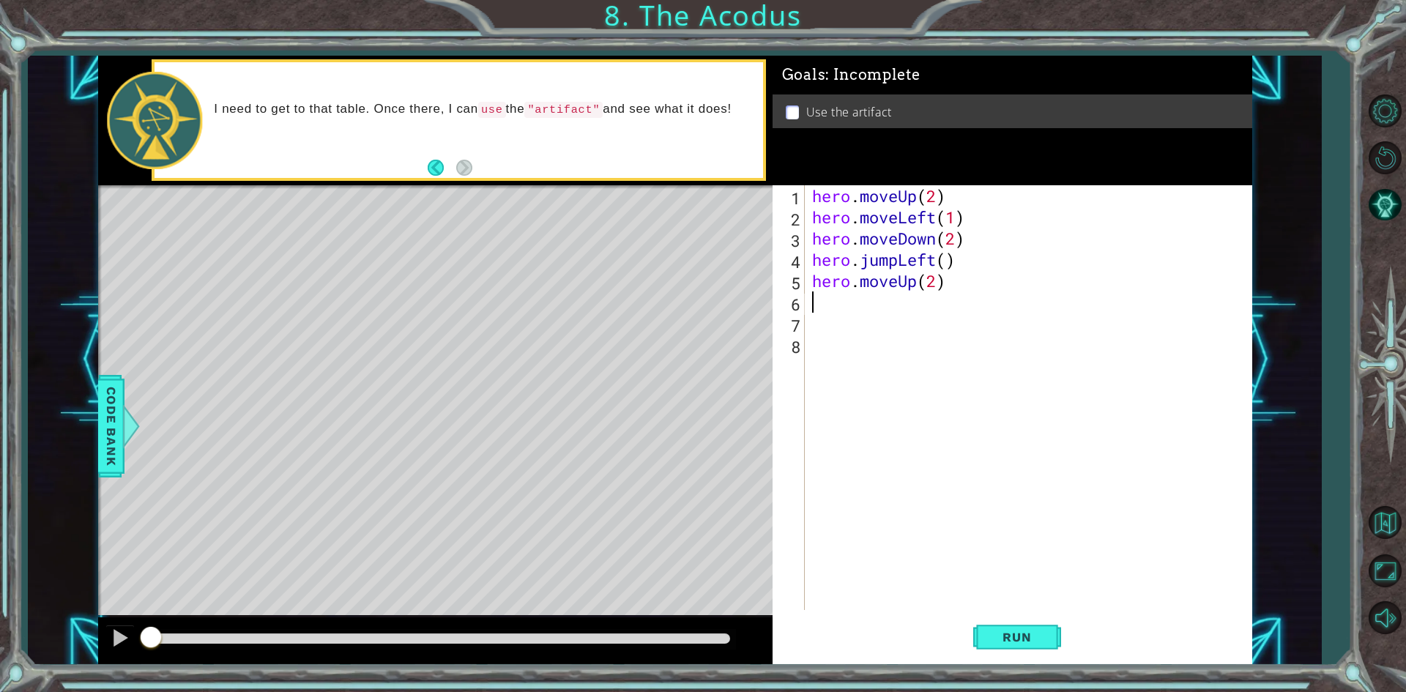
click at [829, 292] on div "hero . moveUp ( 2 ) hero . moveLeft ( 1 ) hero . moveDown ( 2 ) hero . jumpLeft…" at bounding box center [1031, 418] width 445 height 467
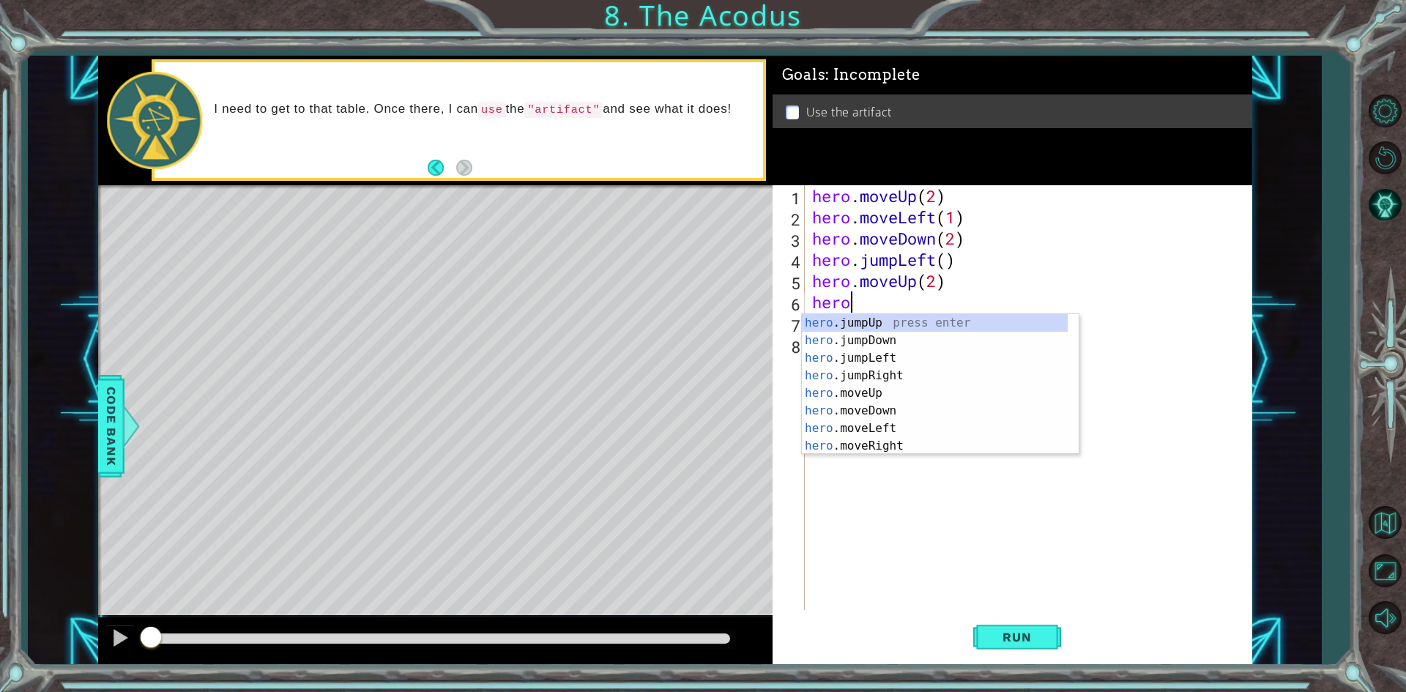
scroll to position [0, 1]
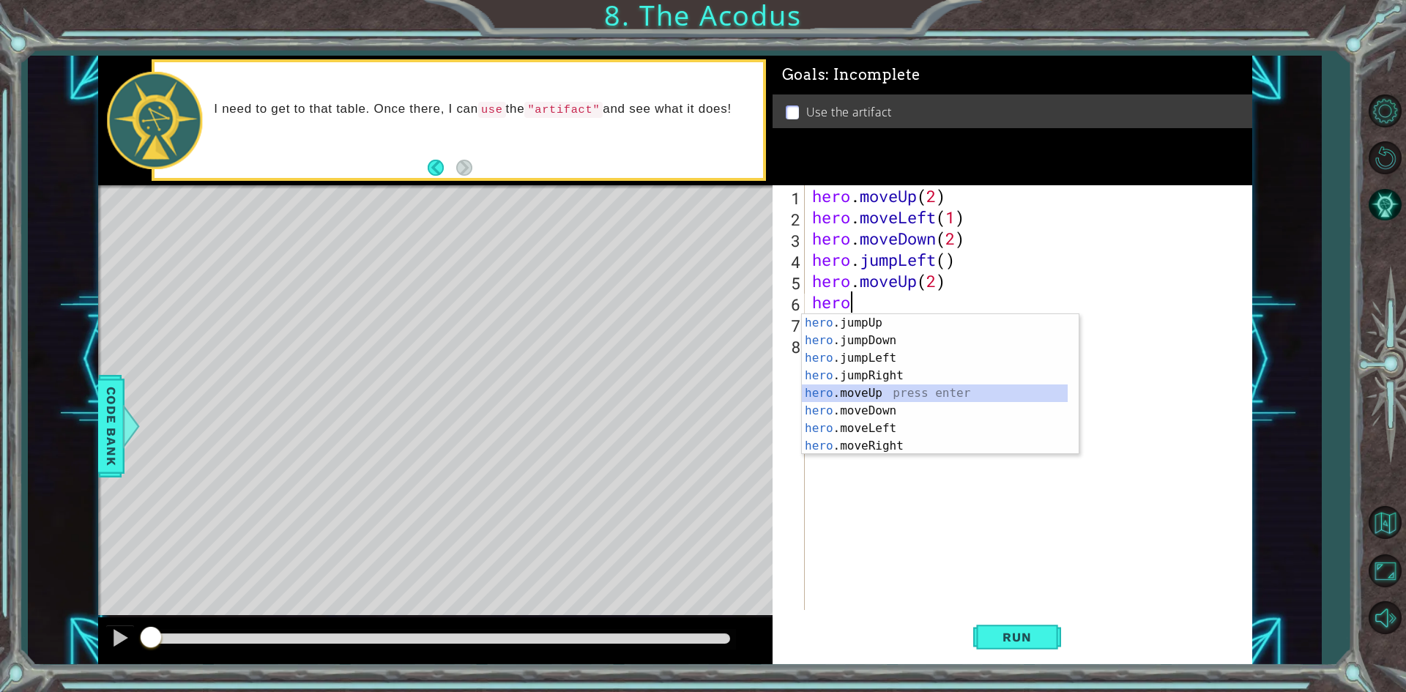
click at [880, 396] on div "hero .jumpUp press enter hero .jumpDown press enter hero .jumpLeft press enter …" at bounding box center [935, 402] width 266 height 176
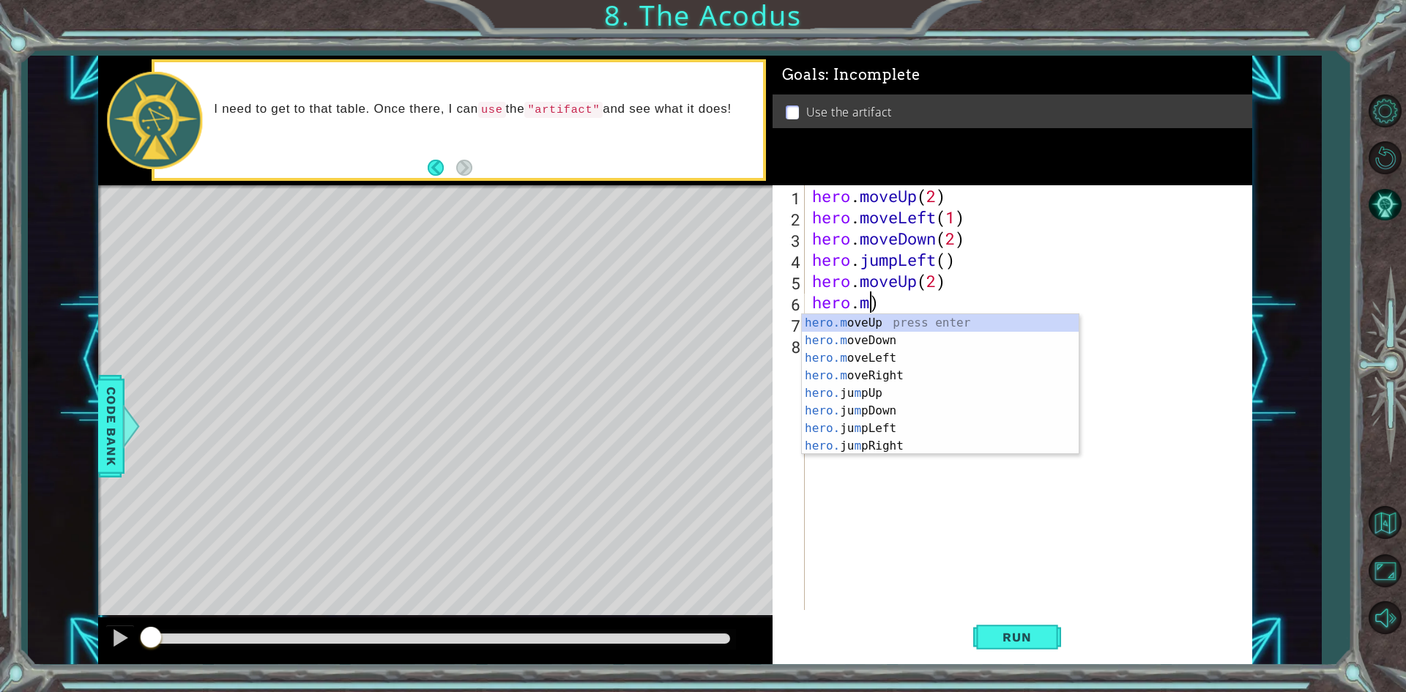
scroll to position [0, 2]
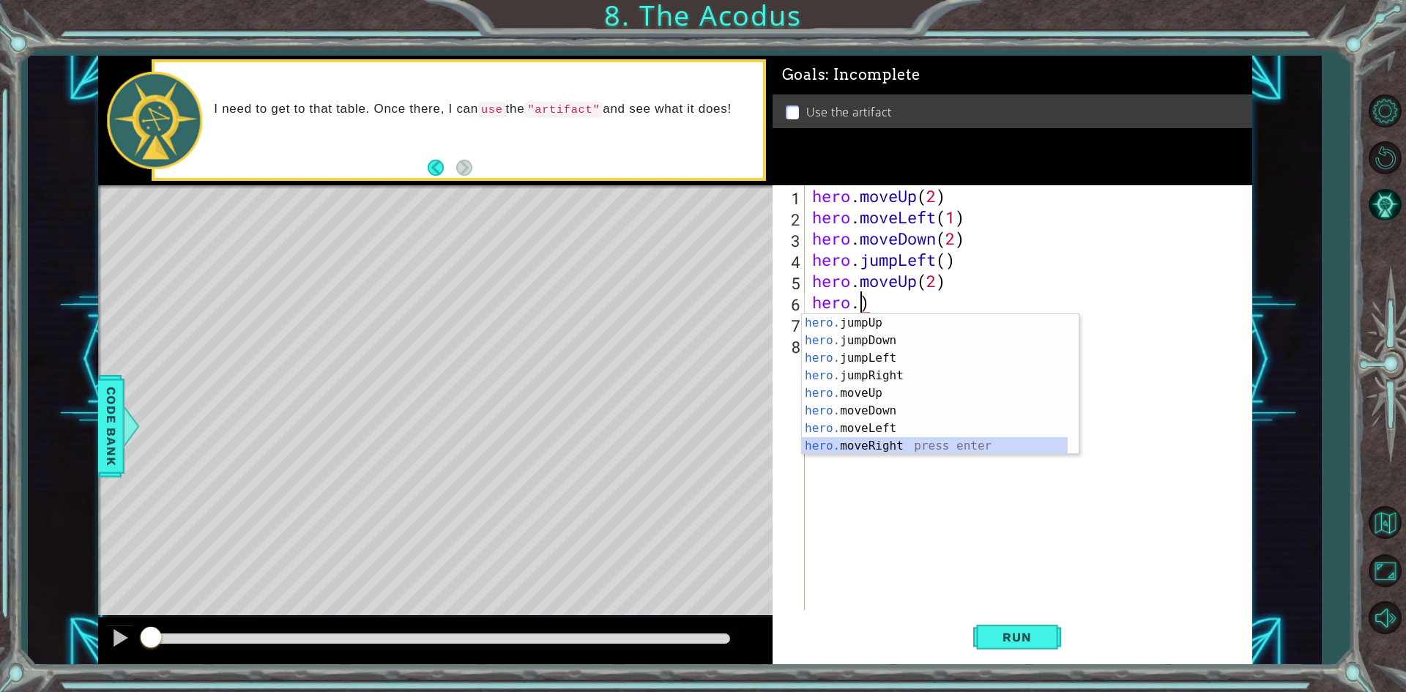
click at [884, 441] on div "hero. jumpUp press enter hero. jumpDown press enter hero. jumpLeft press enter …" at bounding box center [935, 402] width 266 height 176
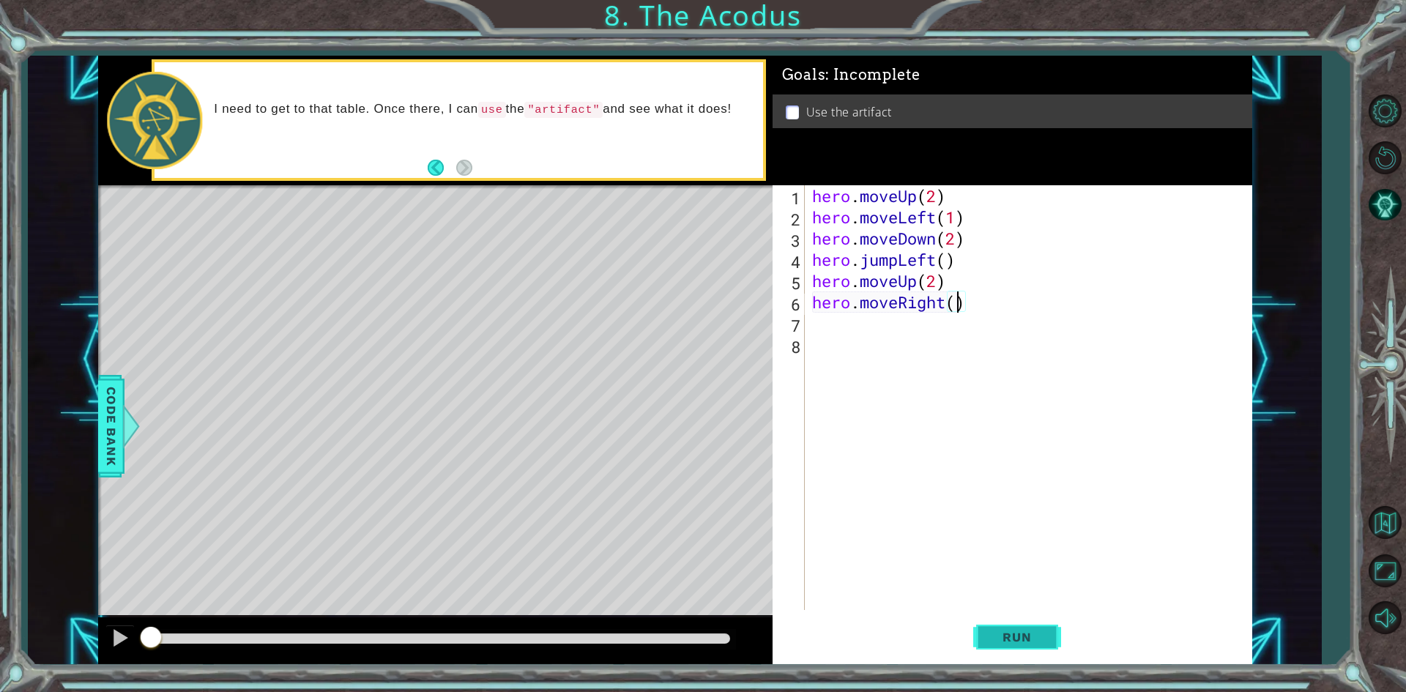
type textarea "hero.moveRight()"
drag, startPoint x: 1011, startPoint y: 642, endPoint x: 980, endPoint y: 634, distance: 31.8
click at [1011, 616] on button "Run" at bounding box center [1017, 637] width 88 height 48
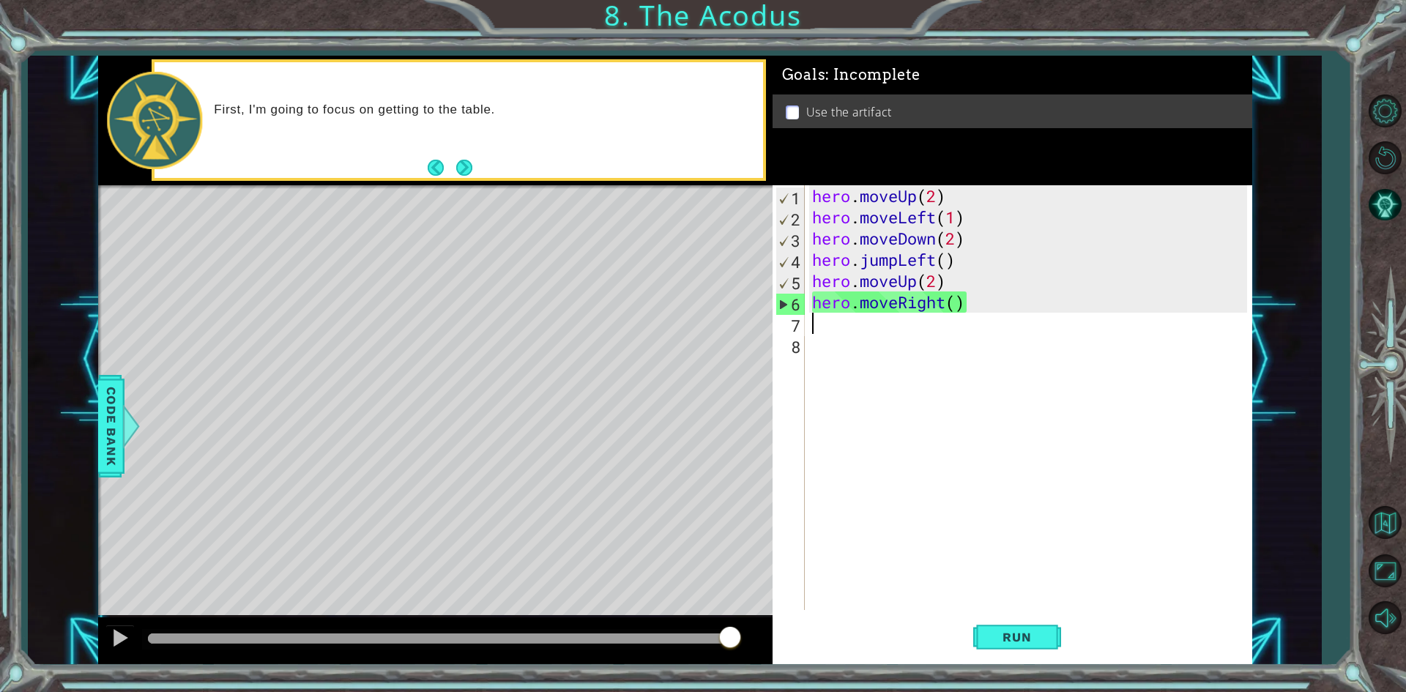
click at [835, 331] on div "hero . moveUp ( 2 ) hero . moveLeft ( 1 ) hero . moveDown ( 2 ) hero . jumpLeft…" at bounding box center [1031, 418] width 445 height 467
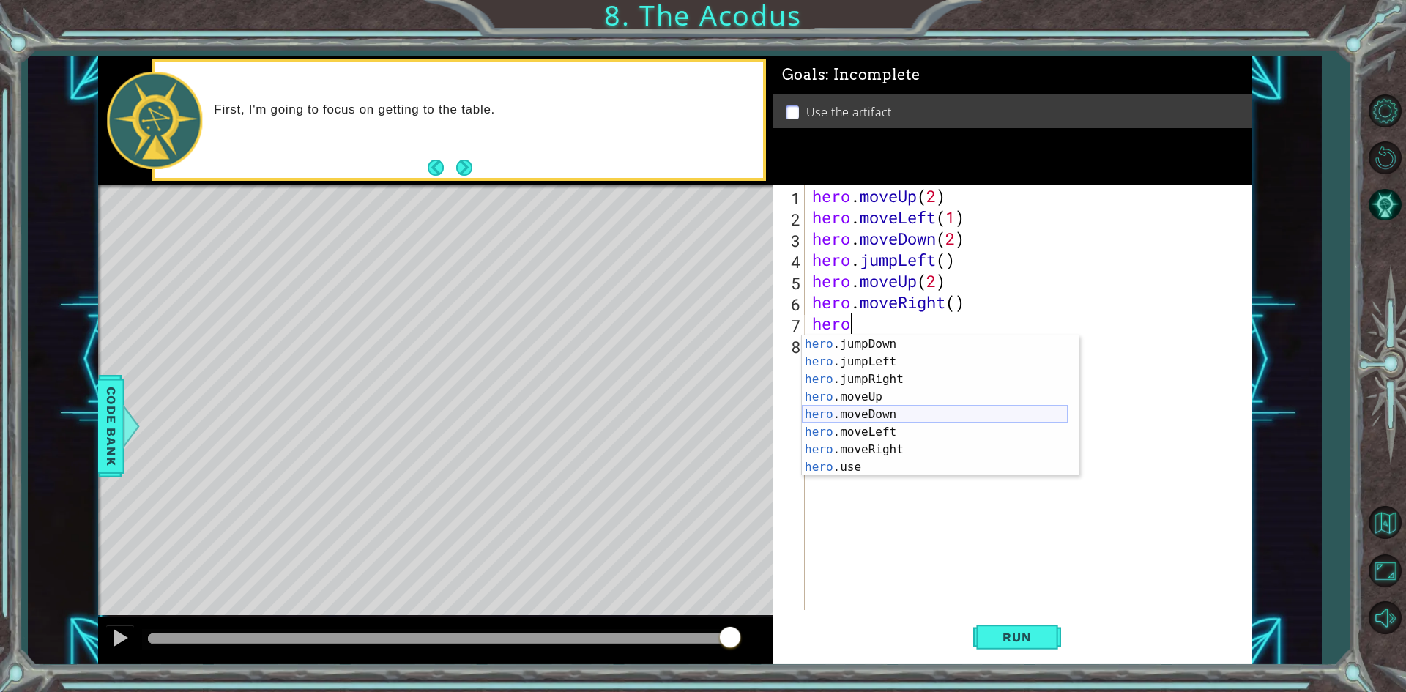
scroll to position [18, 0]
click at [858, 473] on div "hero .jumpDown press enter hero .jumpLeft press enter hero .jumpRight press ent…" at bounding box center [935, 423] width 266 height 176
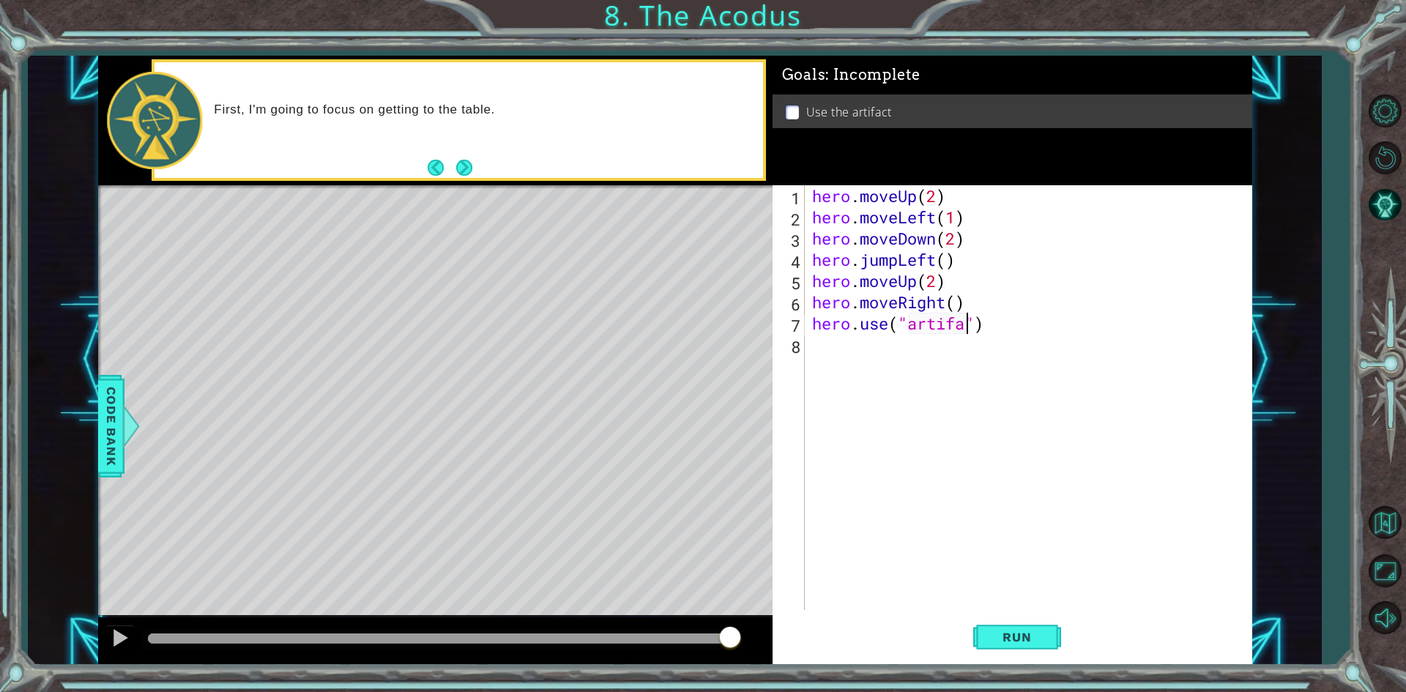
scroll to position [0, 7]
type textarea "hero.use("artifact")"
click at [1030, 649] on button "Run" at bounding box center [1017, 637] width 88 height 48
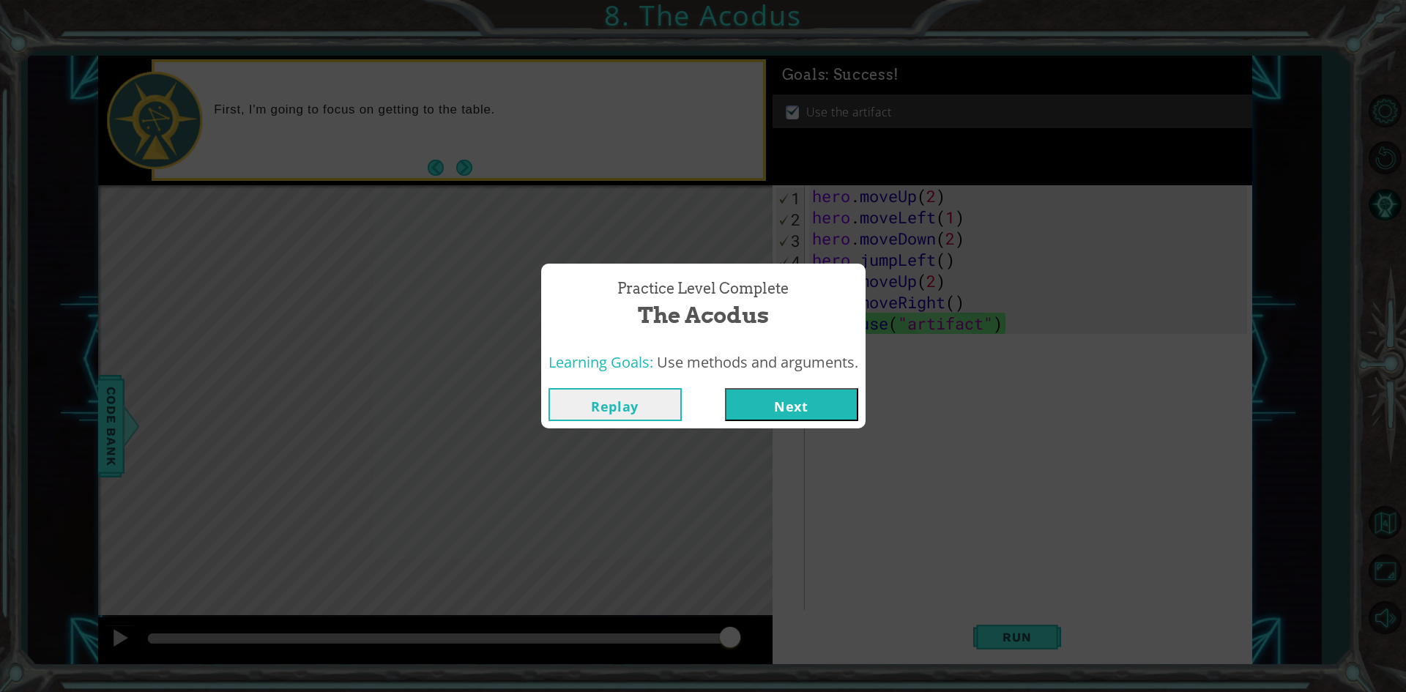
click at [786, 411] on button "Next" at bounding box center [791, 404] width 133 height 33
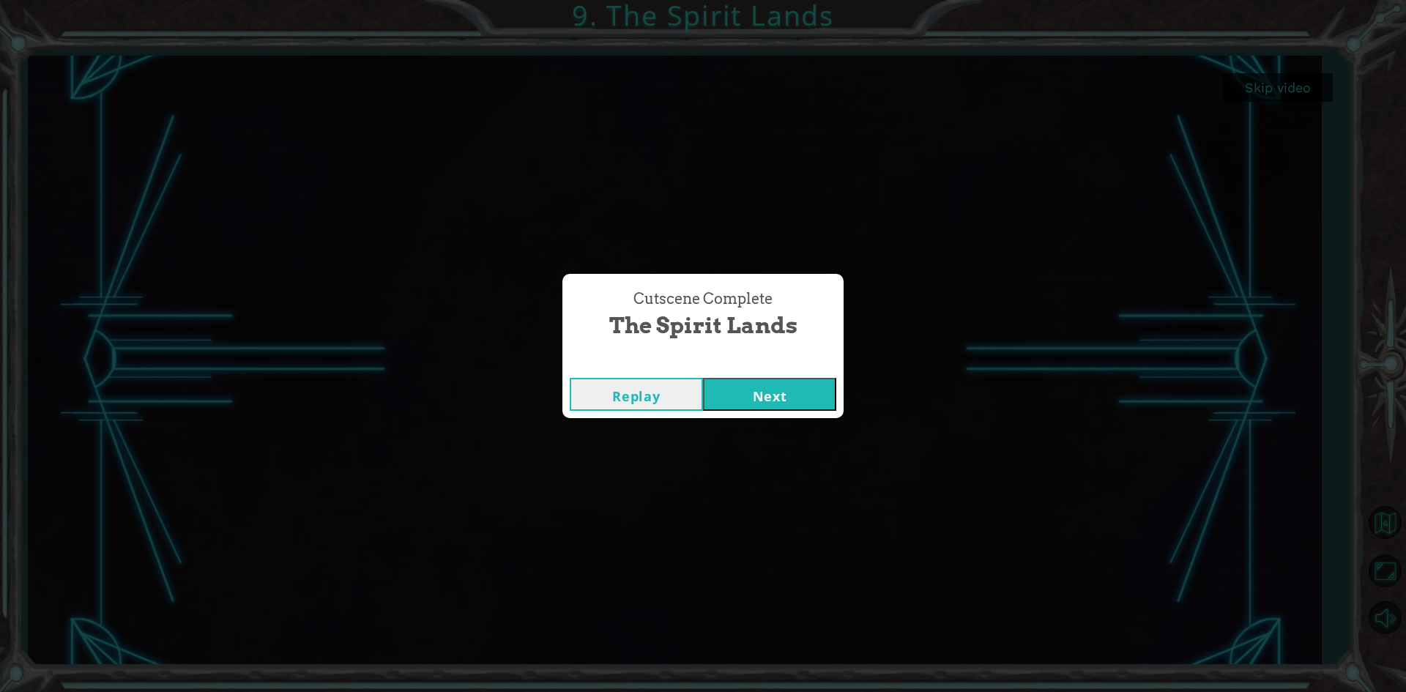
click at [772, 400] on button "Next" at bounding box center [769, 394] width 133 height 33
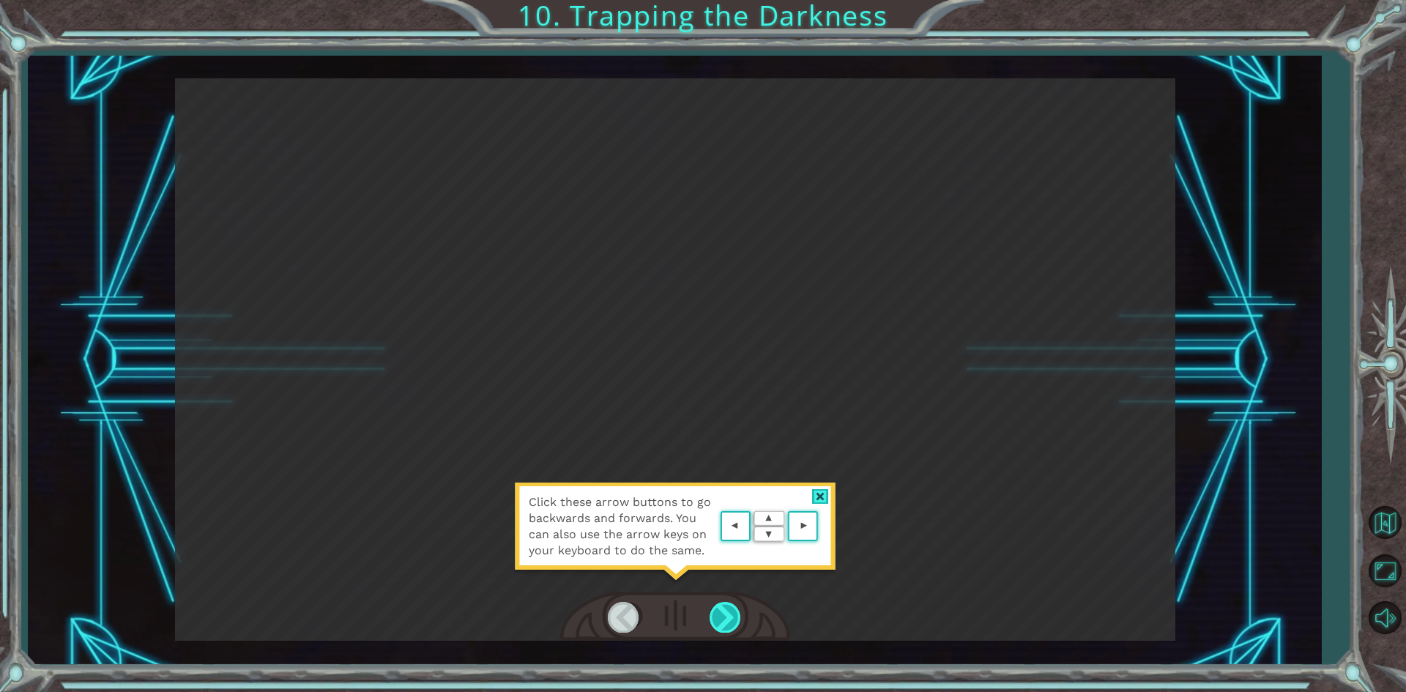
click at [720, 615] on div at bounding box center [725, 617] width 33 height 30
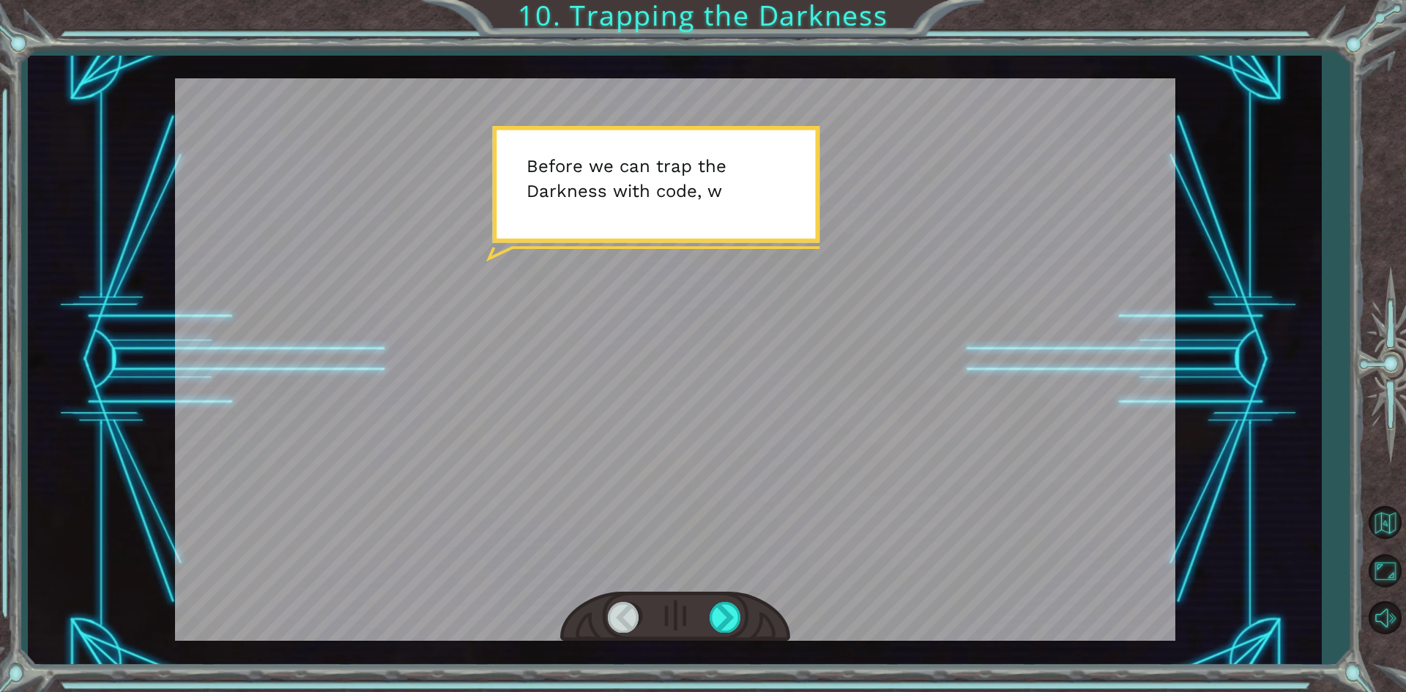
click at [598, 174] on div at bounding box center [675, 359] width 1000 height 562
click at [725, 612] on div at bounding box center [725, 617] width 33 height 30
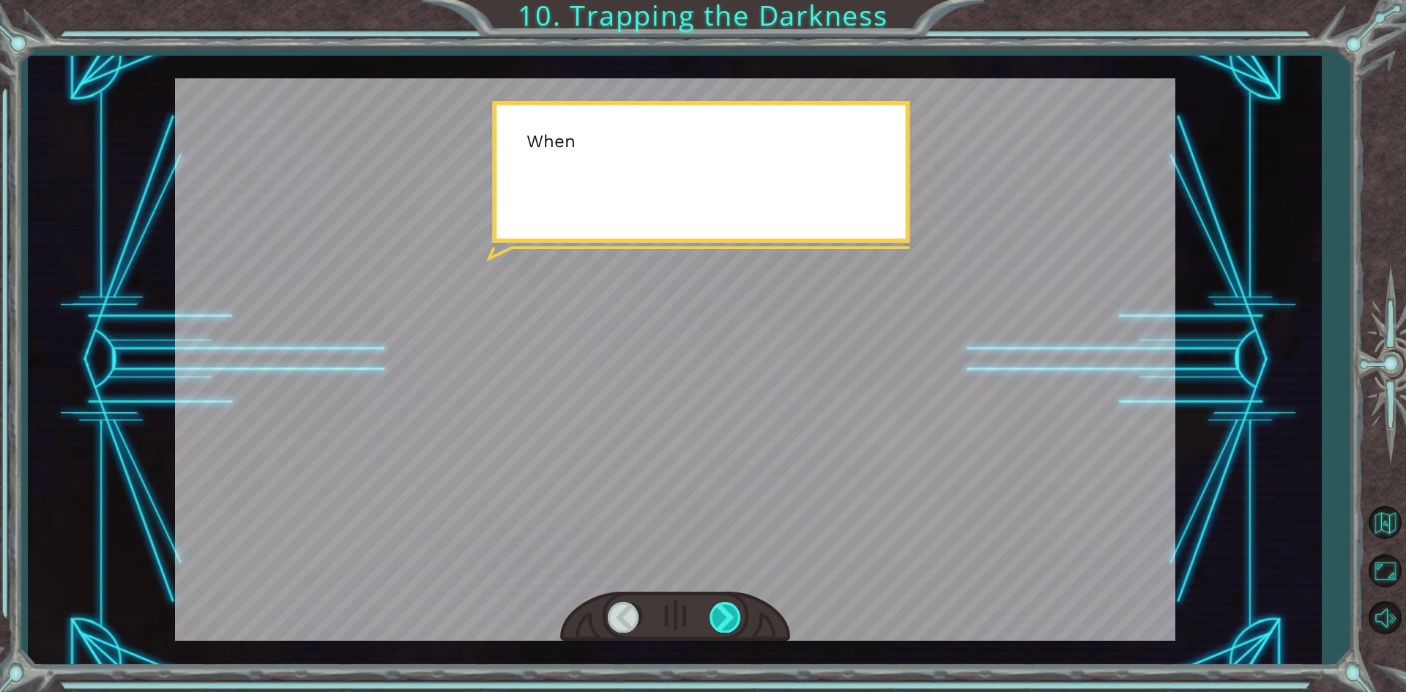
click at [726, 612] on div at bounding box center [725, 617] width 33 height 30
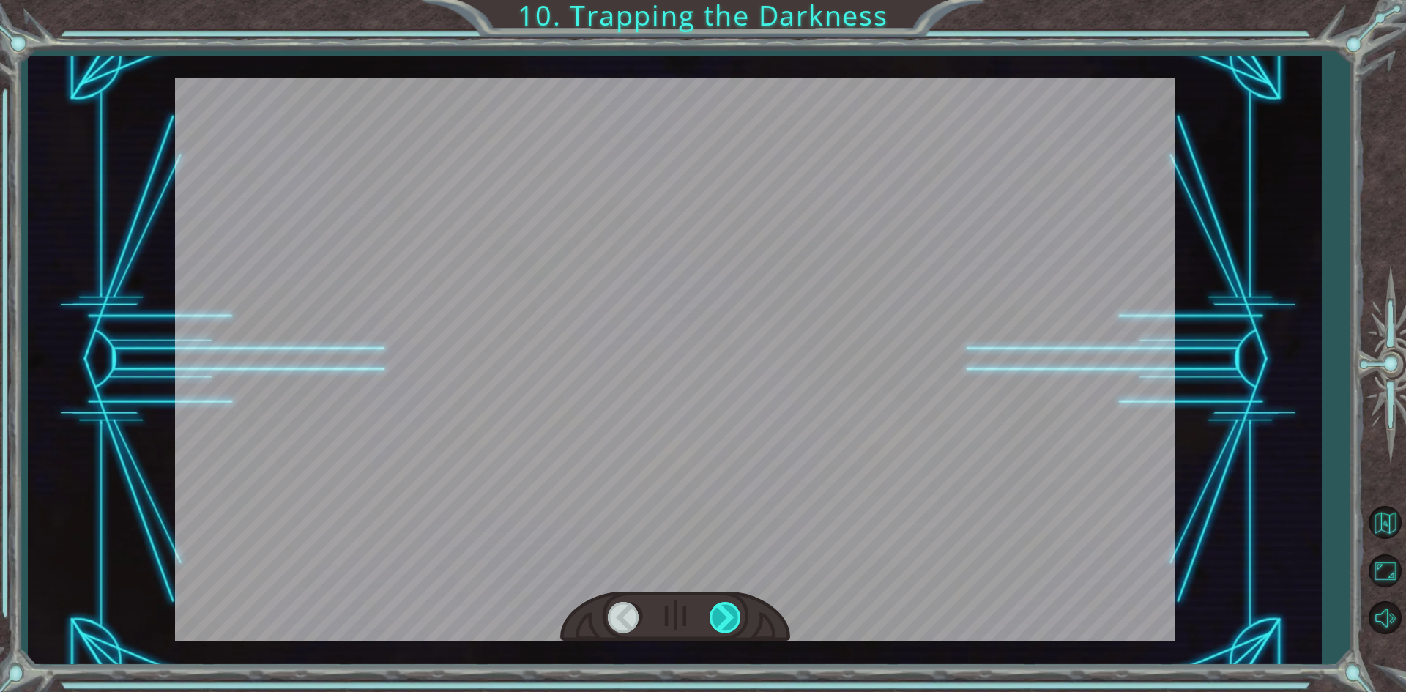
click at [727, 607] on div at bounding box center [725, 617] width 33 height 30
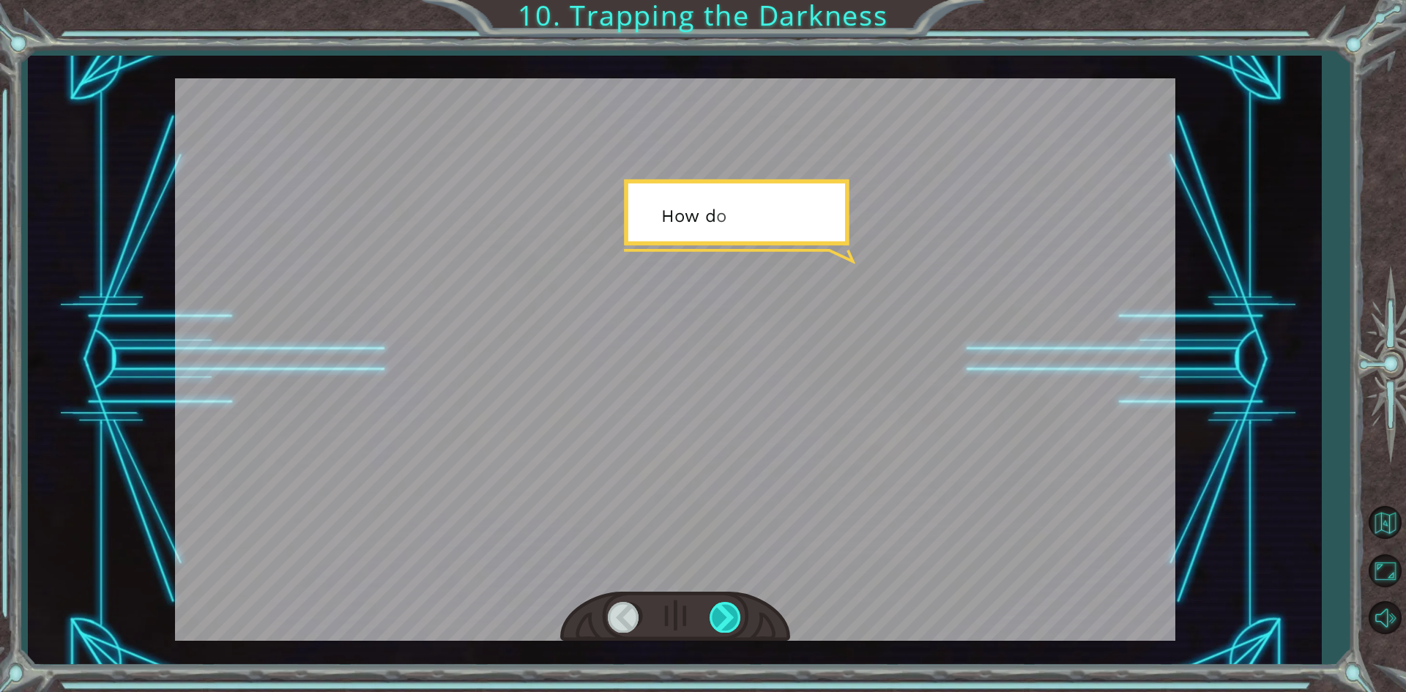
click at [728, 607] on div at bounding box center [725, 617] width 33 height 30
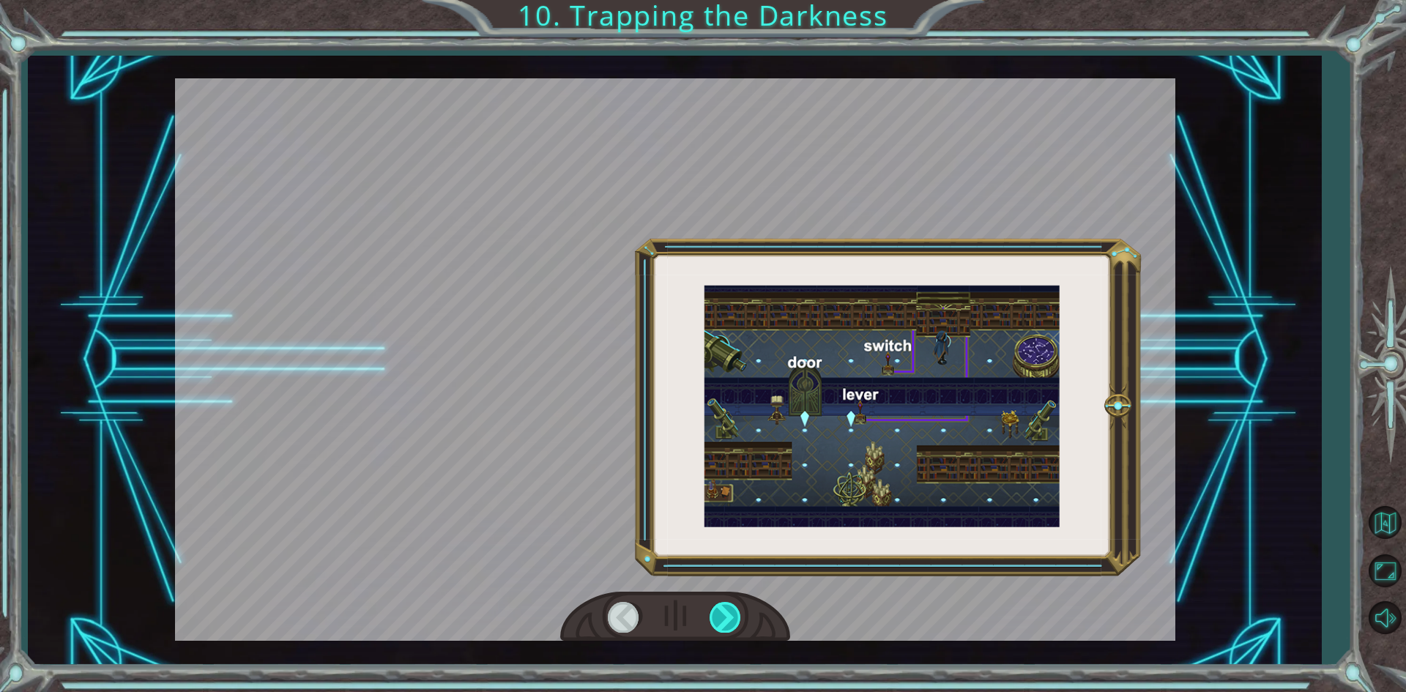
click at [730, 607] on div at bounding box center [725, 617] width 33 height 30
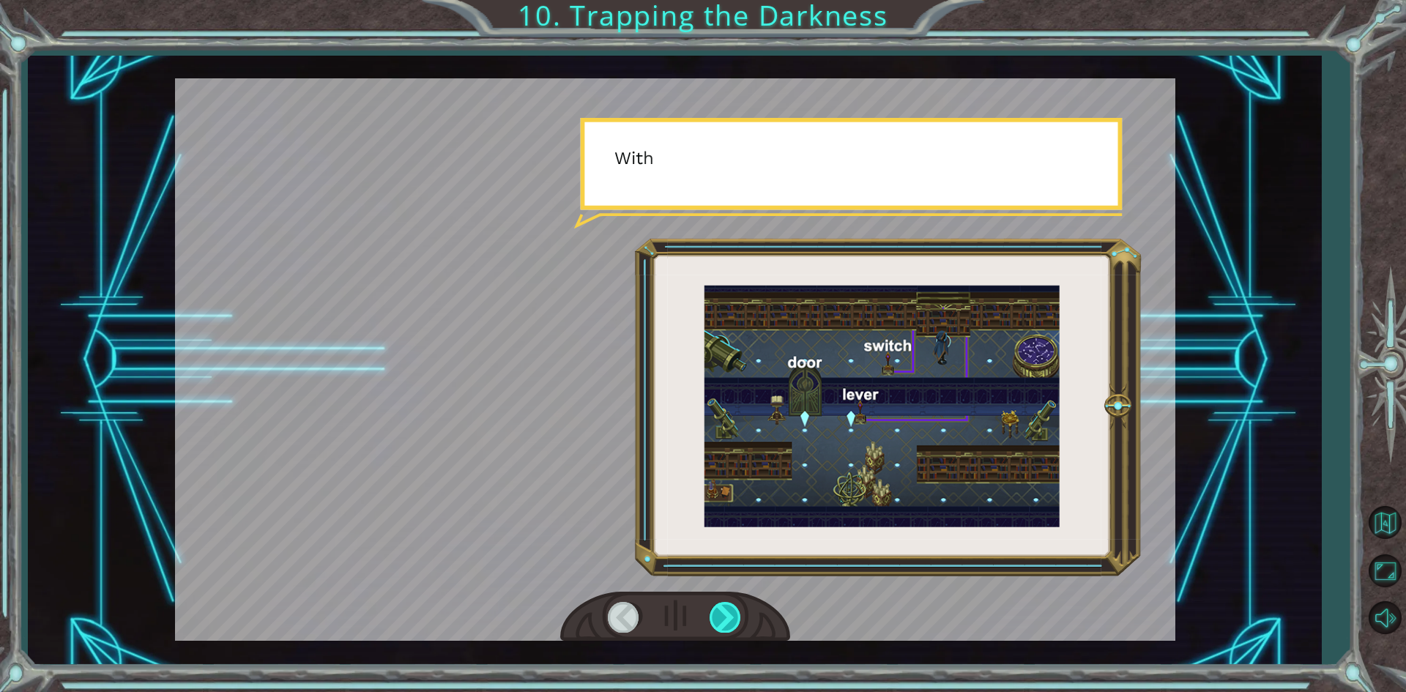
click at [730, 607] on div at bounding box center [725, 617] width 33 height 30
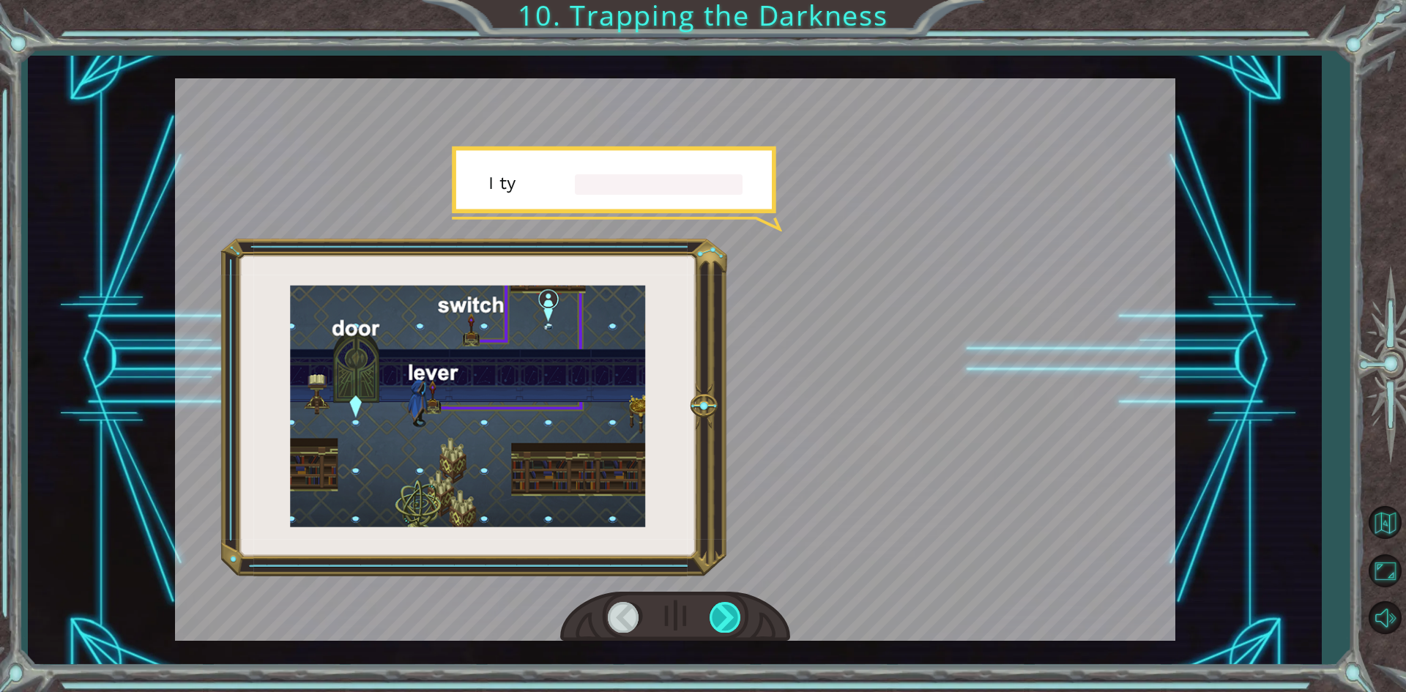
click at [731, 607] on div at bounding box center [725, 617] width 33 height 30
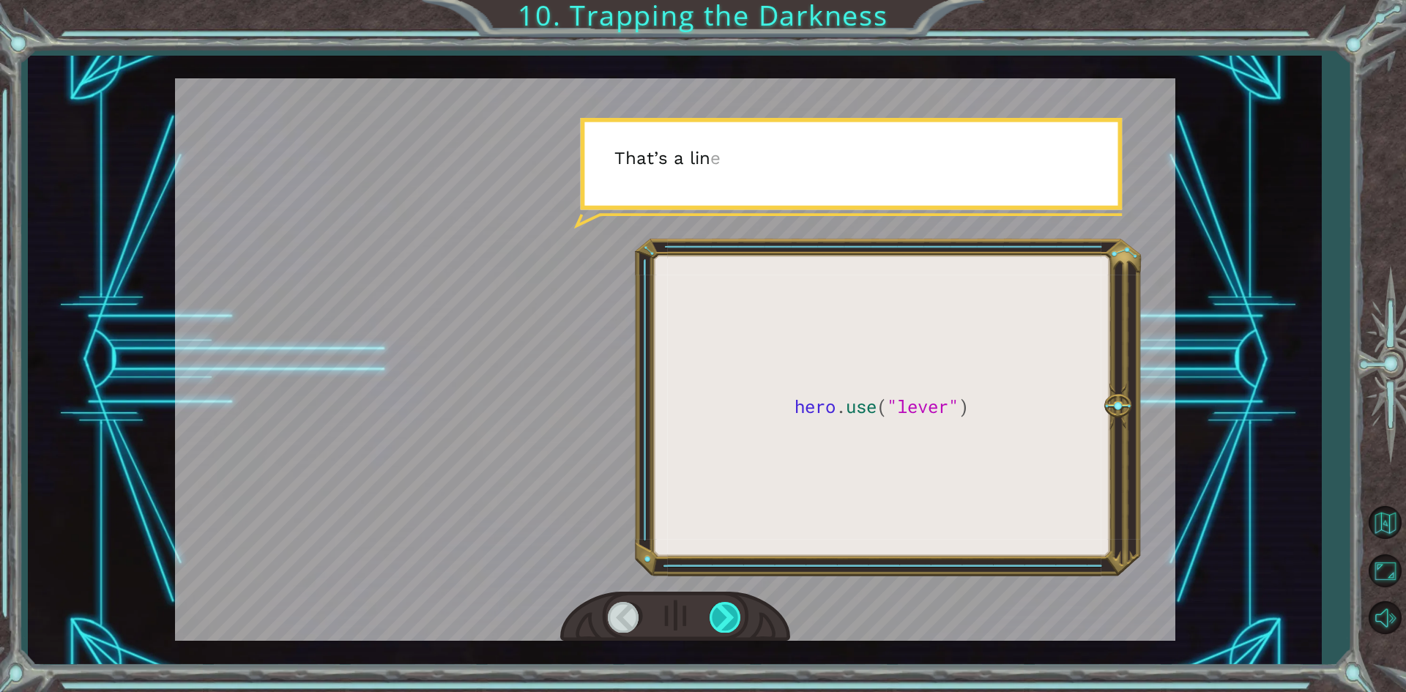
click at [731, 607] on div at bounding box center [725, 617] width 33 height 30
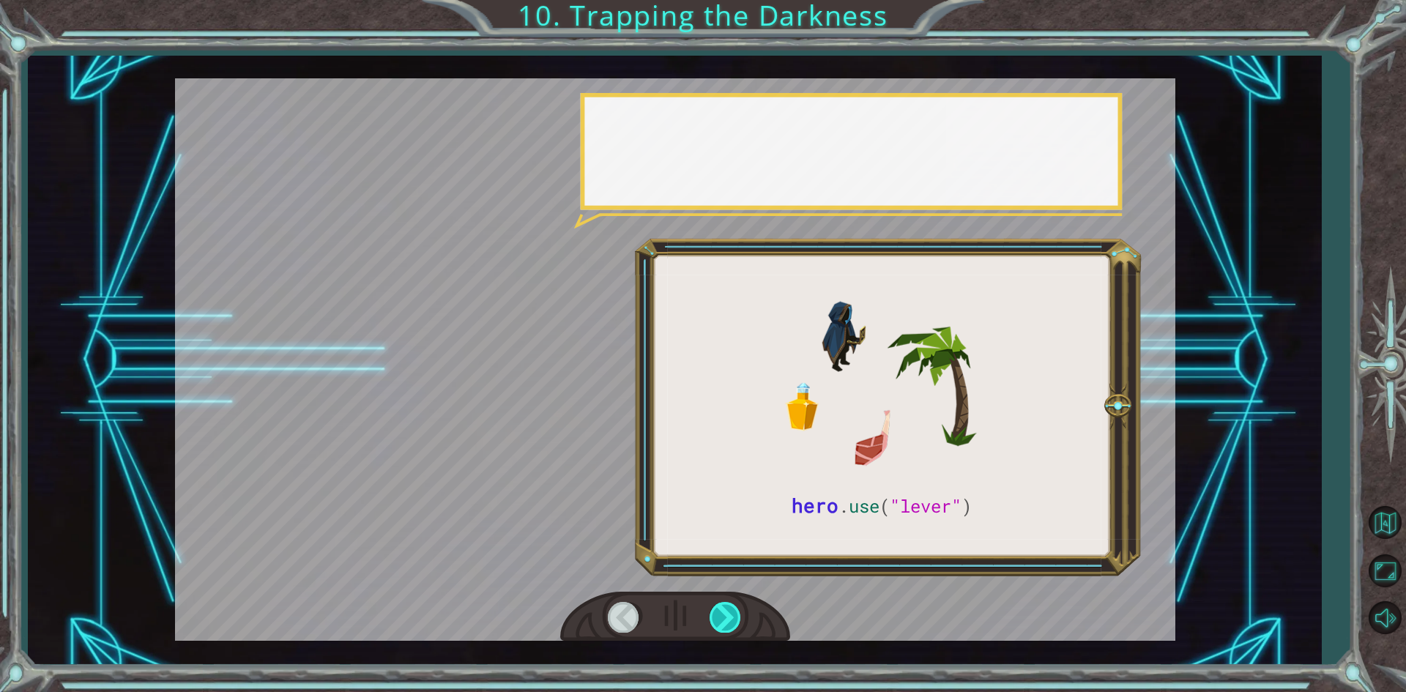
click at [731, 607] on div at bounding box center [725, 617] width 33 height 30
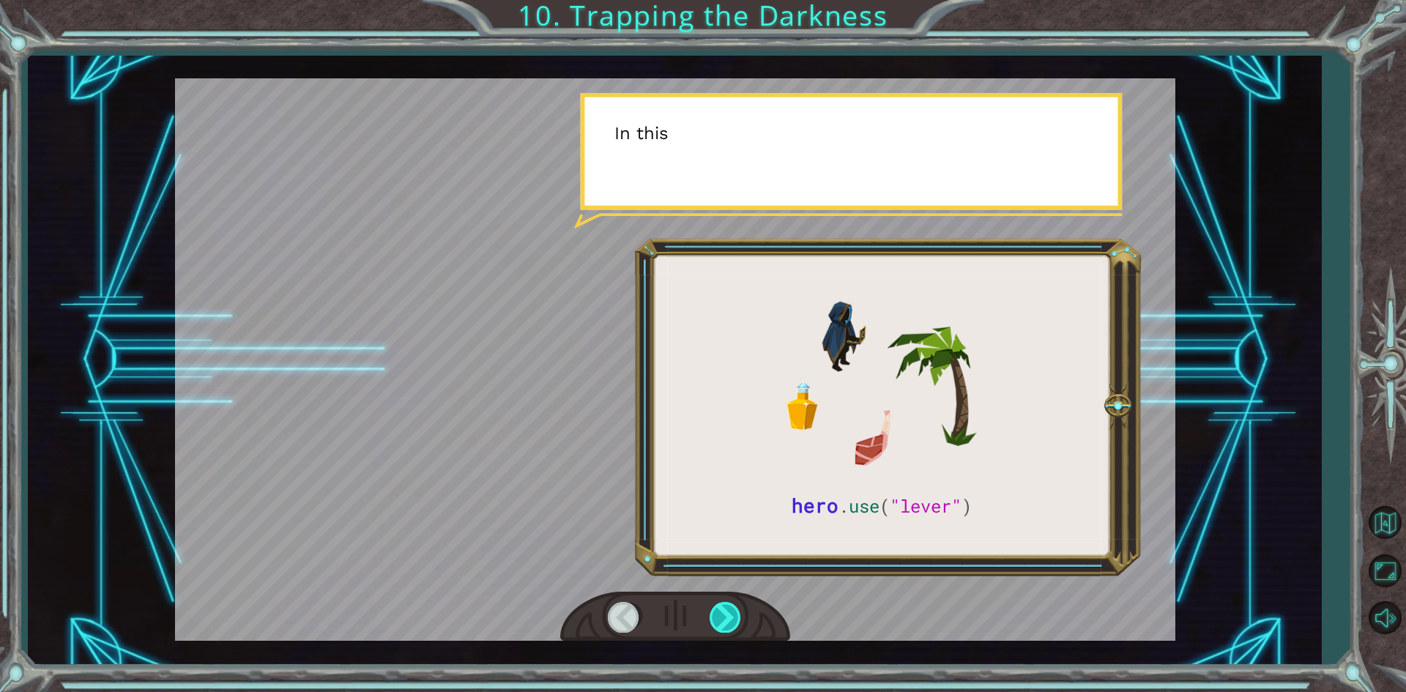
click at [731, 607] on div at bounding box center [725, 617] width 33 height 30
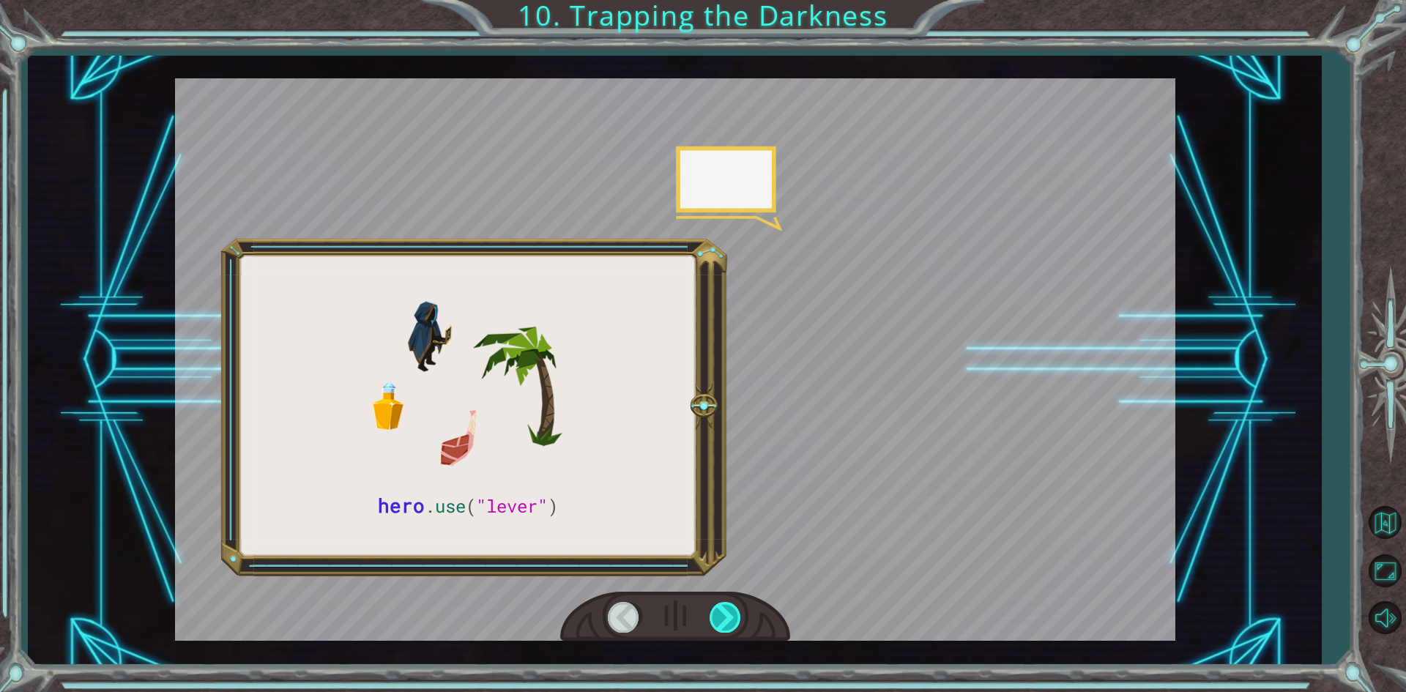
click at [731, 607] on div at bounding box center [725, 617] width 33 height 30
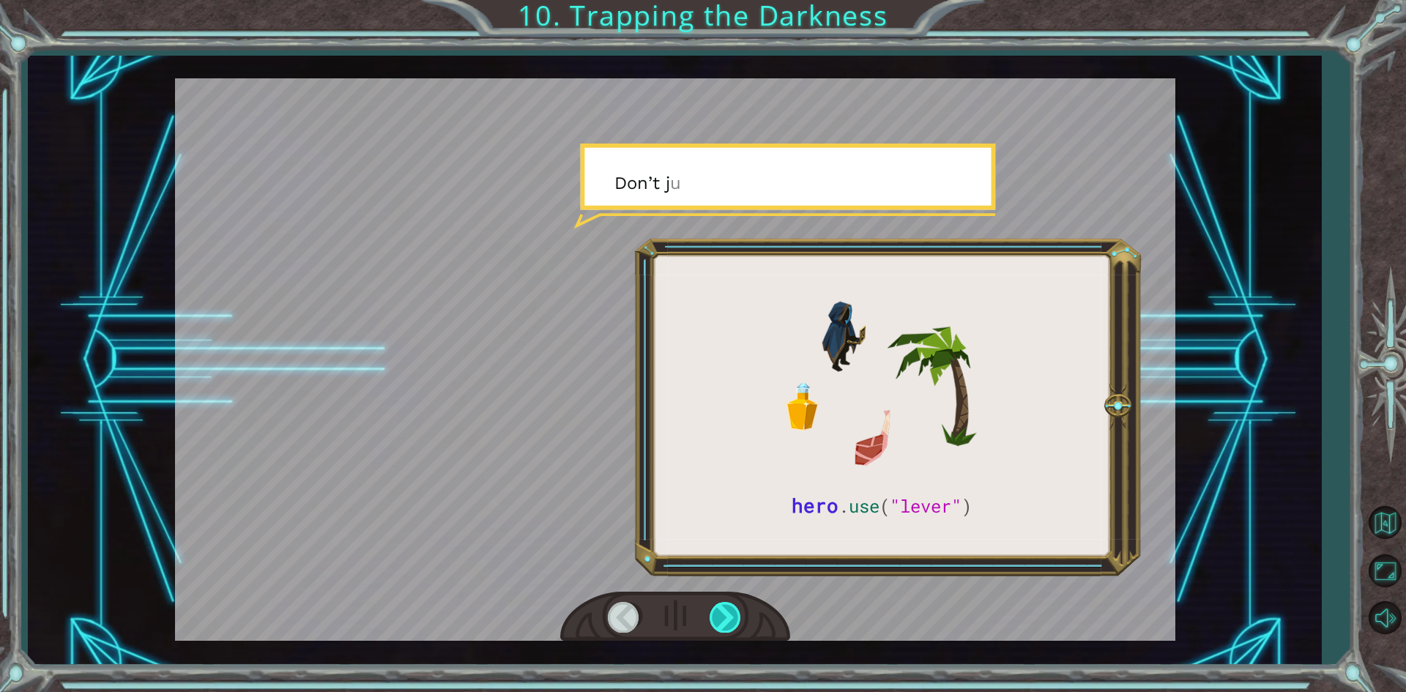
click at [731, 607] on div at bounding box center [725, 617] width 33 height 30
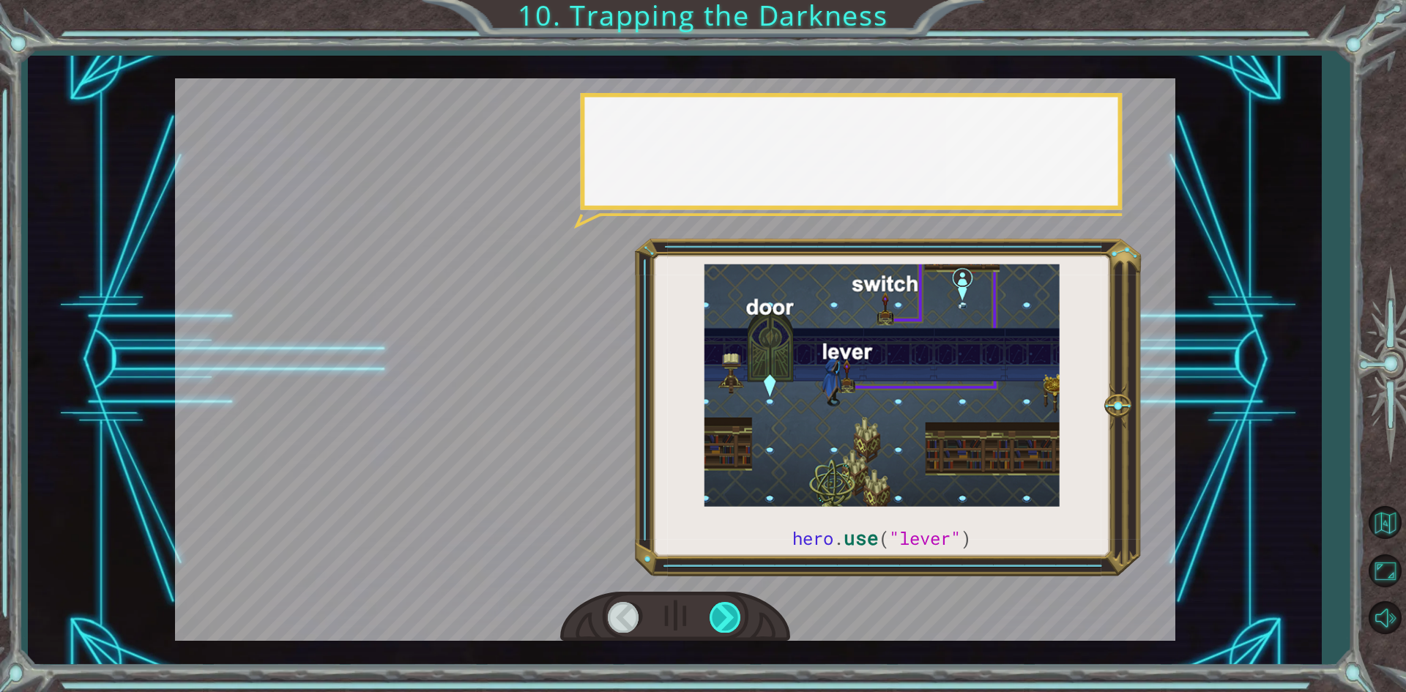
click at [731, 607] on div at bounding box center [725, 617] width 33 height 30
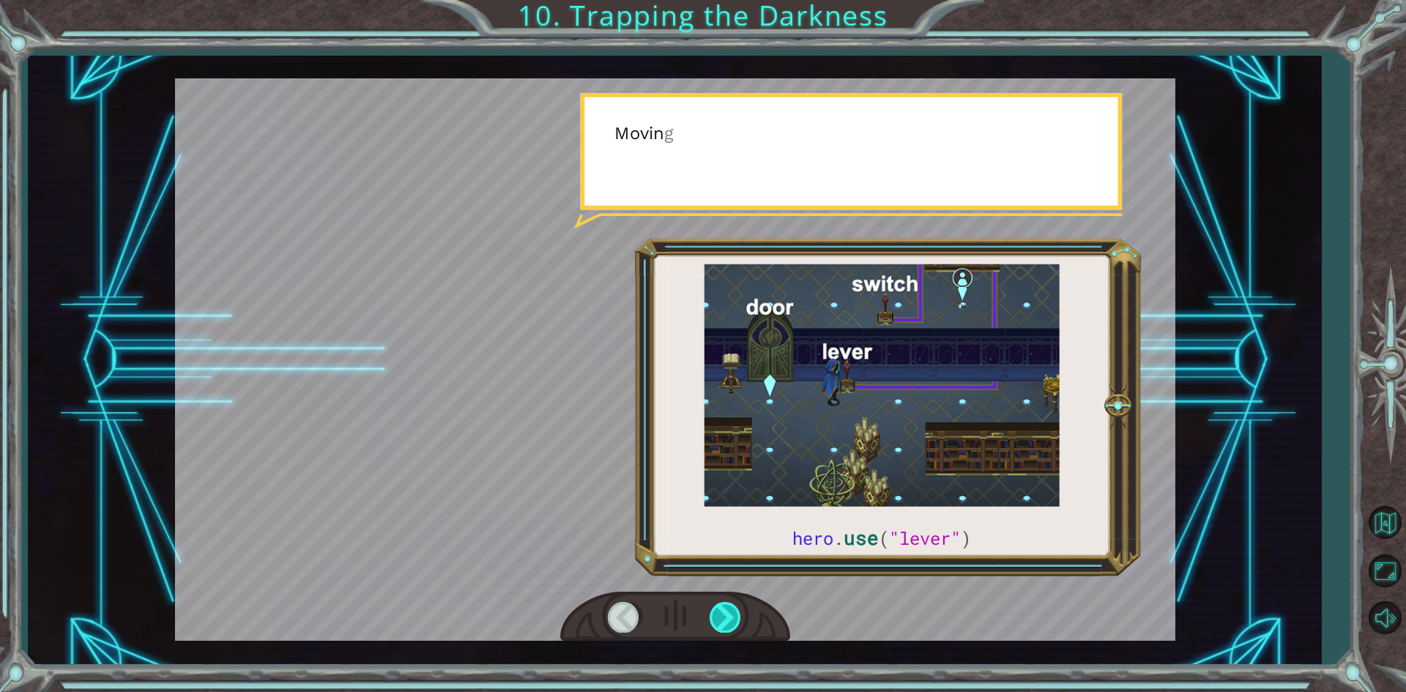
click at [731, 607] on div at bounding box center [725, 617] width 33 height 30
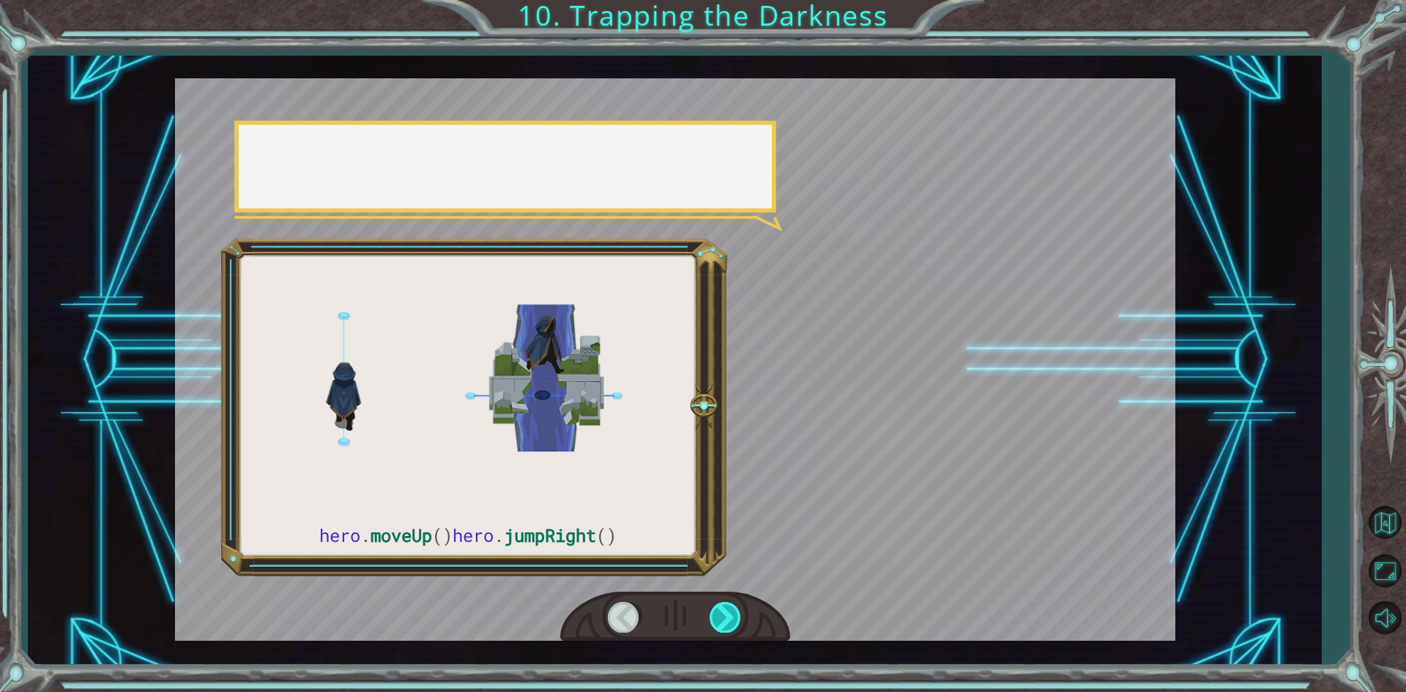
click at [731, 607] on div at bounding box center [725, 617] width 33 height 30
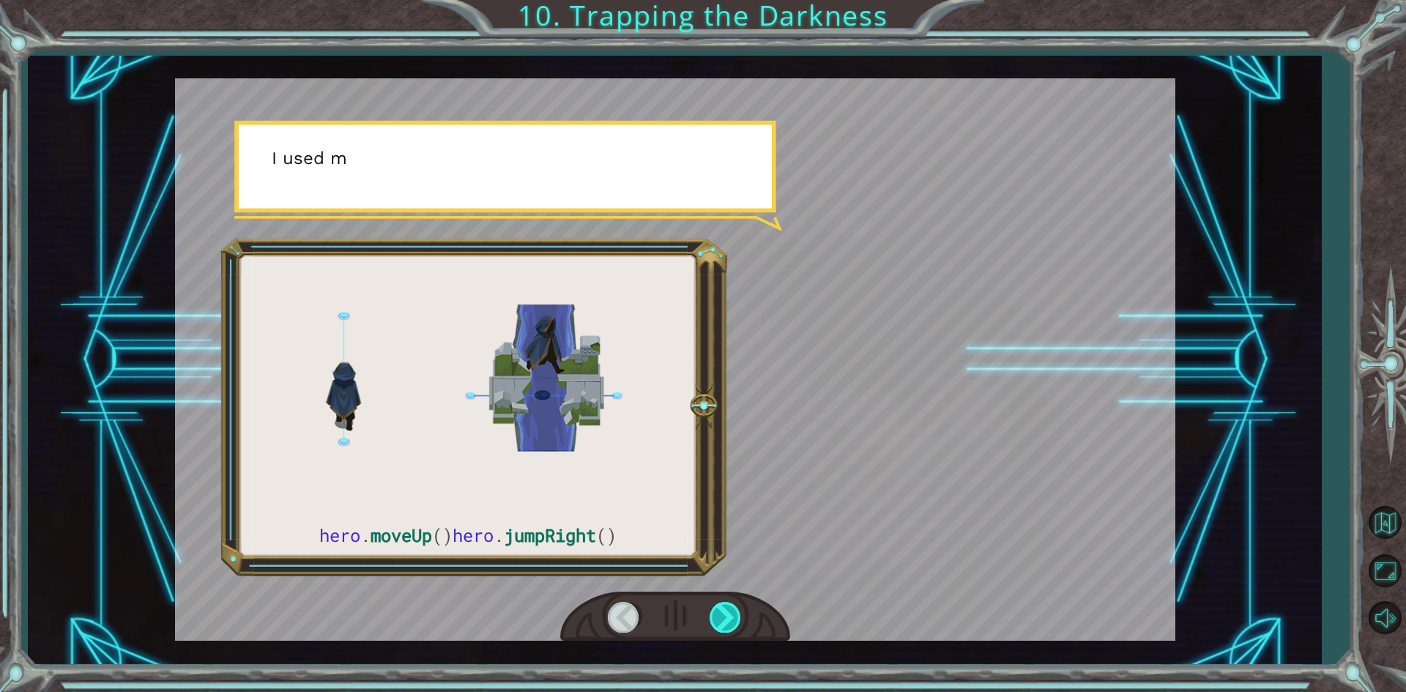
click at [731, 607] on div at bounding box center [725, 617] width 33 height 30
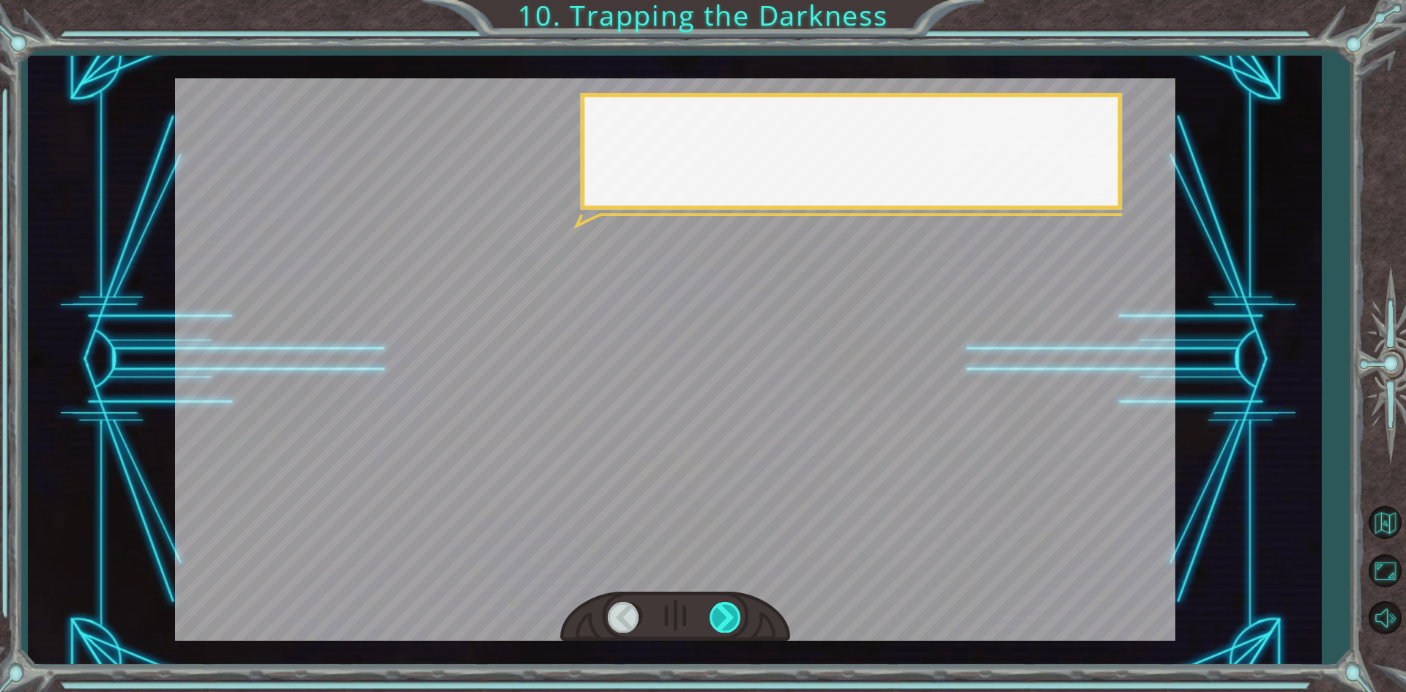
click at [731, 607] on div at bounding box center [725, 617] width 33 height 30
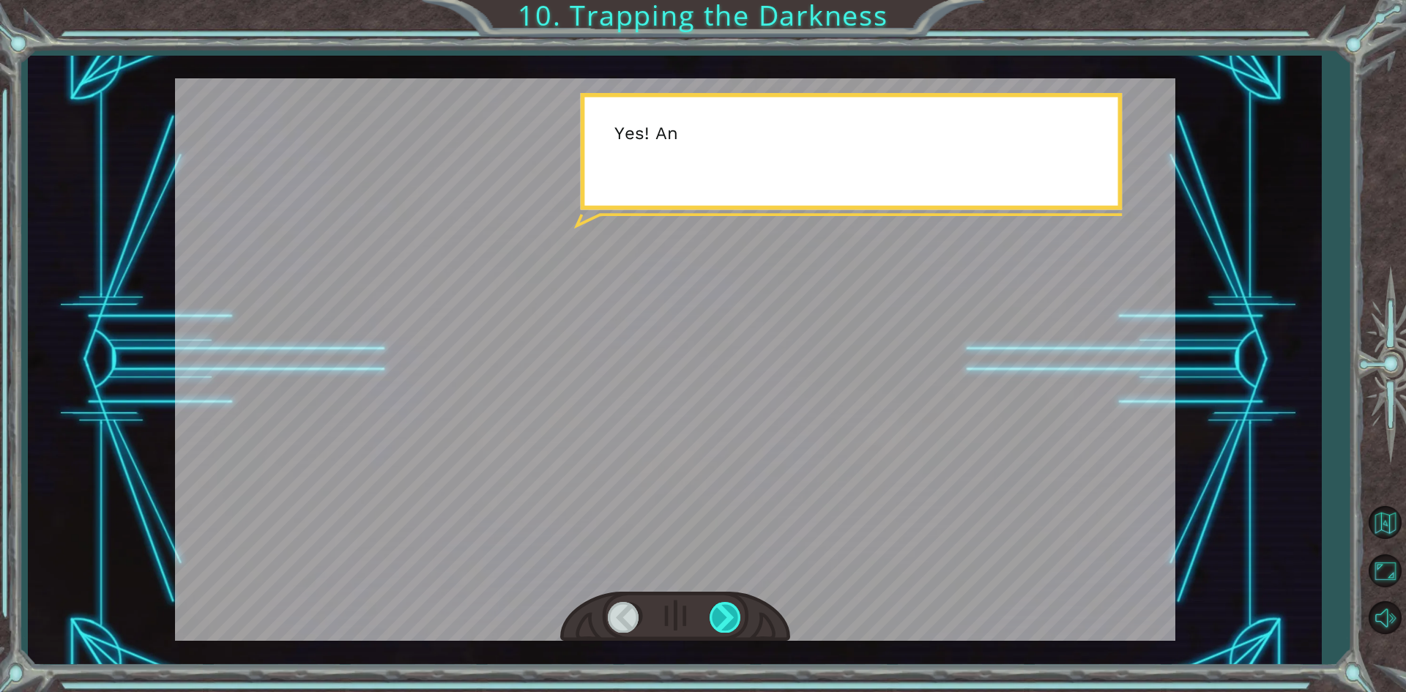
click at [731, 606] on div at bounding box center [725, 617] width 33 height 30
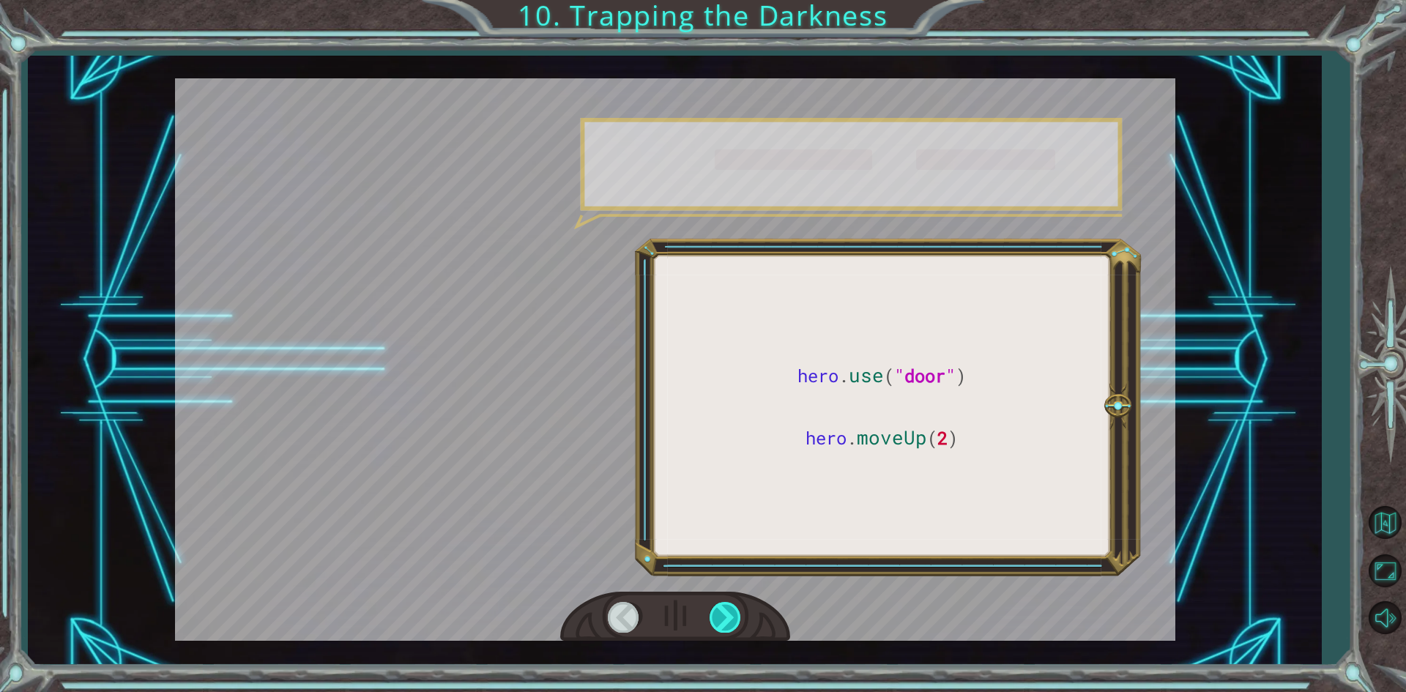
click at [731, 606] on div at bounding box center [725, 617] width 33 height 30
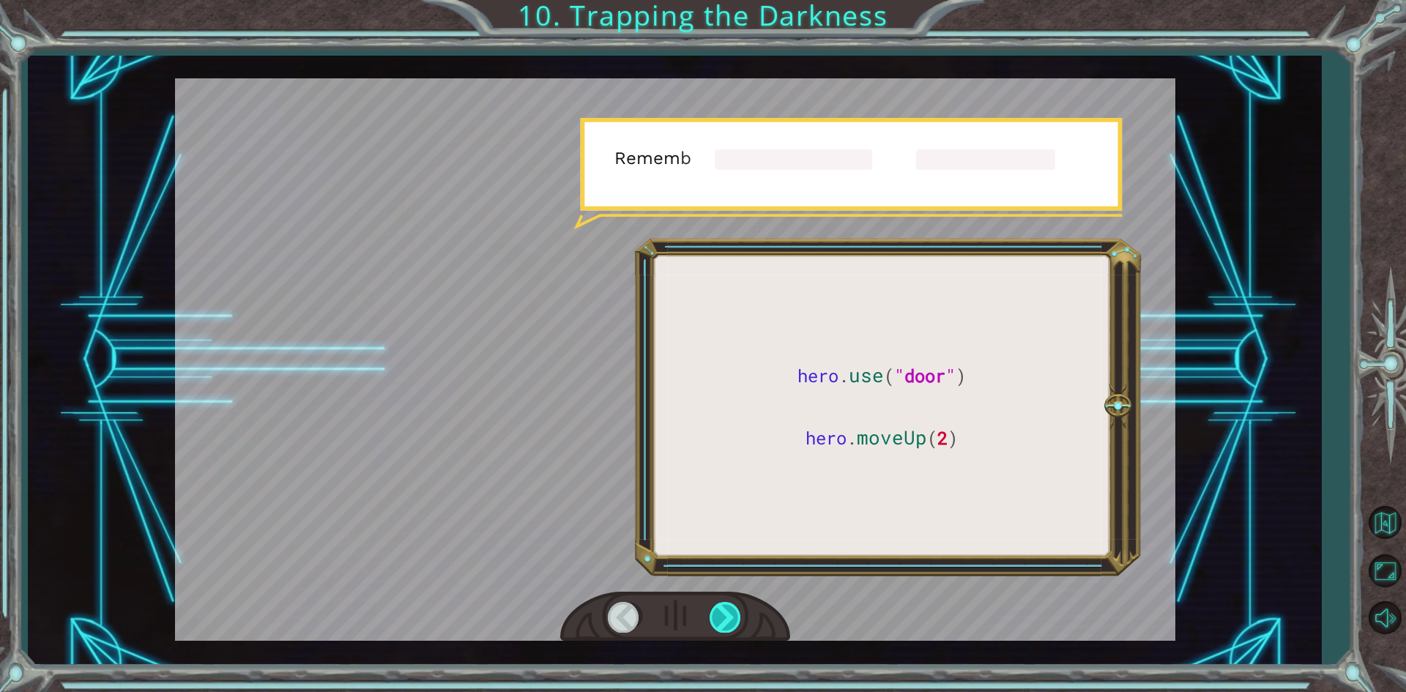
click at [731, 606] on div at bounding box center [725, 617] width 33 height 30
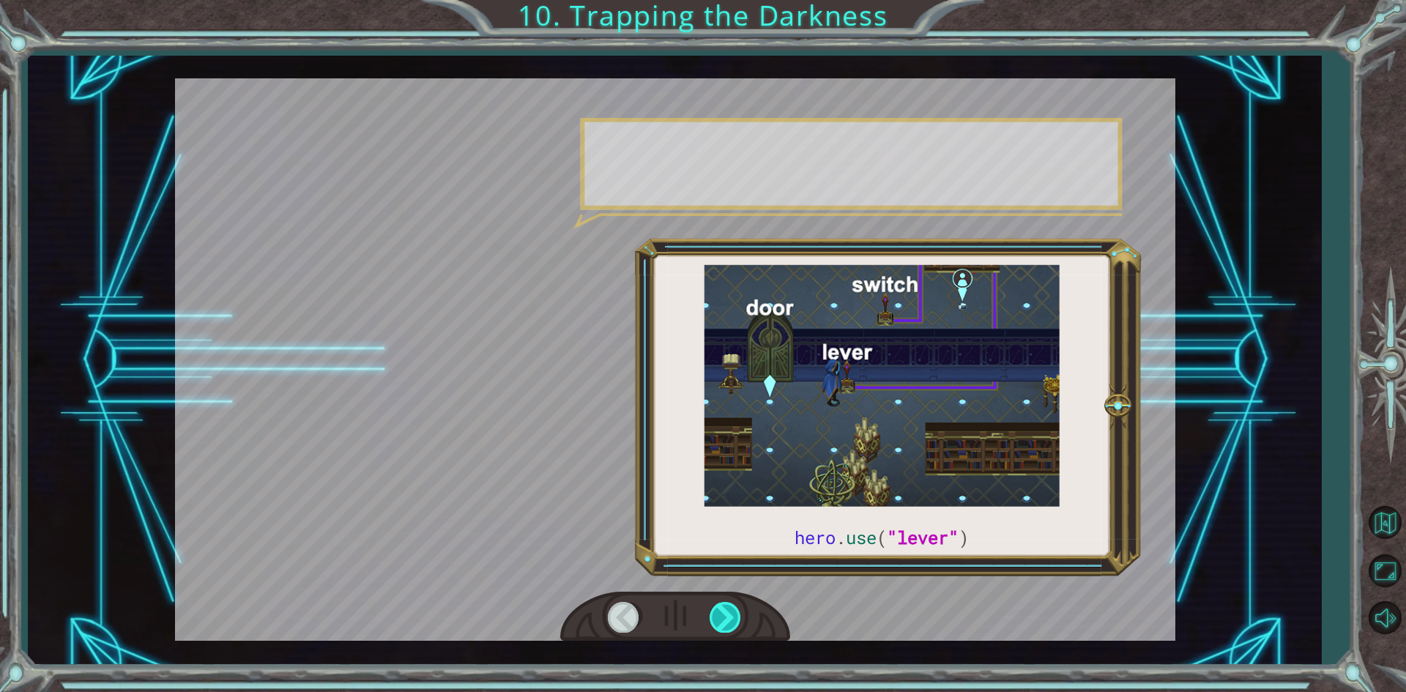
click at [731, 606] on div at bounding box center [725, 617] width 33 height 30
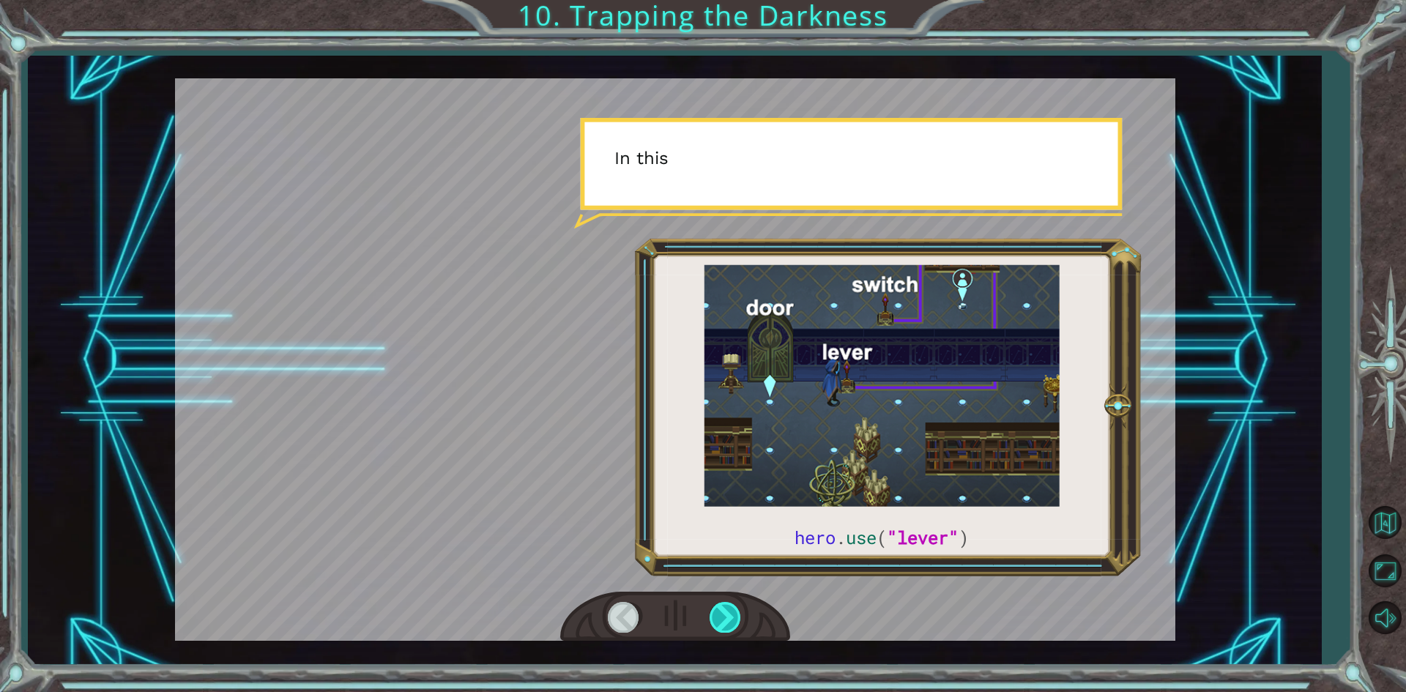
click at [729, 606] on div at bounding box center [725, 617] width 33 height 30
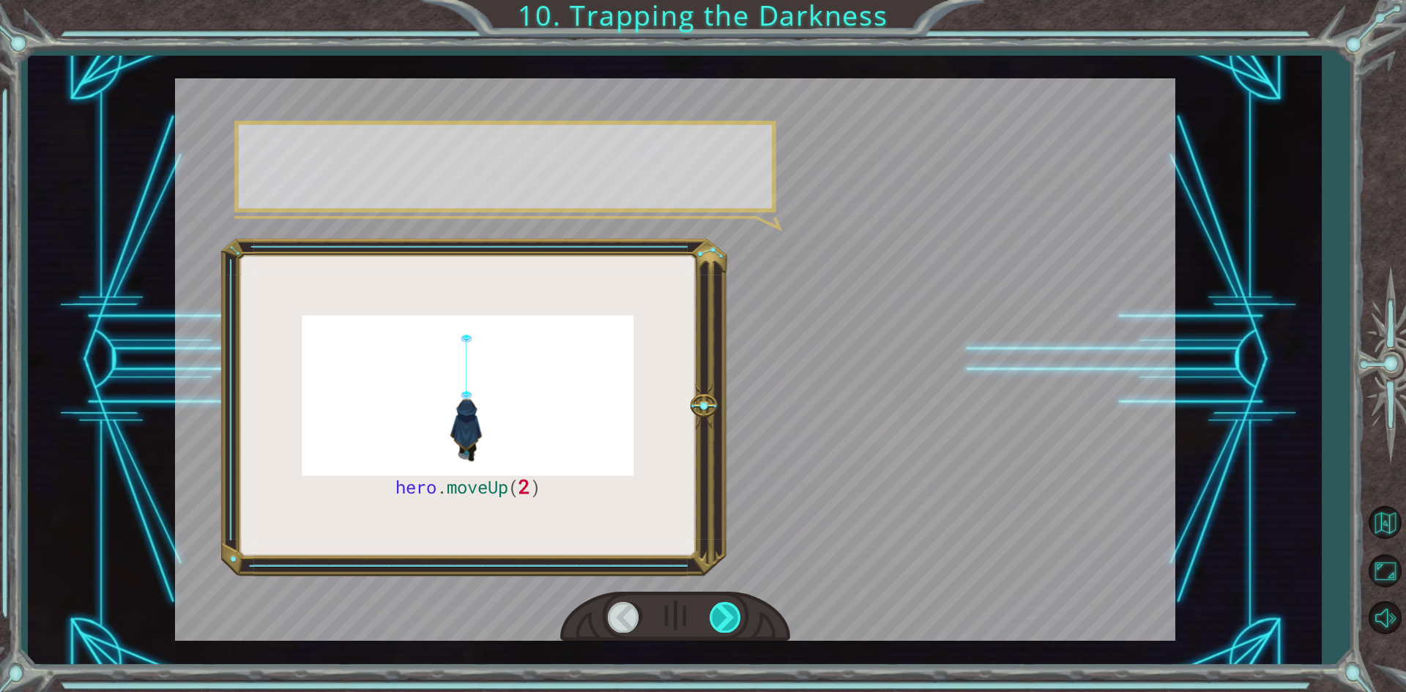
click at [729, 606] on div at bounding box center [725, 617] width 33 height 30
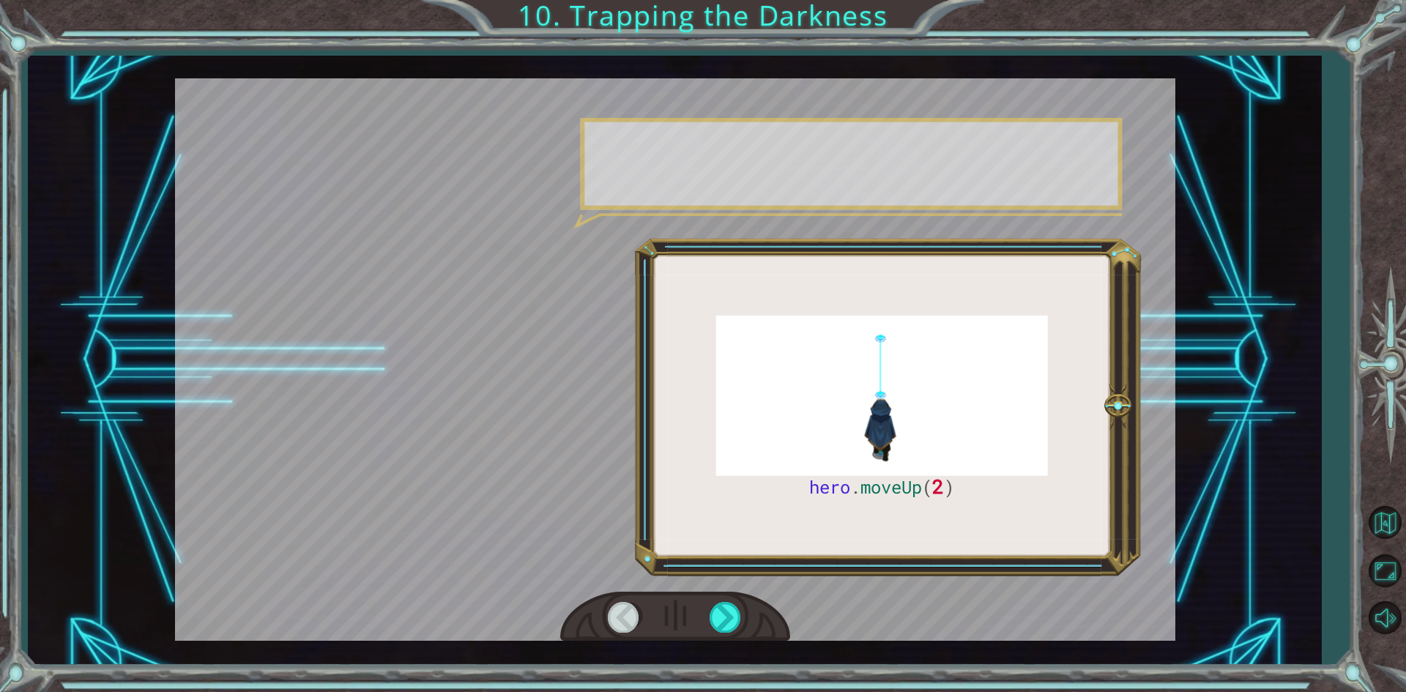
click at [734, 590] on div at bounding box center [675, 359] width 1000 height 562
click at [734, 591] on div at bounding box center [675, 359] width 1000 height 562
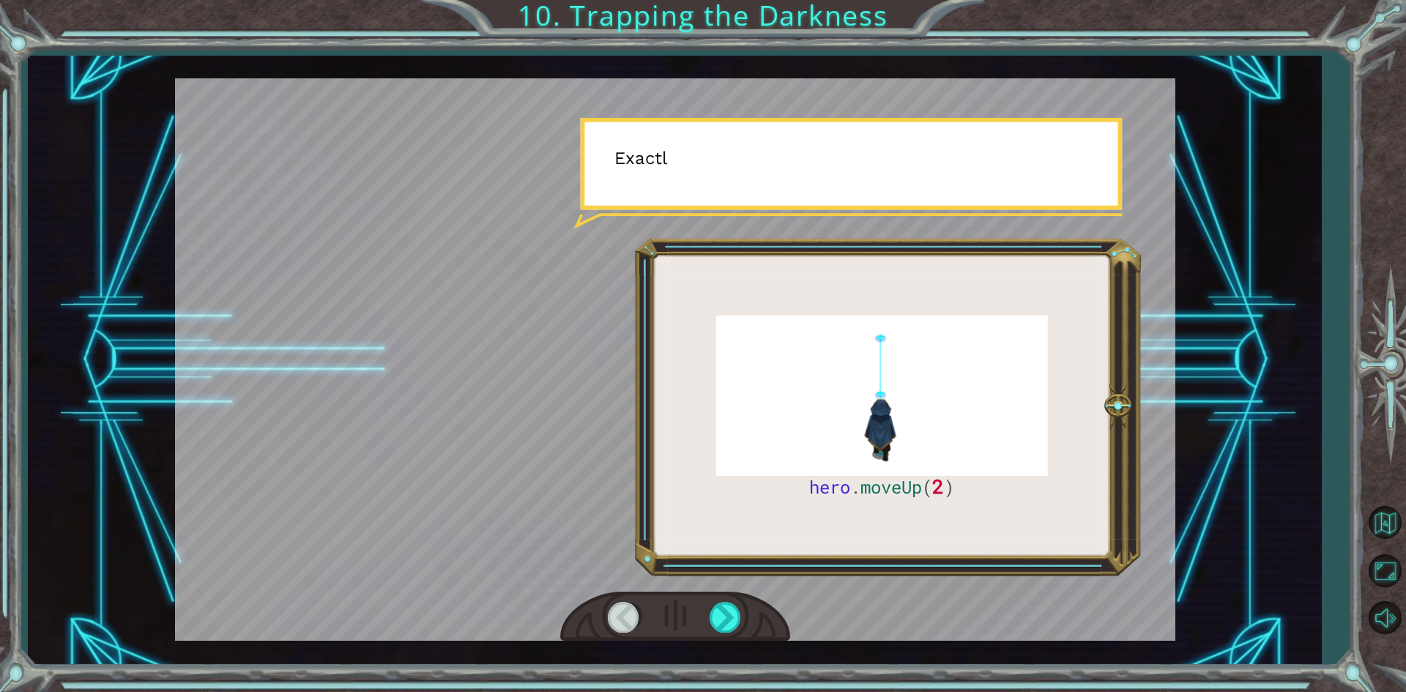
click at [731, 591] on div at bounding box center [675, 359] width 1000 height 562
click at [714, 616] on div at bounding box center [725, 617] width 33 height 30
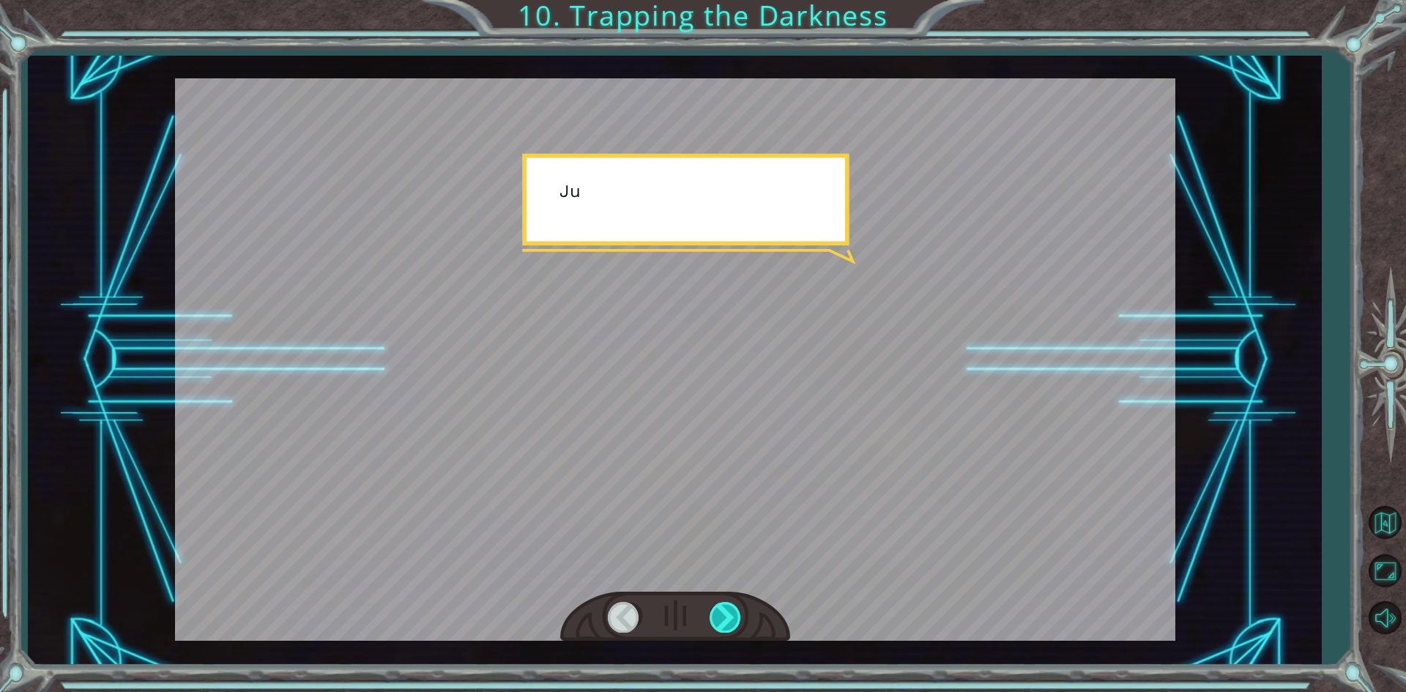
click at [714, 616] on div at bounding box center [725, 617] width 33 height 30
click at [714, 618] on div at bounding box center [725, 617] width 33 height 30
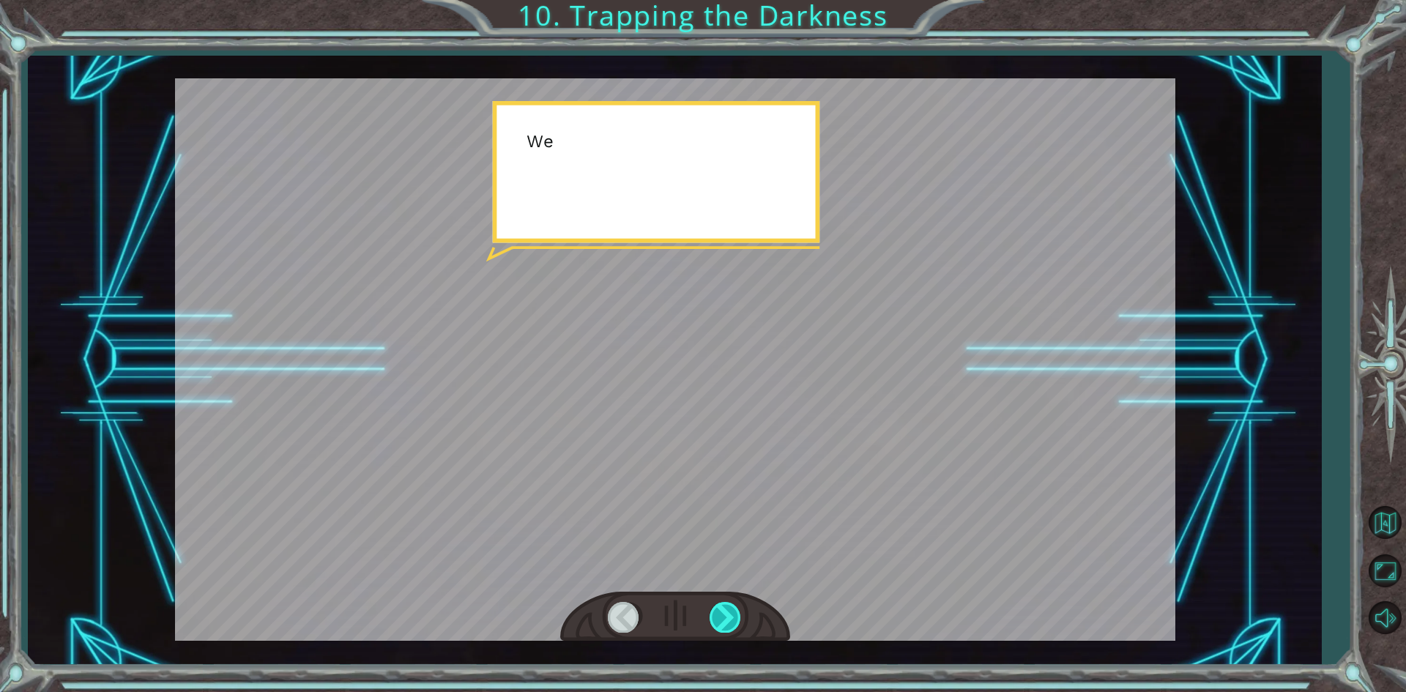
click at [711, 619] on div at bounding box center [725, 617] width 33 height 30
click at [709, 621] on div at bounding box center [725, 617] width 33 height 30
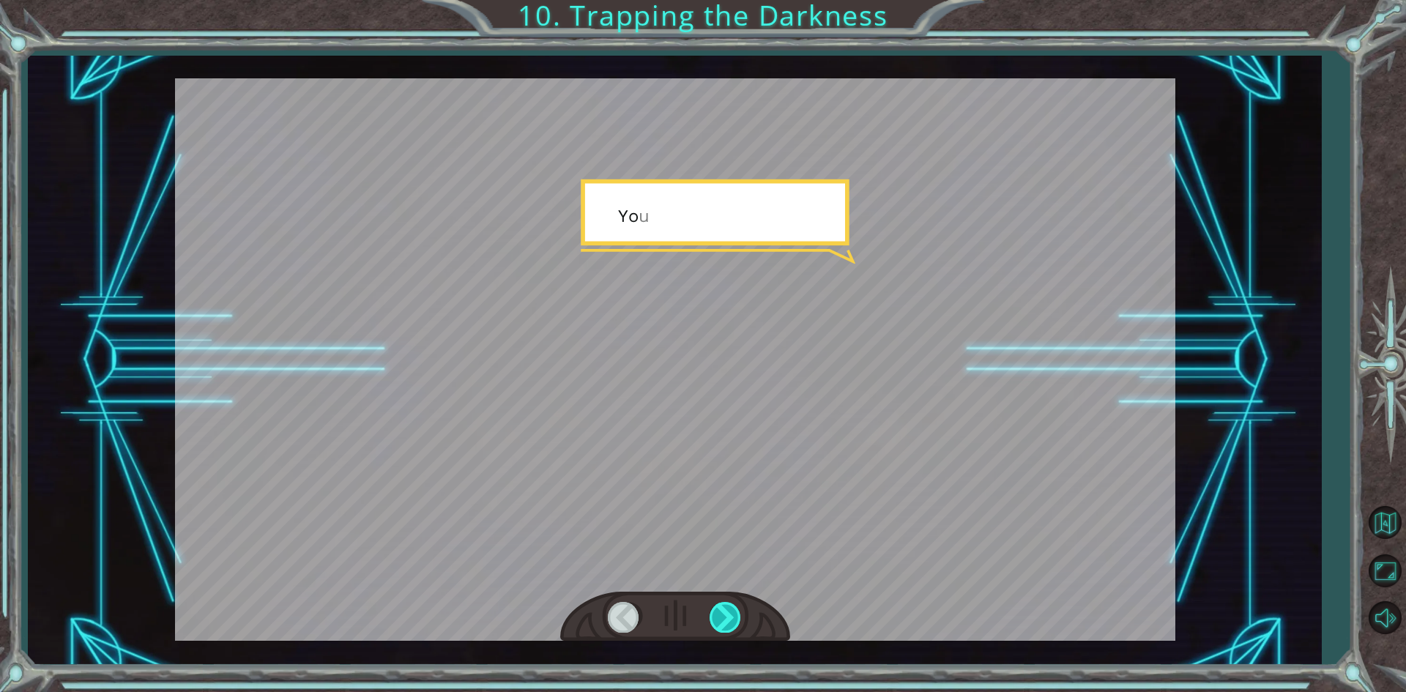
click at [709, 621] on div at bounding box center [725, 617] width 33 height 30
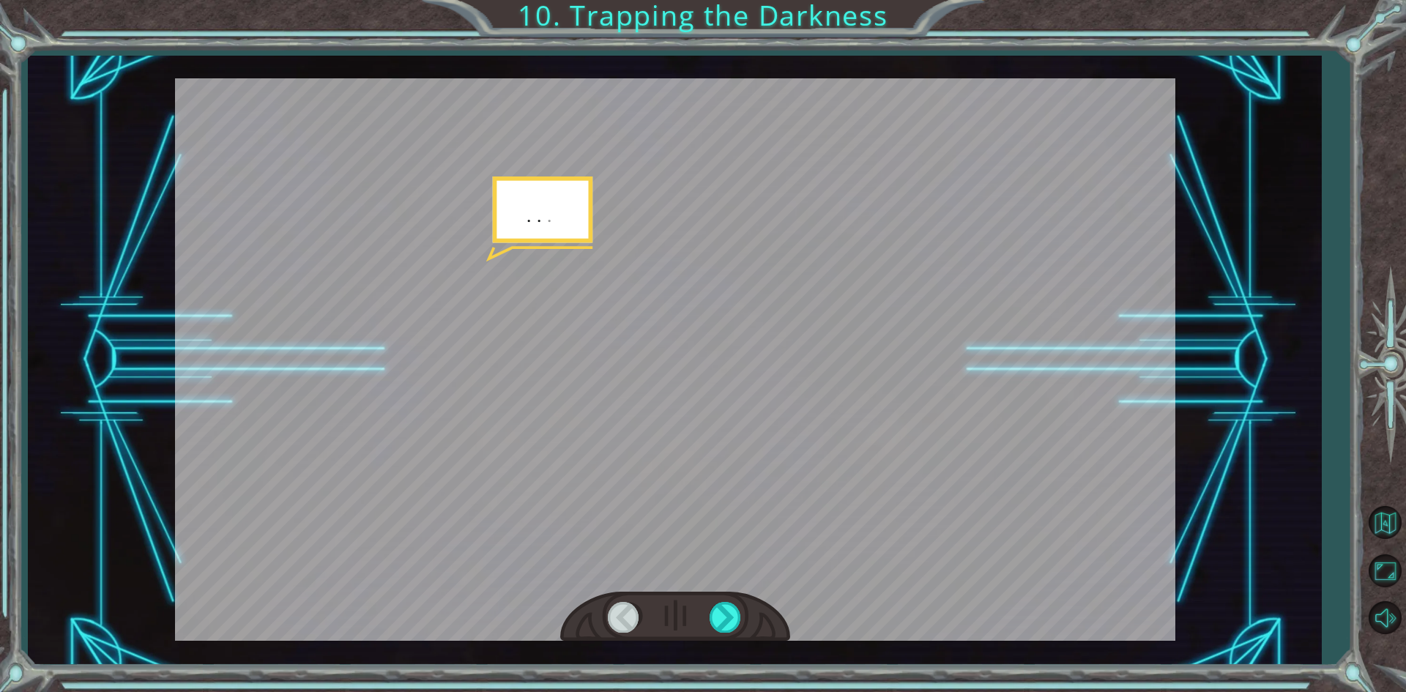
click at [707, 622] on div at bounding box center [675, 616] width 230 height 51
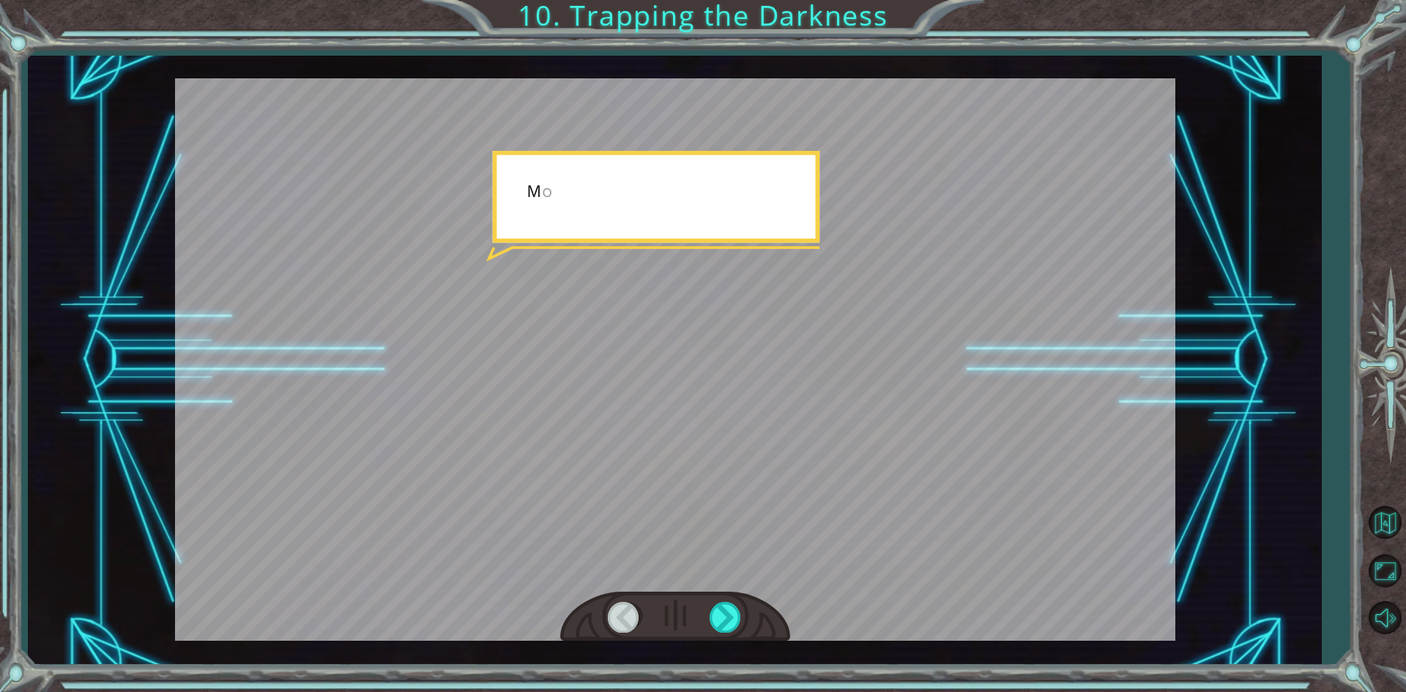
click at [707, 622] on div at bounding box center [675, 616] width 230 height 51
click at [712, 623] on div at bounding box center [725, 617] width 33 height 30
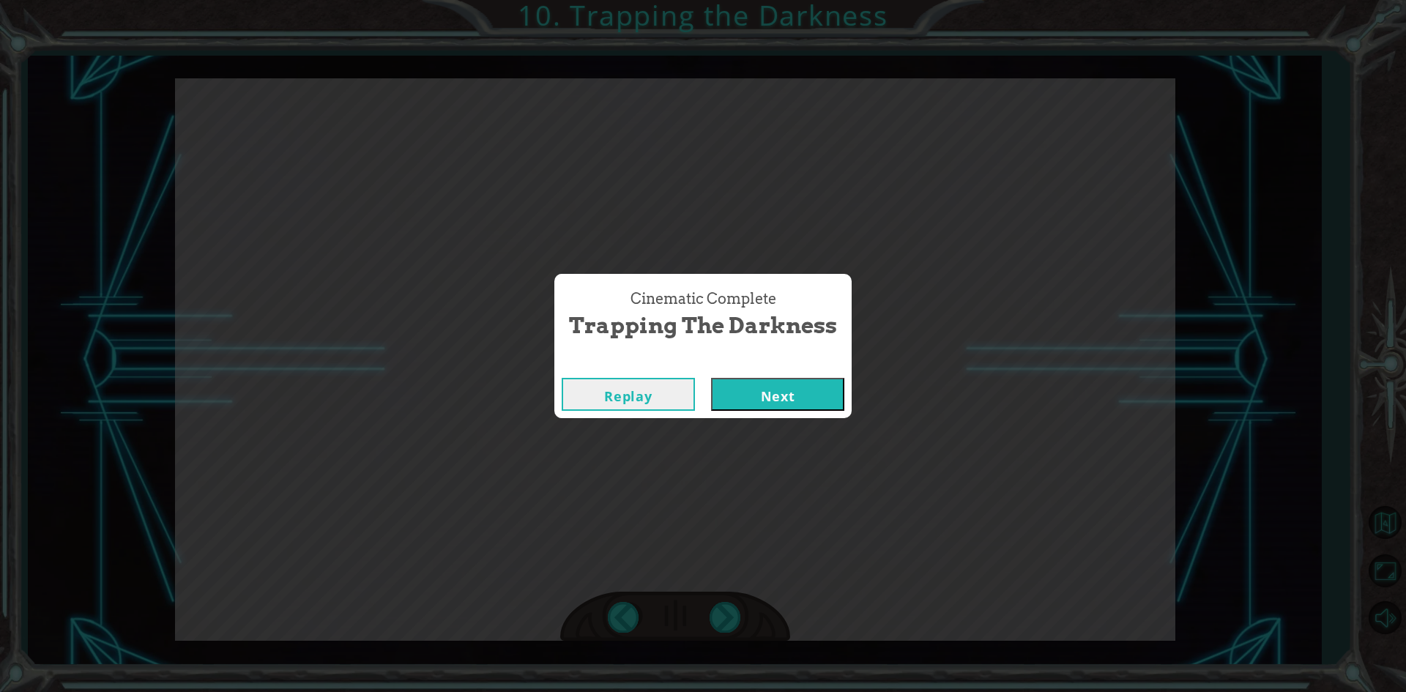
click at [750, 615] on div "Cinematic Complete Trapping the Darkness Replay Next" at bounding box center [703, 346] width 1406 height 692
click at [768, 373] on div "Replay Next" at bounding box center [702, 394] width 297 height 48
click at [769, 390] on button "Next" at bounding box center [777, 394] width 133 height 33
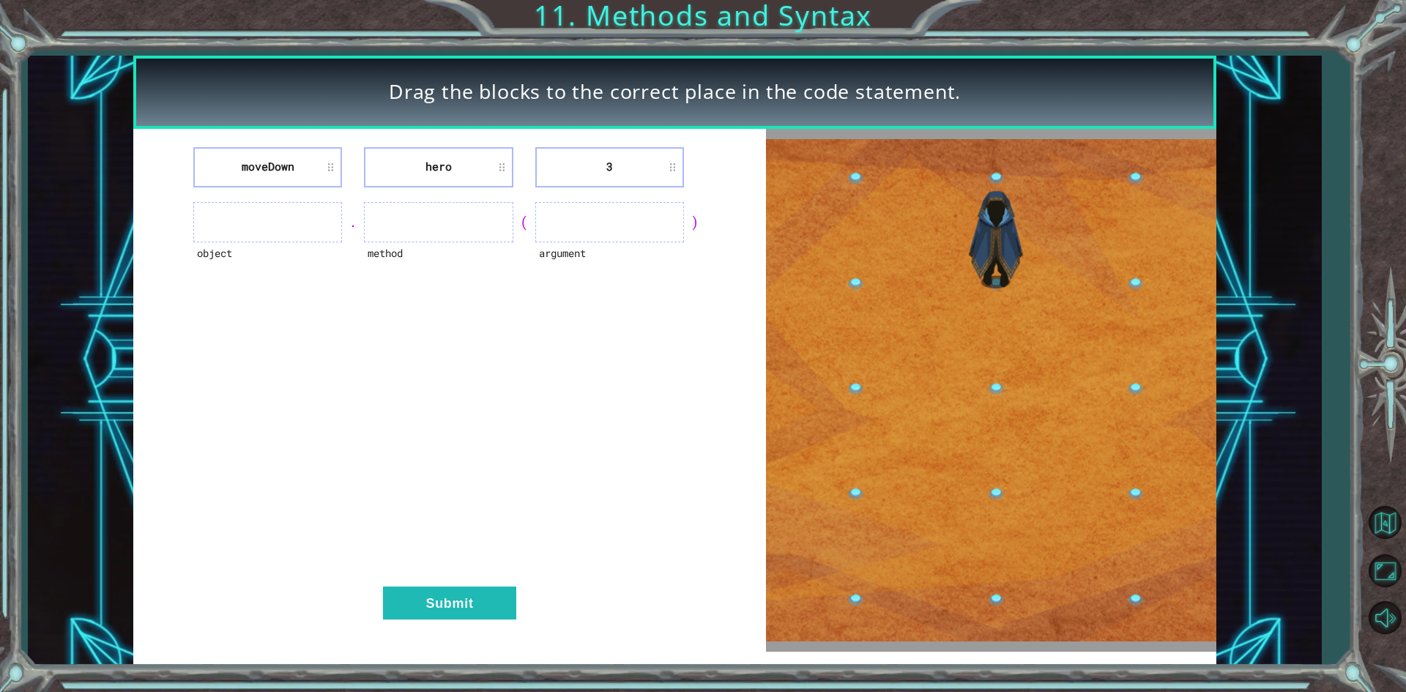
click at [321, 182] on li "moveDown" at bounding box center [267, 167] width 149 height 40
click at [325, 153] on li "moveDown" at bounding box center [267, 167] width 149 height 40
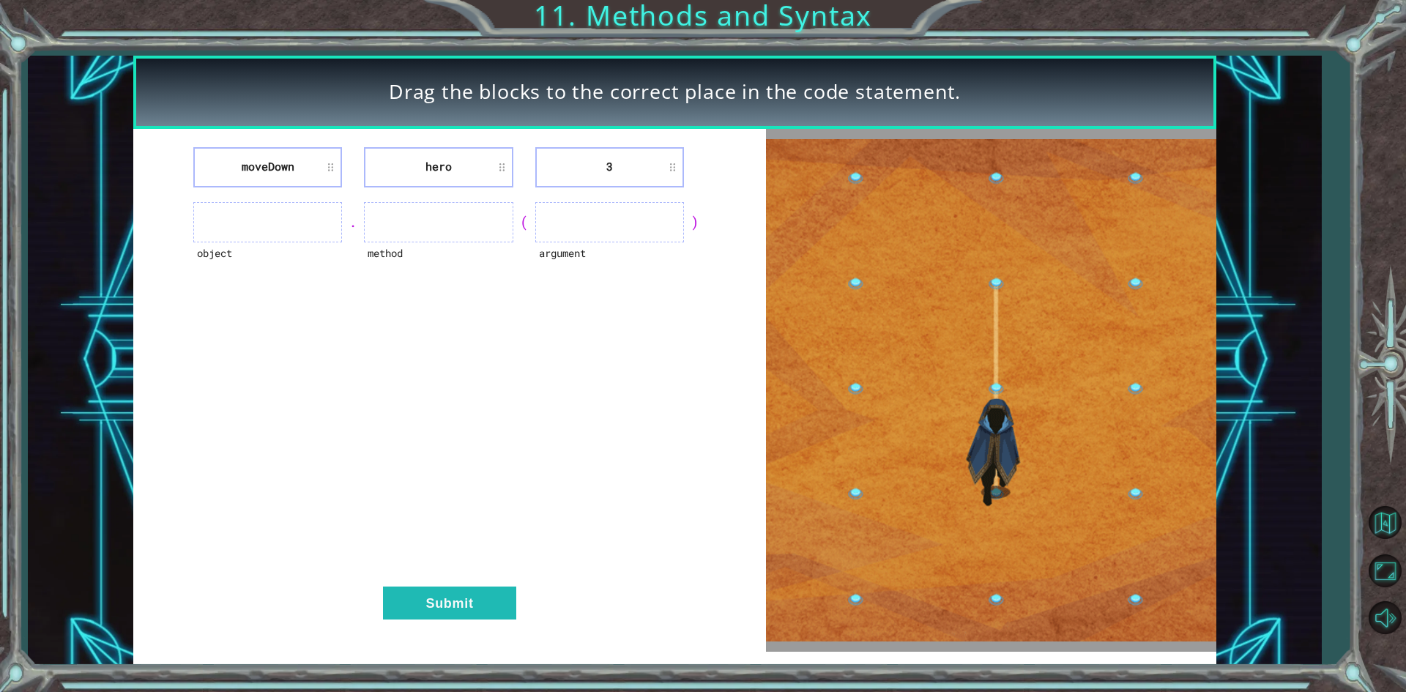
click at [332, 163] on li "moveDown" at bounding box center [267, 167] width 149 height 40
click at [326, 209] on ul at bounding box center [267, 222] width 149 height 40
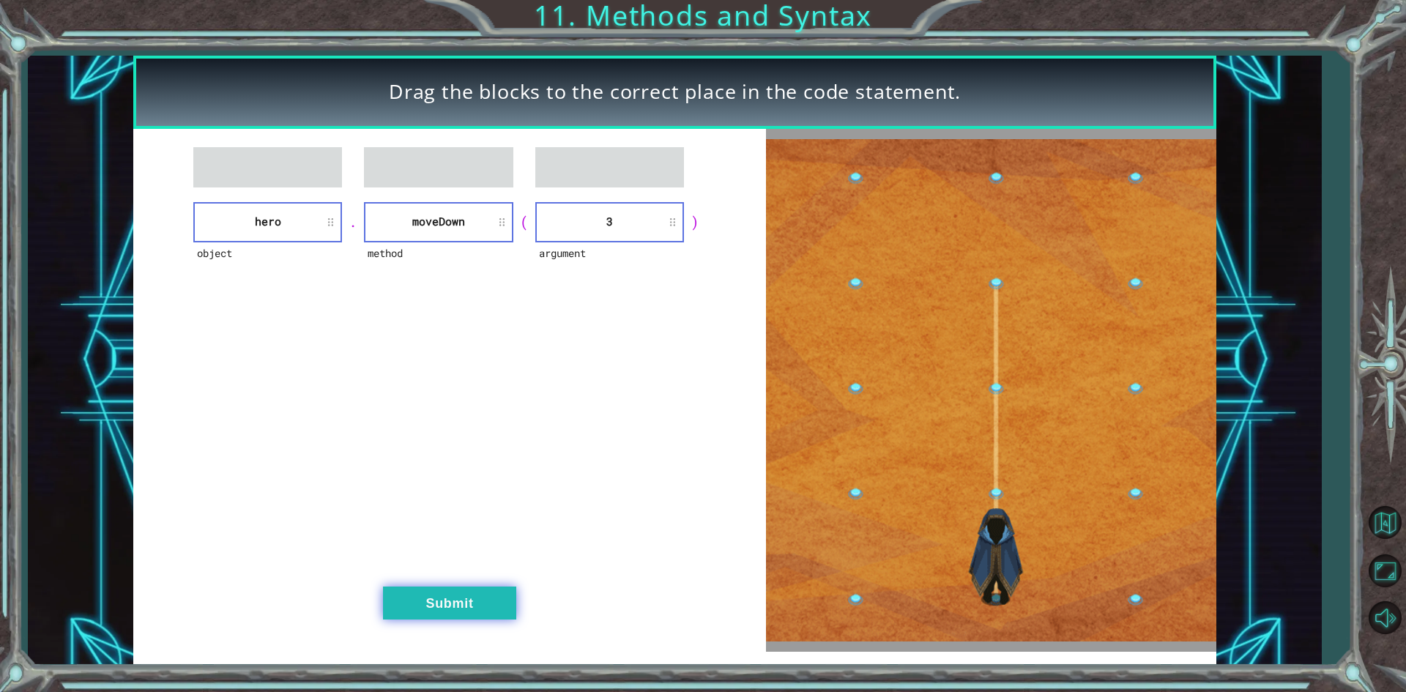
click at [498, 619] on button "Submit" at bounding box center [449, 602] width 133 height 33
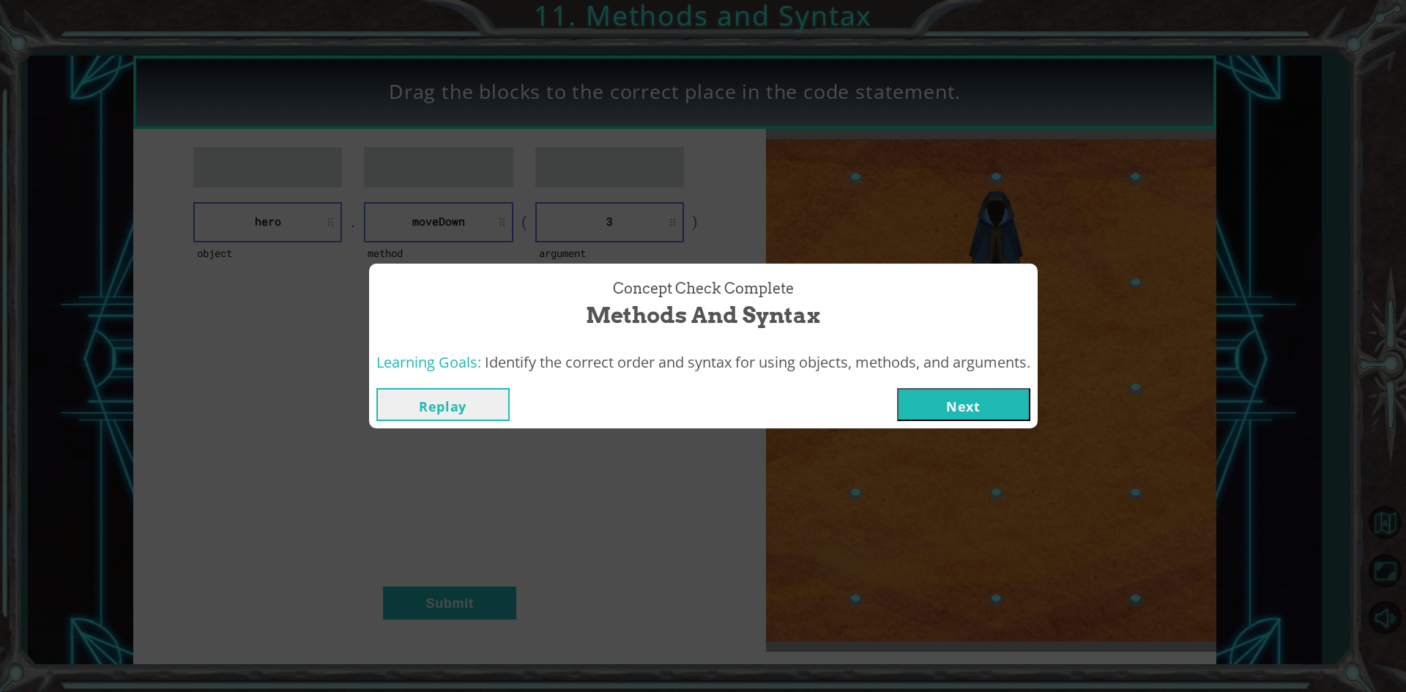
click at [936, 408] on button "Next" at bounding box center [963, 404] width 133 height 33
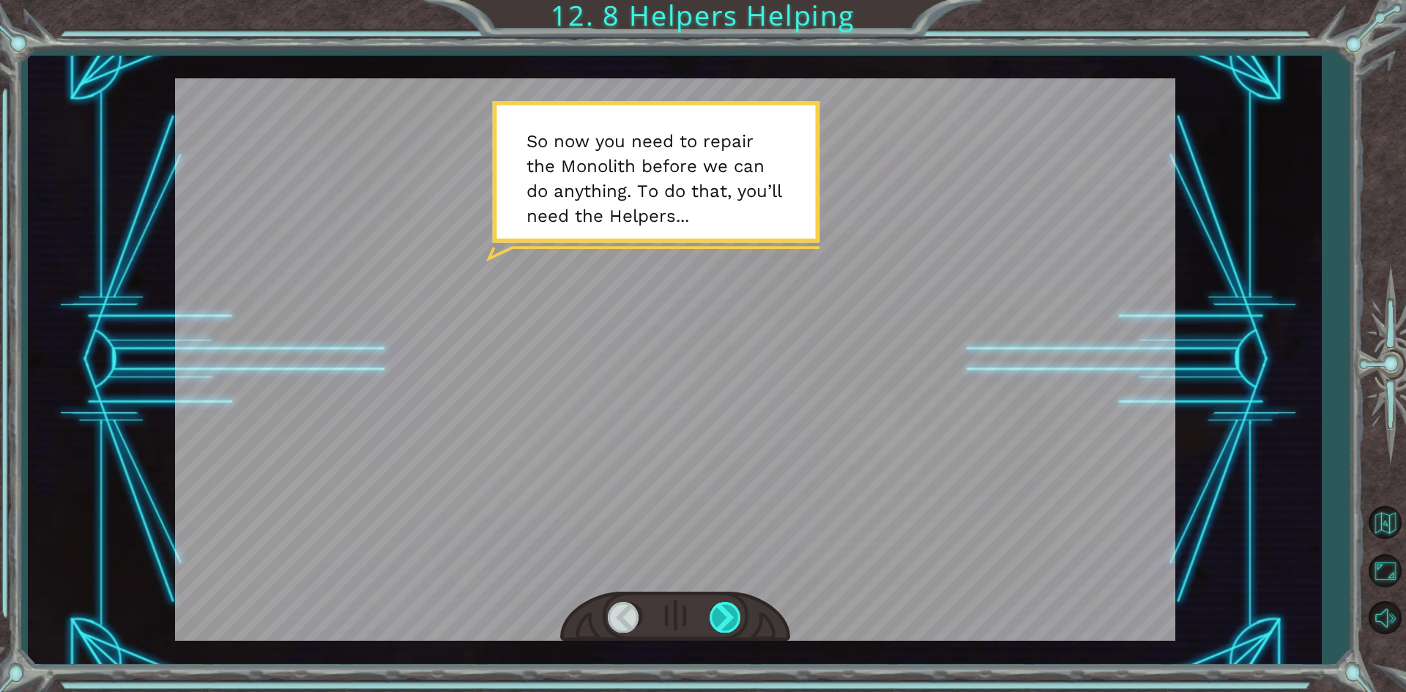
click at [713, 616] on div at bounding box center [725, 617] width 33 height 30
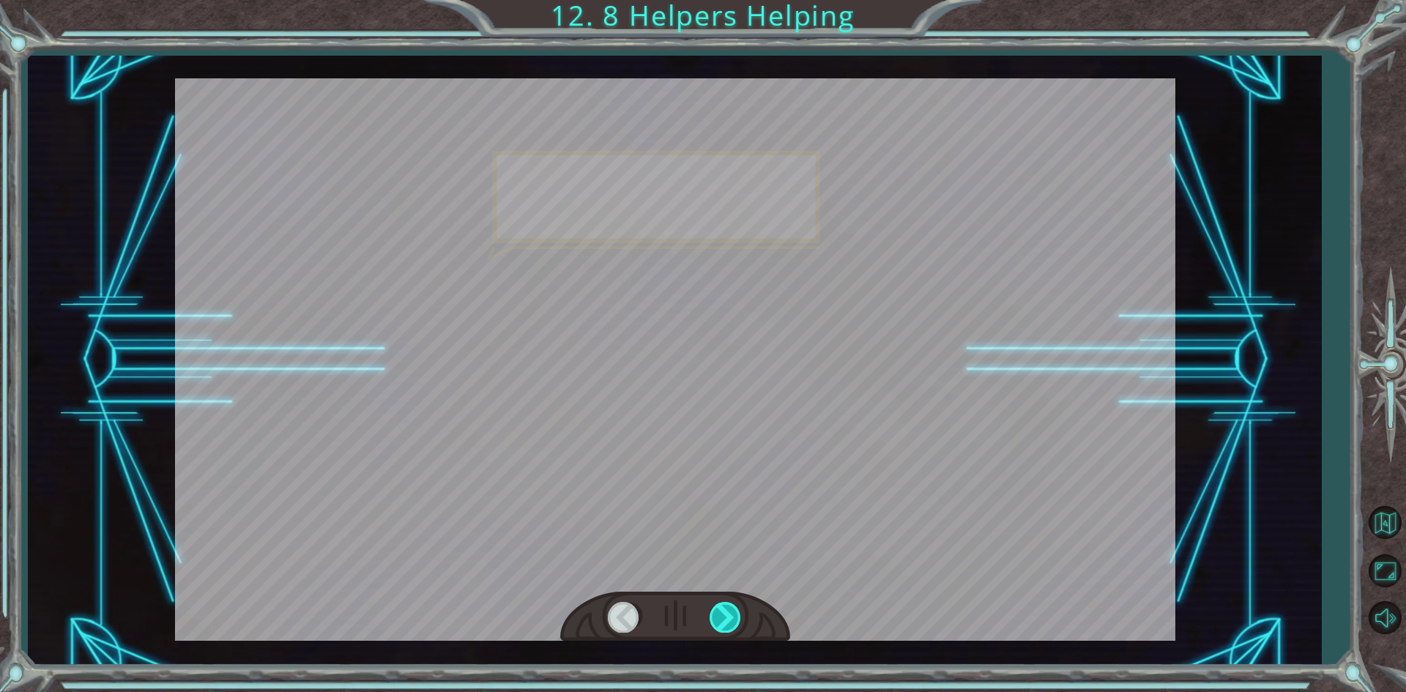
click at [717, 616] on div at bounding box center [725, 617] width 33 height 30
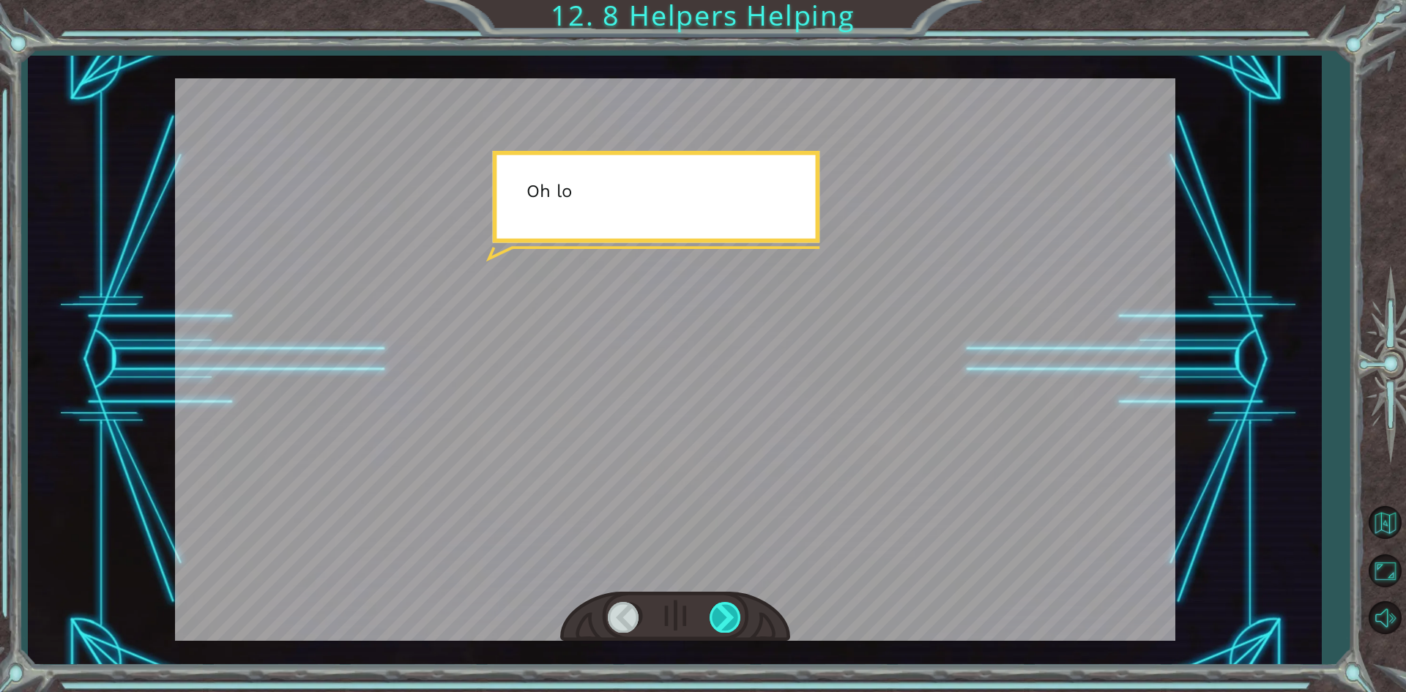
click at [721, 616] on div at bounding box center [725, 617] width 33 height 30
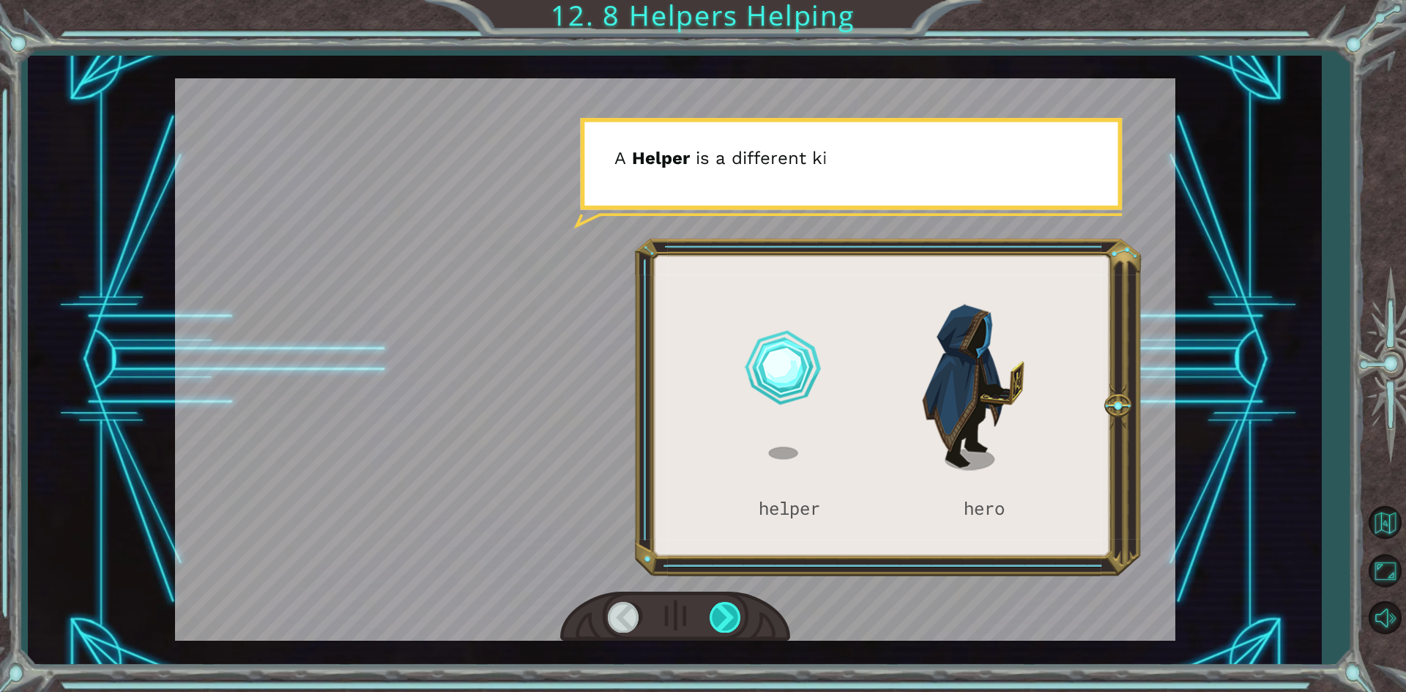
click at [735, 616] on div at bounding box center [725, 617] width 33 height 30
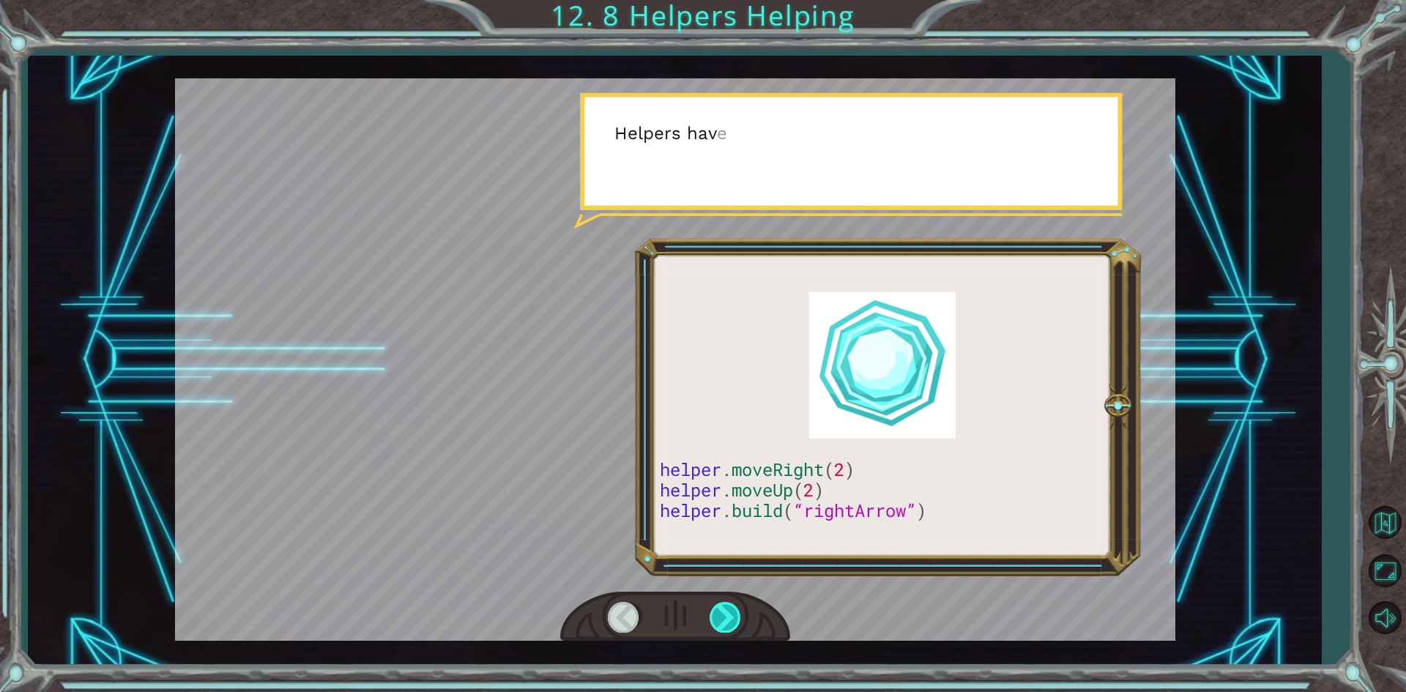
click at [735, 616] on div at bounding box center [725, 617] width 33 height 30
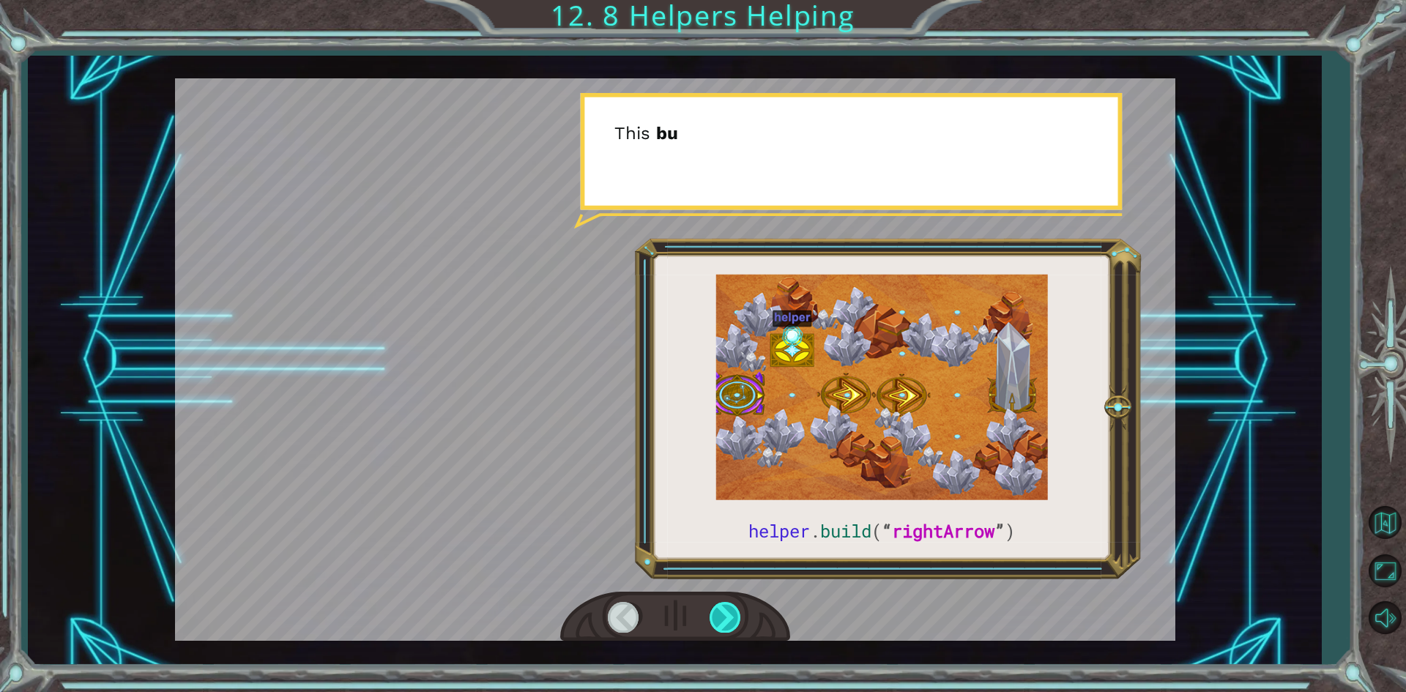
click at [735, 615] on div at bounding box center [725, 617] width 33 height 30
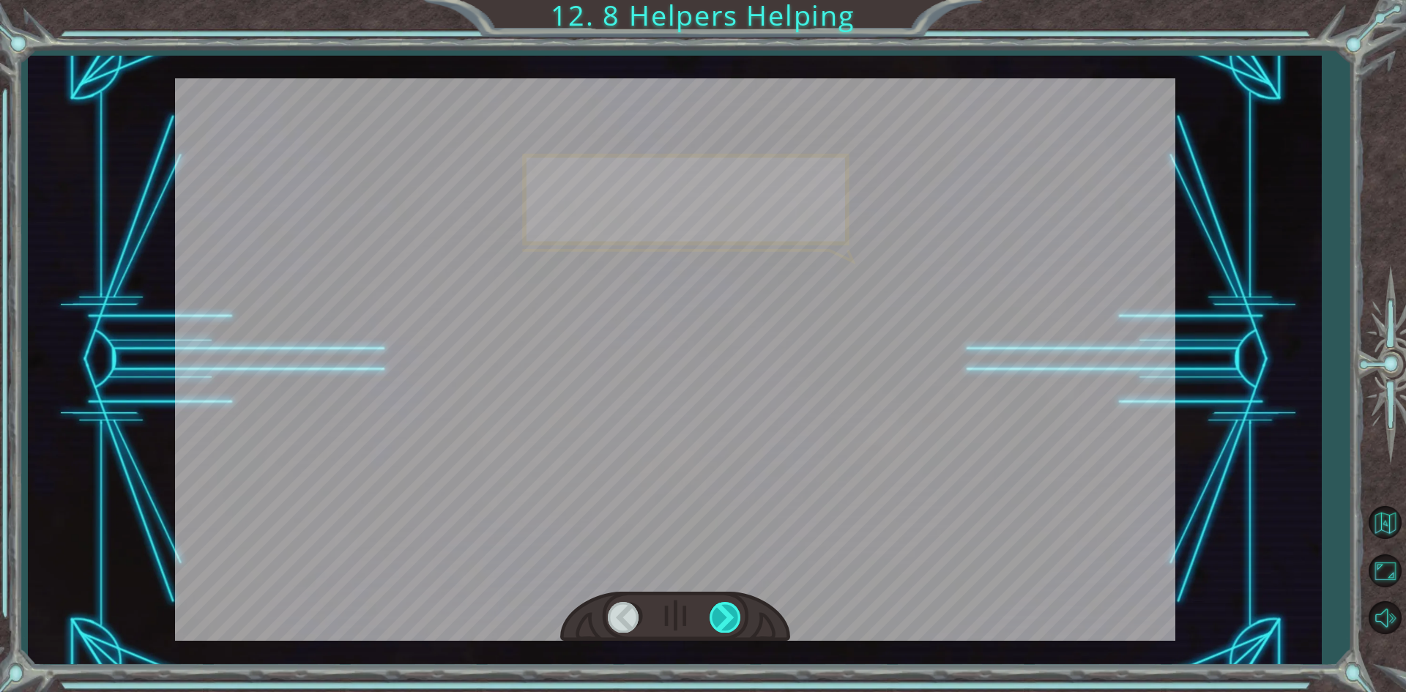
click at [735, 615] on div at bounding box center [725, 617] width 33 height 30
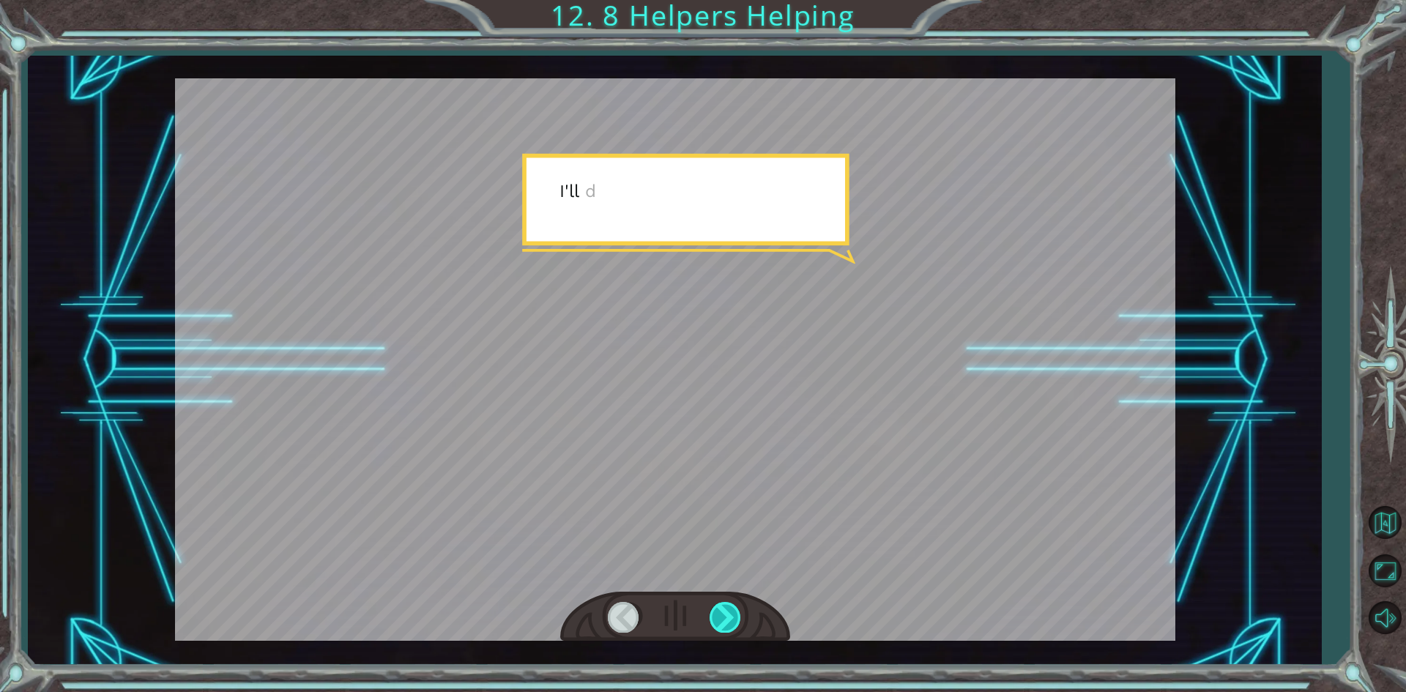
click at [735, 615] on div at bounding box center [725, 617] width 33 height 30
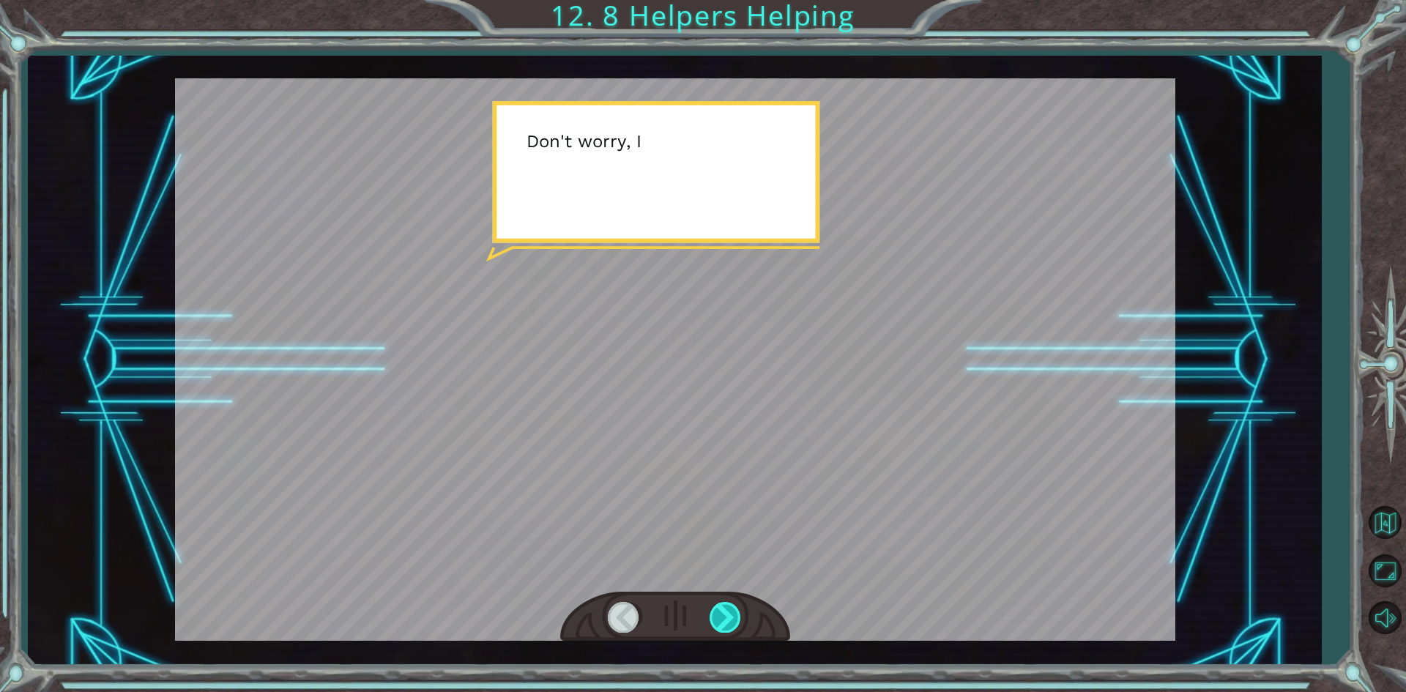
click at [735, 615] on div at bounding box center [725, 617] width 33 height 30
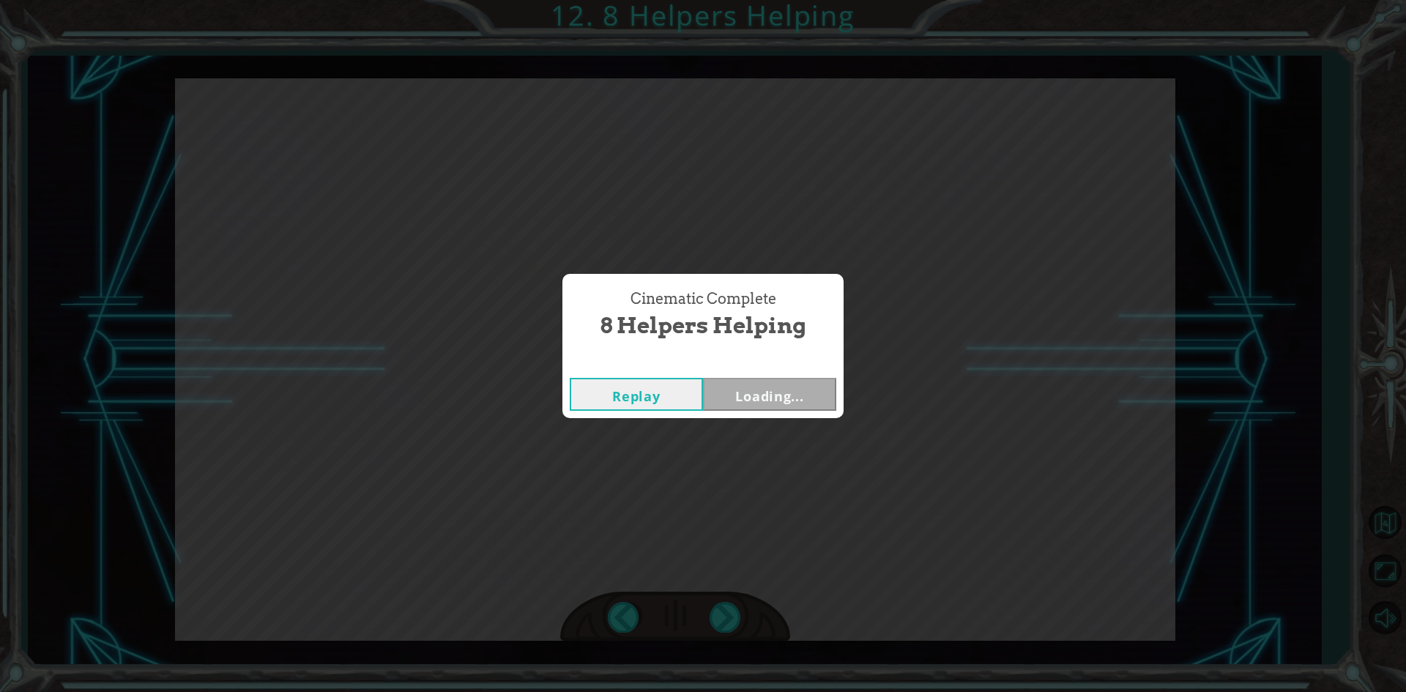
drag, startPoint x: 736, startPoint y: 630, endPoint x: 736, endPoint y: 641, distance: 11.0
click at [736, 641] on div "Cinematic Complete 8 Helpers Helping Replay Loading..." at bounding box center [703, 346] width 1406 height 692
click at [736, 641] on div "Cinematic Complete 8 Helpers Helping Replay Next" at bounding box center [703, 346] width 1406 height 692
click at [731, 379] on button "Next" at bounding box center [769, 394] width 133 height 33
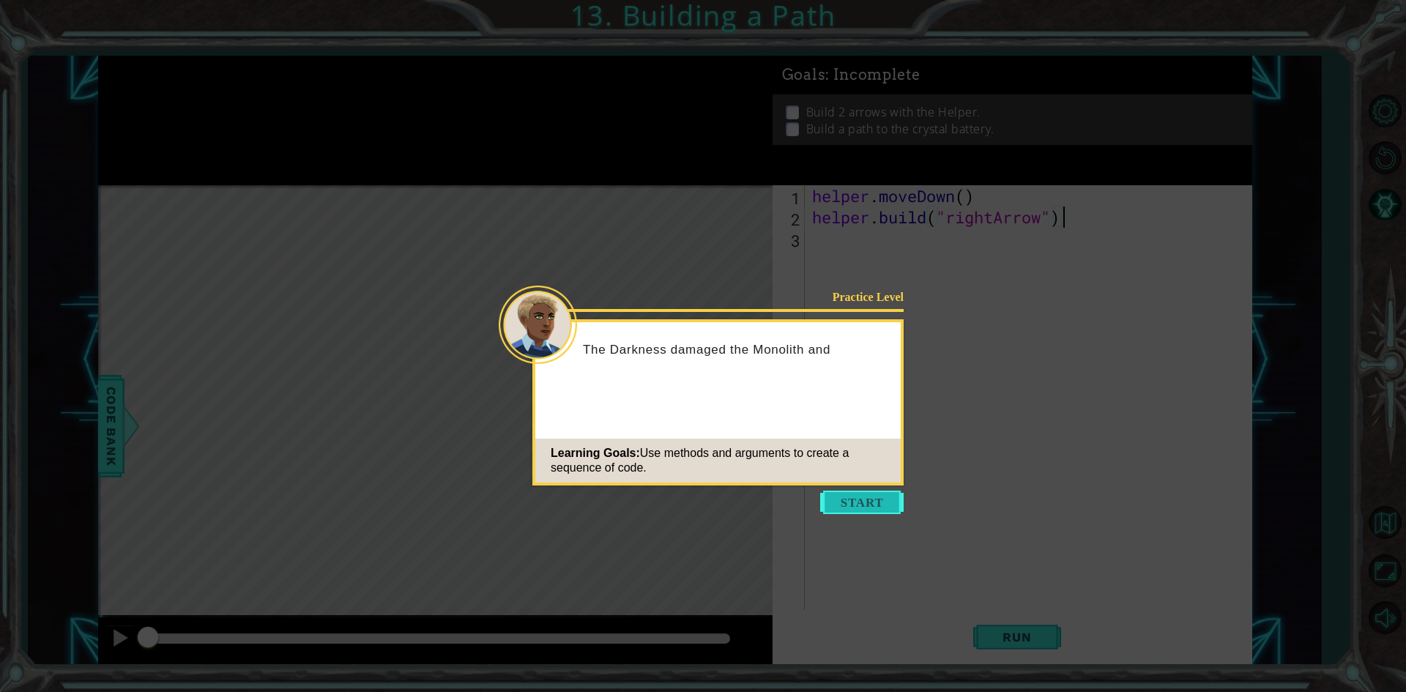
click at [846, 498] on button "Start" at bounding box center [861, 501] width 83 height 23
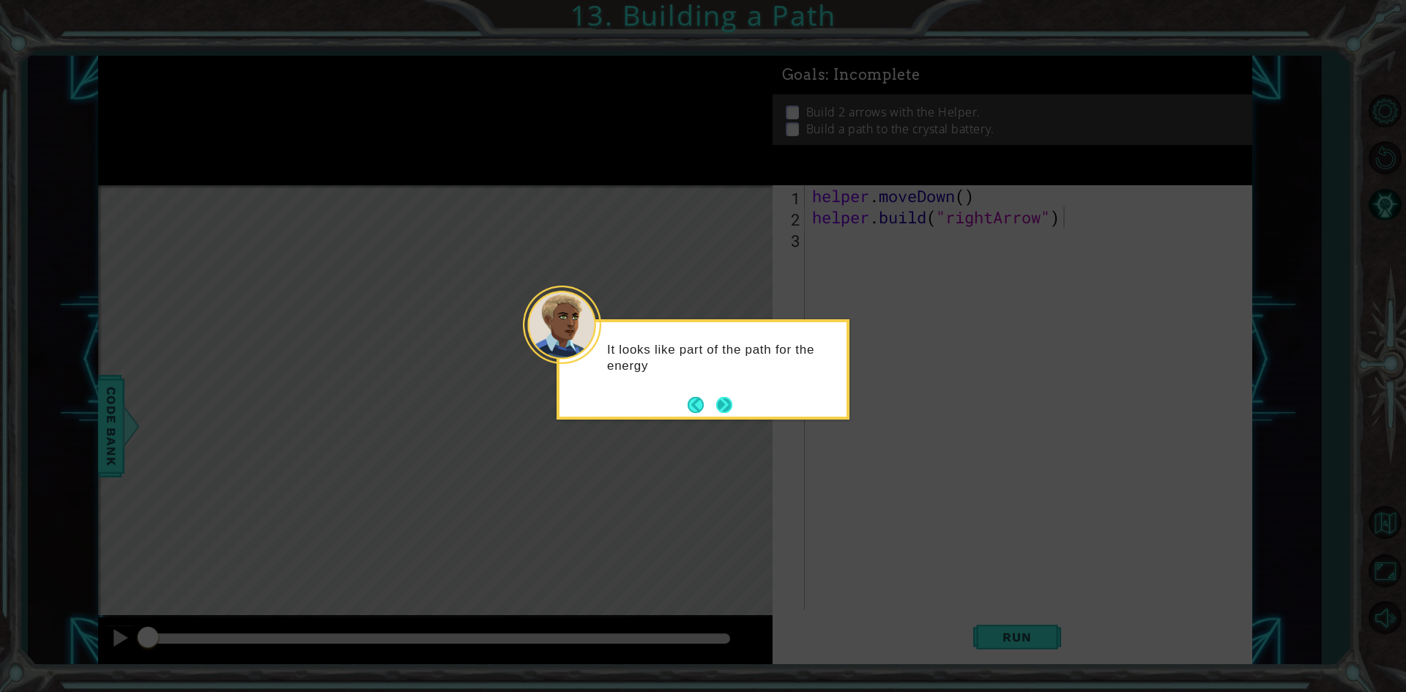
click at [725, 402] on button "Next" at bounding box center [724, 405] width 16 height 16
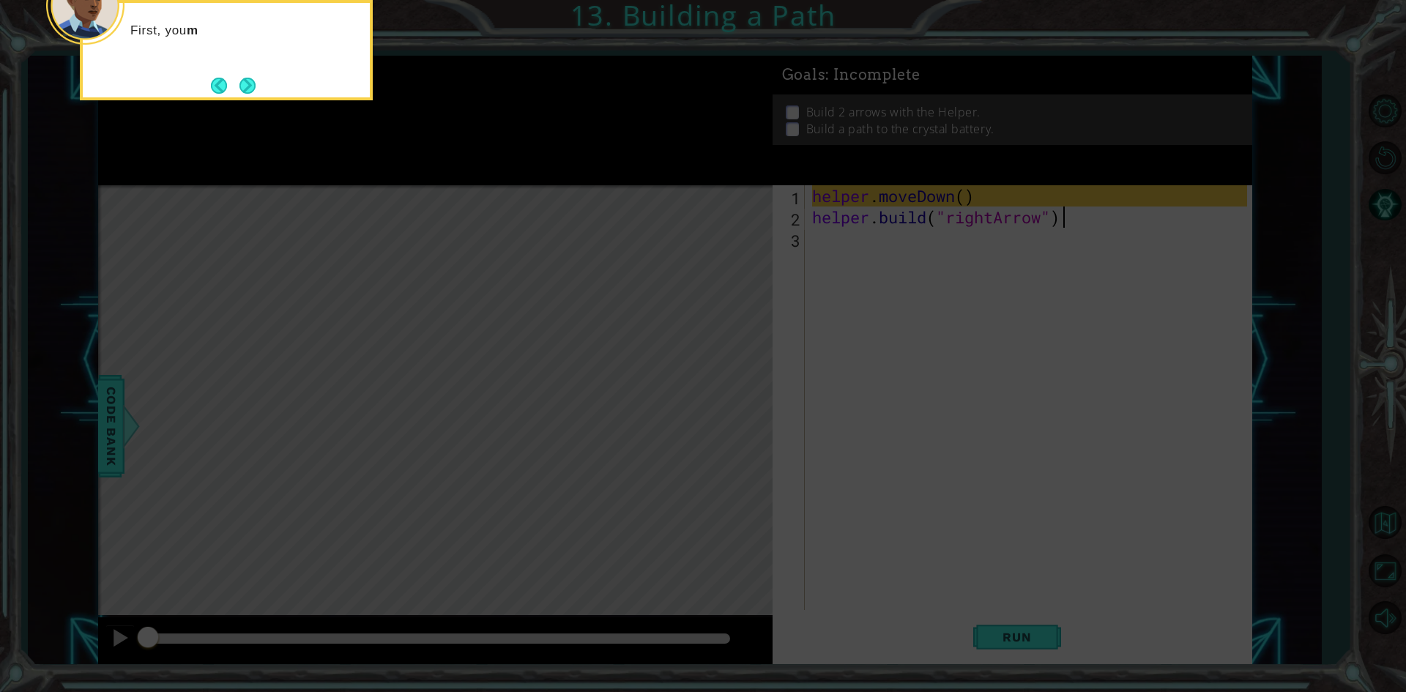
click at [725, 402] on icon at bounding box center [703, 103] width 1406 height 1176
click at [250, 86] on button "Next" at bounding box center [247, 86] width 16 height 16
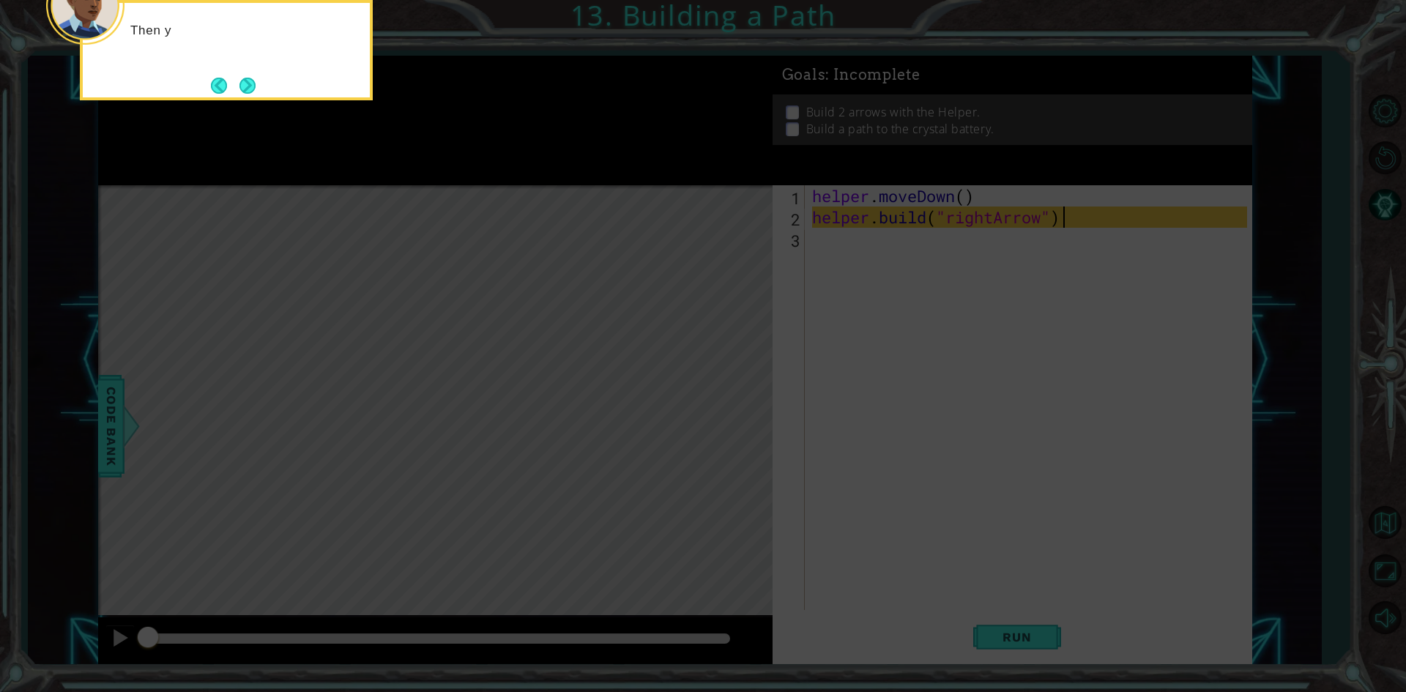
click at [250, 86] on button "Next" at bounding box center [247, 86] width 16 height 16
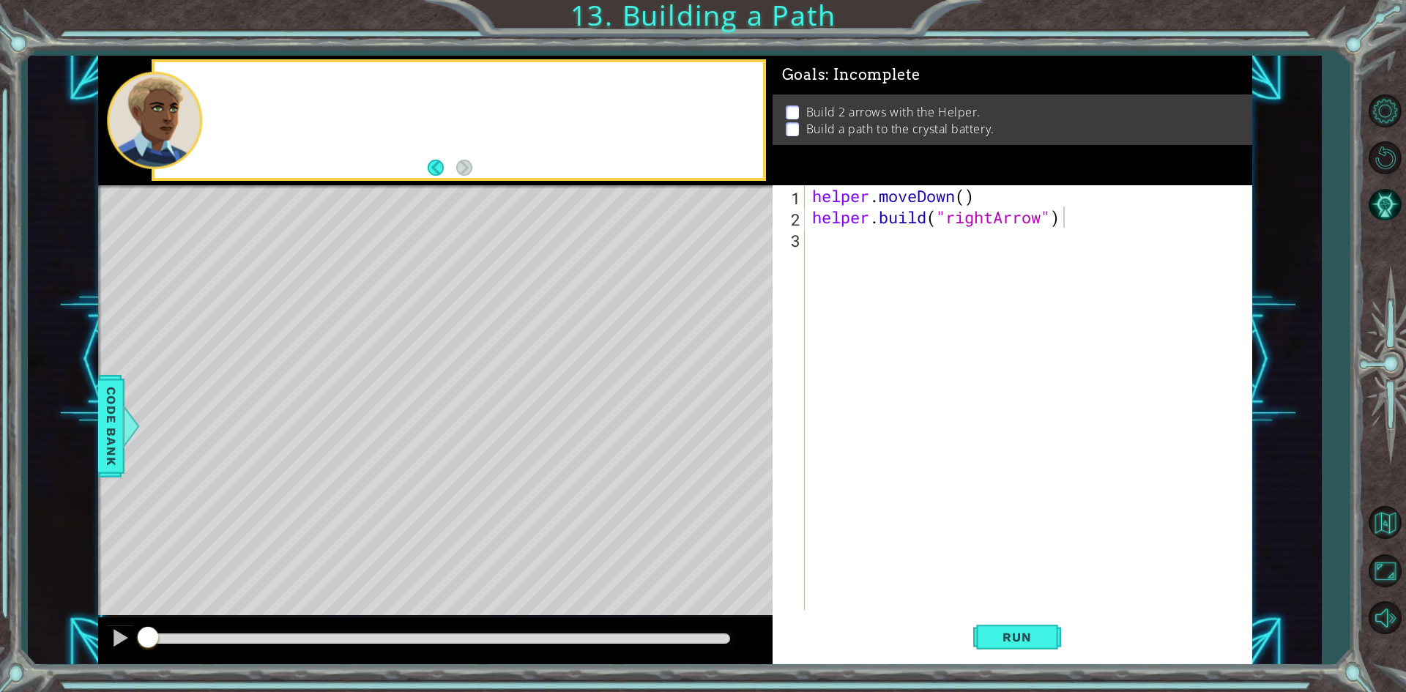
click at [250, 86] on div at bounding box center [458, 120] width 608 height 116
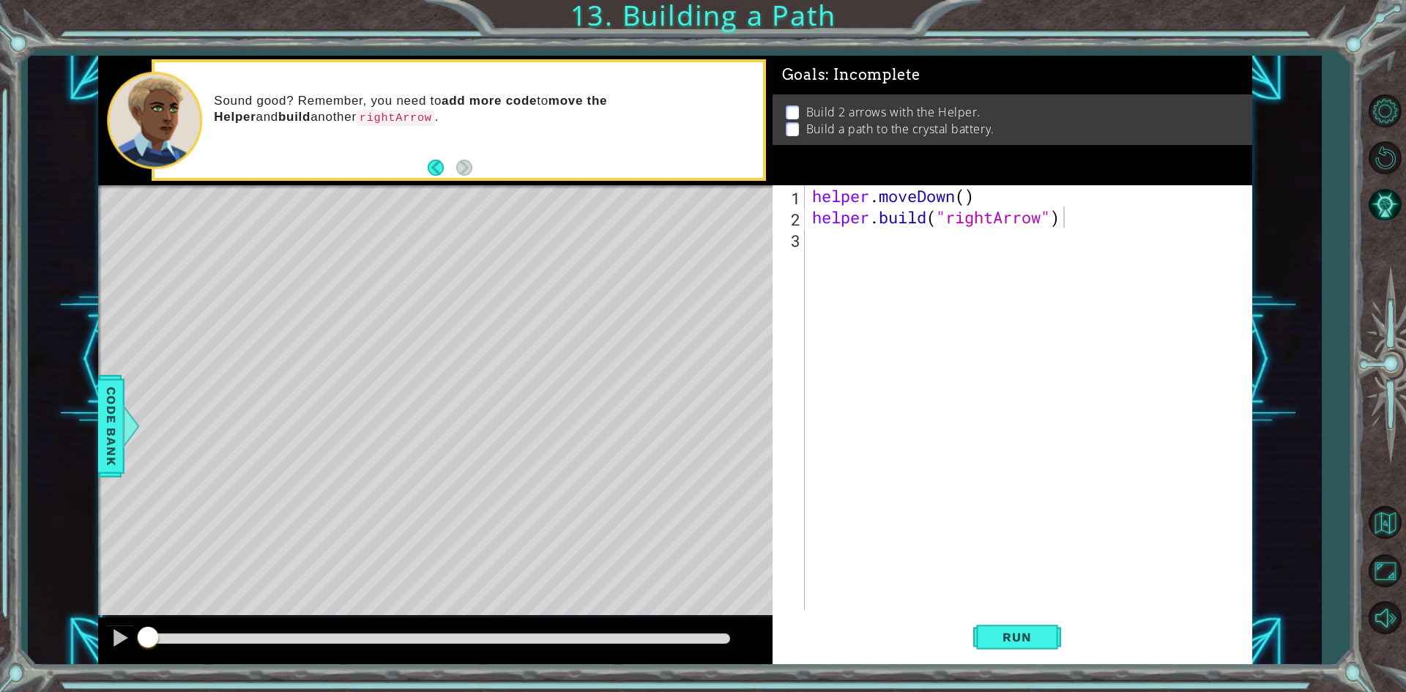
click at [430, 152] on div "Sound good? Remember, you need to add more code to move the Helper and build an…" at bounding box center [483, 120] width 559 height 69
click at [445, 173] on button "Back" at bounding box center [442, 168] width 29 height 16
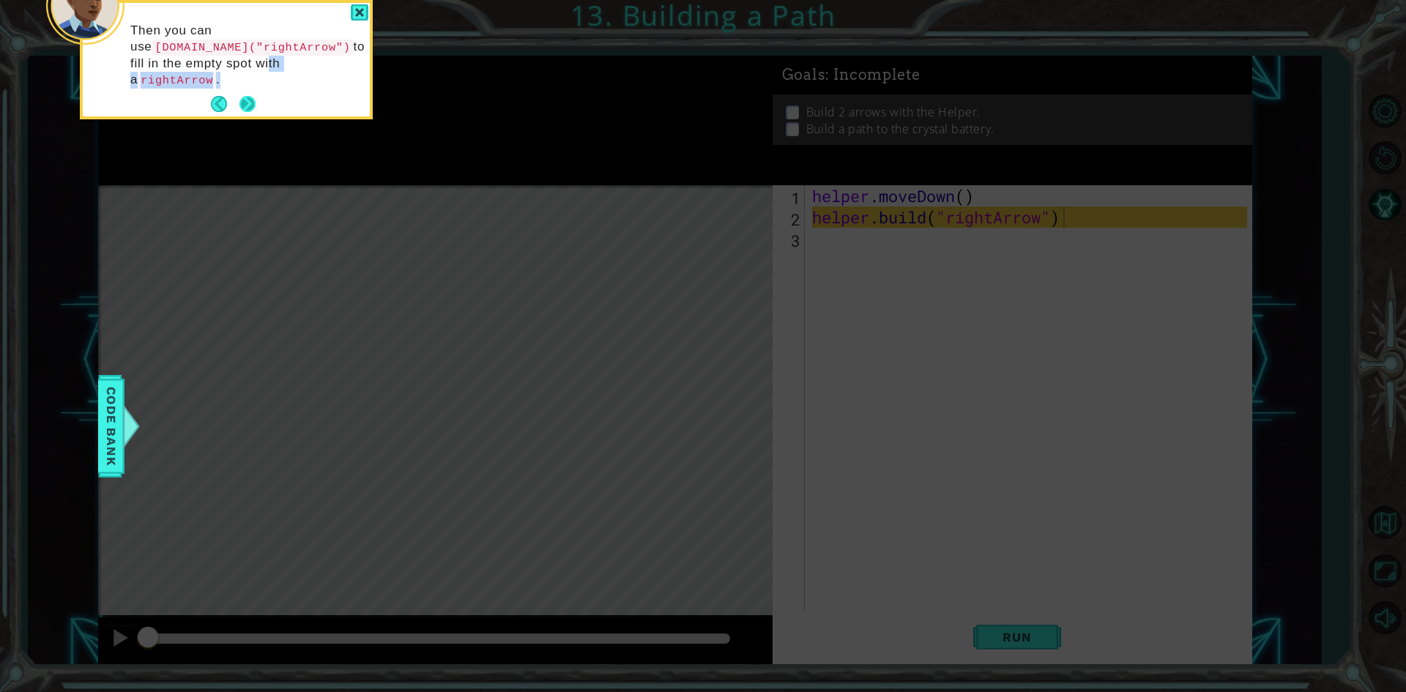
drag, startPoint x: 230, startPoint y: 70, endPoint x: 255, endPoint y: 95, distance: 35.2
click at [242, 83] on div "Then you can use [DOMAIN_NAME]("rightArrow") to fill in the empty spot with a r…" at bounding box center [226, 59] width 287 height 113
click at [263, 101] on div "Then you can use [DOMAIN_NAME]("rightArrow") to fill in the empty spot with a r…" at bounding box center [226, 59] width 293 height 119
click at [250, 97] on div "Then you can use [DOMAIN_NAME]("rightArrow") to fill in the empty spot with a r…" at bounding box center [226, 59] width 287 height 113
click at [253, 96] on button "Next" at bounding box center [247, 104] width 17 height 17
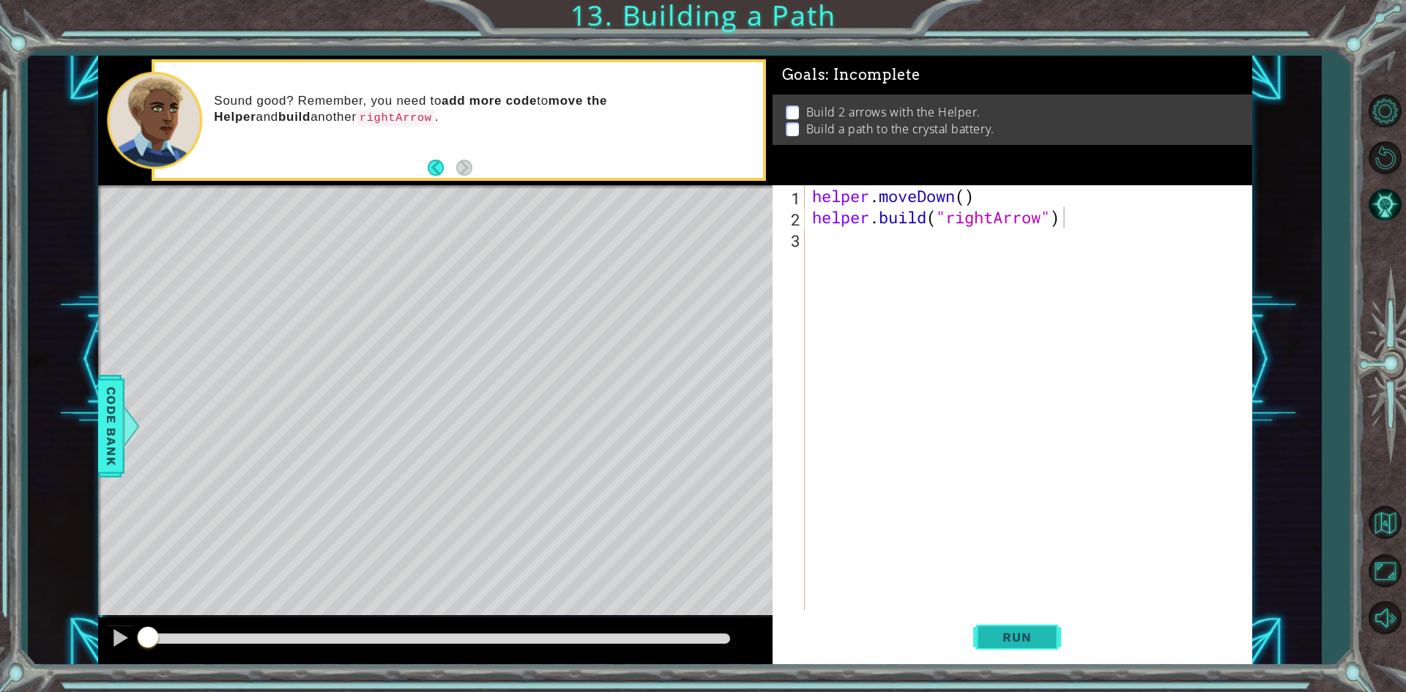
click at [980, 648] on button "Run" at bounding box center [1017, 637] width 88 height 48
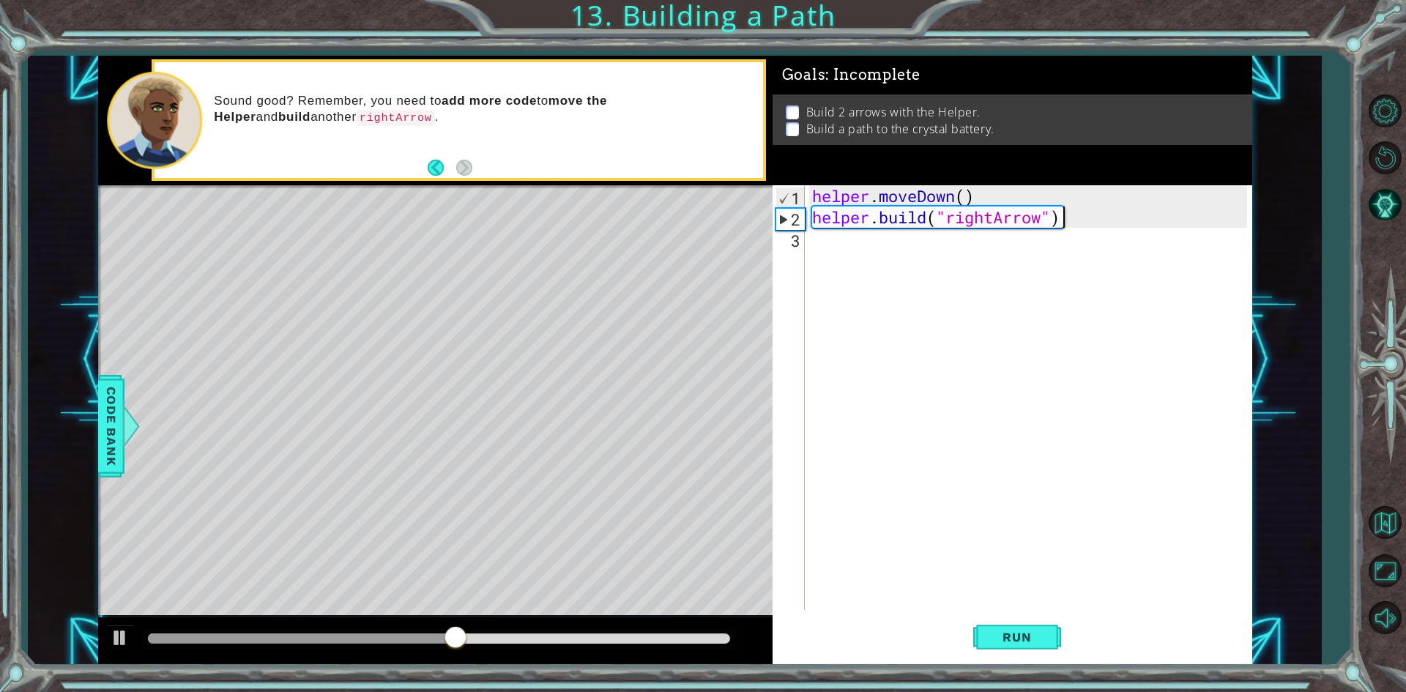
click at [879, 257] on div "helper . moveDown ( ) helper . build ( "rightArrow" )" at bounding box center [1031, 418] width 445 height 467
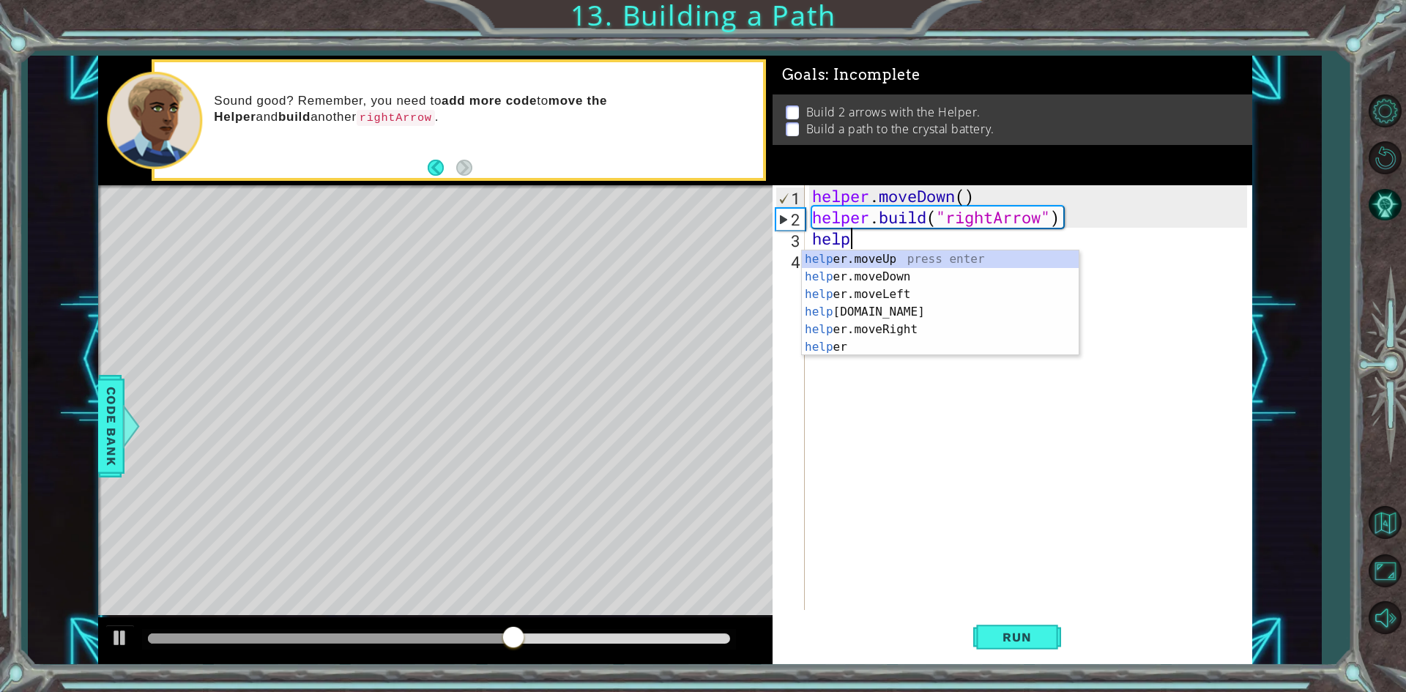
scroll to position [0, 1]
click at [866, 309] on div "help er.moveUp press enter help er.moveDown press enter help er.moveLeft press …" at bounding box center [940, 320] width 277 height 141
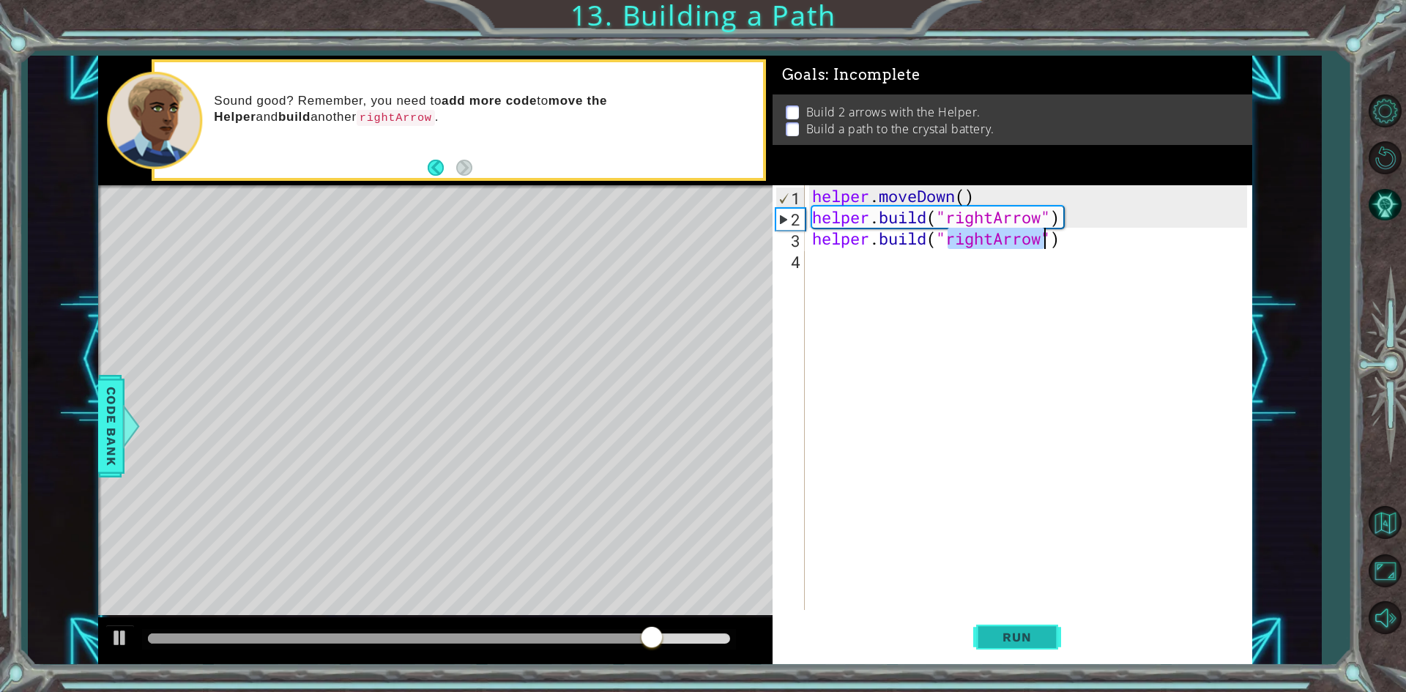
type textarea "[DOMAIN_NAME]("rightArrow")"
click at [1000, 625] on button "Run" at bounding box center [1017, 637] width 88 height 48
